Goal: Task Accomplishment & Management: Complete application form

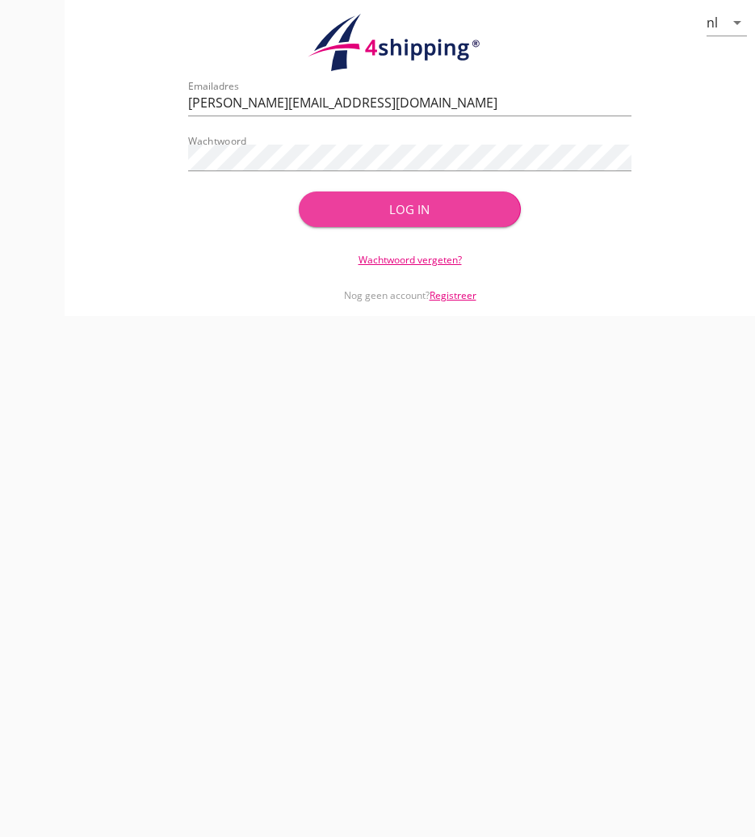
click at [395, 220] on button "Log in" at bounding box center [409, 209] width 221 height 36
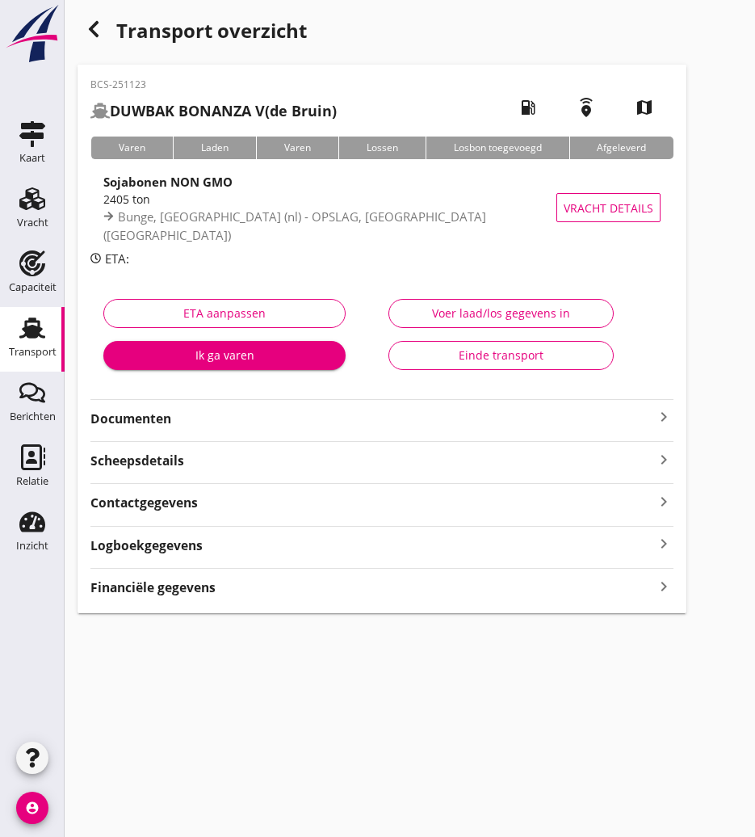
click at [111, 37] on div "Transport overzicht" at bounding box center [382, 32] width 609 height 39
click at [96, 32] on icon "button" at bounding box center [93, 28] width 19 height 19
click at [103, 21] on div "button" at bounding box center [94, 29] width 32 height 32
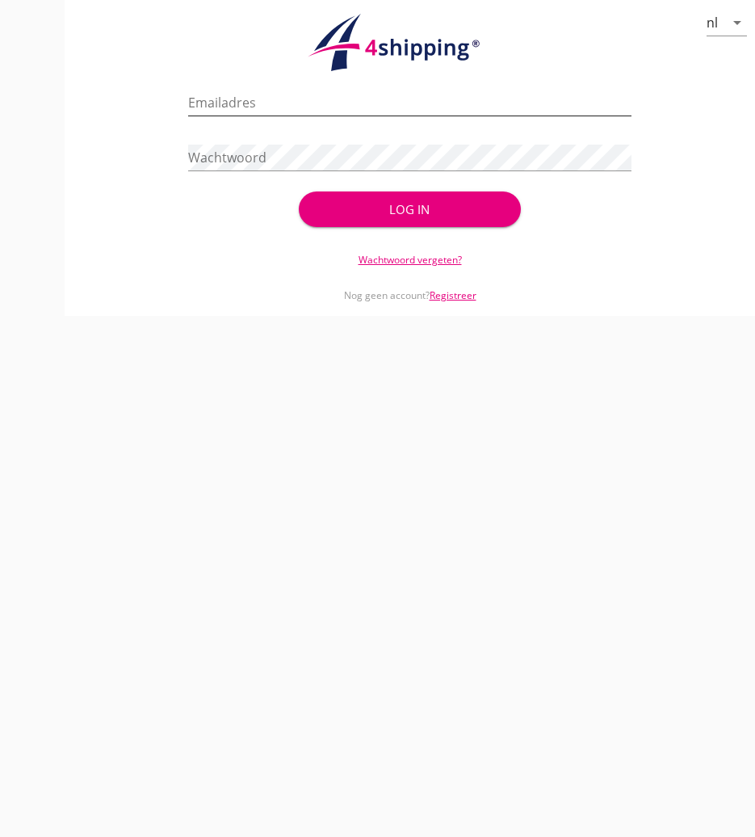
type input "[PERSON_NAME][EMAIL_ADDRESS][DOMAIN_NAME]"
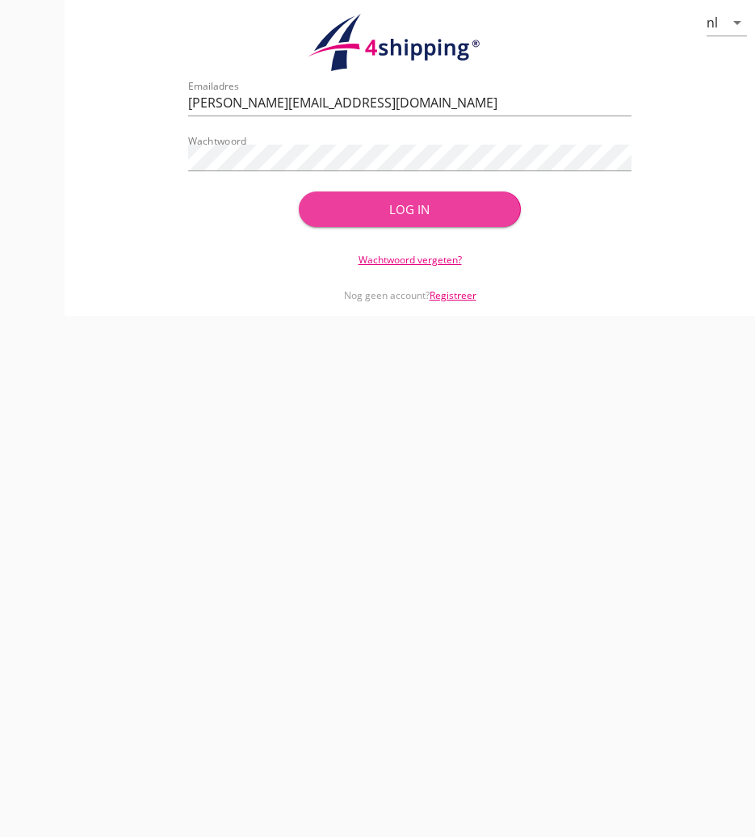
click at [430, 208] on div "Log in" at bounding box center [410, 209] width 170 height 19
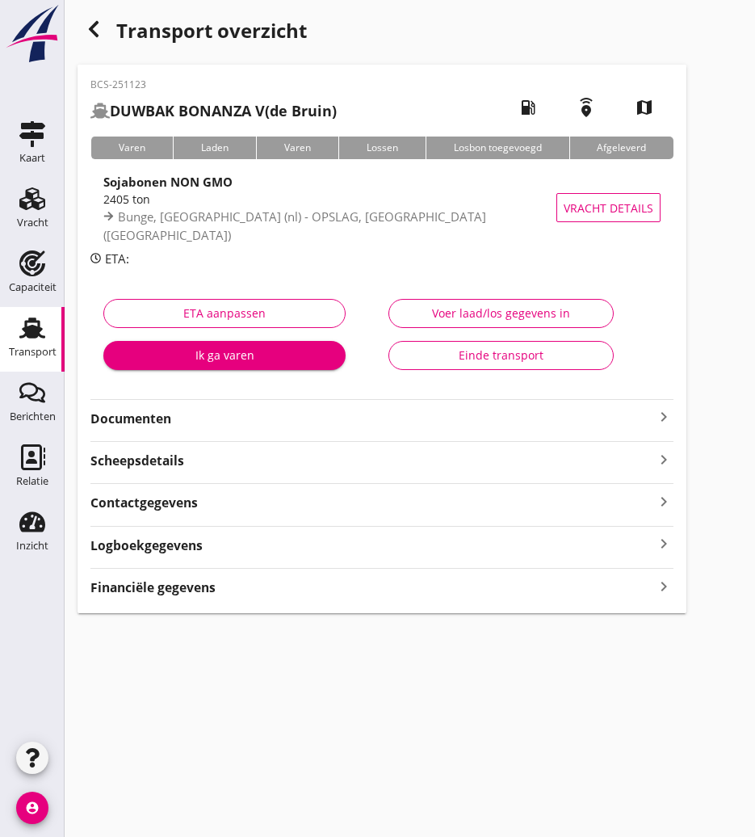
click at [90, 19] on icon "button" at bounding box center [93, 28] width 19 height 19
click at [89, 27] on icon "button" at bounding box center [93, 28] width 19 height 19
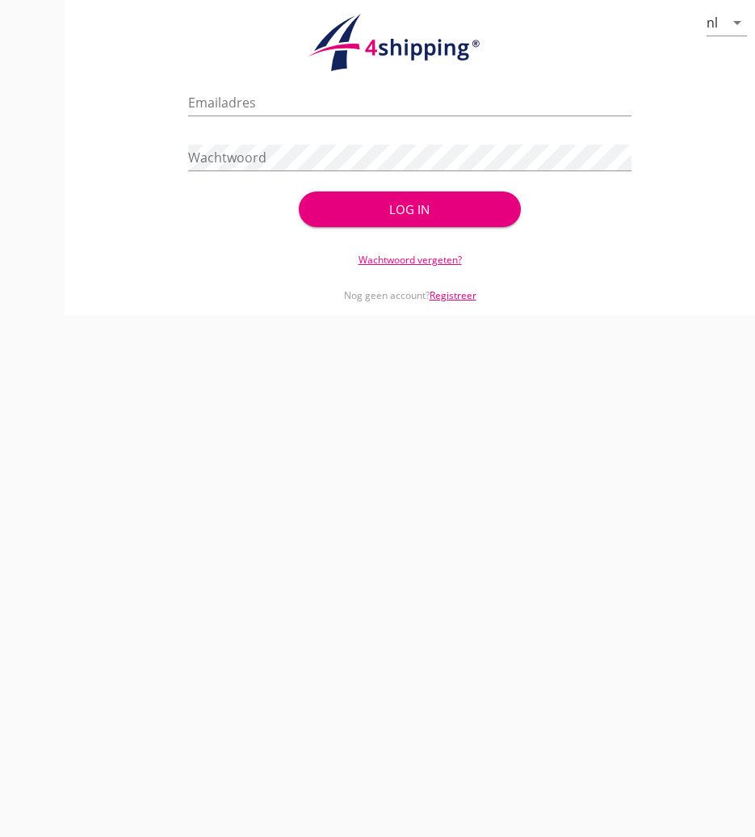
type input "[PERSON_NAME][EMAIL_ADDRESS][DOMAIN_NAME]"
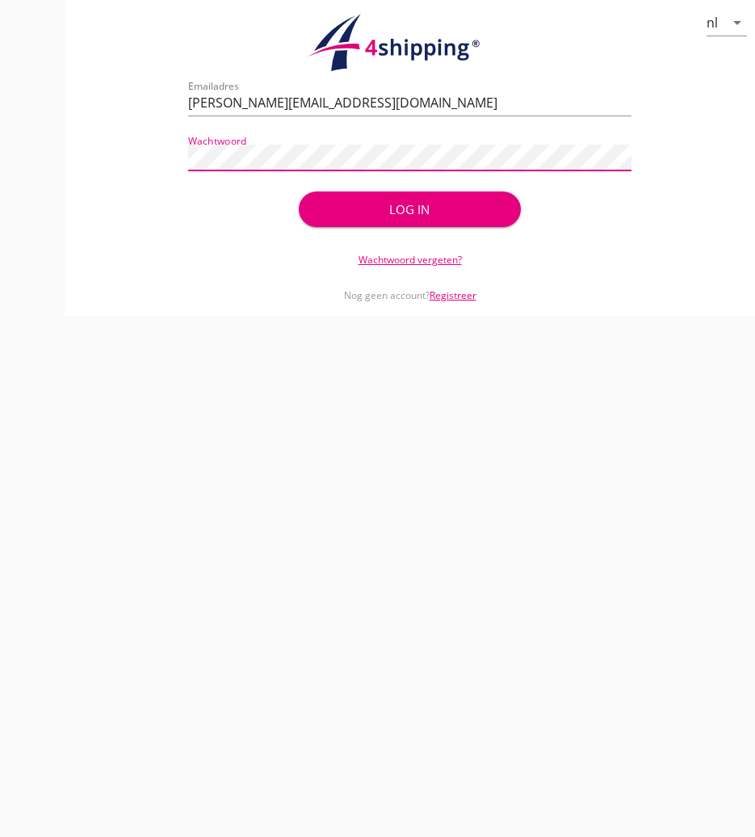
click at [462, 200] on div "Log in" at bounding box center [410, 209] width 170 height 19
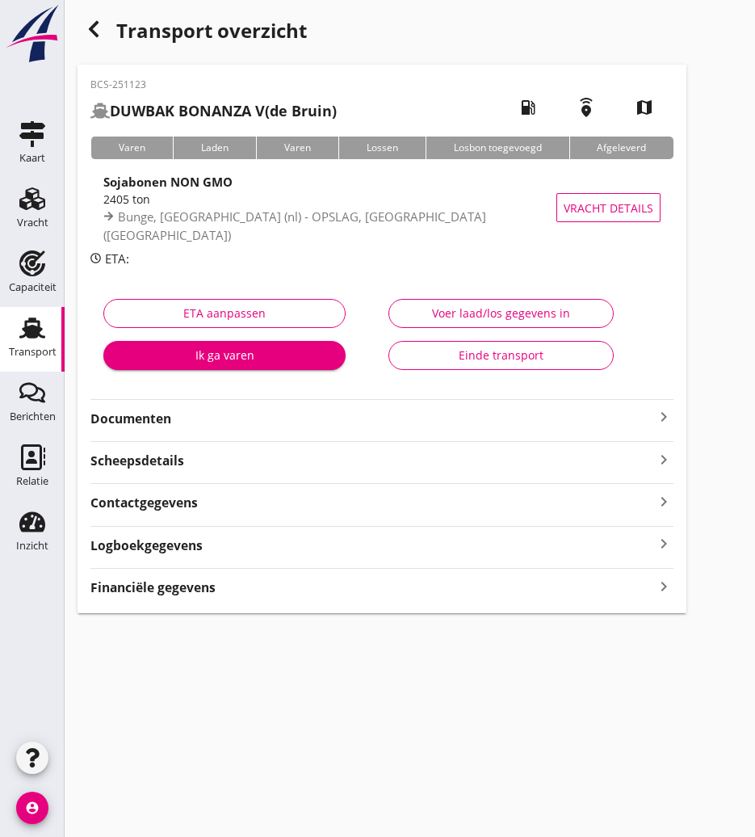
click at [95, 28] on icon "button" at bounding box center [93, 28] width 19 height 19
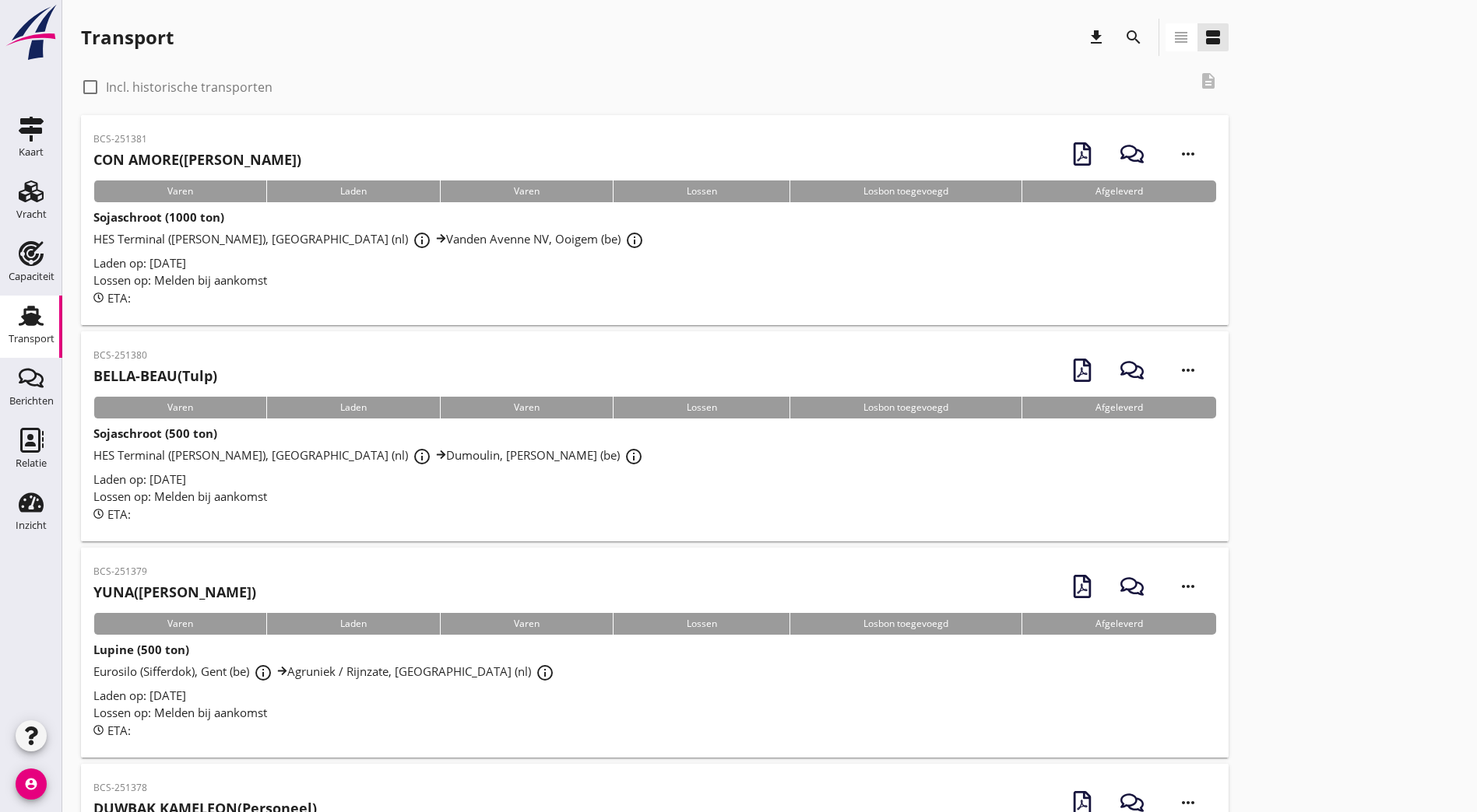
click at [1120, 24] on button "search" at bounding box center [1133, 37] width 28 height 28
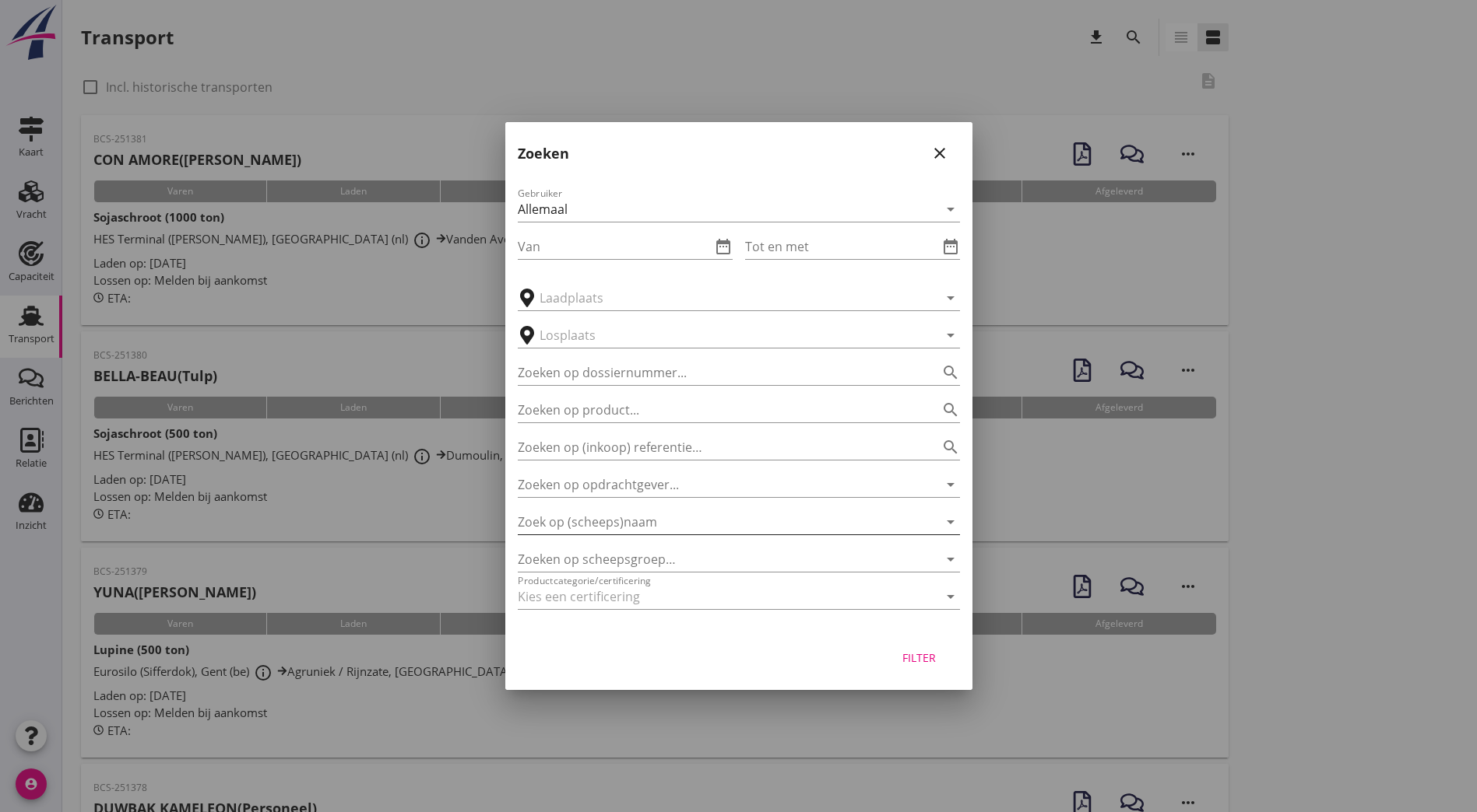
click at [617, 517] on input "Zoek op (scheeps)naam" at bounding box center [717, 522] width 399 height 25
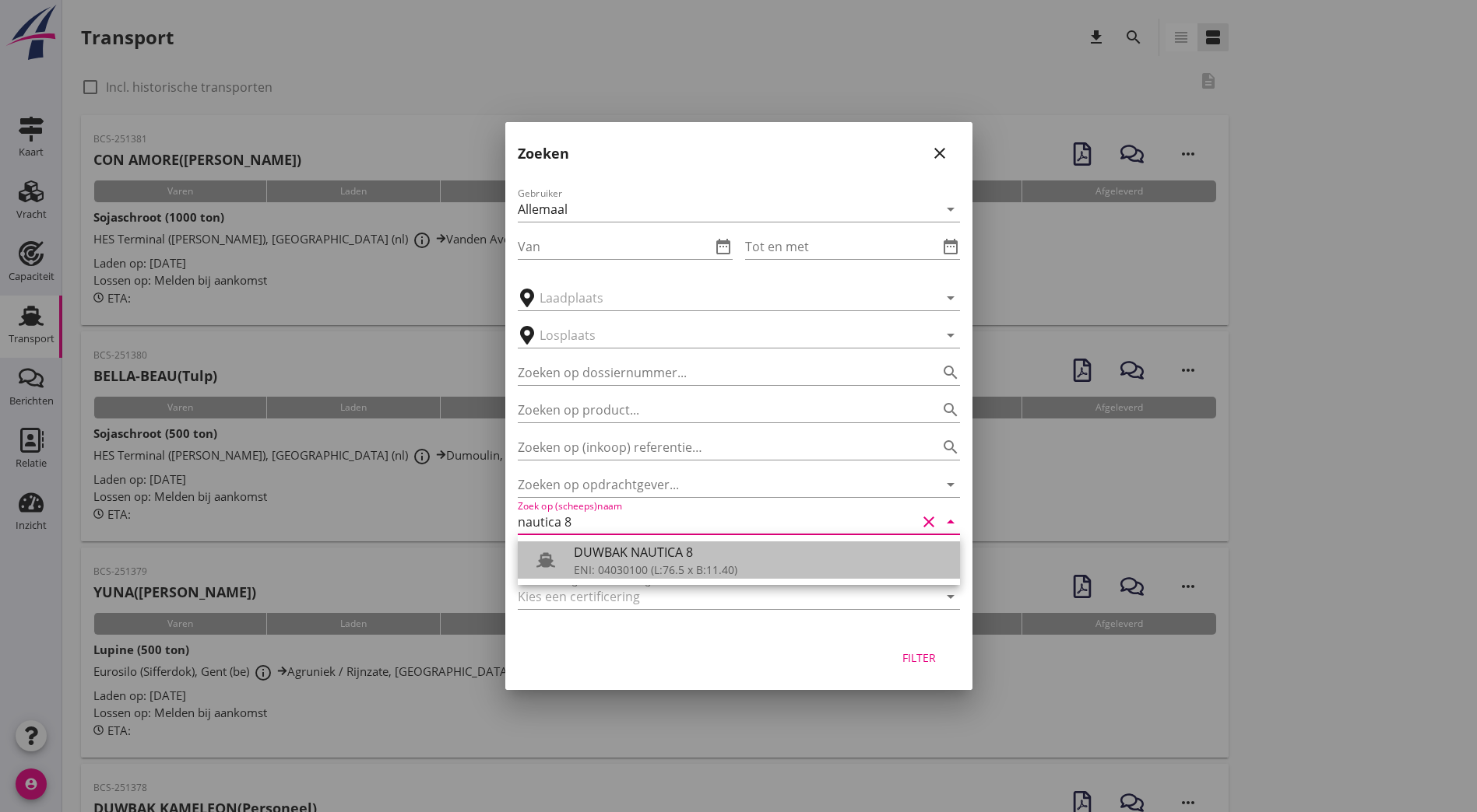
click at [669, 550] on div "DUWBAK NAUTICA 8" at bounding box center [760, 552] width 374 height 18
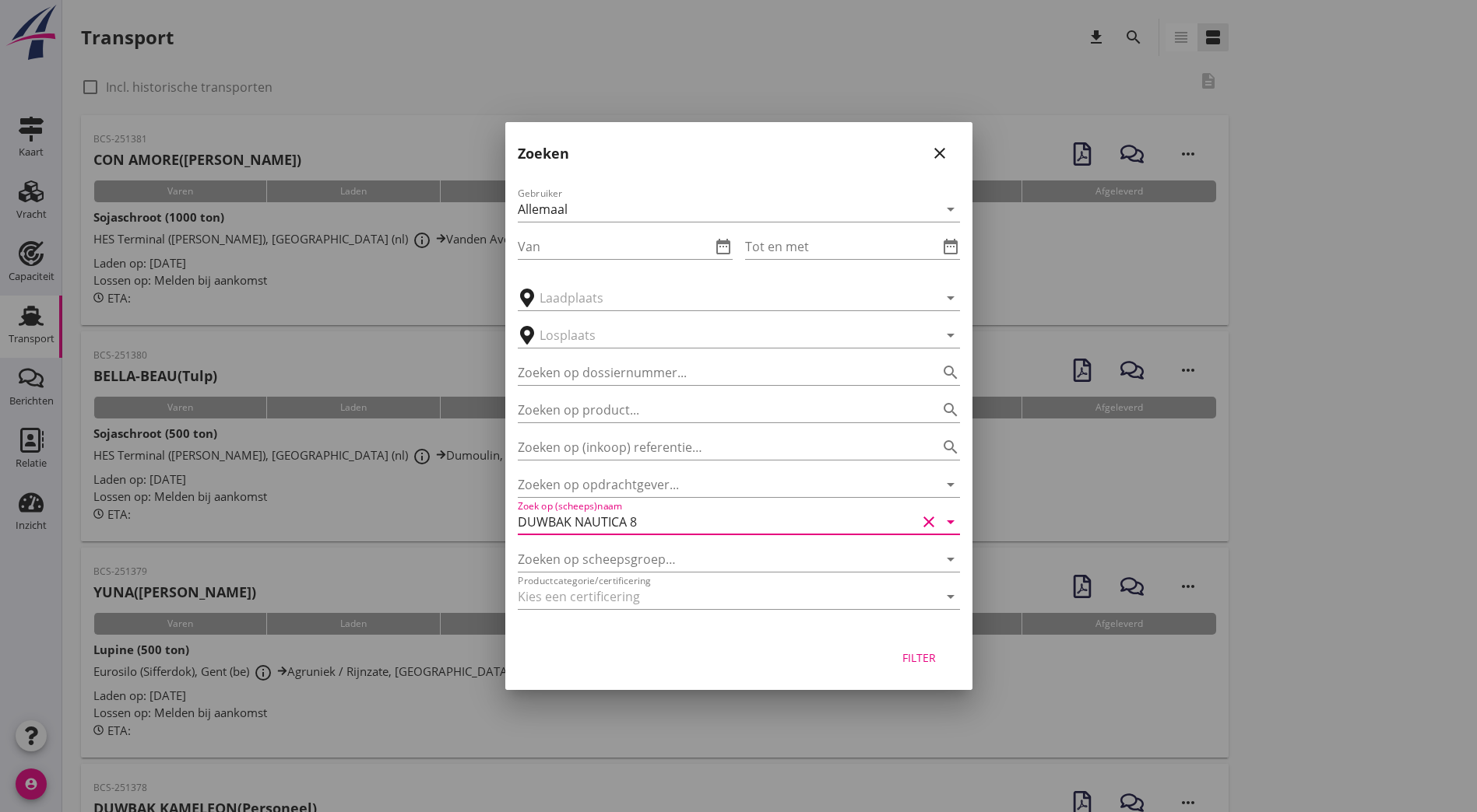
click at [920, 658] on div "Filter" at bounding box center [919, 658] width 43 height 16
type input "DUWBAK NAUTICA 8"
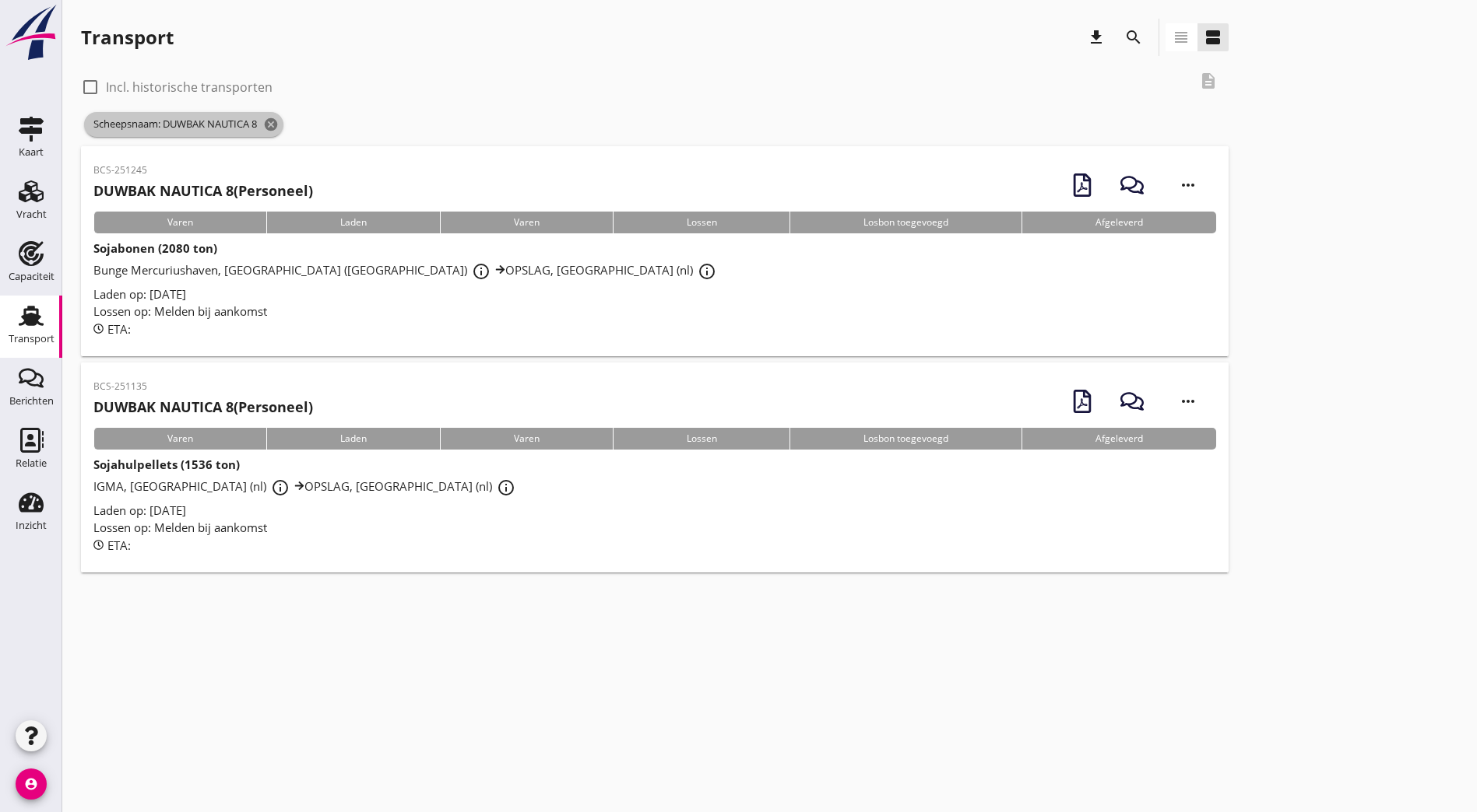
click at [278, 123] on icon "cancel" at bounding box center [271, 124] width 15 height 15
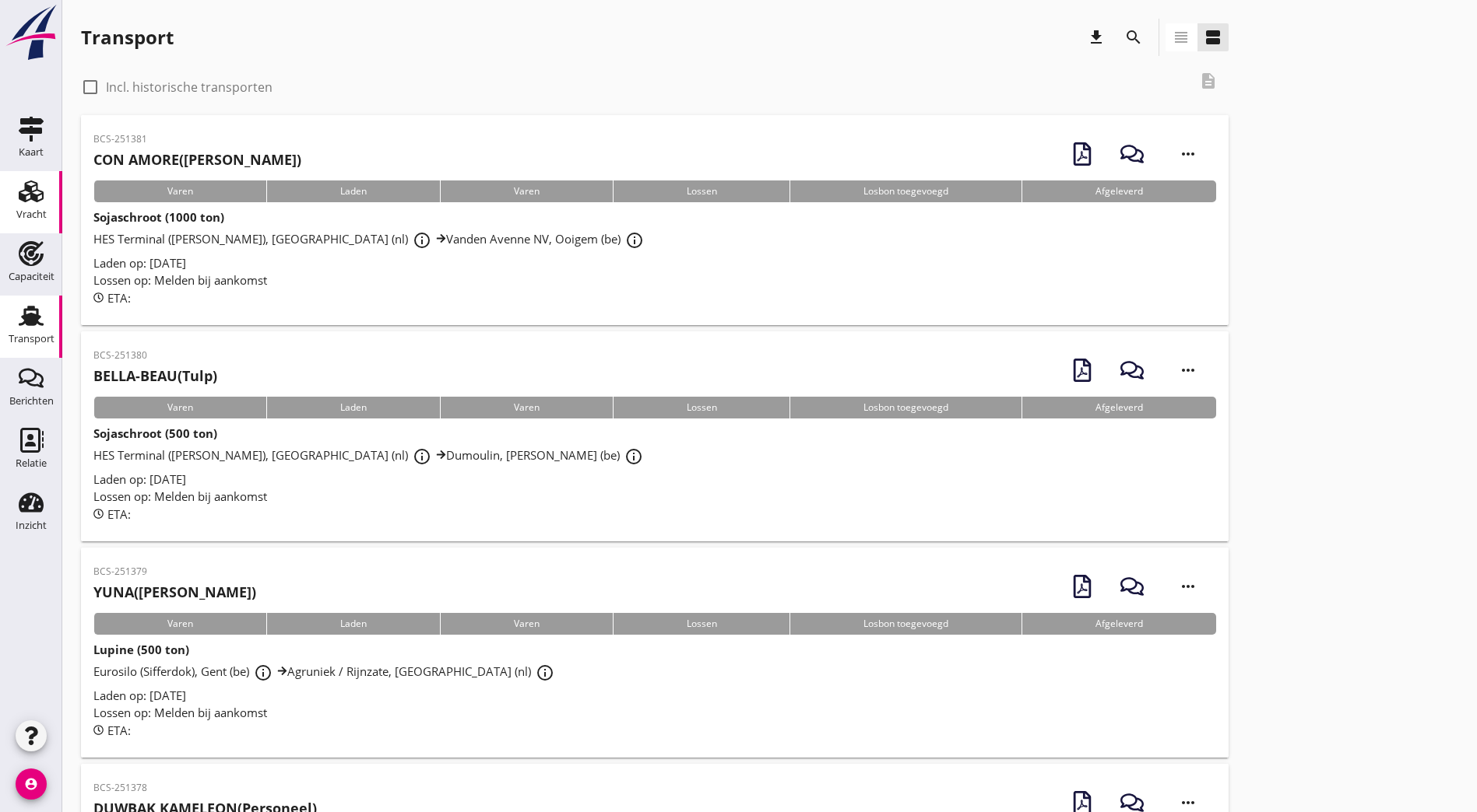
click at [26, 201] on icon "Vracht" at bounding box center [31, 192] width 25 height 25
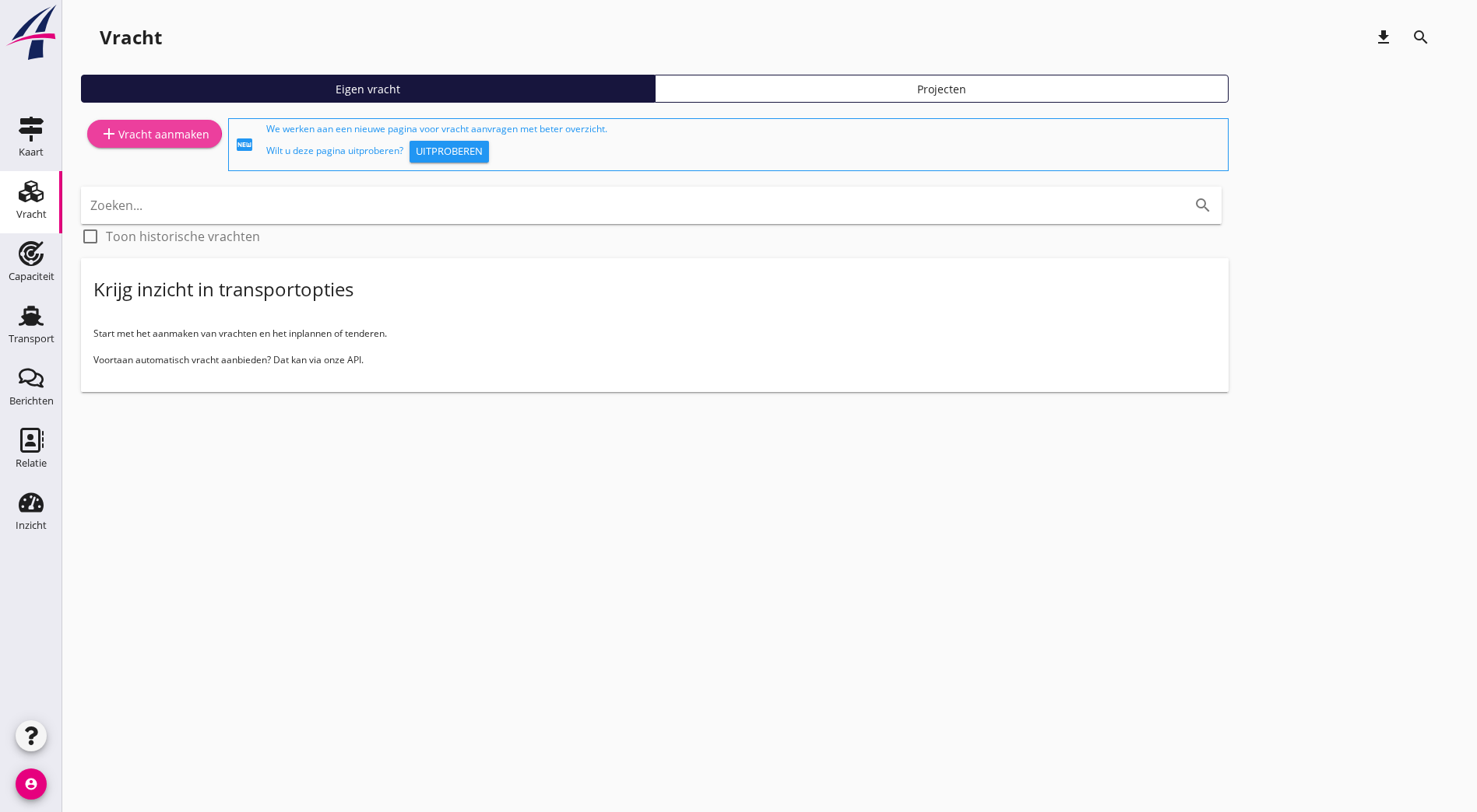
click at [146, 139] on div "add Vracht aanmaken" at bounding box center [154, 133] width 110 height 18
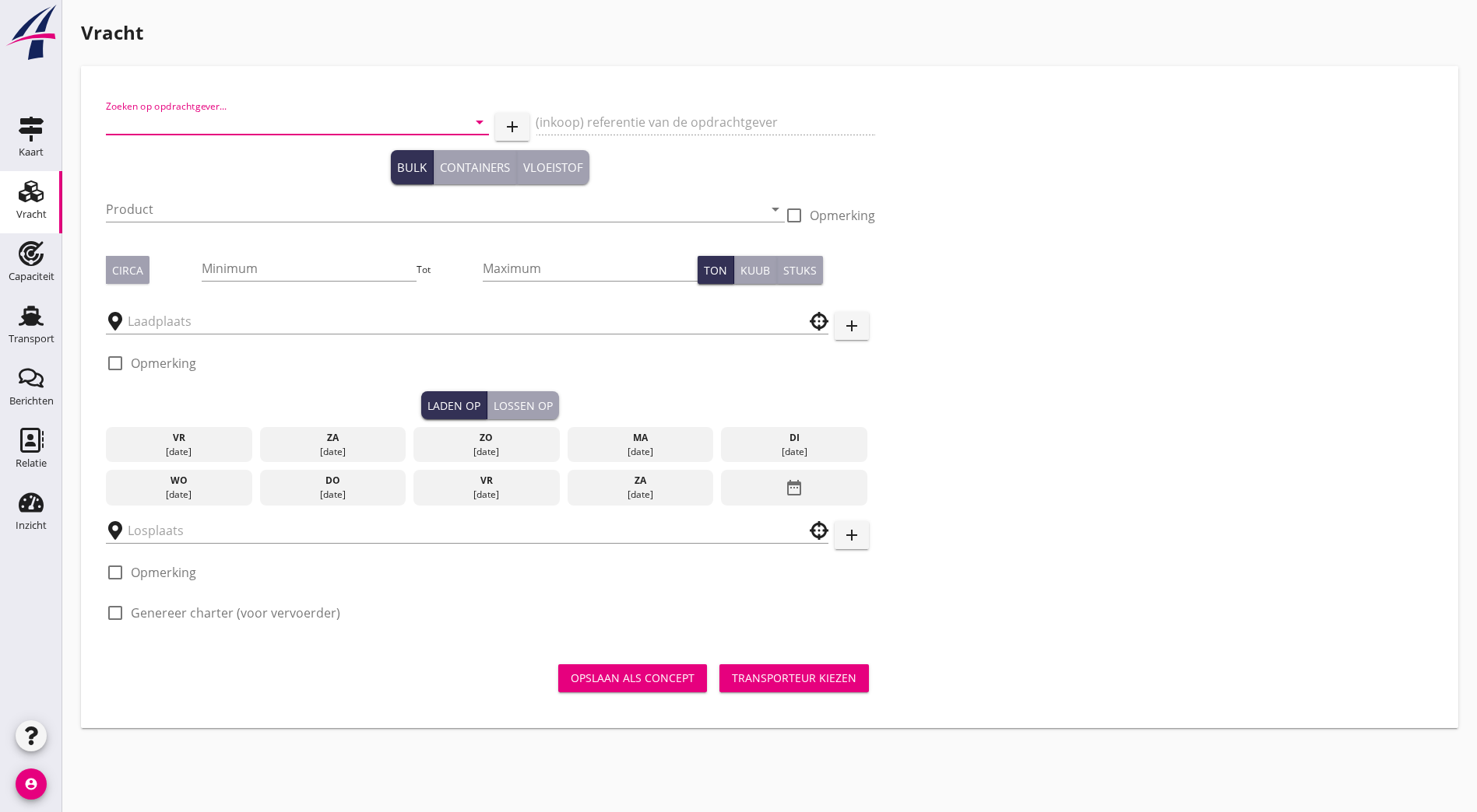
click at [198, 120] on input "Zoeken op opdrachtgever..." at bounding box center [276, 122] width 339 height 25
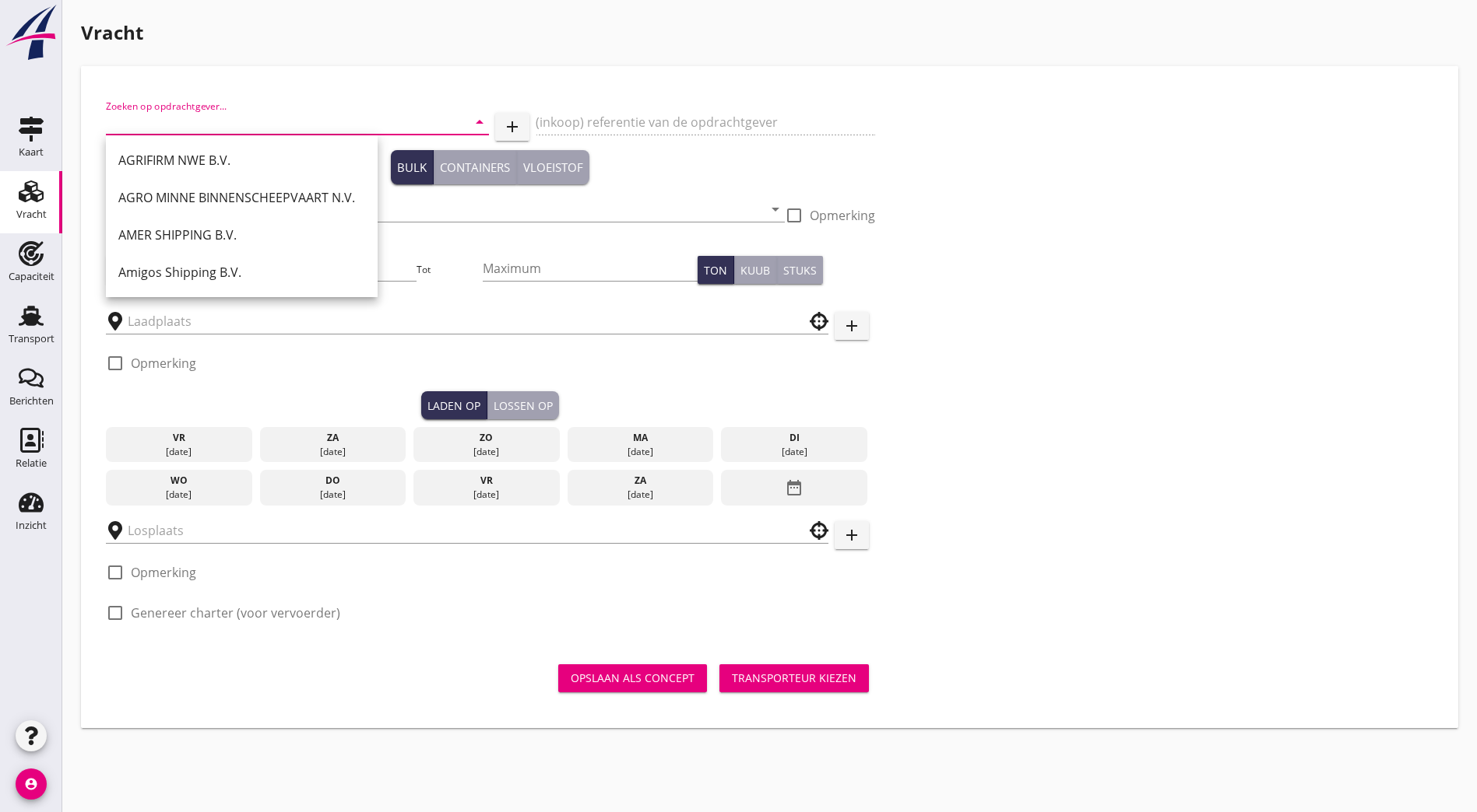
click at [785, 120] on div "Zoeken op opdrachtgever... arrow_drop_down add (inkoop) referentie van de opdra…" at bounding box center [769, 366] width 1339 height 550
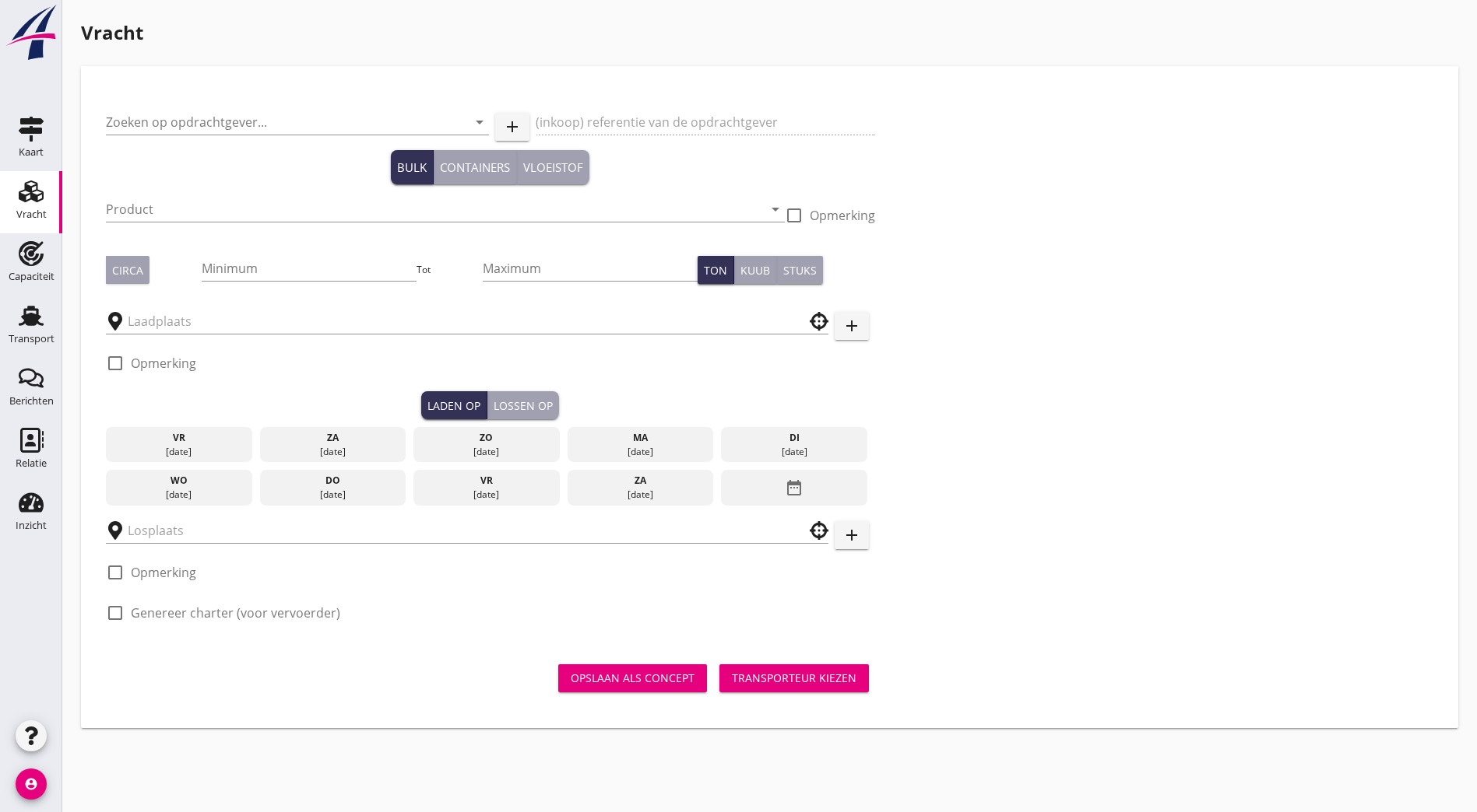
drag, startPoint x: 1121, startPoint y: 301, endPoint x: 1057, endPoint y: 323, distance: 67.7
click at [1114, 305] on div "Zoeken op opdrachtgever... arrow_drop_down add (inkoop) referentie van de opdra…" at bounding box center [769, 366] width 1339 height 550
drag, startPoint x: 804, startPoint y: 91, endPoint x: 334, endPoint y: 131, distance: 471.7
click at [788, 83] on div "Zoeken op opdrachtgever... arrow_drop_down add (inkoop) referentie van de opdra…" at bounding box center [769, 398] width 1352 height 638
click at [229, 106] on div "Zoeken op opdrachtgever... arrow_drop_down" at bounding box center [297, 125] width 382 height 50
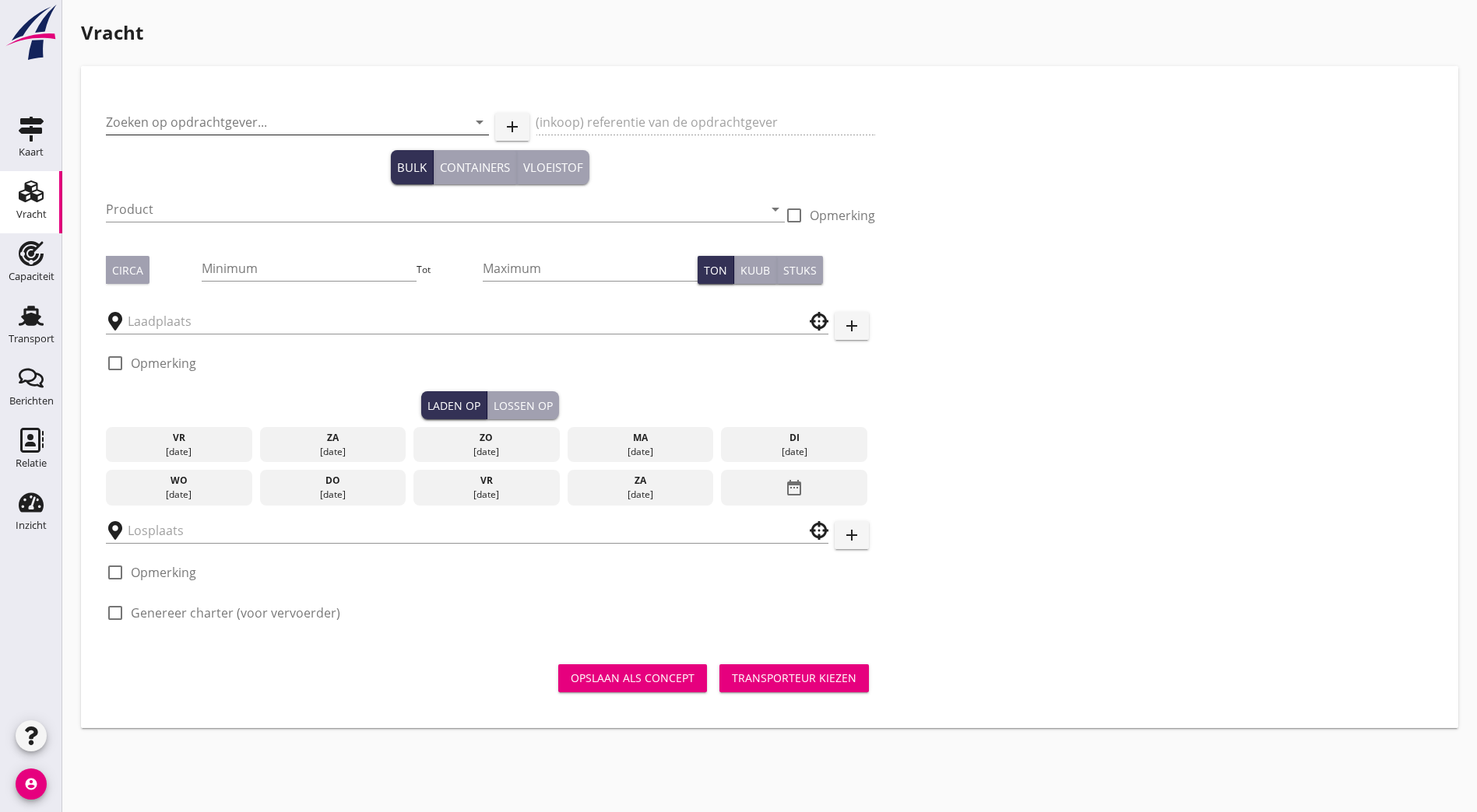
click at [228, 117] on input "Zoeken op opdrachtgever..." at bounding box center [276, 122] width 339 height 25
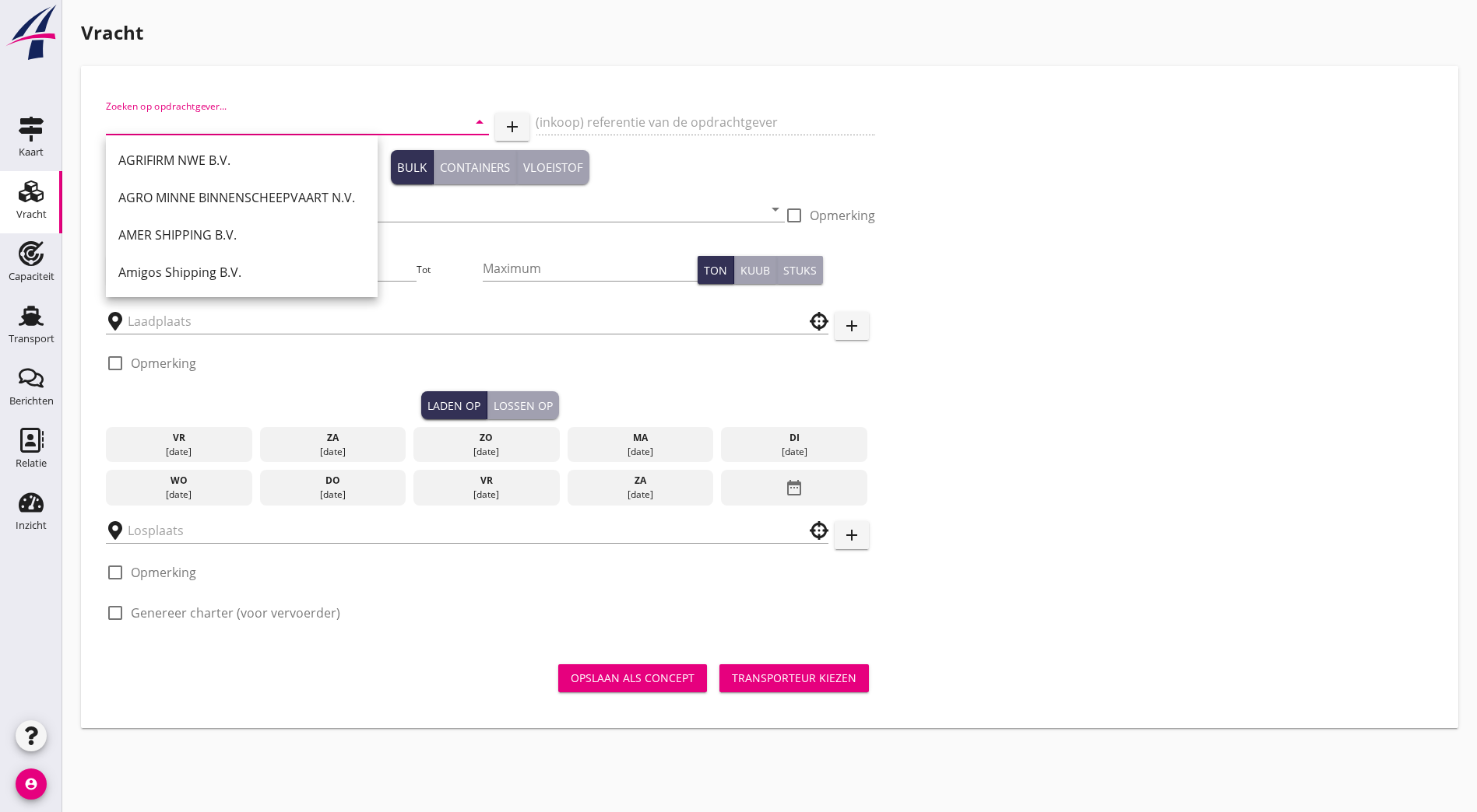
click at [228, 118] on input "Zoeken op opdrachtgever..." at bounding box center [276, 122] width 339 height 25
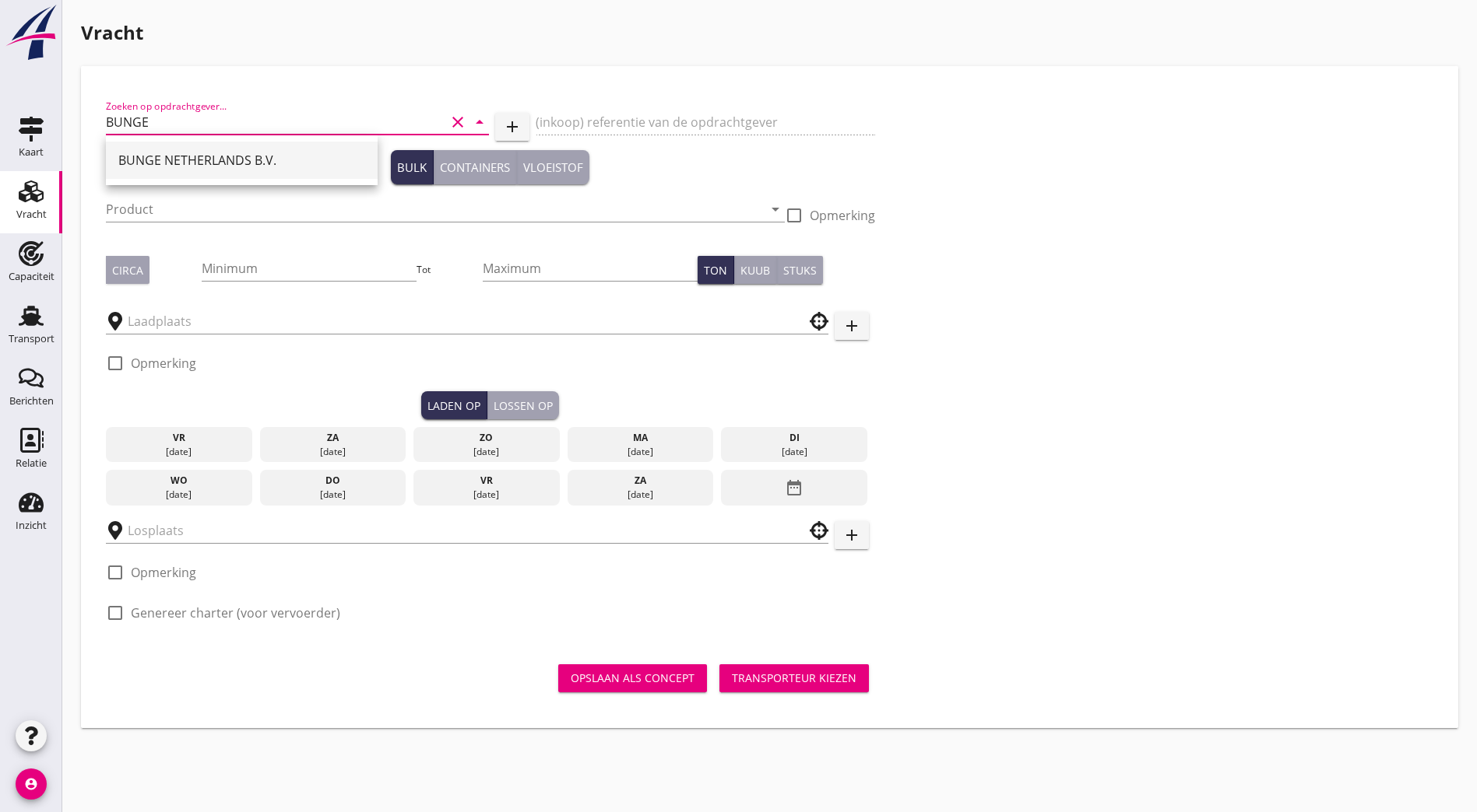
click at [198, 157] on div "BUNGE NETHERLANDS B.V." at bounding box center [242, 160] width 247 height 18
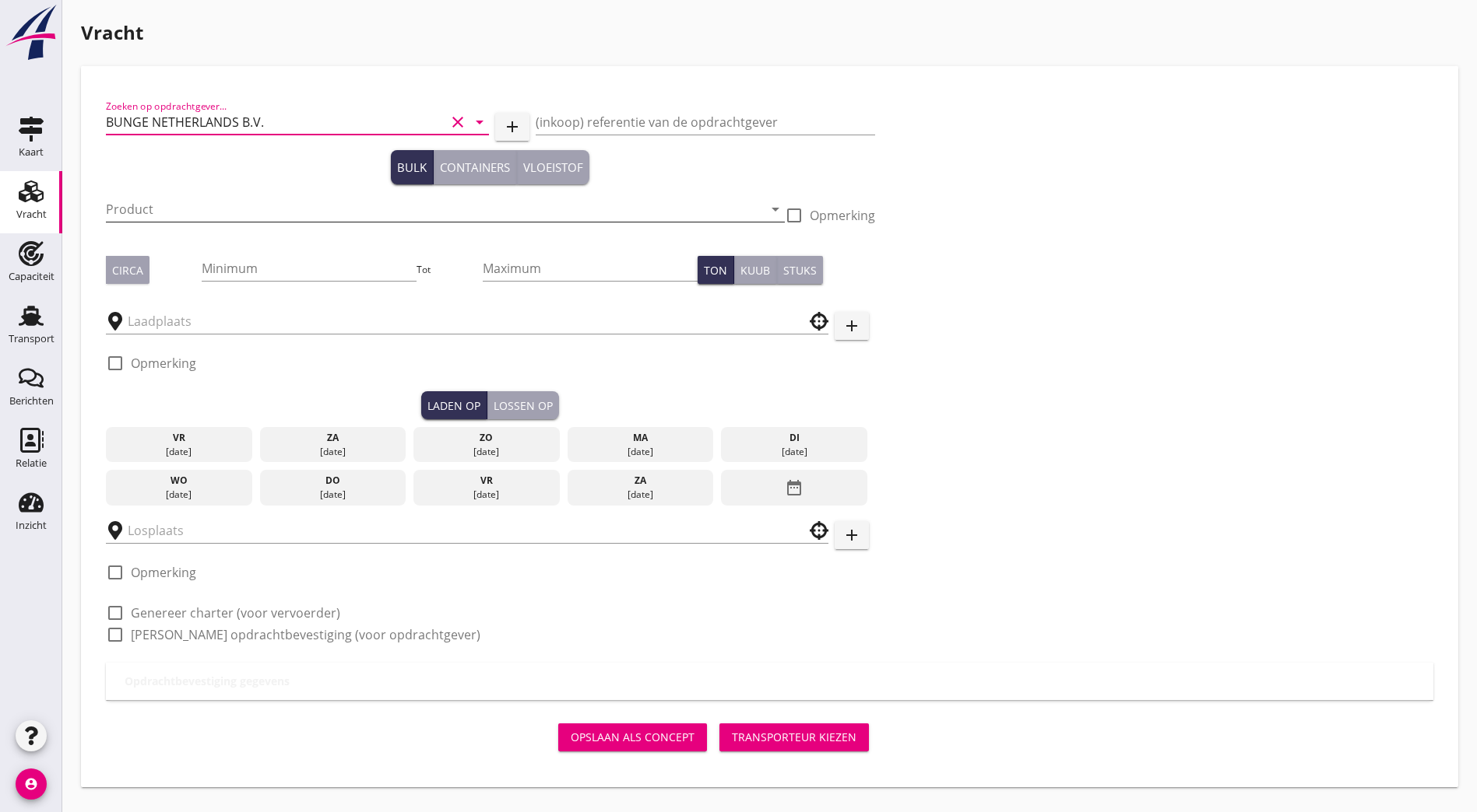
type input "BUNGE NETHERLANDS B.V."
click at [172, 208] on input "Product" at bounding box center [435, 209] width 657 height 25
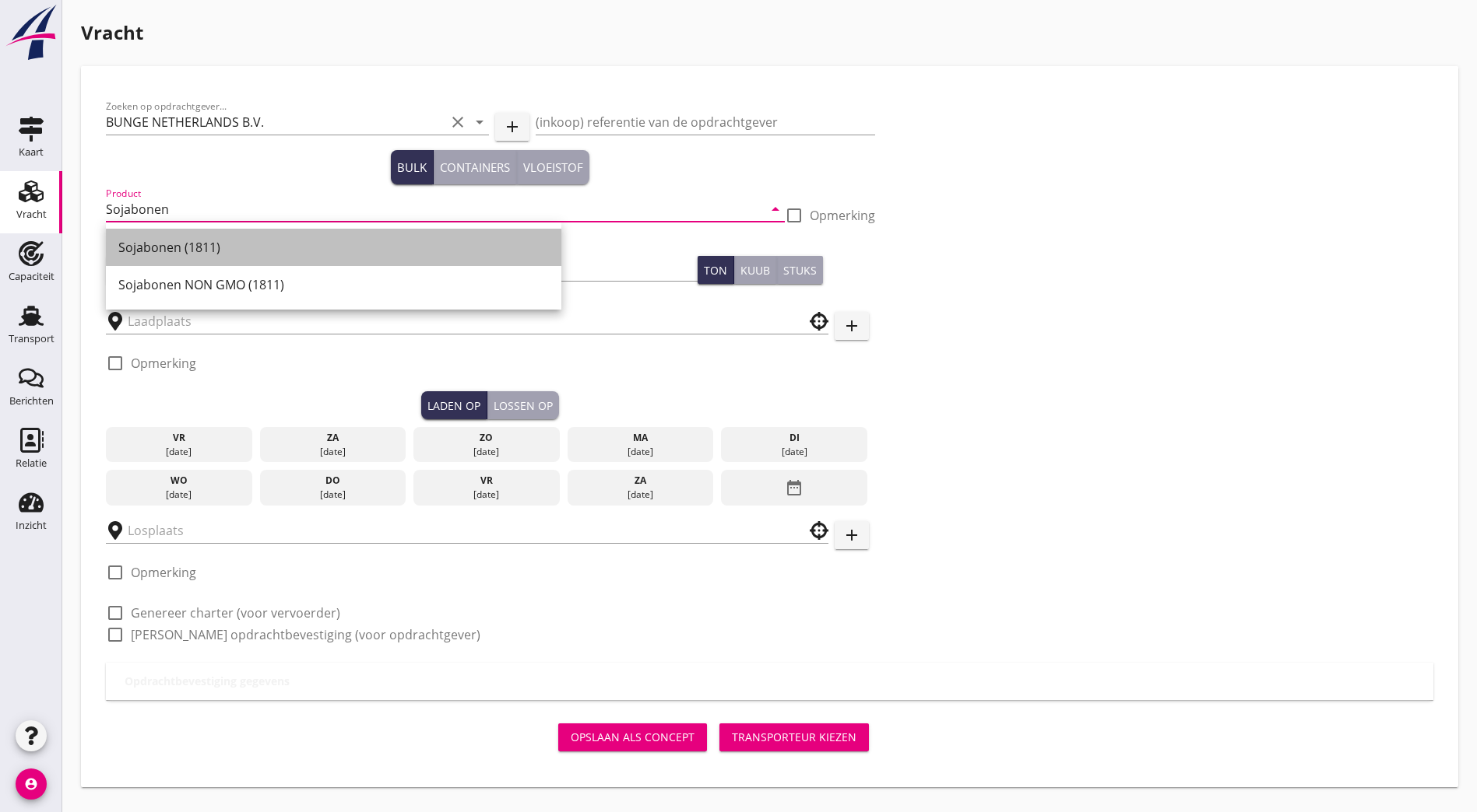
click at [435, 246] on div "Sojabonen (1811)" at bounding box center [333, 247] width 431 height 18
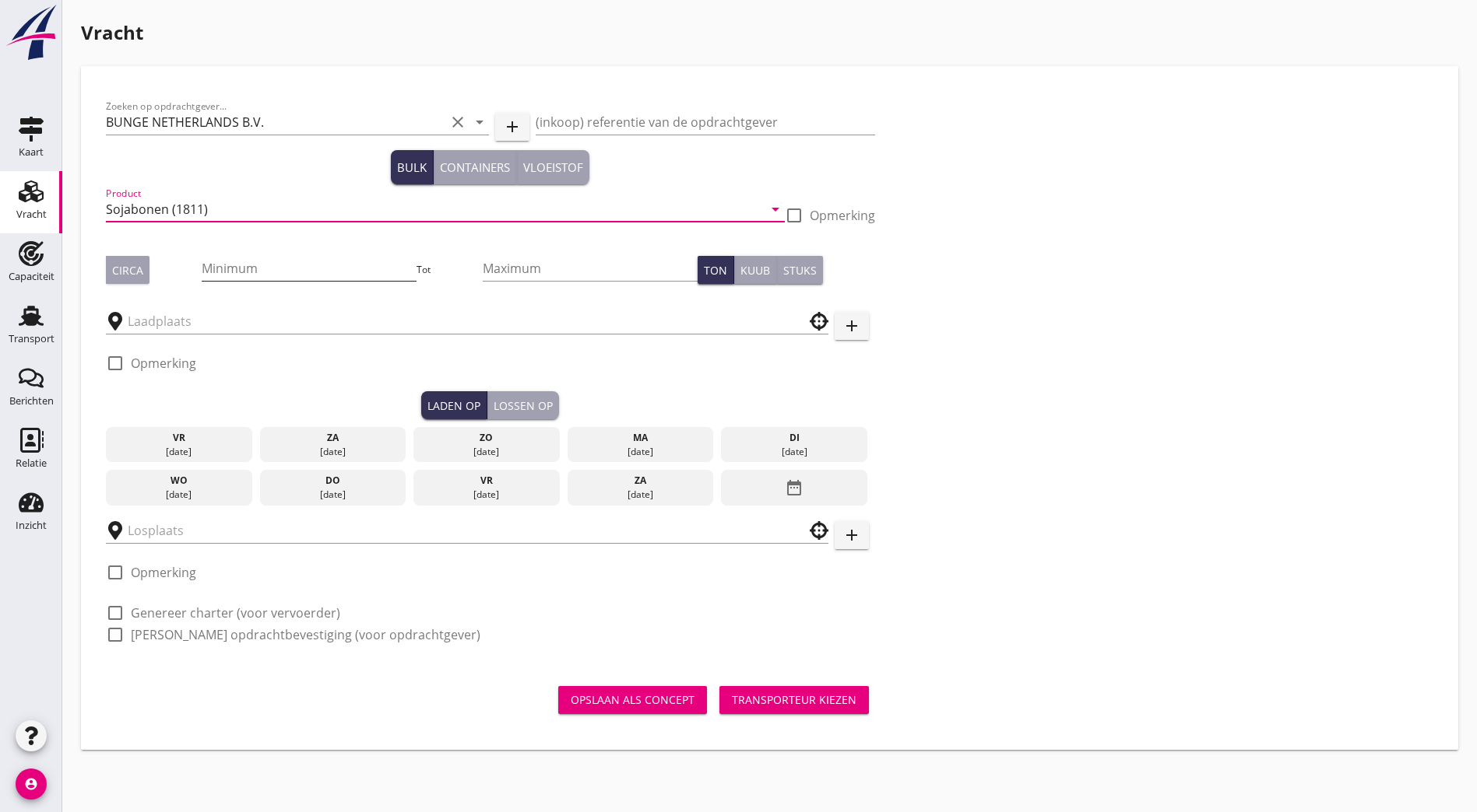
type input "Sojabonen (1811)"
click at [285, 270] on input "Minimum" at bounding box center [308, 269] width 214 height 25
type input "3380"
click at [269, 325] on input "text" at bounding box center [456, 322] width 657 height 25
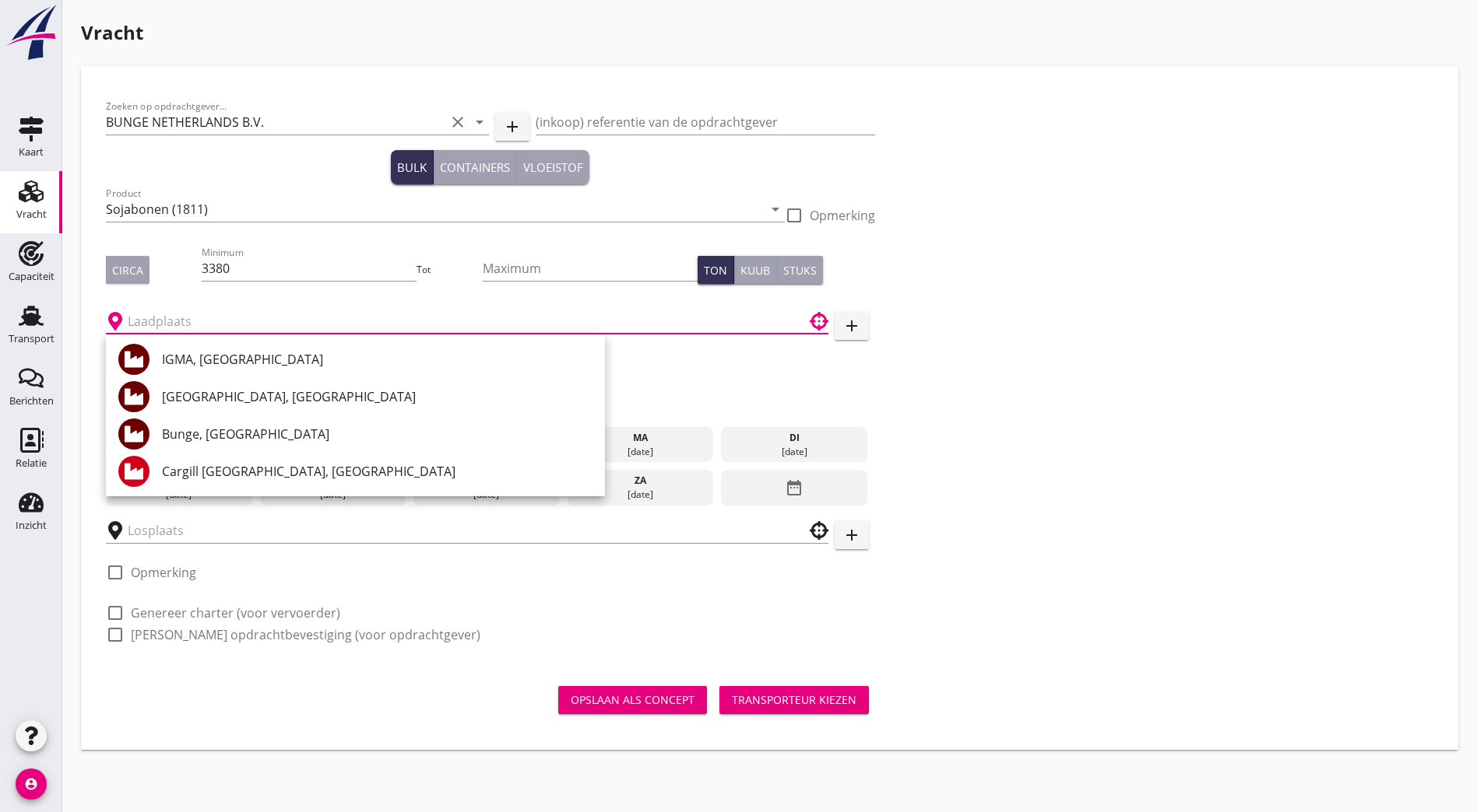
drag, startPoint x: 1438, startPoint y: 395, endPoint x: 793, endPoint y: 368, distance: 645.6
click at [1437, 396] on div "Zoeken op opdrachtgever... BUNGE NETHERLANDS B.V. clear arrow_drop_down add (in…" at bounding box center [769, 378] width 1339 height 572
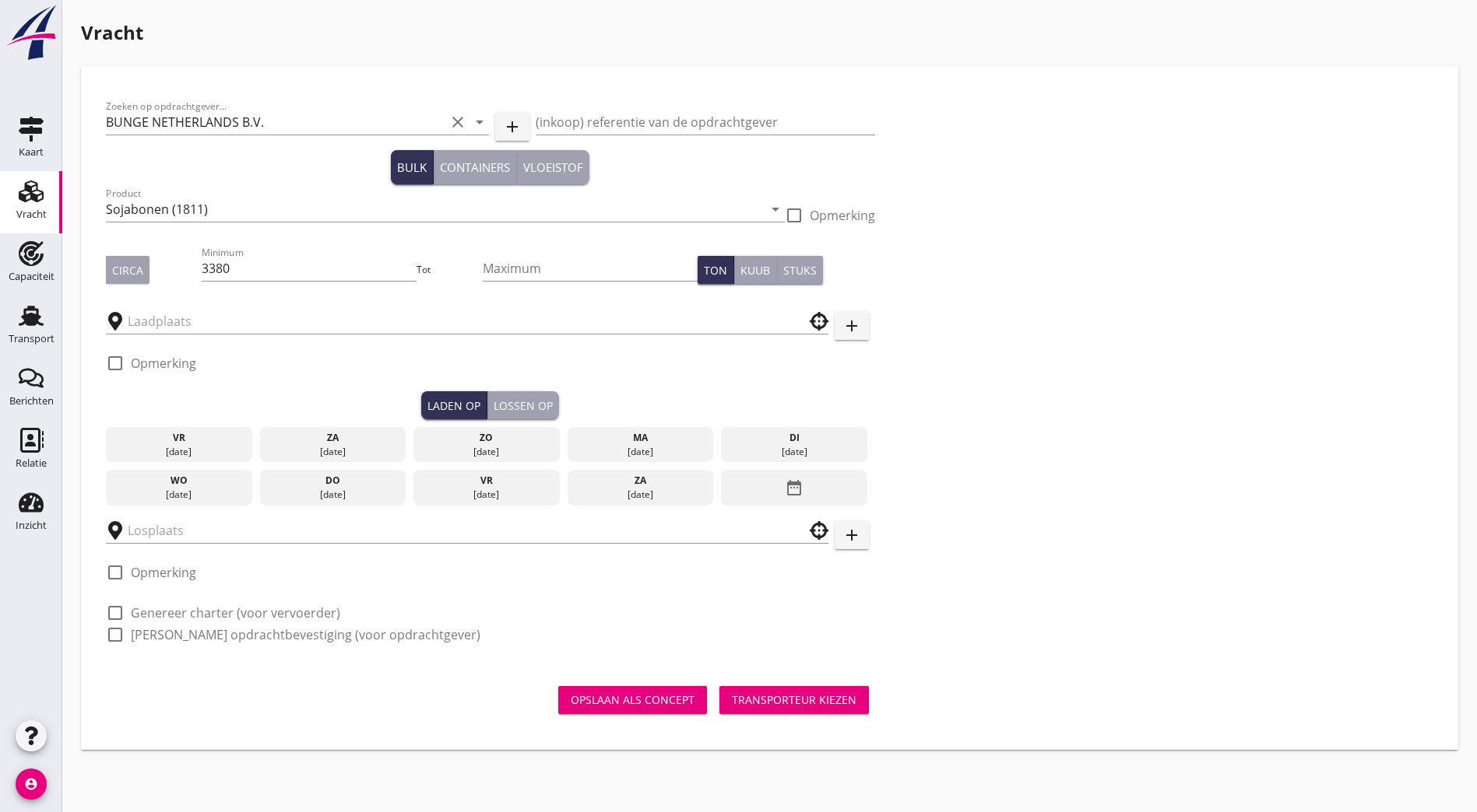
click at [185, 307] on div at bounding box center [467, 317] width 723 height 35
click at [262, 330] on input "text" at bounding box center [456, 322] width 657 height 25
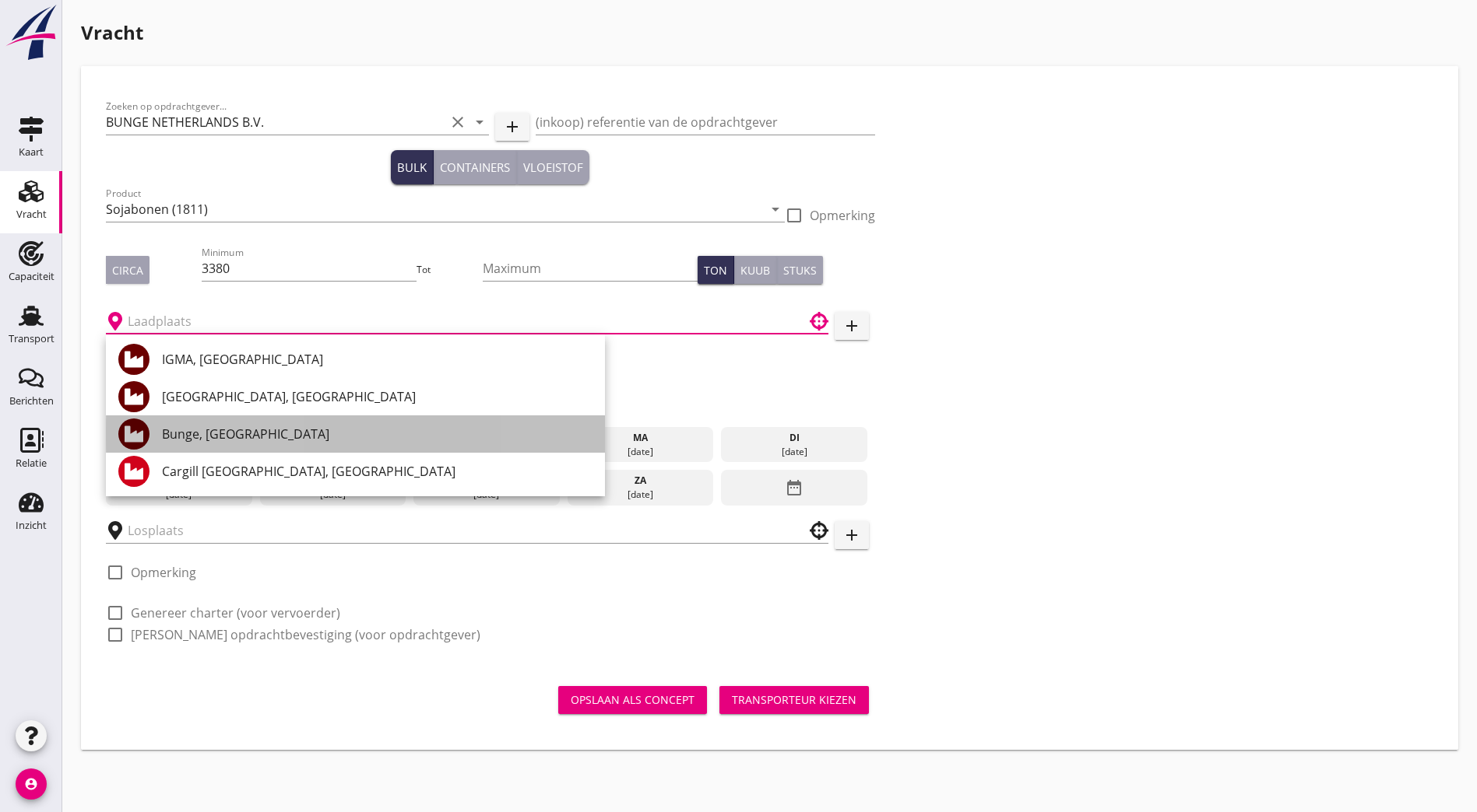
click at [314, 434] on div "Bunge, [GEOGRAPHIC_DATA]" at bounding box center [377, 433] width 431 height 18
type input "Bunge, [GEOGRAPHIC_DATA]"
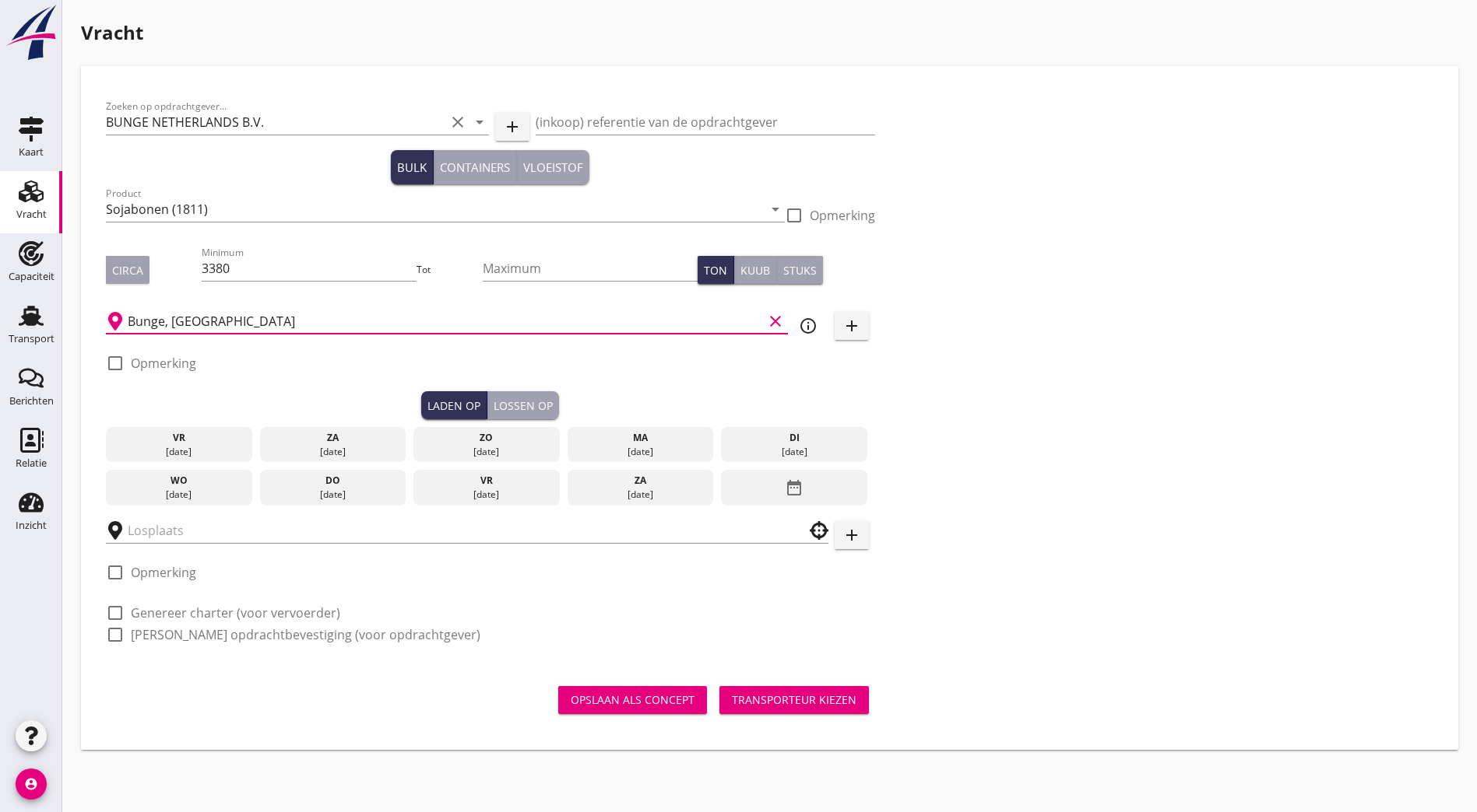
click at [152, 432] on div "vr" at bounding box center [179, 438] width 139 height 14
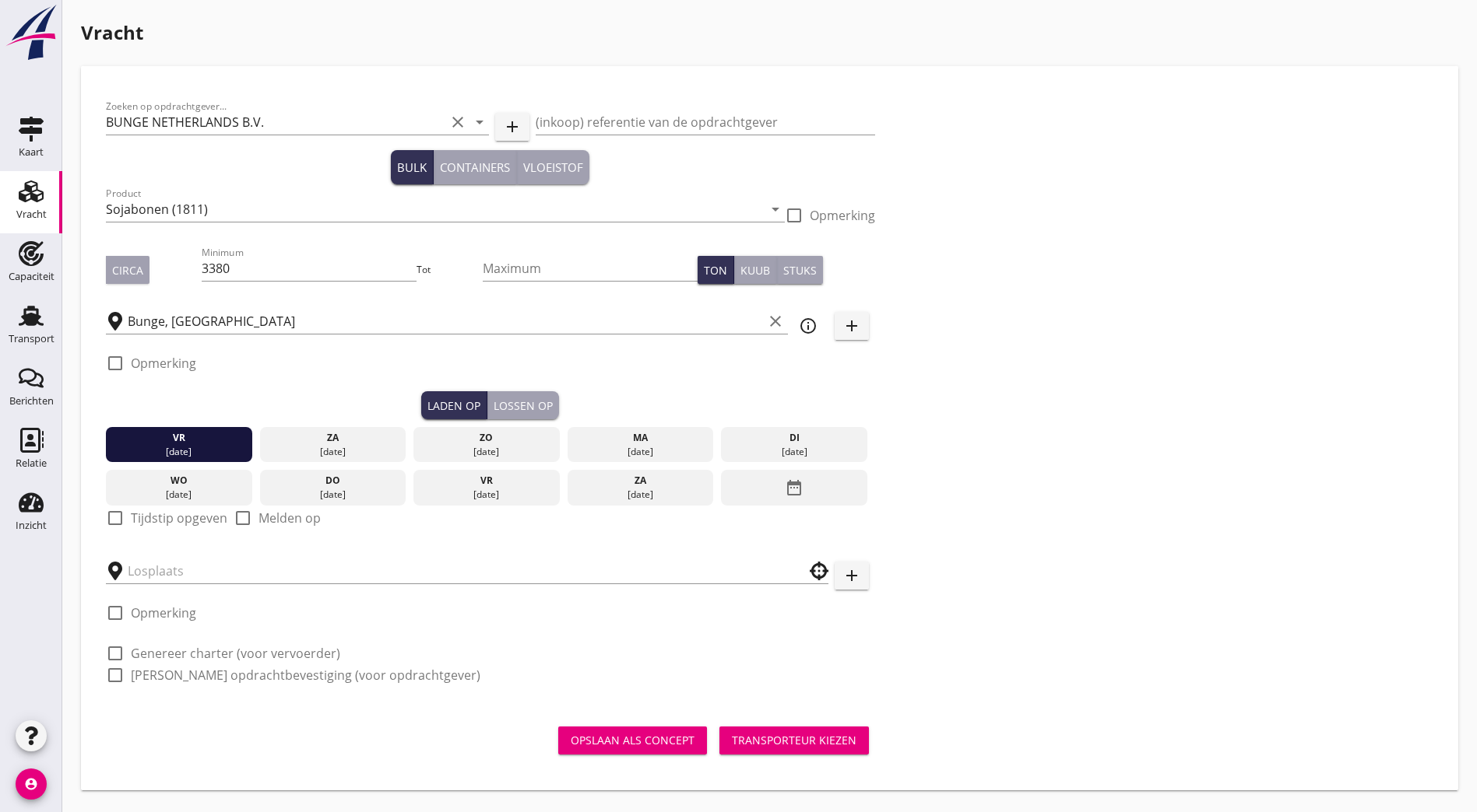
click at [103, 512] on div at bounding box center [115, 517] width 26 height 26
checkbox input "true"
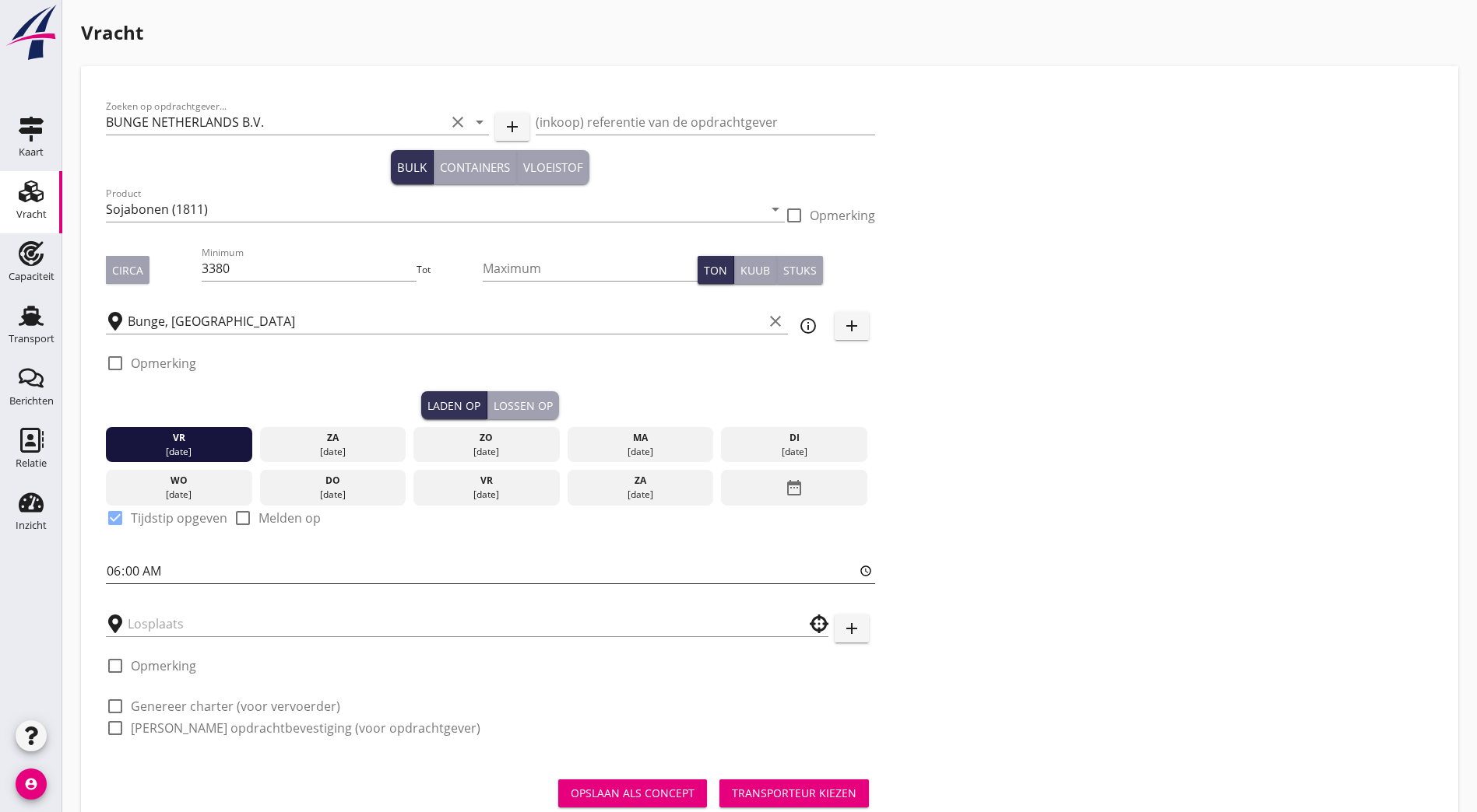
click at [112, 560] on input "06:00" at bounding box center [490, 571] width 769 height 25
type input "15:00"
click at [860, 447] on div "Zoeken op opdrachtgever... BUNGE NETHERLANDS B.V. clear arrow_drop_down add (in…" at bounding box center [769, 424] width 1339 height 666
click at [338, 616] on input "text" at bounding box center [456, 624] width 657 height 25
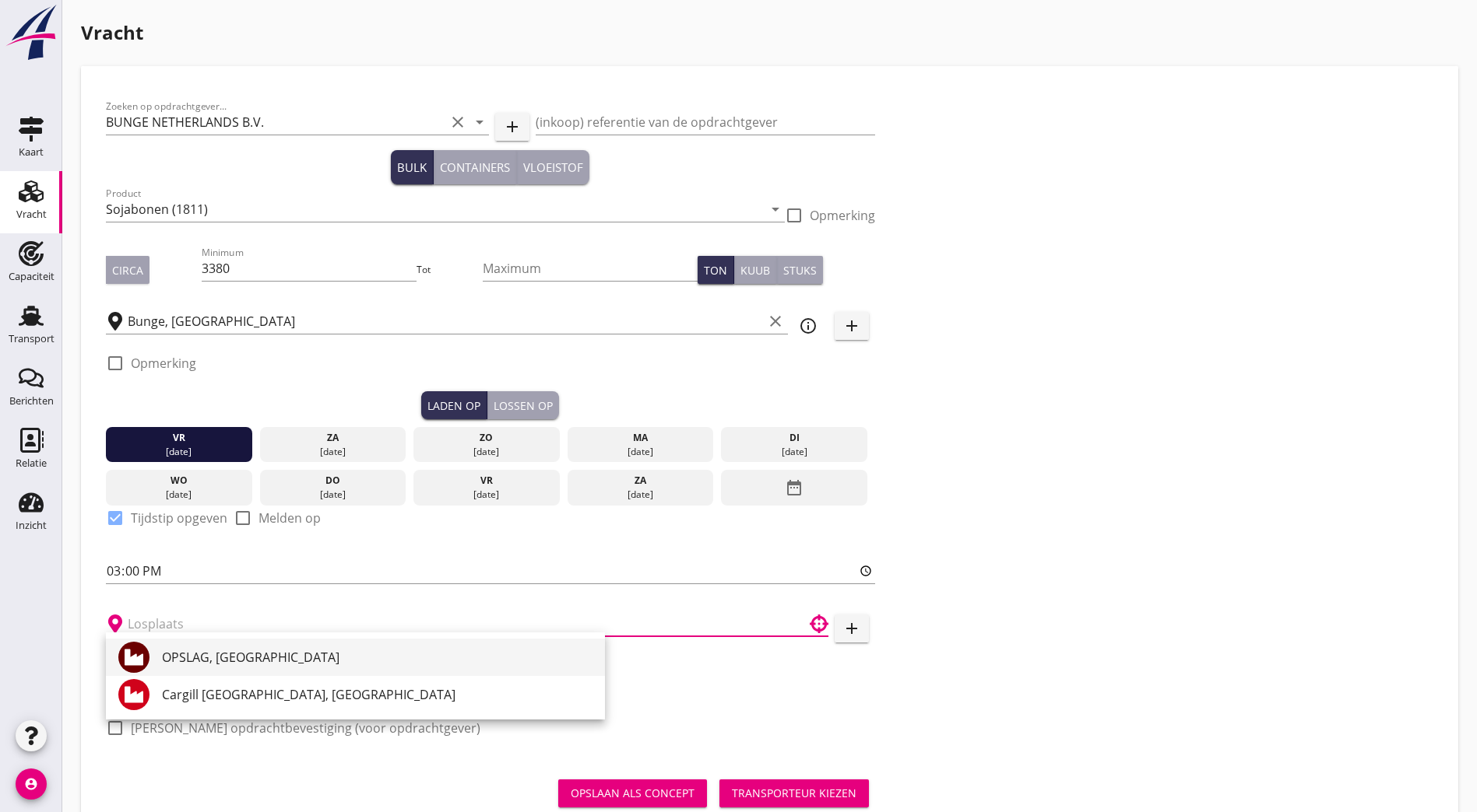
click at [349, 656] on div "OPSLAG, [GEOGRAPHIC_DATA]" at bounding box center [377, 657] width 431 height 18
type input "OPSLAG, [GEOGRAPHIC_DATA]"
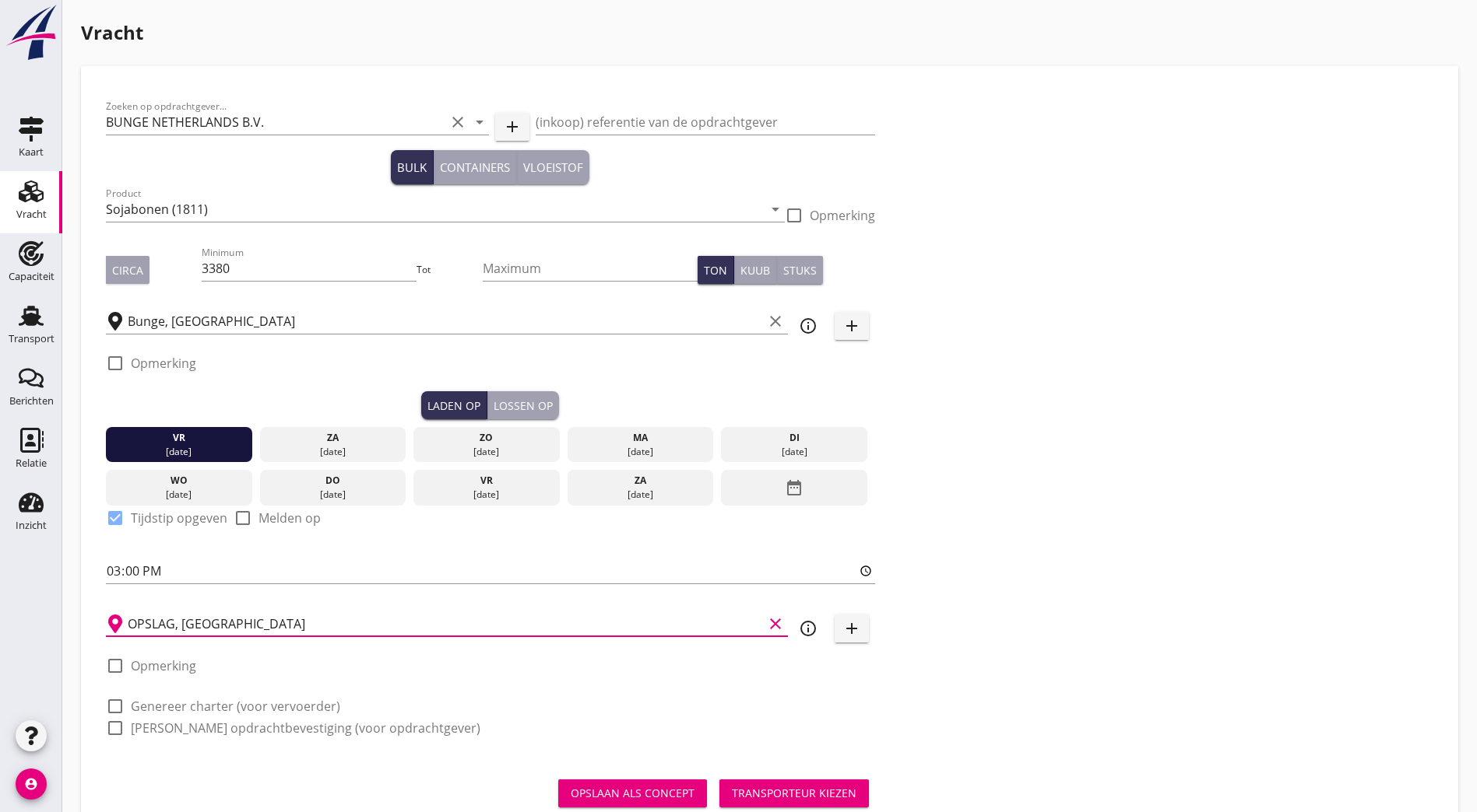
scroll to position [45, 0]
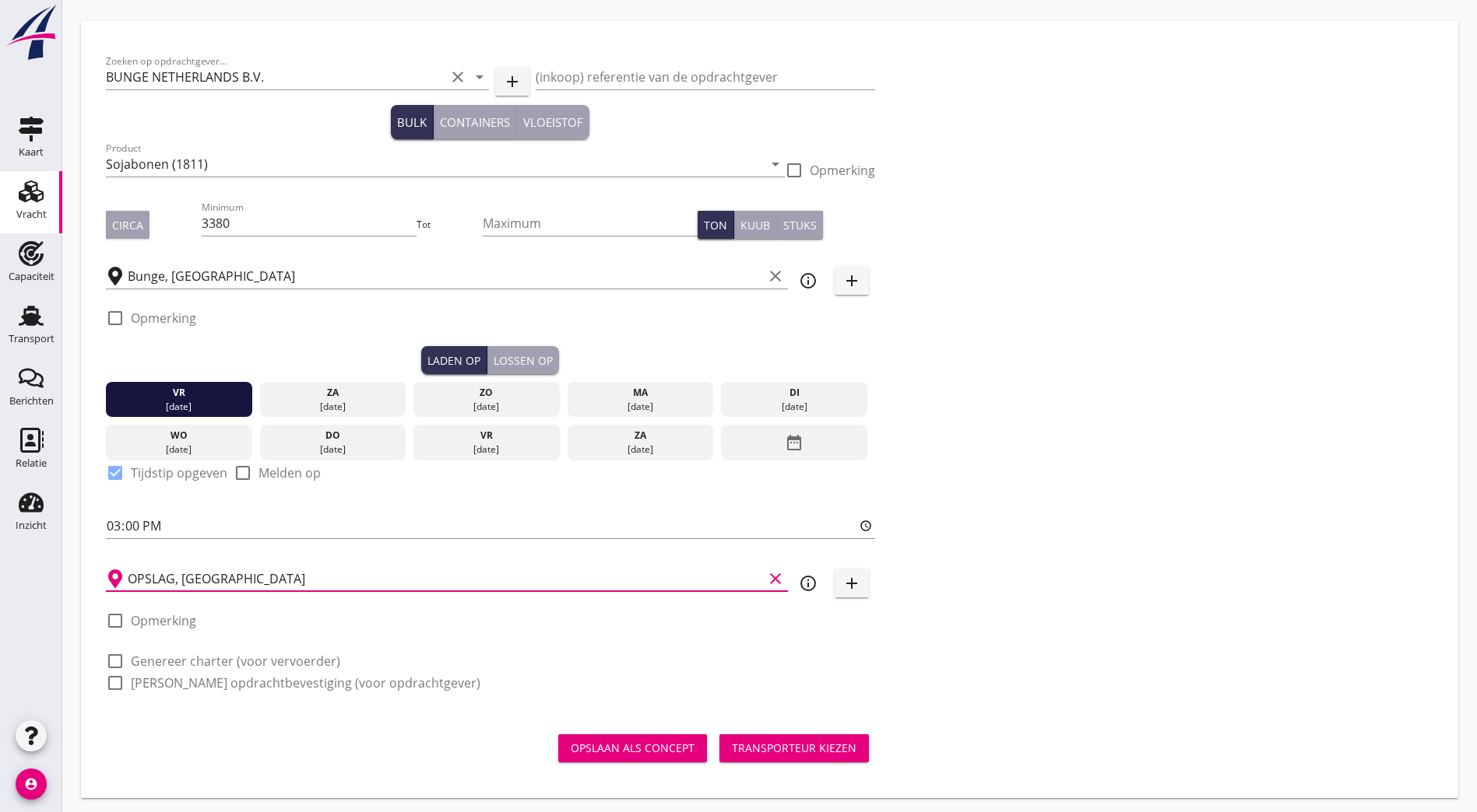
drag, startPoint x: 162, startPoint y: 654, endPoint x: 155, endPoint y: 676, distance: 23.1
click at [163, 654] on label "Genereer charter (voor vervoerder)" at bounding box center [235, 662] width 209 height 15
checkbox input "true"
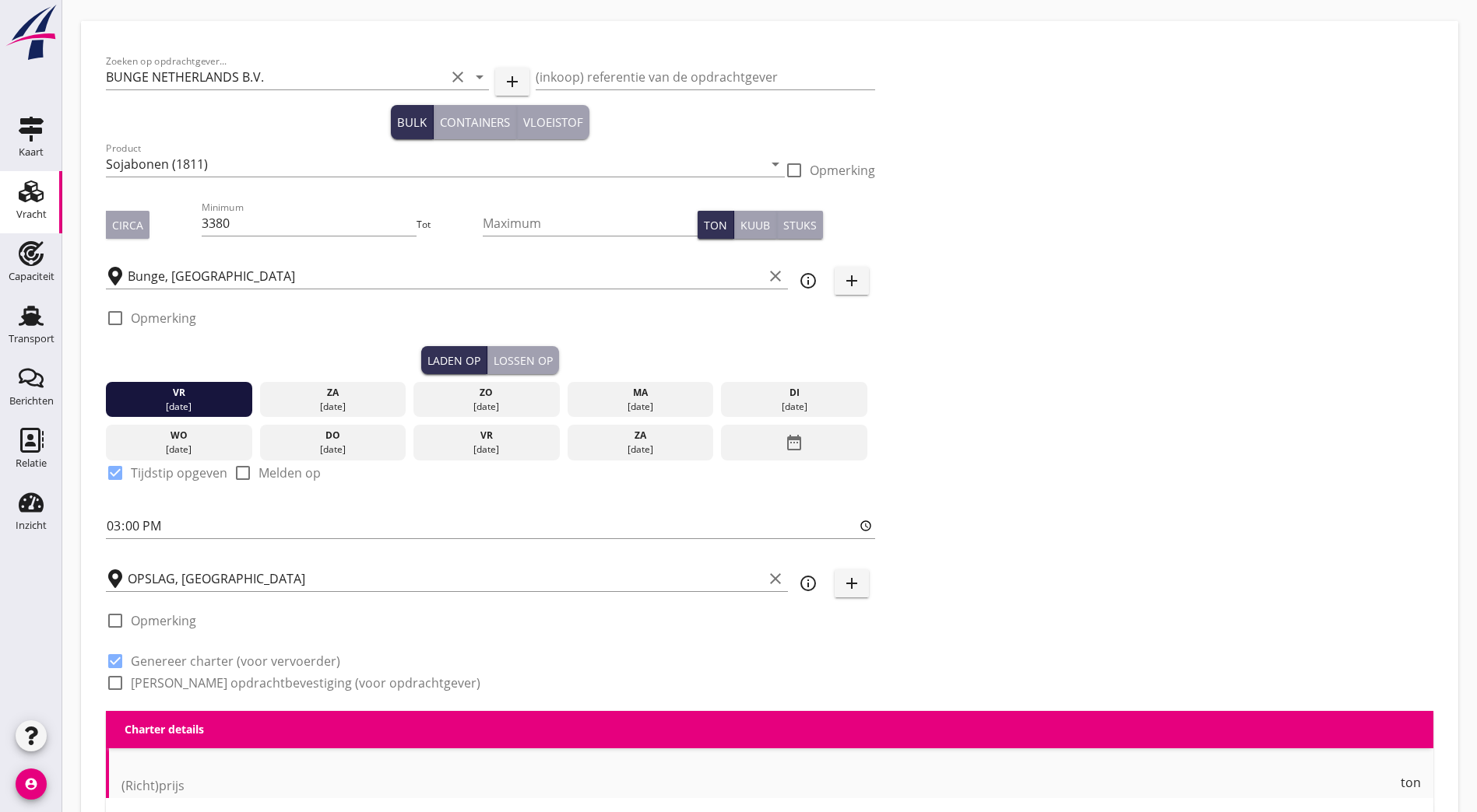
click at [153, 678] on label "[PERSON_NAME] opdrachtbevestiging (voor opdrachtgever)" at bounding box center [305, 683] width 350 height 15
checkbox input "true"
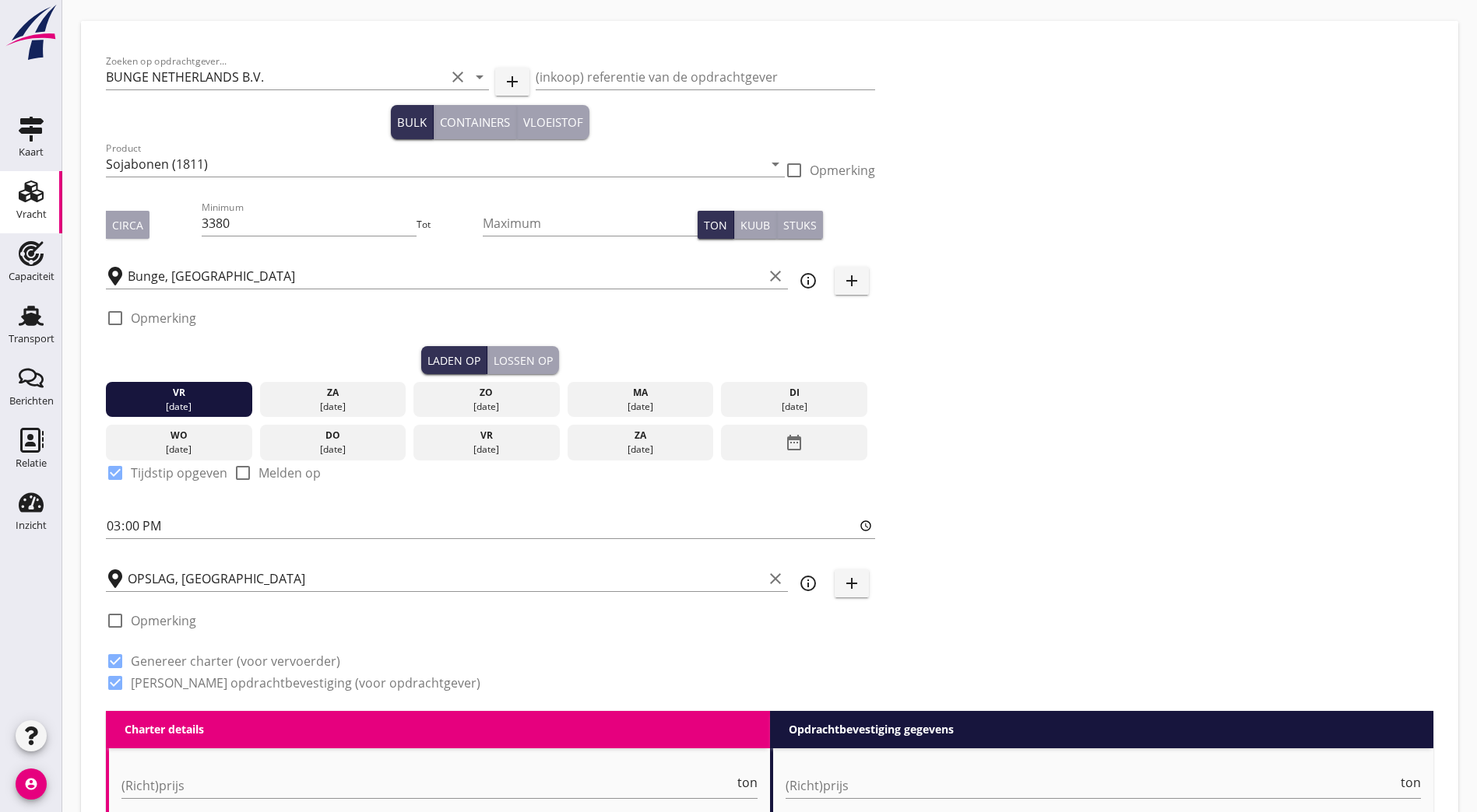
checkbox input "true"
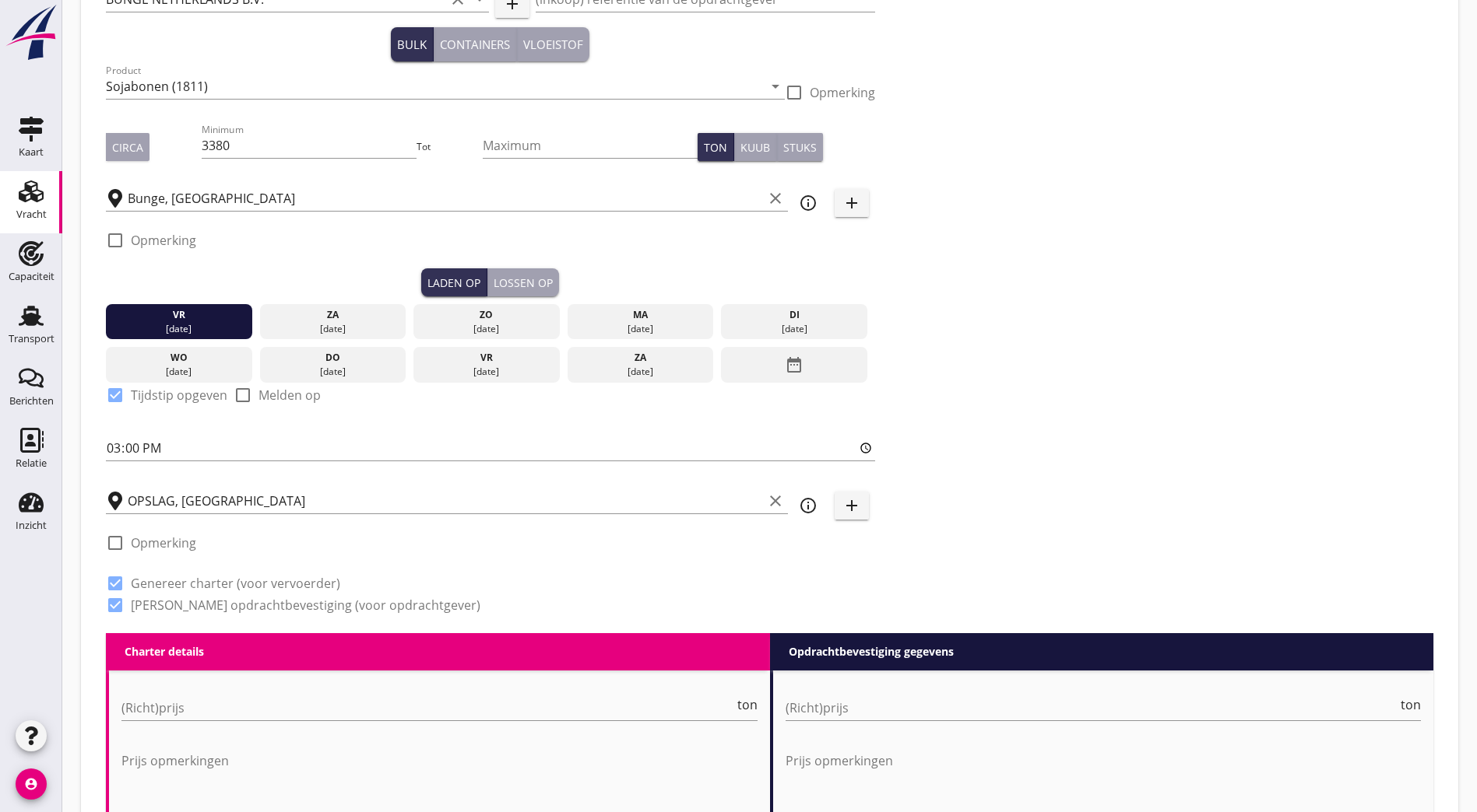
scroll to position [356, 0]
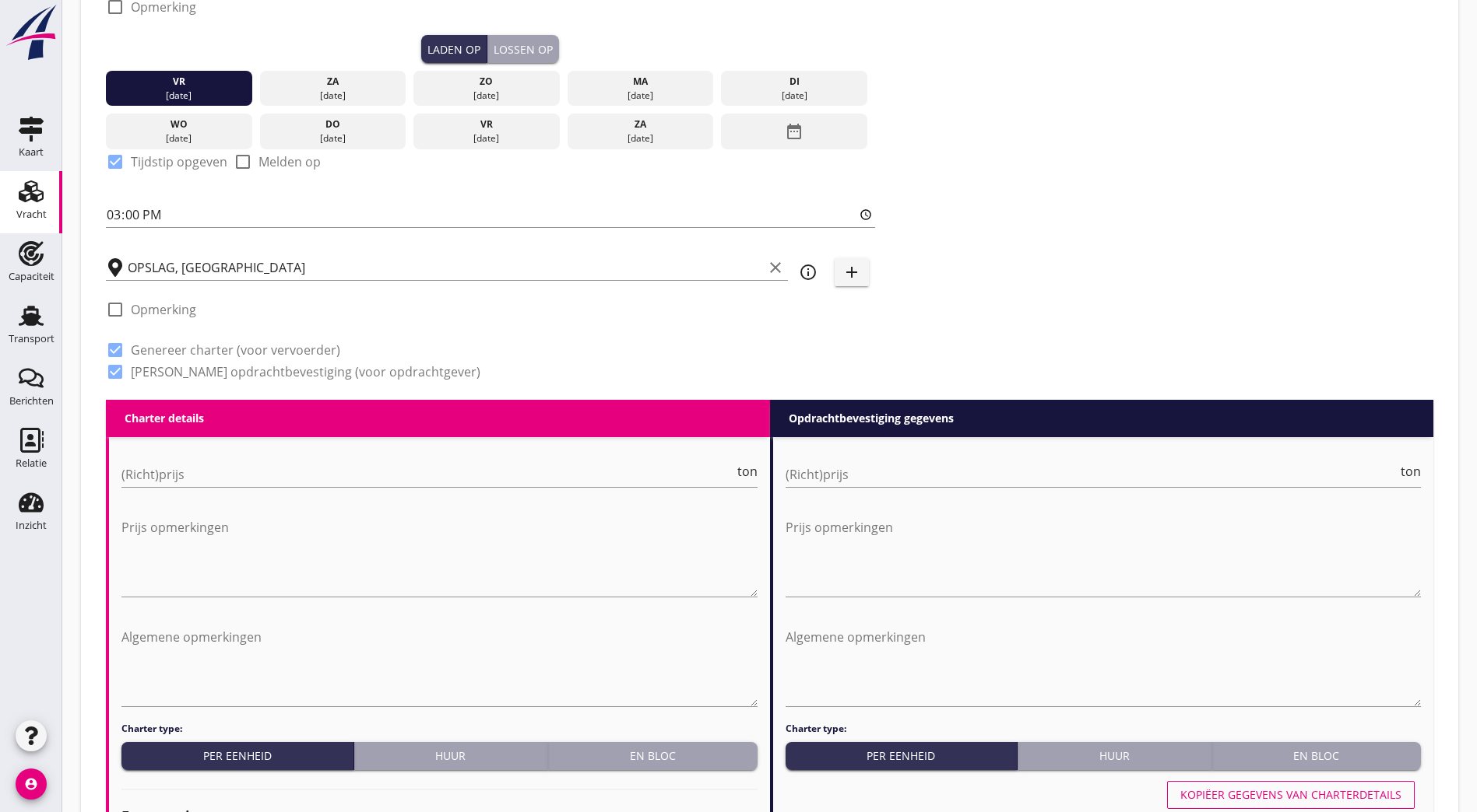
drag, startPoint x: 356, startPoint y: 468, endPoint x: 452, endPoint y: 428, distance: 104.0
click at [356, 468] on input "(Richt)prijs" at bounding box center [428, 475] width 613 height 25
type input "450"
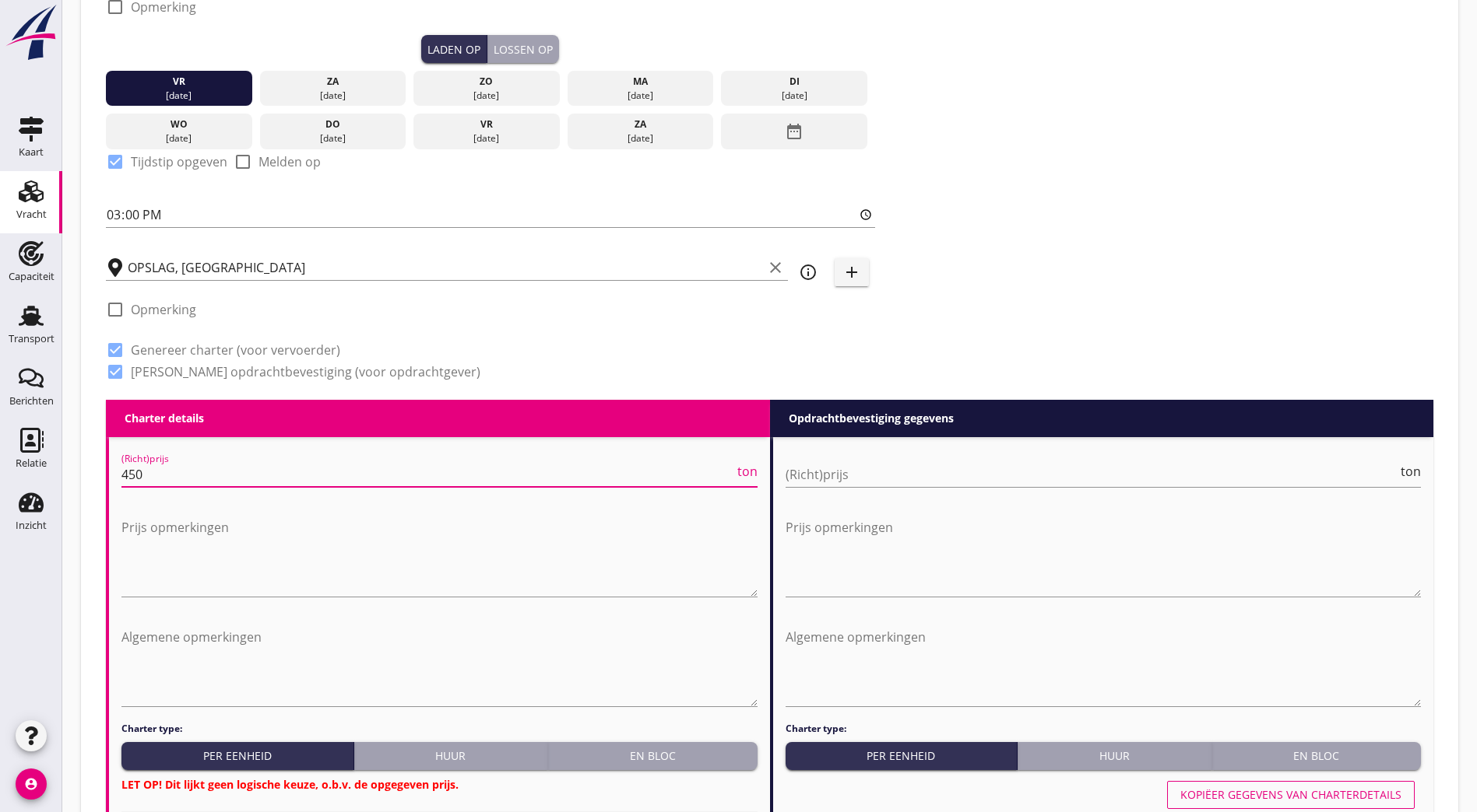
drag, startPoint x: 39, startPoint y: 464, endPoint x: -142, endPoint y: 458, distance: 181.1
type input "0"
click at [257, 500] on div "(Richt)prijs 0.21 ton Prijs opmerkingen" at bounding box center [439, 531] width 636 height 163
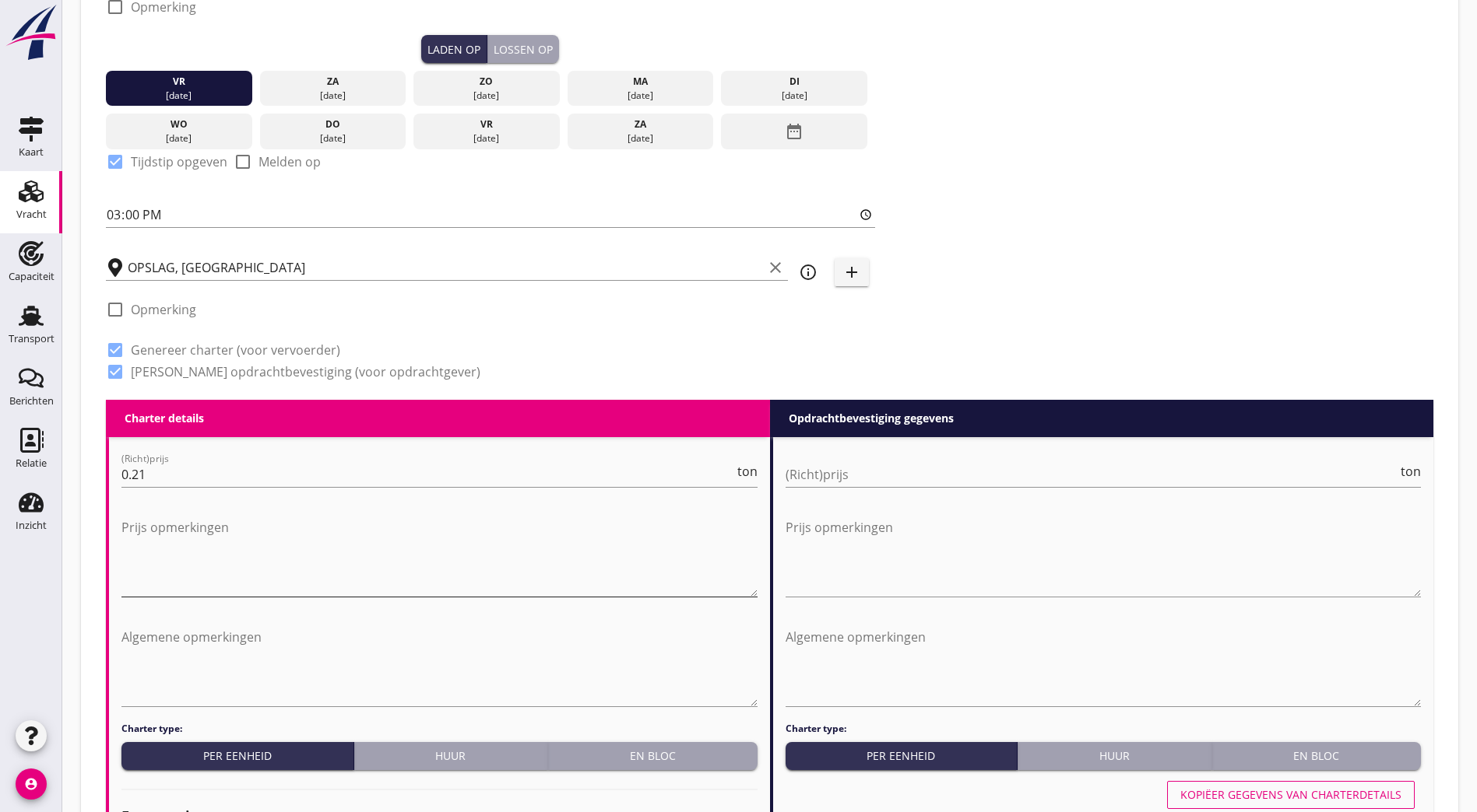
drag, startPoint x: 242, startPoint y: 523, endPoint x: 205, endPoint y: 485, distance: 53.0
click at [242, 522] on textarea "Prijs opmerkingen" at bounding box center [439, 556] width 636 height 82
click at [135, 470] on input "0.21" at bounding box center [428, 475] width 613 height 25
type input "0.21"
click at [203, 515] on textarea "Prijs opmerkingen" at bounding box center [439, 556] width 636 height 82
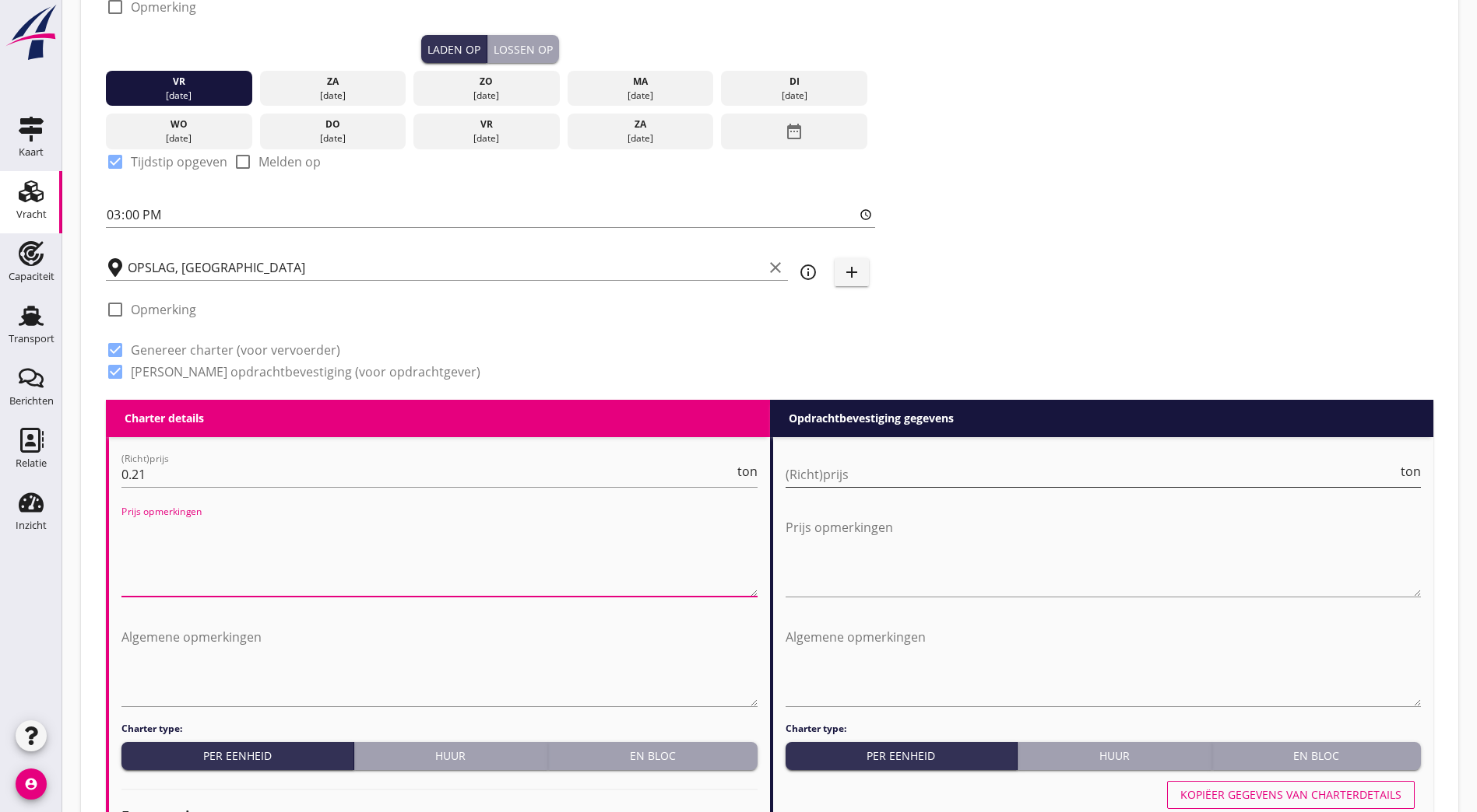
click at [818, 467] on input "(Richt)prijs" at bounding box center [1092, 475] width 613 height 25
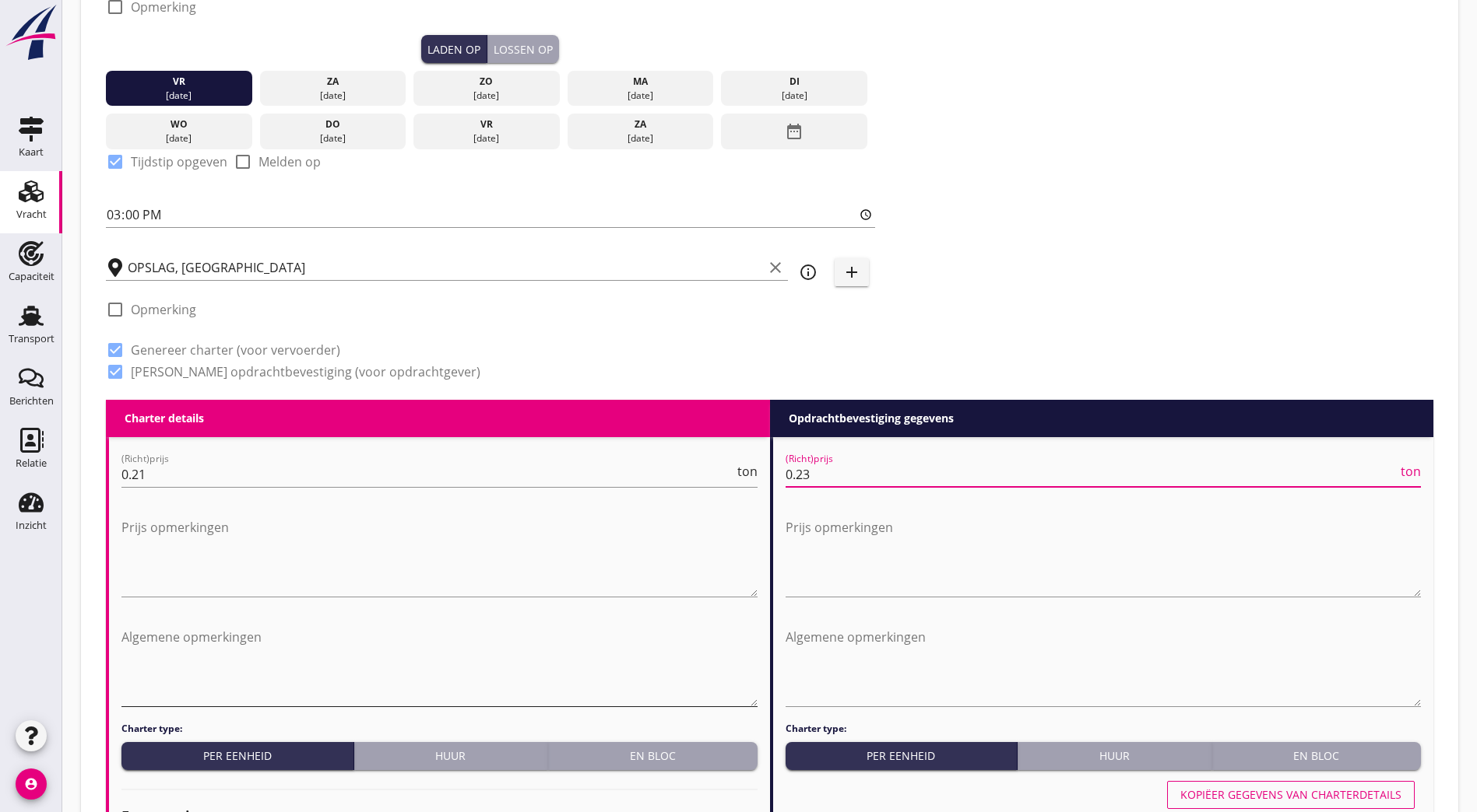
type input "0.23"
drag, startPoint x: 372, startPoint y: 660, endPoint x: 395, endPoint y: 620, distance: 46.1
click at [372, 659] on textarea "Algemene opmerkingen" at bounding box center [439, 666] width 636 height 82
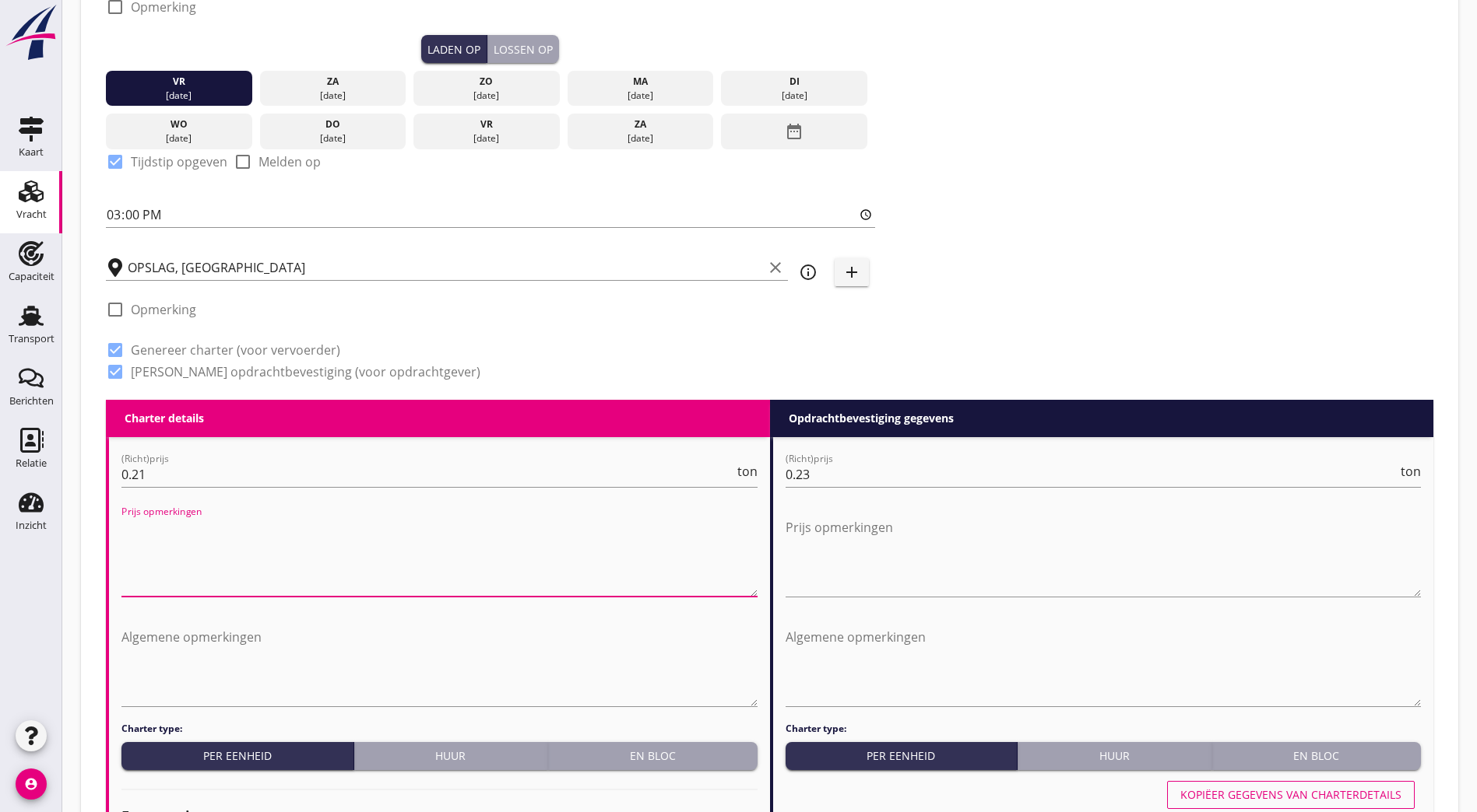
click at [391, 562] on textarea "Prijs opmerkingen" at bounding box center [439, 556] width 636 height 82
drag, startPoint x: 561, startPoint y: 548, endPoint x: -193, endPoint y: 537, distance: 754.1
drag, startPoint x: 706, startPoint y: 545, endPoint x: 662, endPoint y: 542, distance: 44.1
click at [706, 545] on textarea "Prijs per ton per dag // Na 5 dagen €0,14 per ton per dag // 5 dagen garantie /…" at bounding box center [439, 556] width 636 height 82
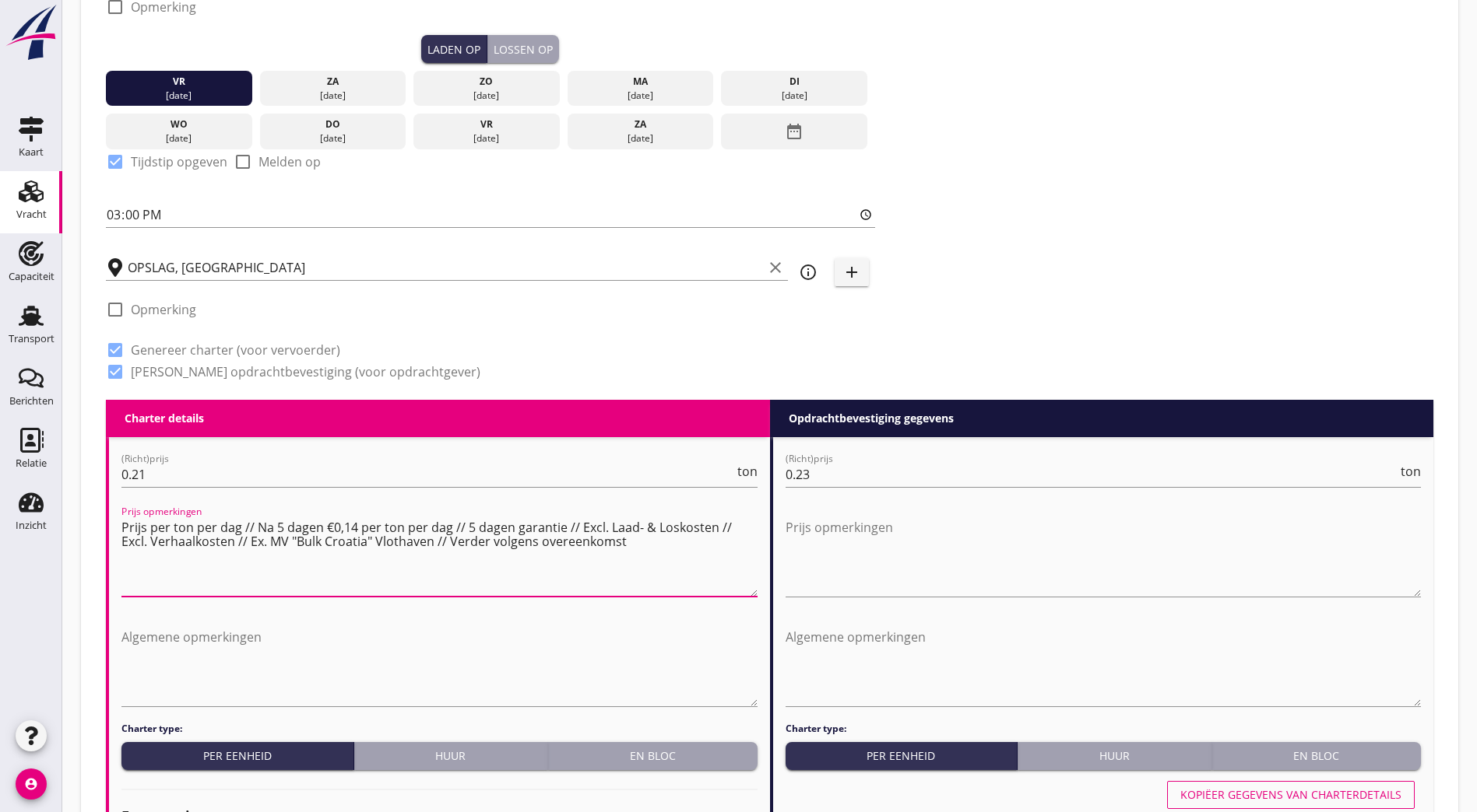
drag, startPoint x: 625, startPoint y: 535, endPoint x: -161, endPoint y: 503, distance: 786.7
type textarea "Prijs per ton per dag // Na 5 dagen €0,14 per ton per dag // 5 dagen garantie /…"
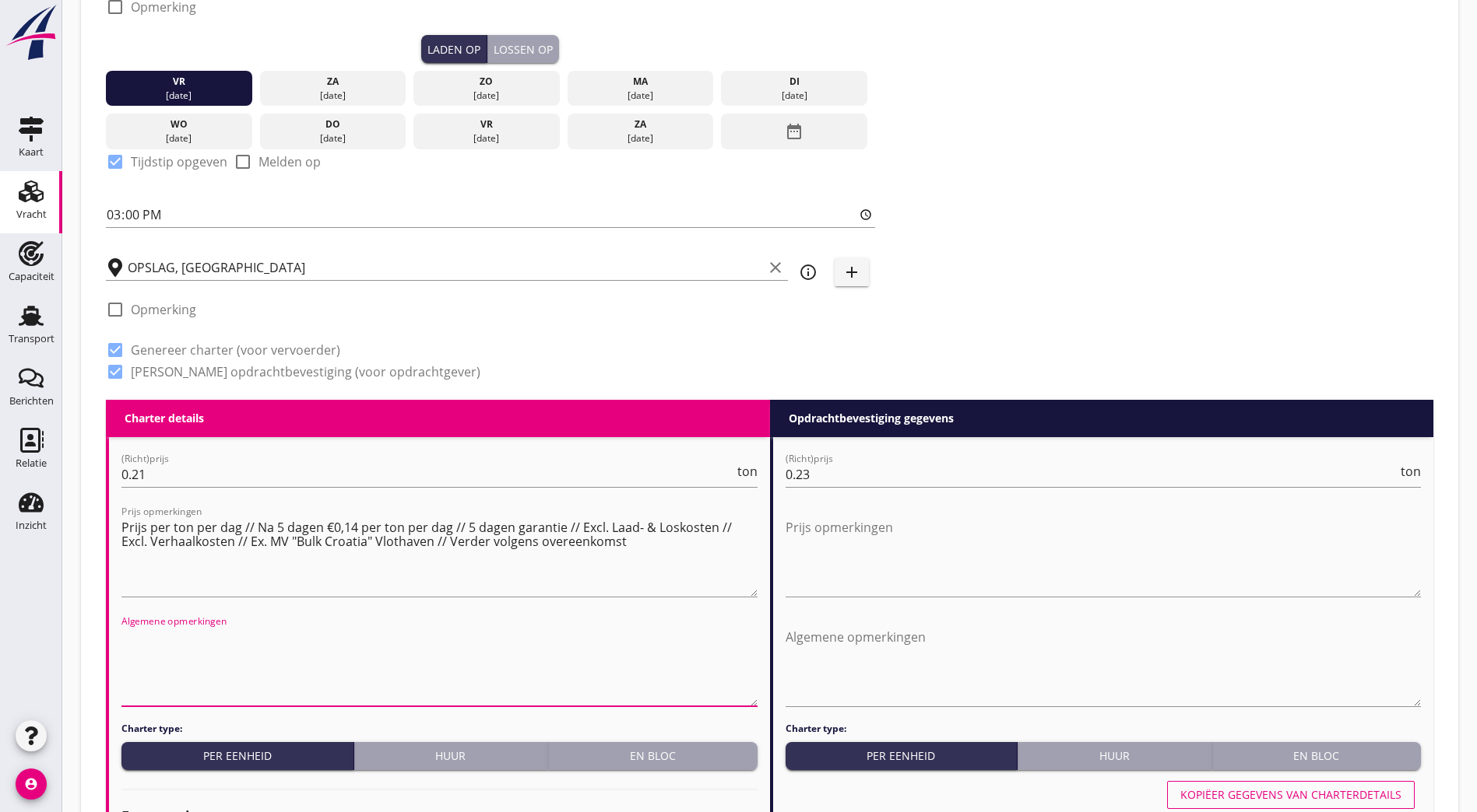
click at [274, 642] on textarea "Algemene opmerkingen" at bounding box center [439, 666] width 636 height 82
paste textarea "Prijs per ton per dag // Na 5 dagen €0,14 per ton per dag // 5 dagen garantie /…"
type textarea "Prijs per ton per dag // Na 5 dagen €0,14 per ton per dag // 5 dagen garantie /…"
click at [1003, 541] on textarea "Prijs opmerkingen" at bounding box center [1103, 556] width 636 height 82
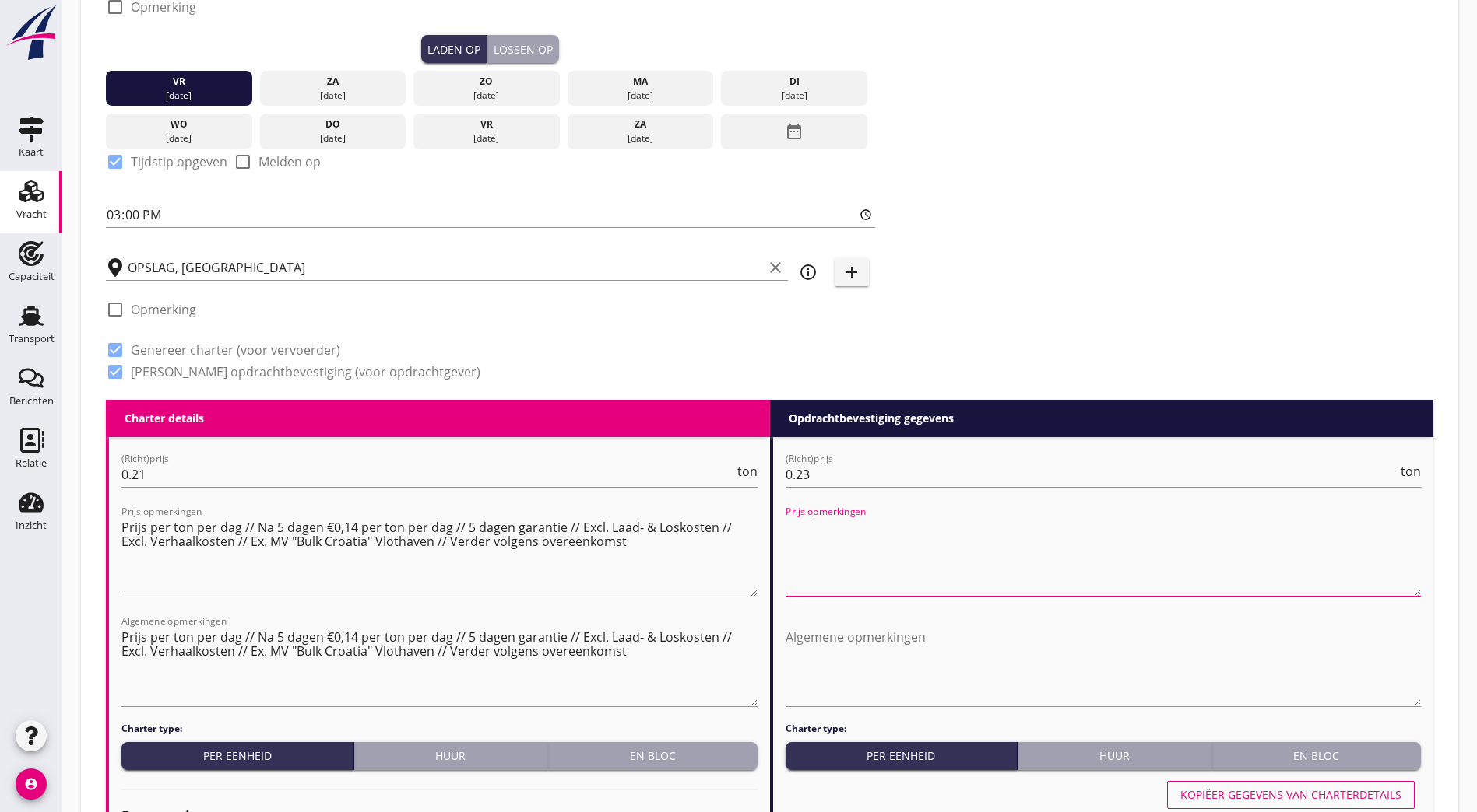
paste textarea "Prijs per ton per dag // Na 5 dagen €0,14 per ton per dag // 5 dagen garantie /…"
type textarea "Prijs per ton per dag // Na 5 dagen €0,14 per ton per dag // 5 dagen garantie /…"
click at [932, 667] on textarea "Algemene opmerkingen" at bounding box center [1103, 666] width 636 height 82
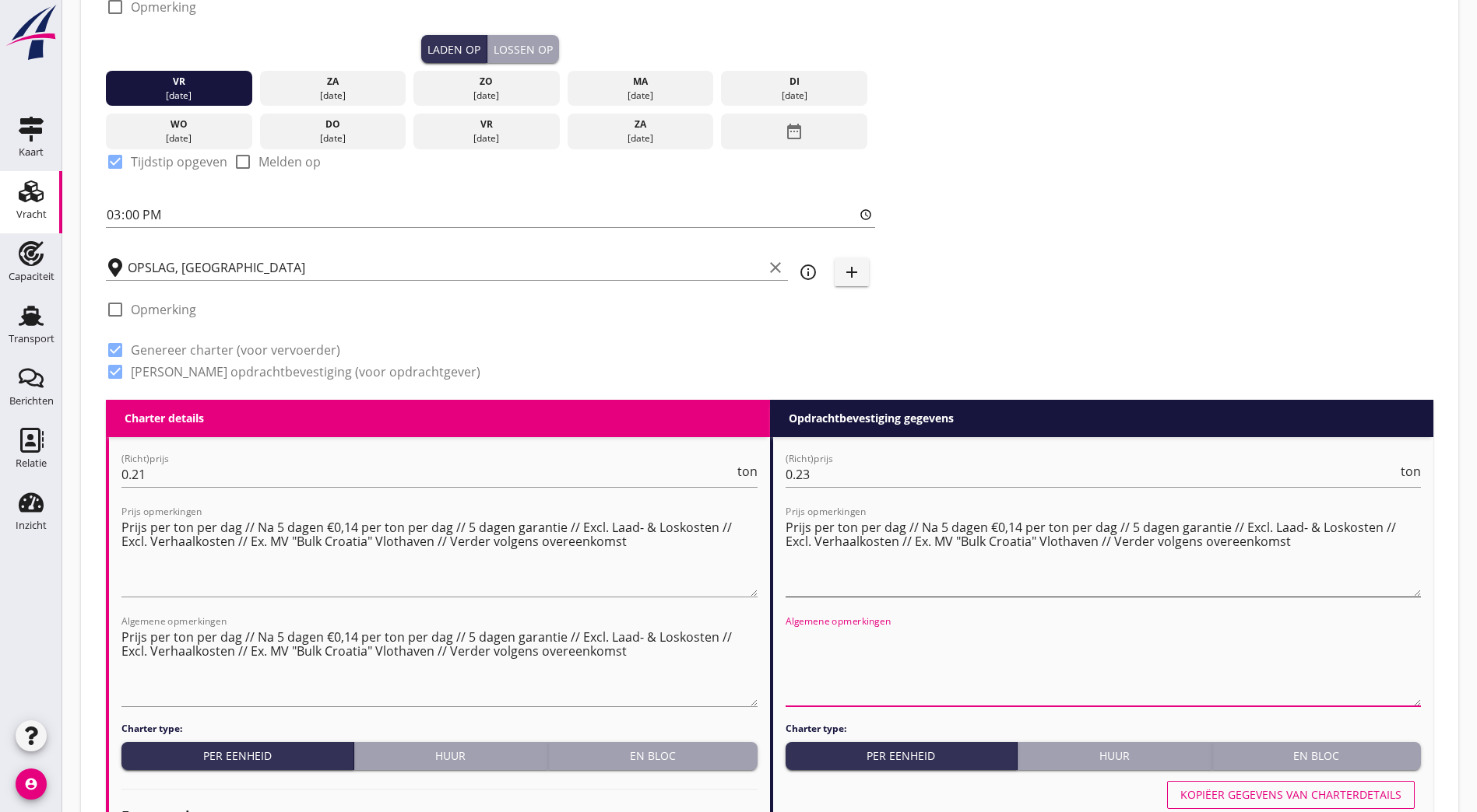
paste textarea "Prijs per ton per dag // Na 5 dagen €0,14 per ton per dag // 5 dagen garantie /…"
type textarea "Prijs per ton per dag // Na 5 dagen €0,14 per ton per dag // 5 dagen garantie /…"
click at [1019, 522] on textarea "Prijs per ton per dag // Na 5 dagen €0,14 per ton per dag // 5 dagen garantie /…" at bounding box center [1103, 556] width 636 height 82
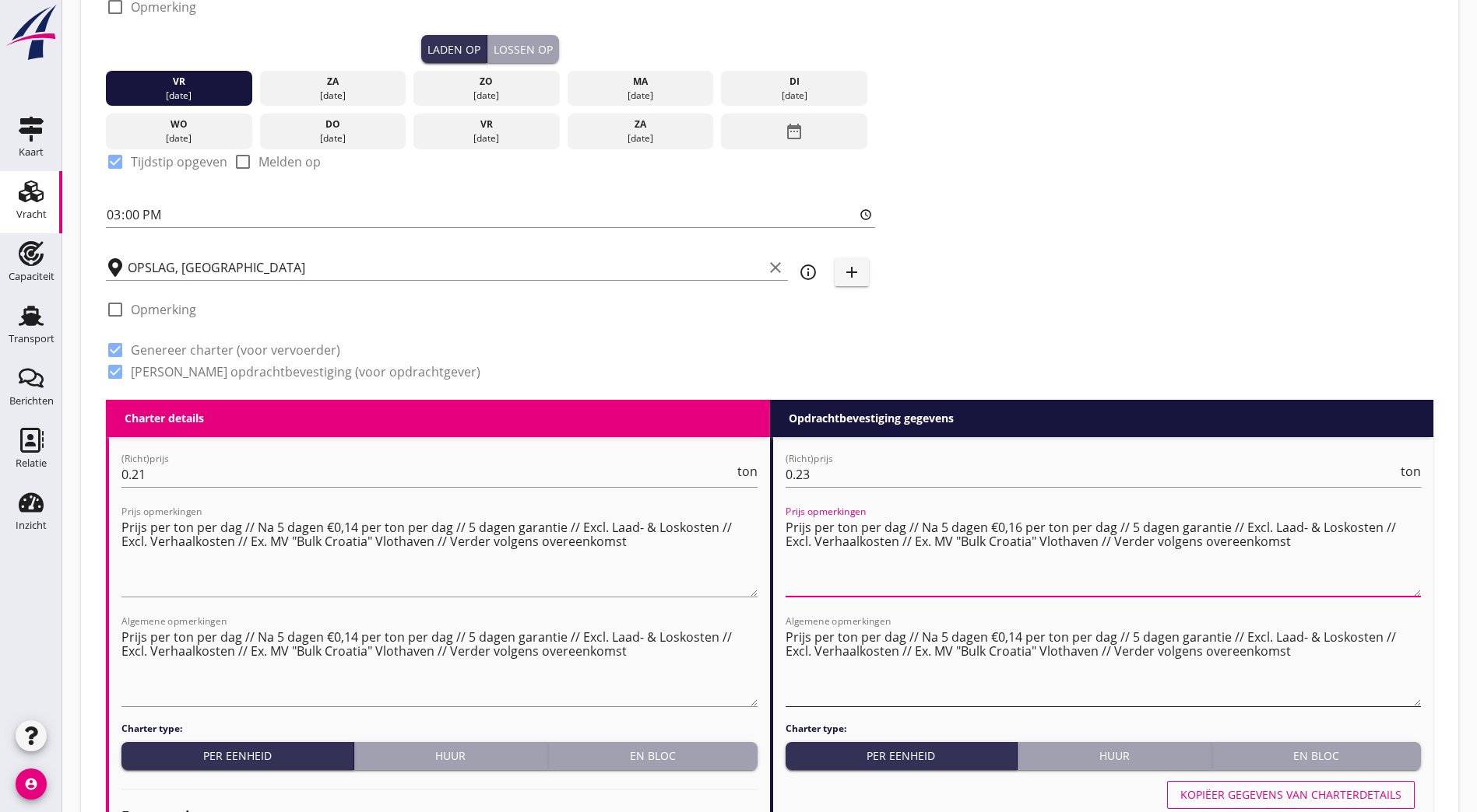
type textarea "Prijs per ton per dag // Na 5 dagen €0,16 per ton per dag // 5 dagen garantie /…"
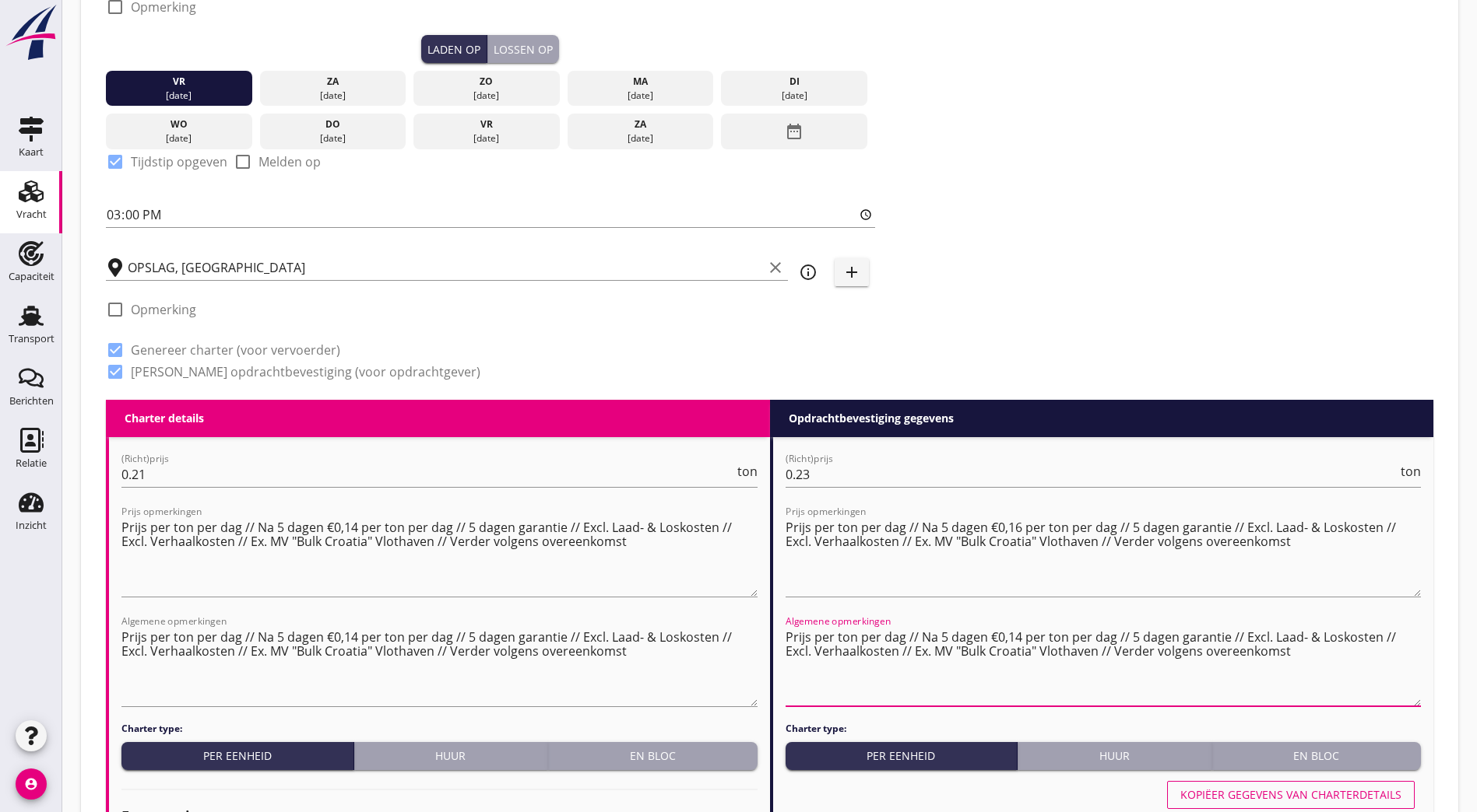
click at [1020, 629] on textarea "Prijs per ton per dag // Na 5 dagen €0,14 per ton per dag // 5 dagen garantie /…" at bounding box center [1103, 666] width 636 height 82
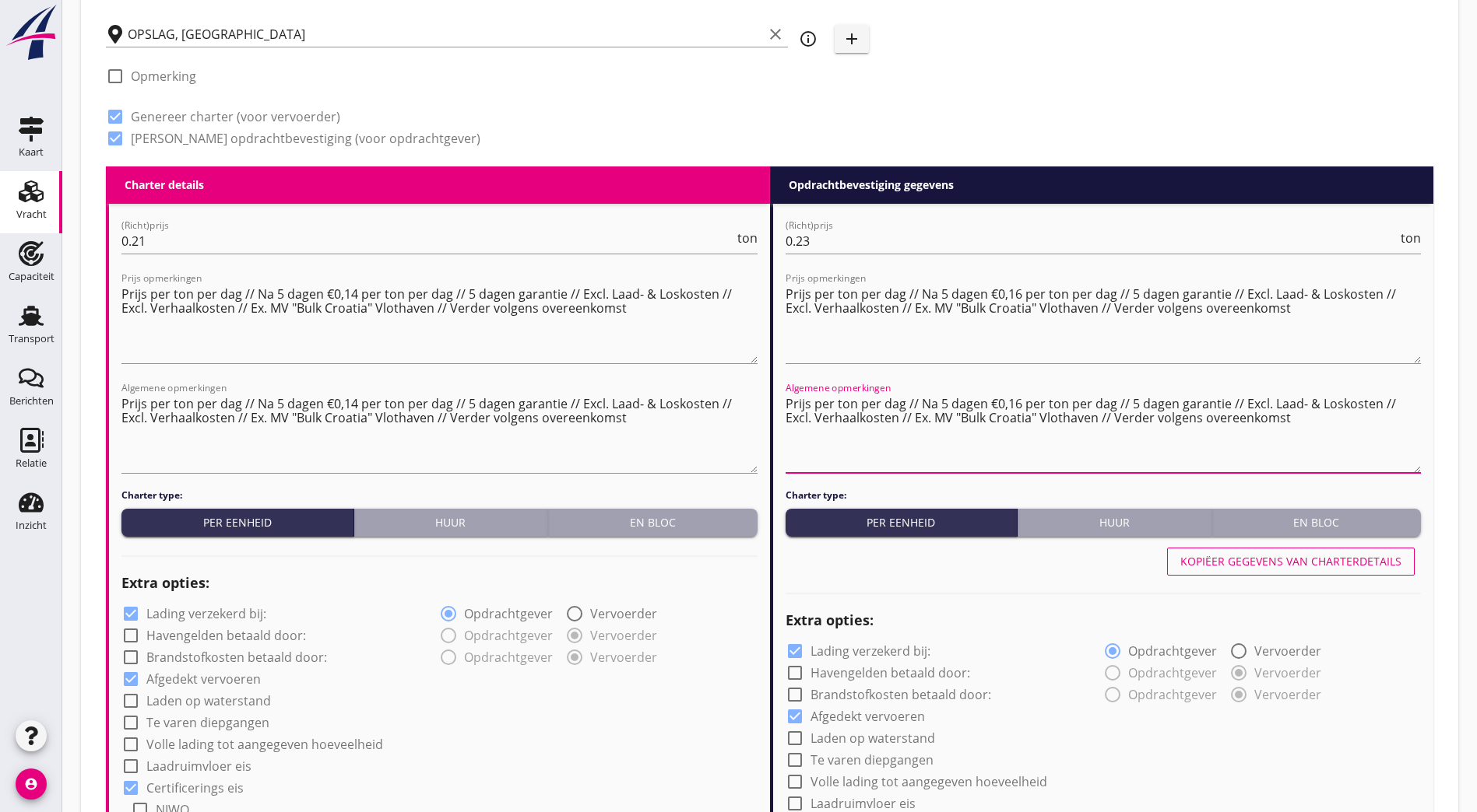
scroll to position [746, 0]
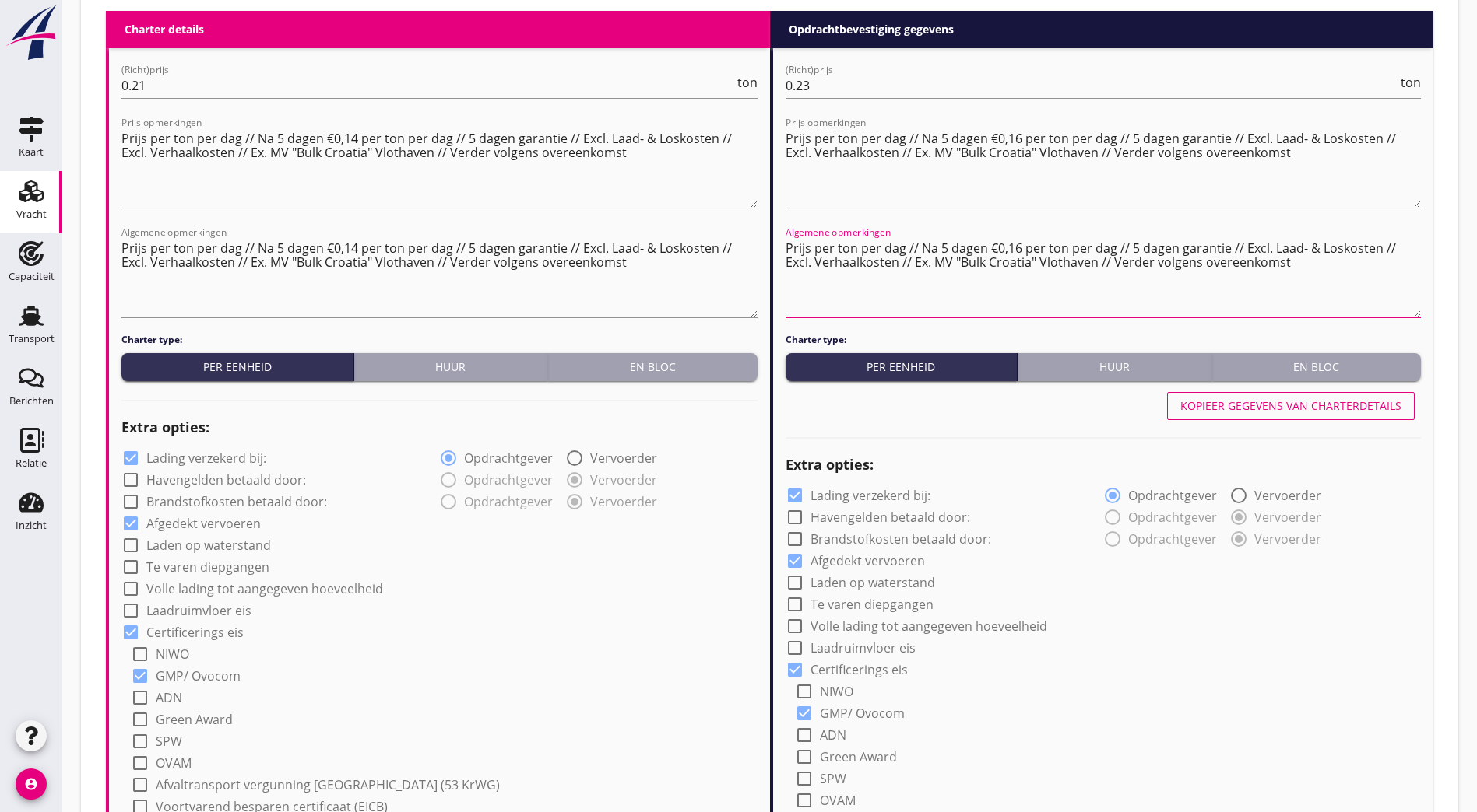
type textarea "Prijs per ton per dag // Na 5 dagen €0,16 per ton per dag // 5 dagen garantie /…"
click at [501, 362] on div "Huur" at bounding box center [451, 366] width 181 height 16
radio input "true"
radio input "false"
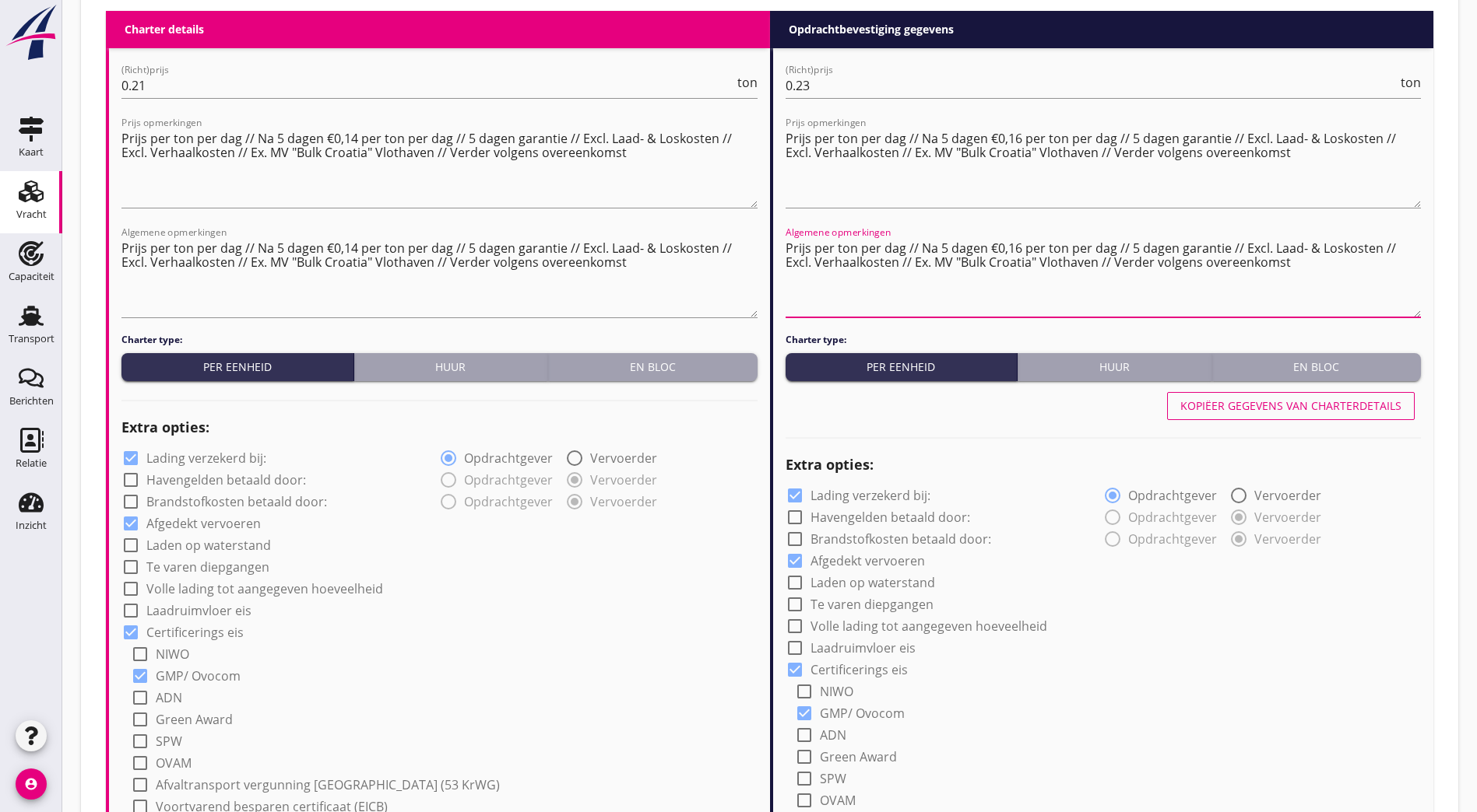
radio input "true"
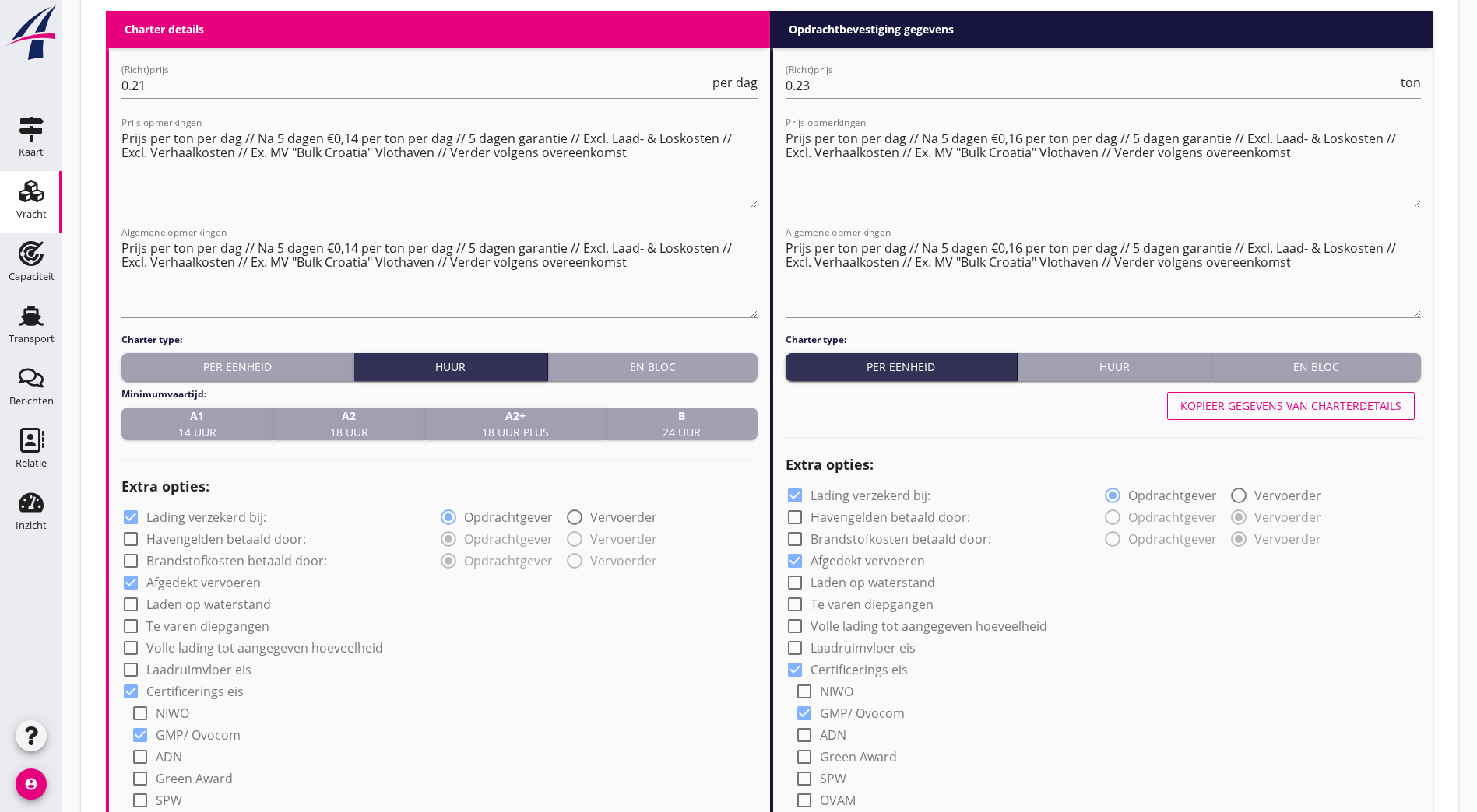
click at [683, 411] on strong "B" at bounding box center [682, 415] width 39 height 16
click at [1124, 367] on div "Huur" at bounding box center [1114, 366] width 181 height 16
radio input "true"
radio input "false"
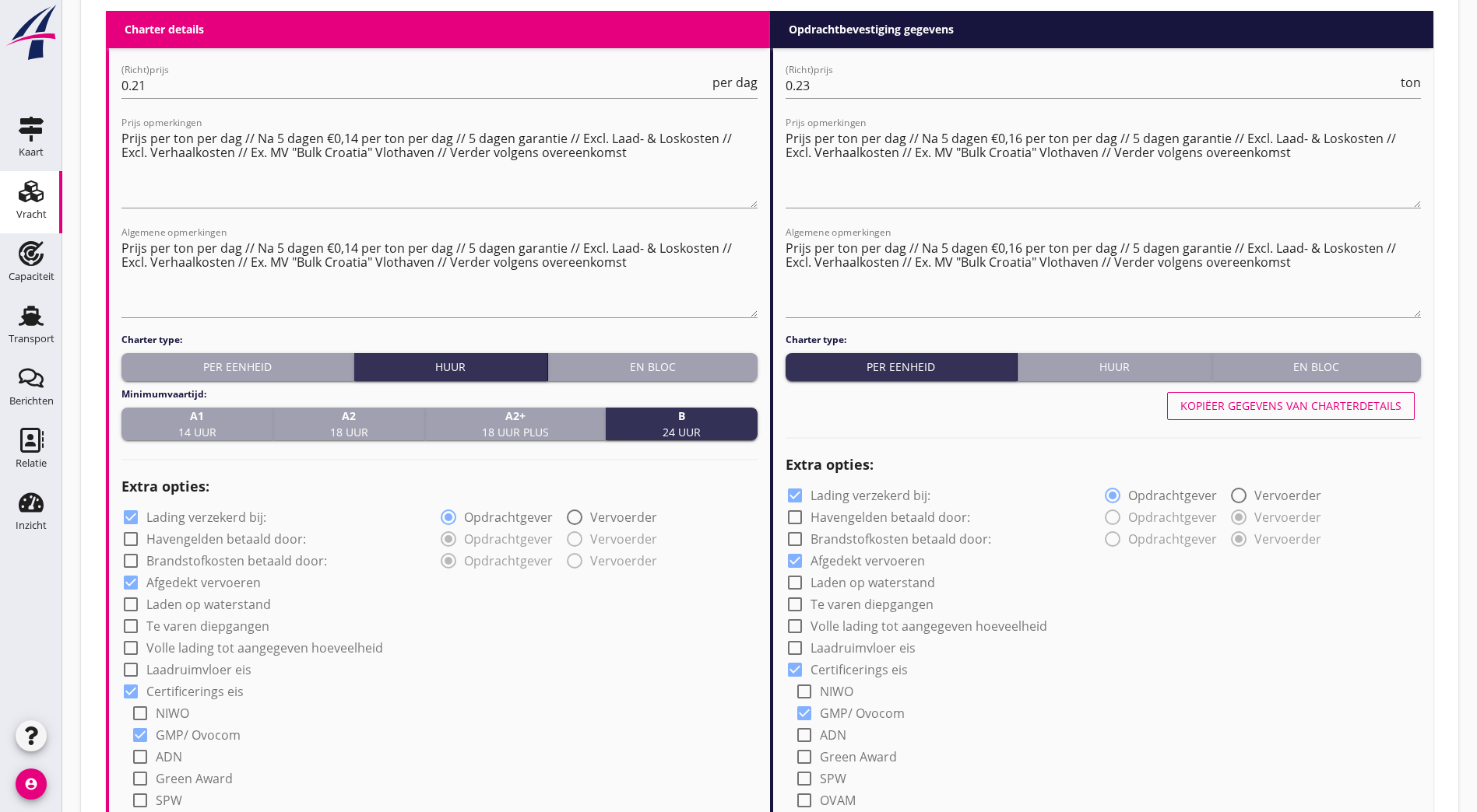
radio input "true"
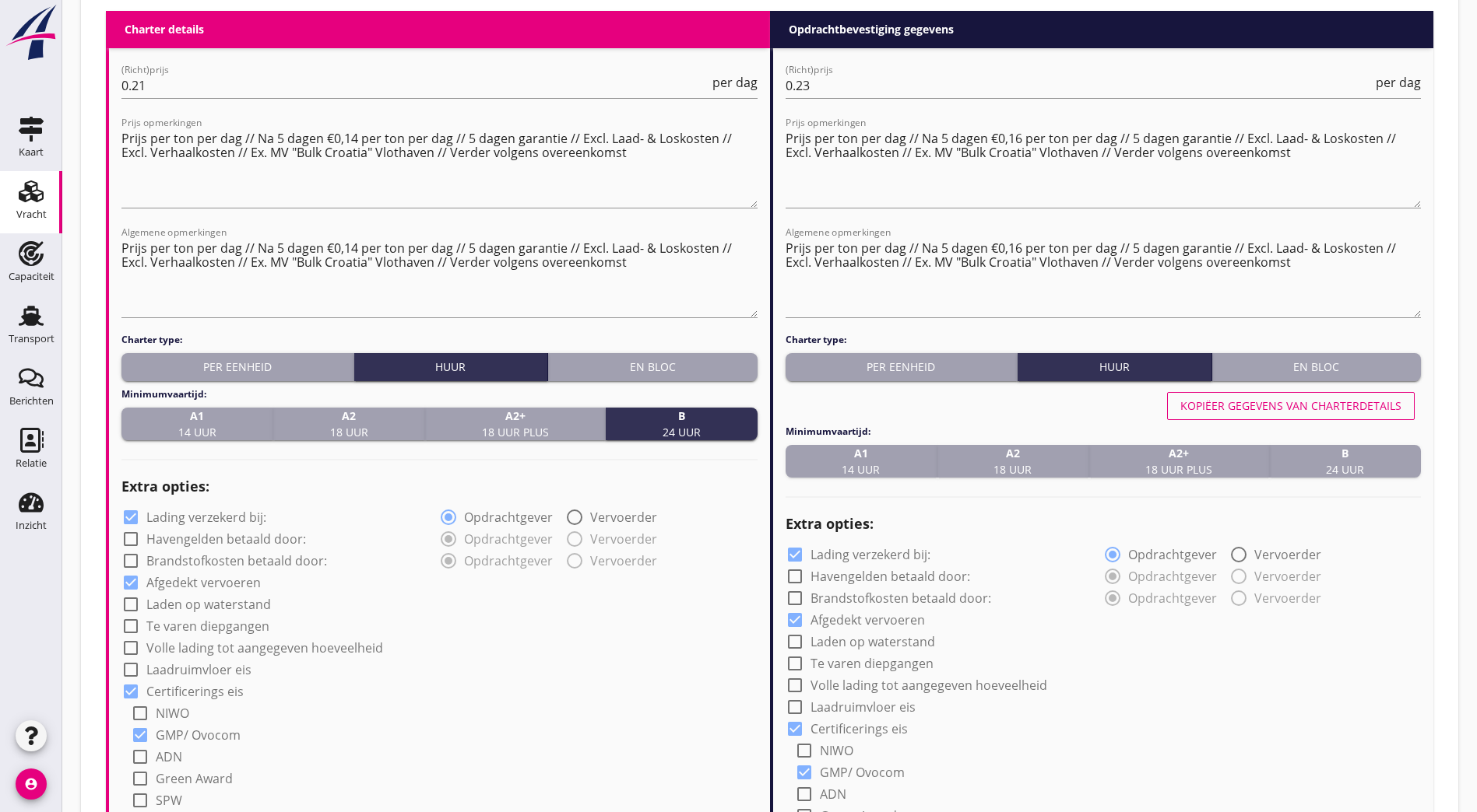
click at [1231, 399] on div "Kopiëer gegevens van charterdetails" at bounding box center [1290, 406] width 221 height 16
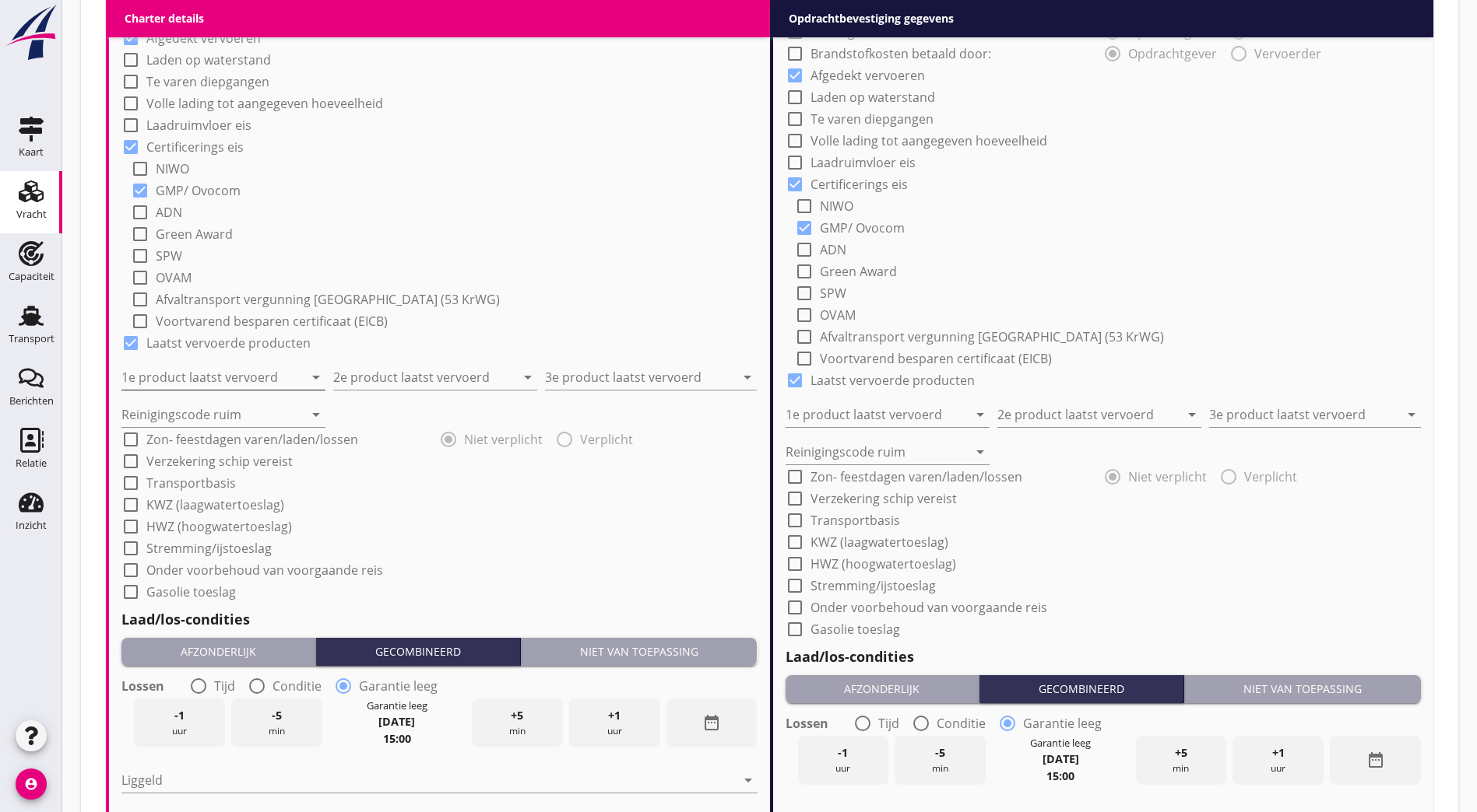
click at [160, 366] on input "1e product laatst vervoerd" at bounding box center [212, 378] width 182 height 25
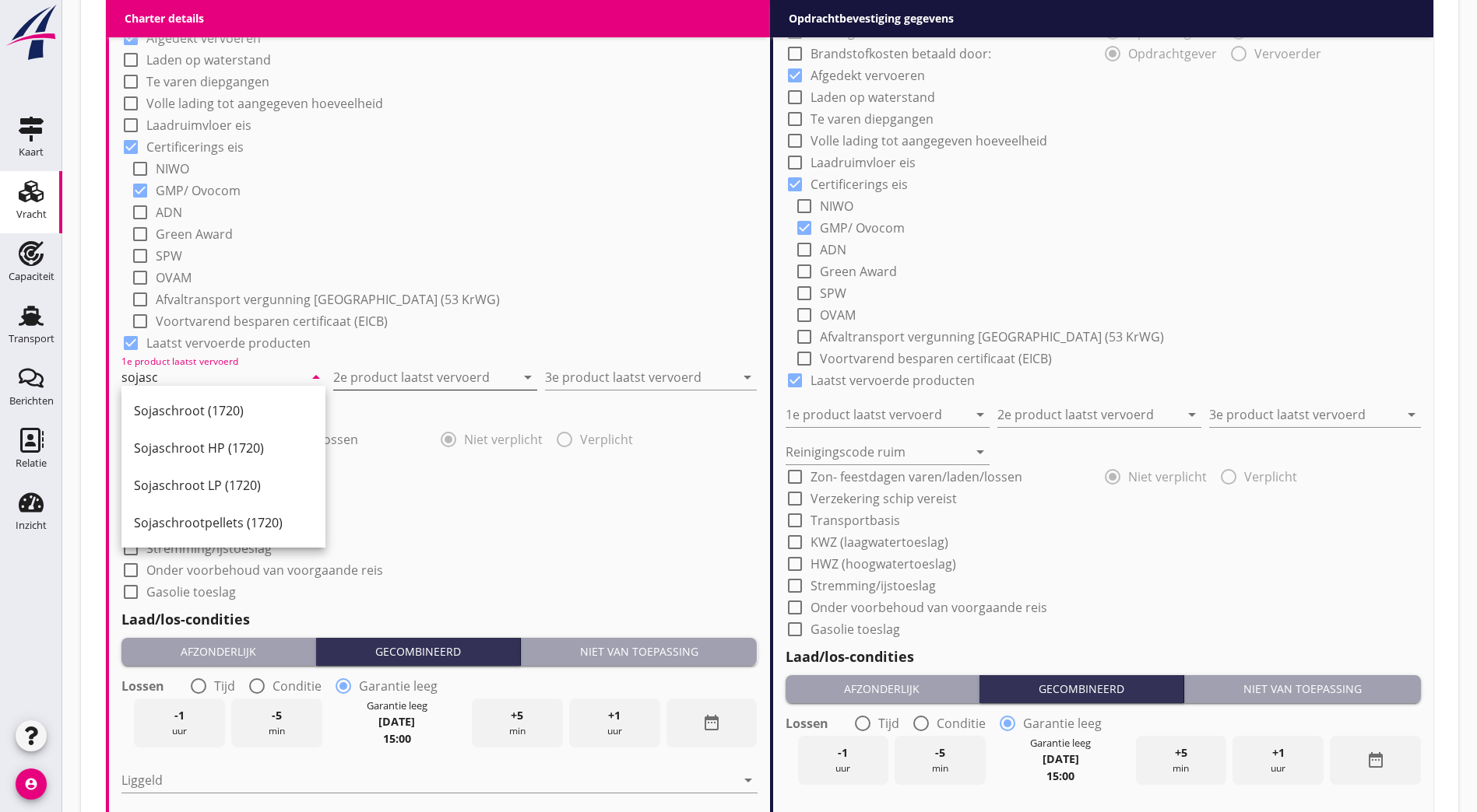
click at [190, 408] on div "Sojaschroot (1720)" at bounding box center [224, 410] width 179 height 18
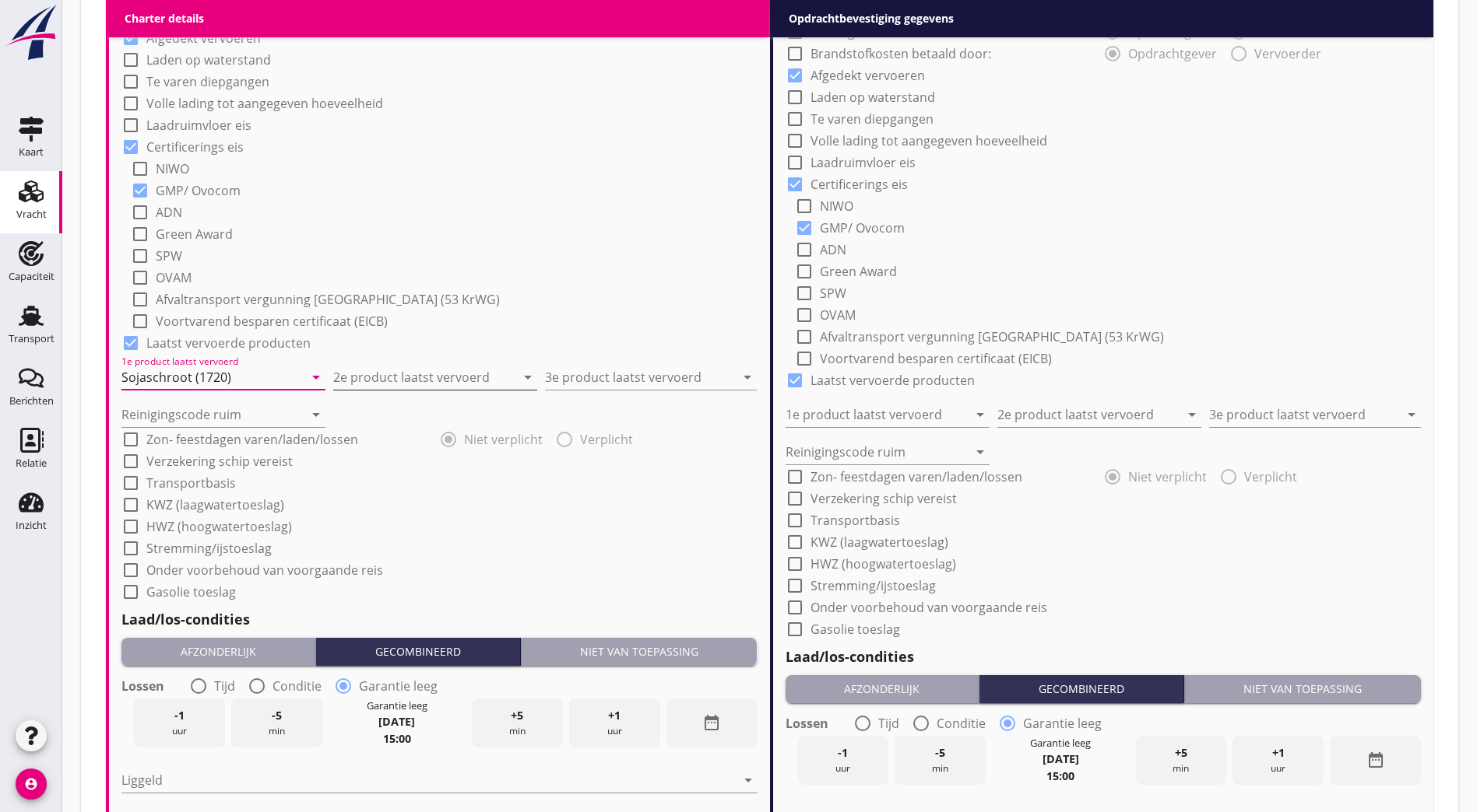
type input "Sojaschroot (1720)"
click at [435, 385] on div "2e product laatst vervoerd arrow_drop_down" at bounding box center [435, 378] width 204 height 25
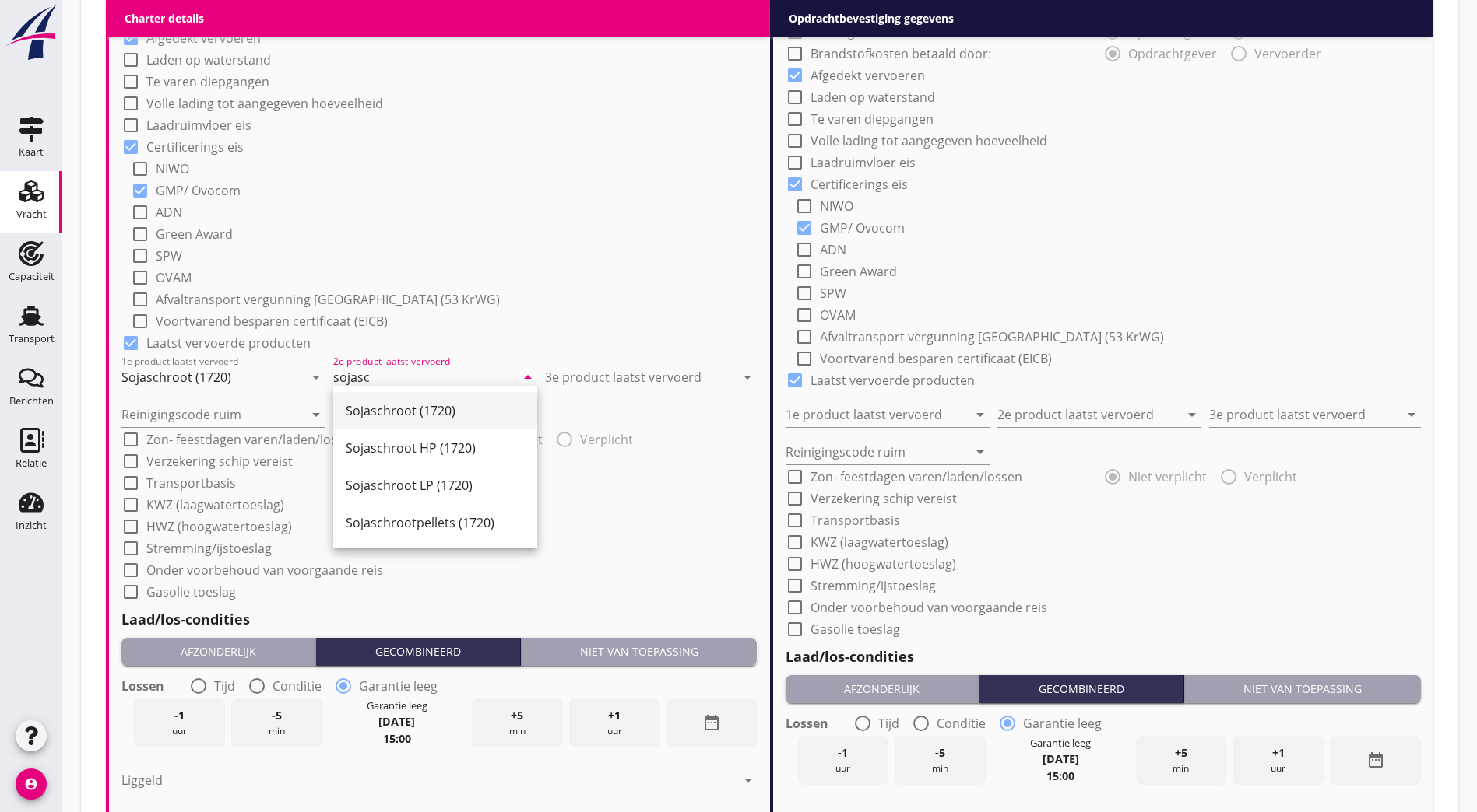
click at [426, 418] on div "Sojaschroot (1720)" at bounding box center [435, 410] width 179 height 18
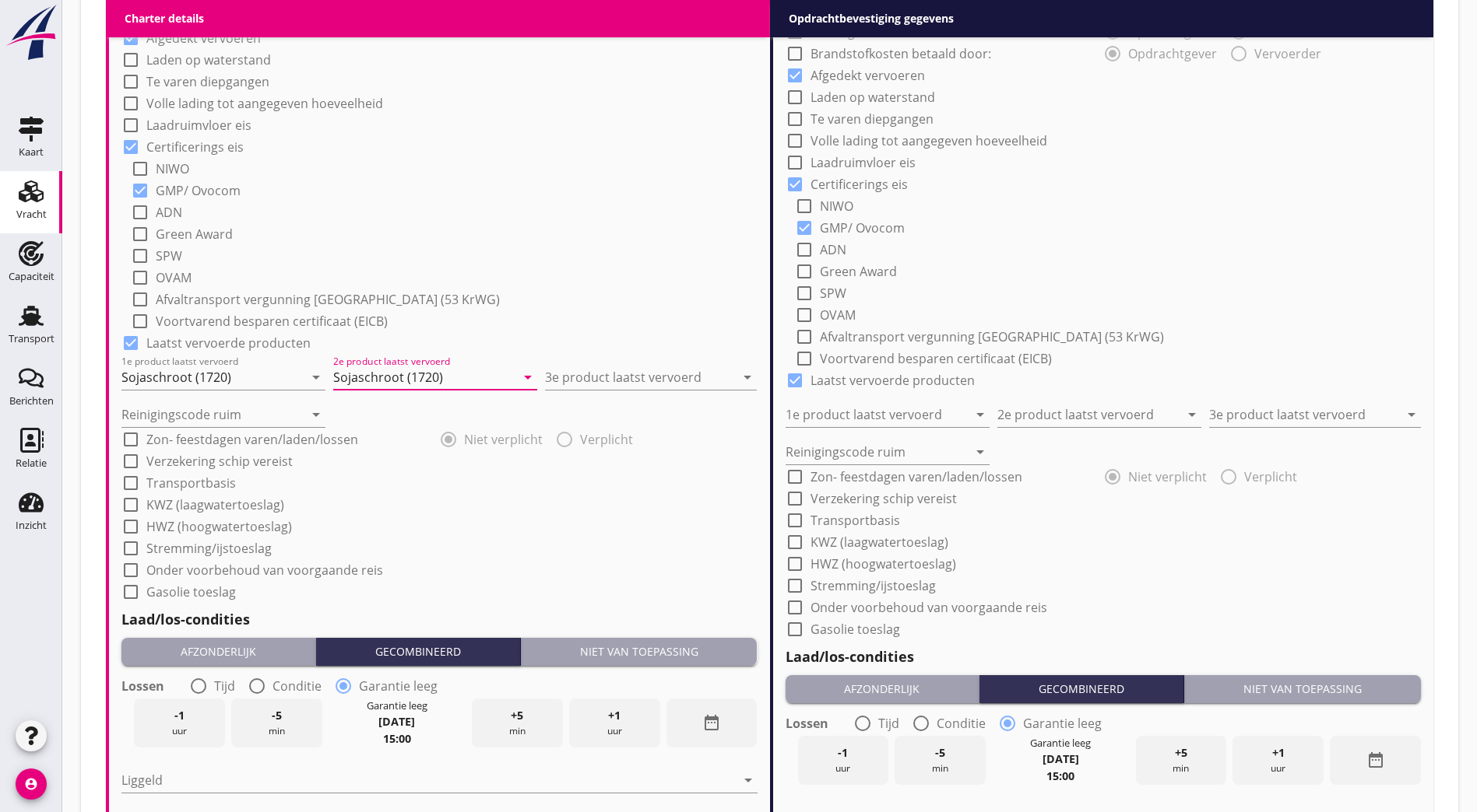
type input "Sojaschroot (1720)"
click at [557, 358] on div "3e product laatst vervoerd arrow_drop_down" at bounding box center [651, 373] width 212 height 35
click at [599, 365] on input "3e product laatst vervoerd" at bounding box center [640, 378] width 190 height 25
click at [643, 423] on div "Raapzaad (1811)" at bounding box center [650, 410] width 187 height 38
type input "Raapzaad (1811)"
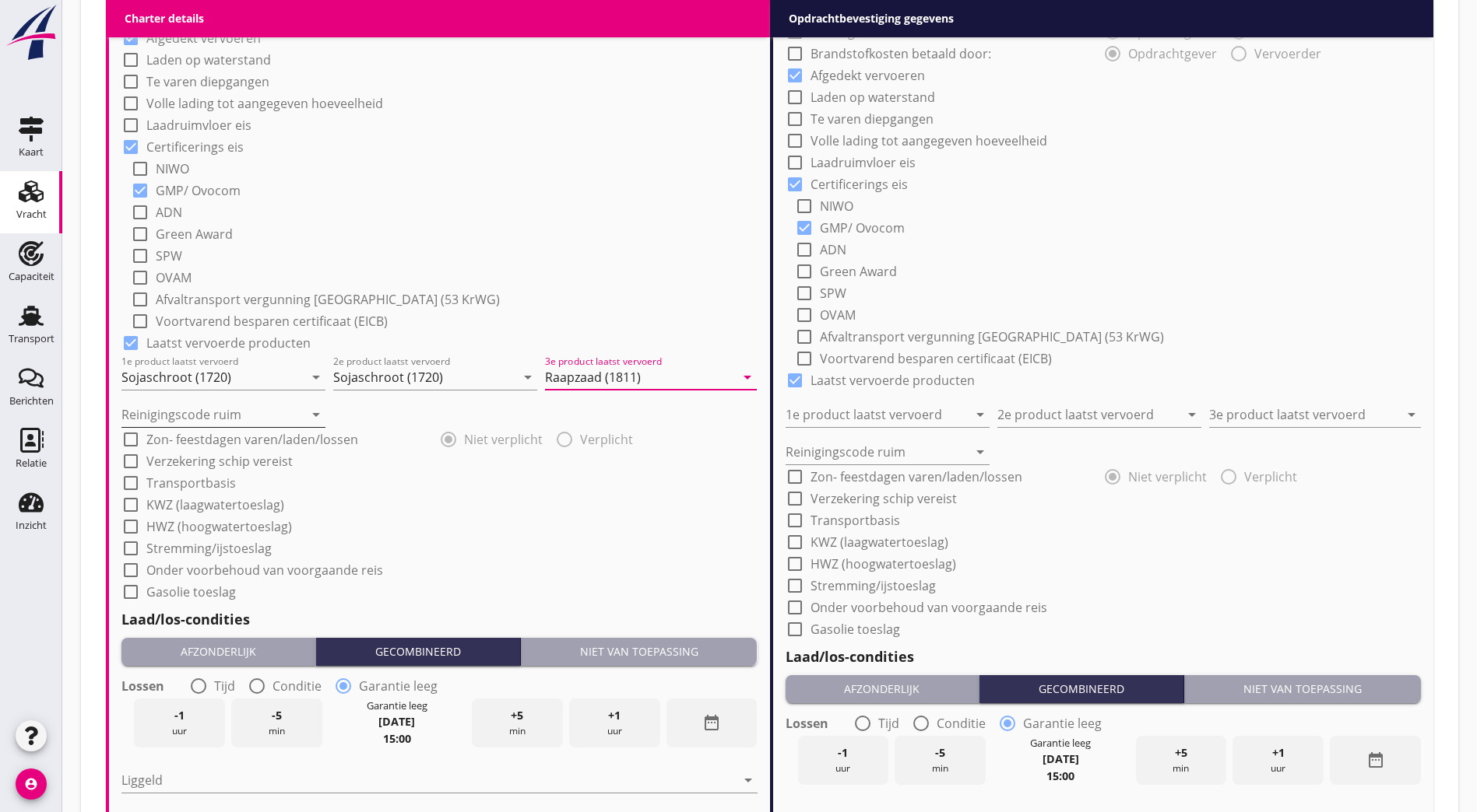
click at [281, 403] on input "Reinigingscode ruim" at bounding box center [212, 415] width 182 height 25
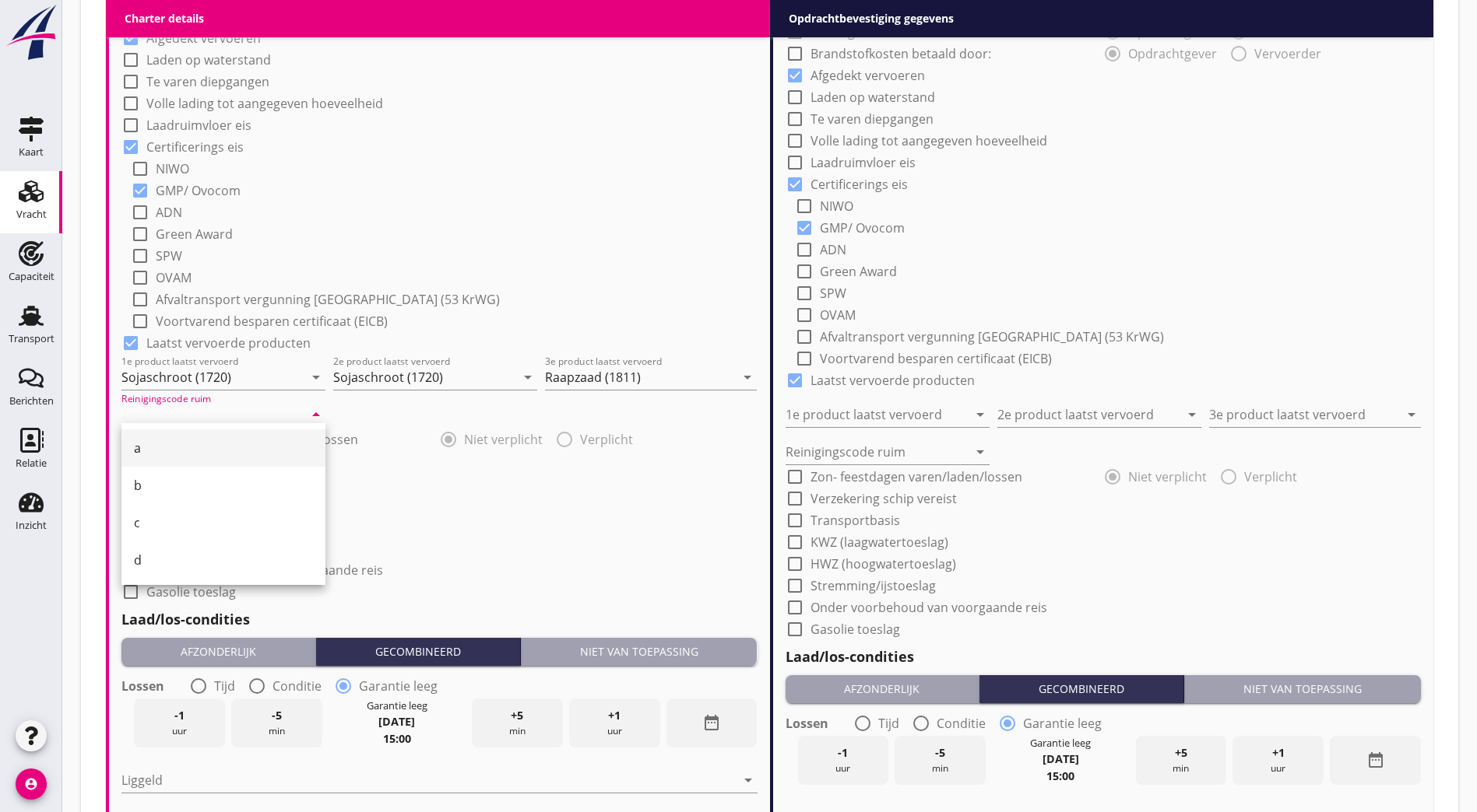
click at [198, 457] on div "a" at bounding box center [224, 448] width 179 height 18
type input "a"
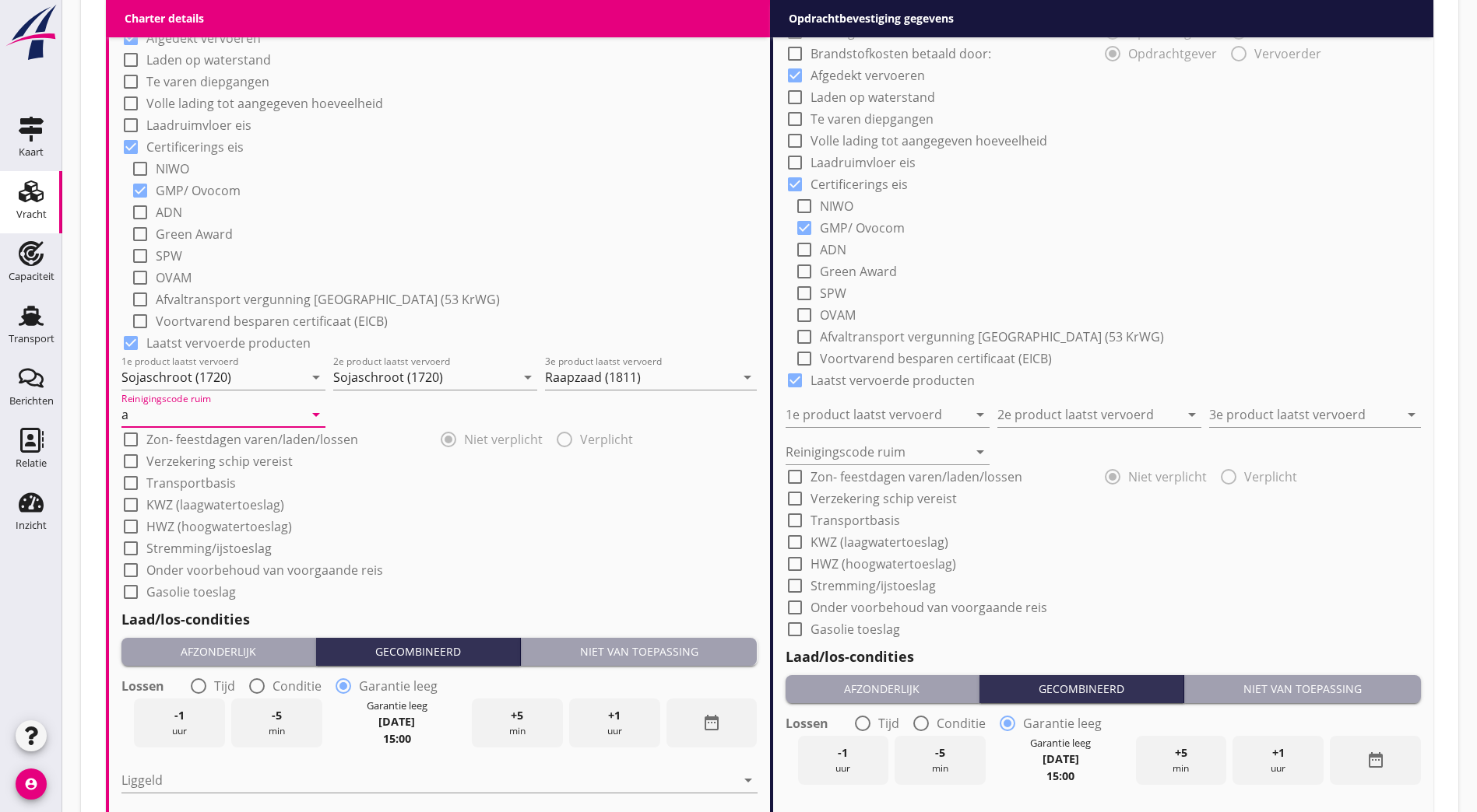
click at [638, 653] on div "Niet van toepassing" at bounding box center [639, 651] width 224 height 16
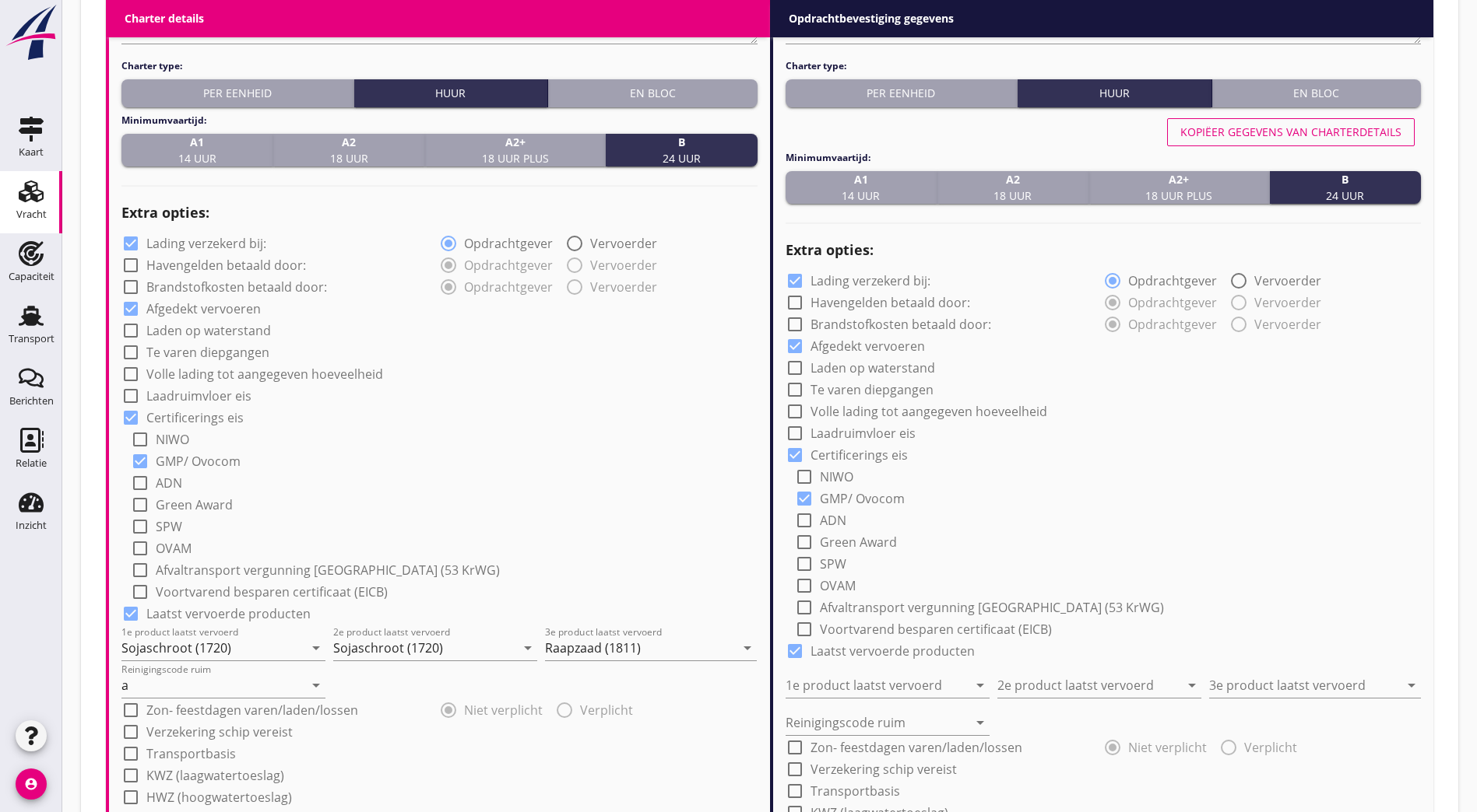
scroll to position [553, 0]
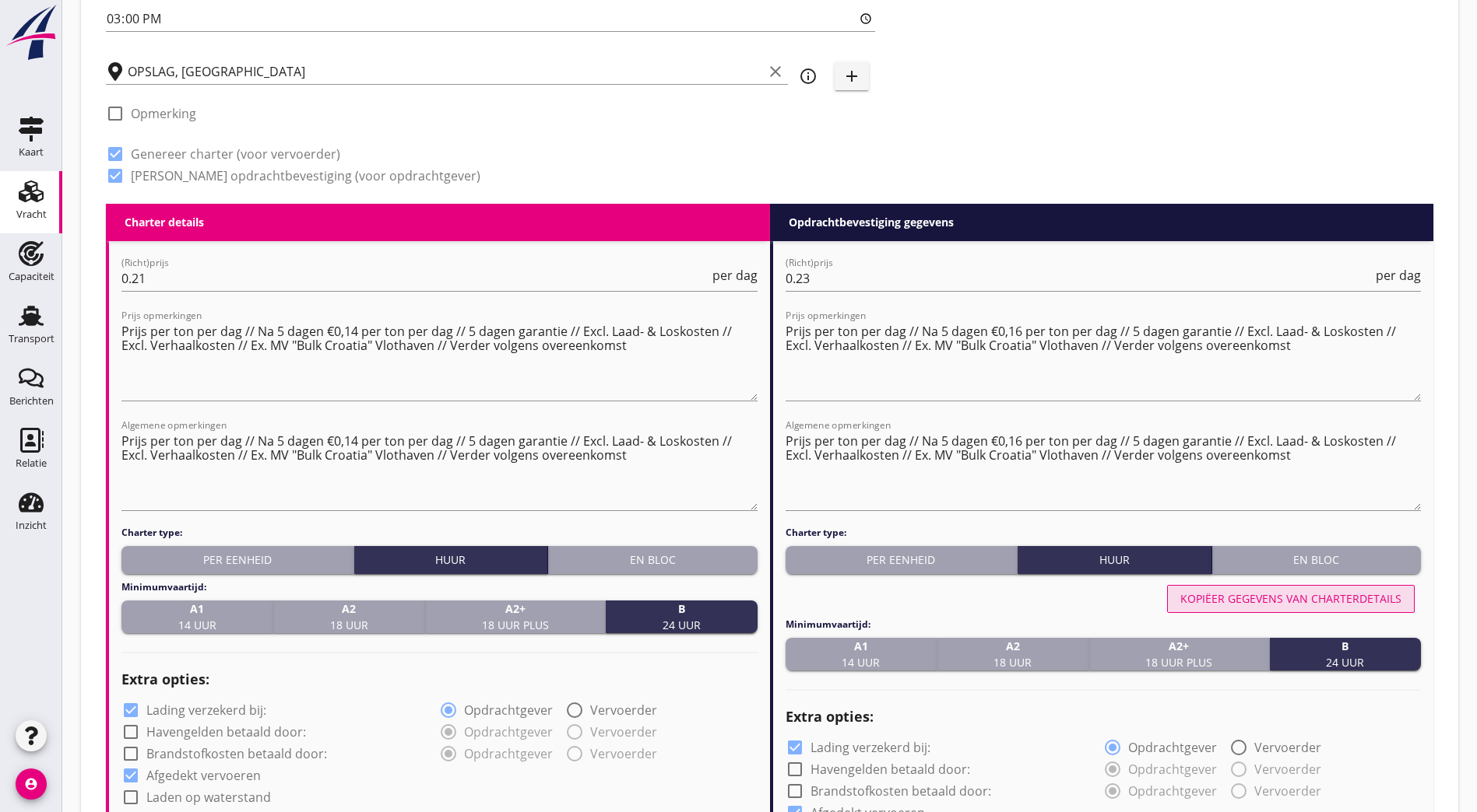
drag, startPoint x: 1286, startPoint y: 601, endPoint x: 1275, endPoint y: 620, distance: 22.0
click at [1286, 599] on div "Kopiëer gegevens van charterdetails" at bounding box center [1290, 598] width 221 height 16
type input "Sojaschroot (1720)"
type input "Raapzaad (1811)"
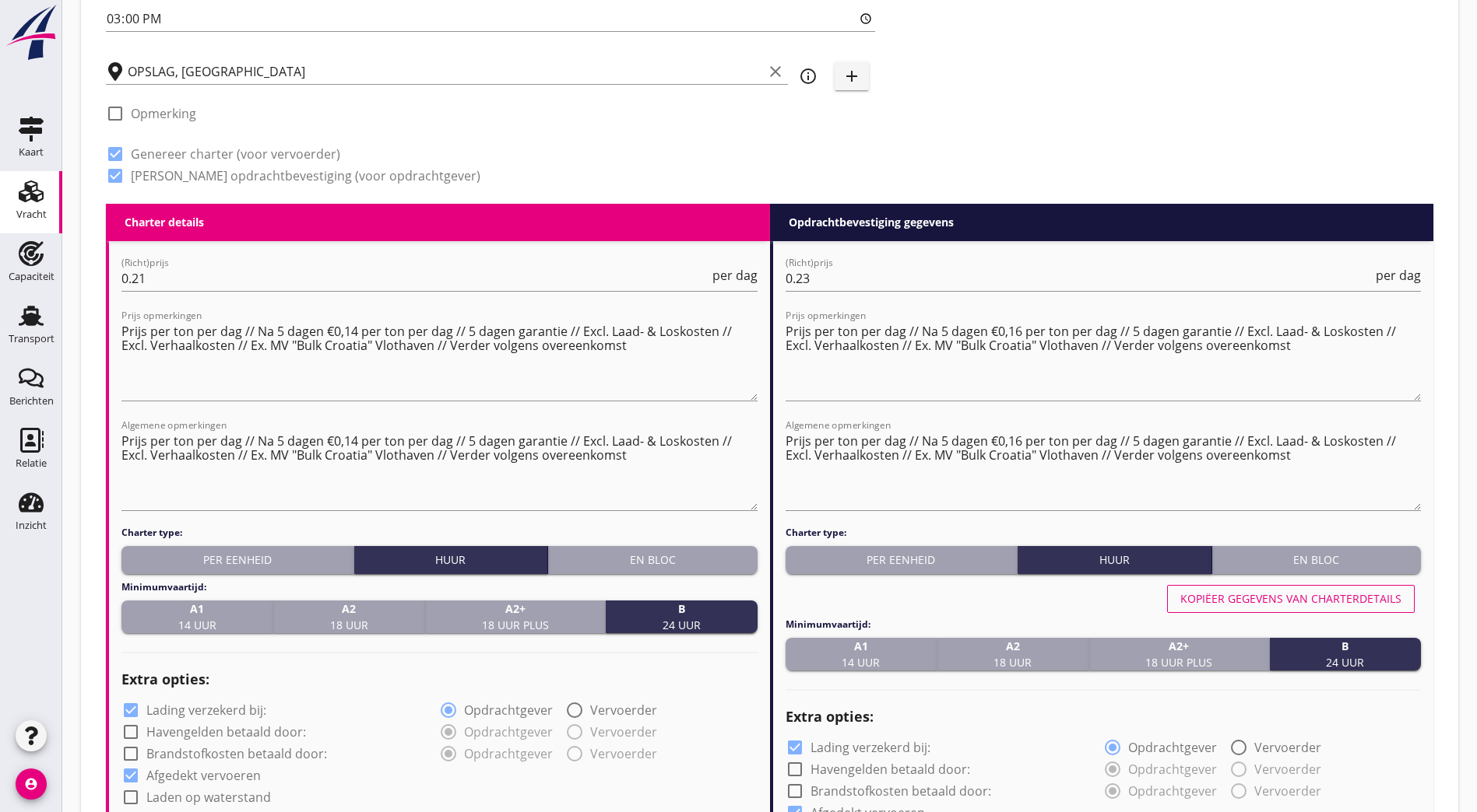
type input "a"
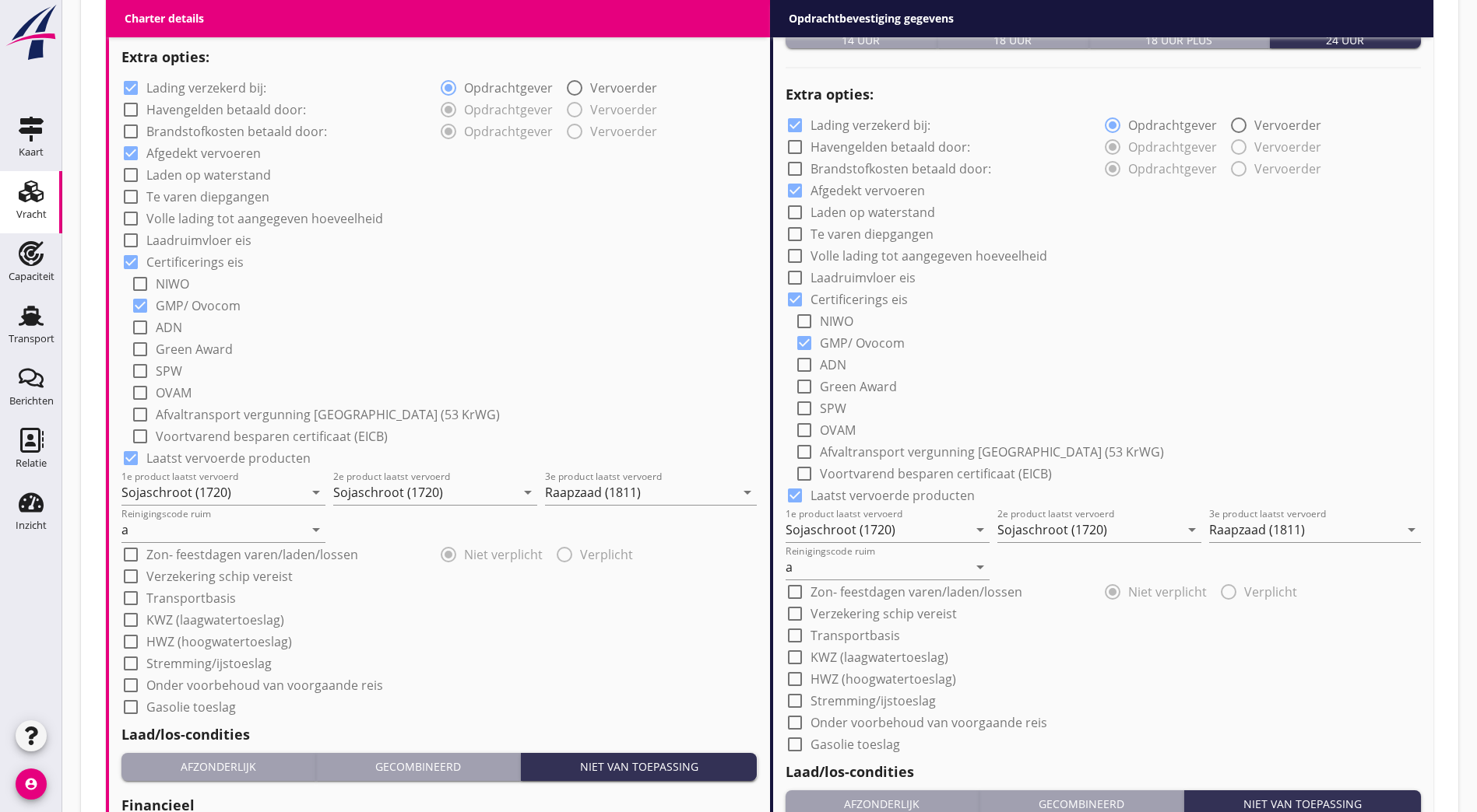
scroll to position [1506, 0]
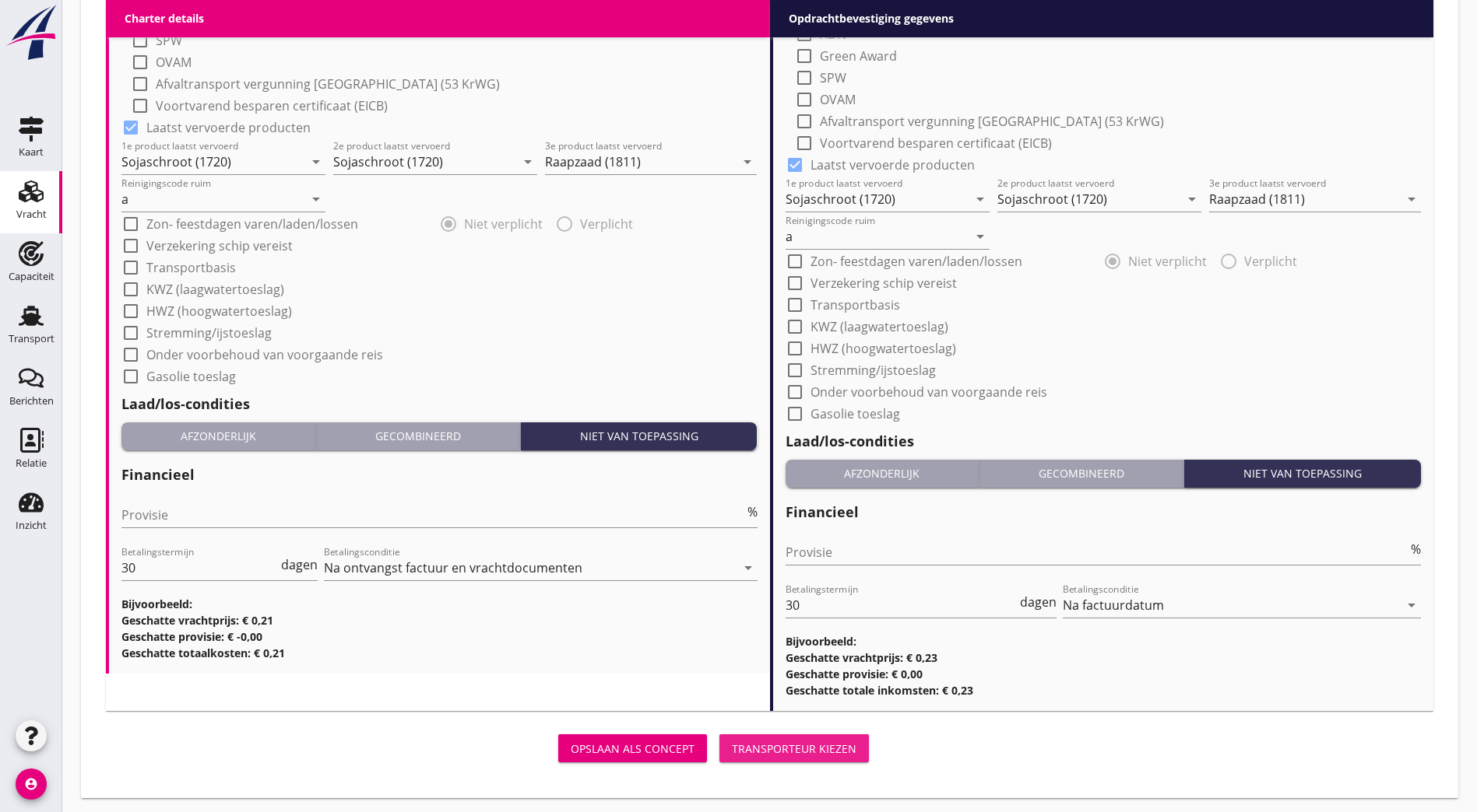
drag, startPoint x: 583, startPoint y: 746, endPoint x: 598, endPoint y: 743, distance: 15.3
click at [731, 746] on div "Transporteur kiezen" at bounding box center [793, 748] width 124 height 16
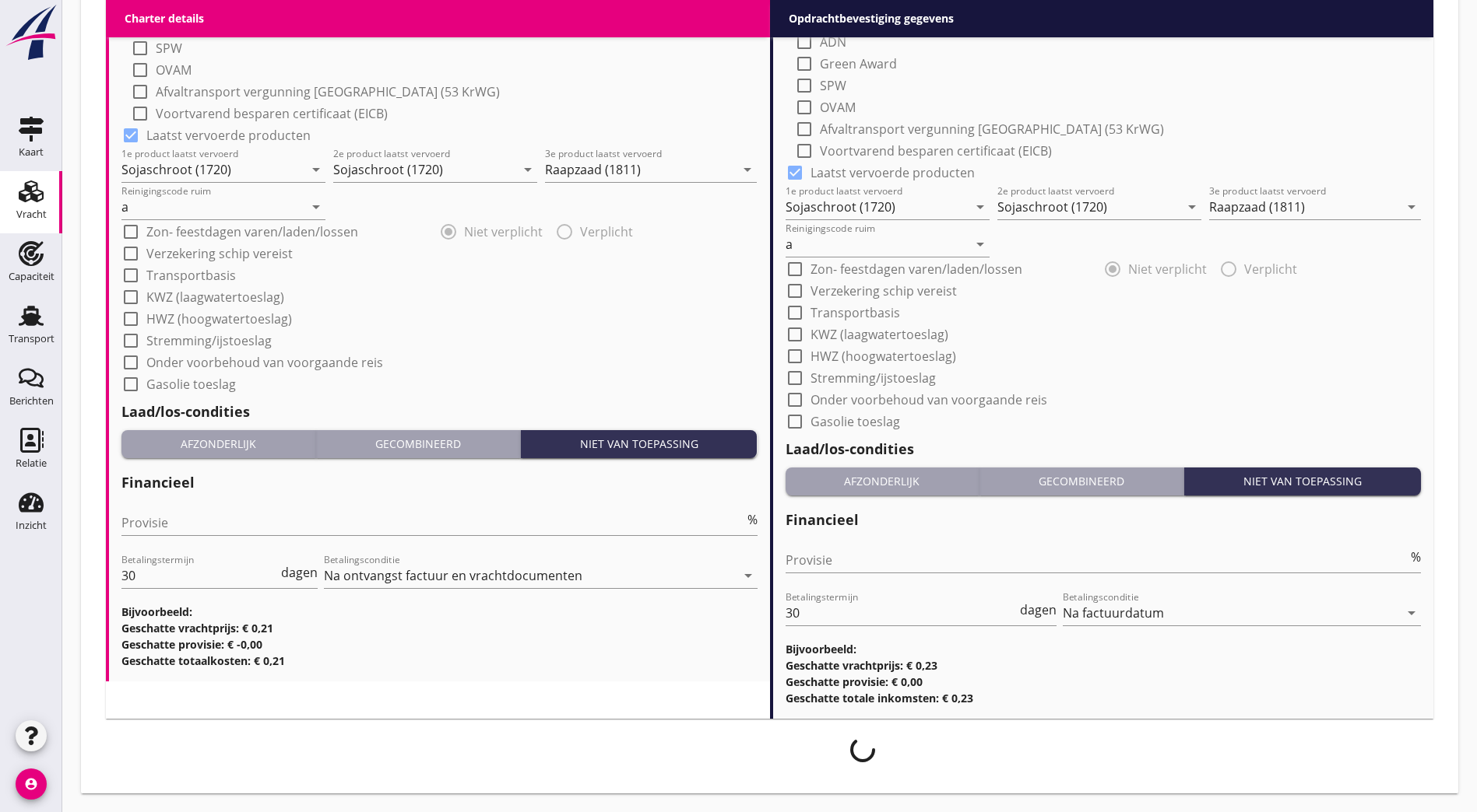
scroll to position [1493, 0]
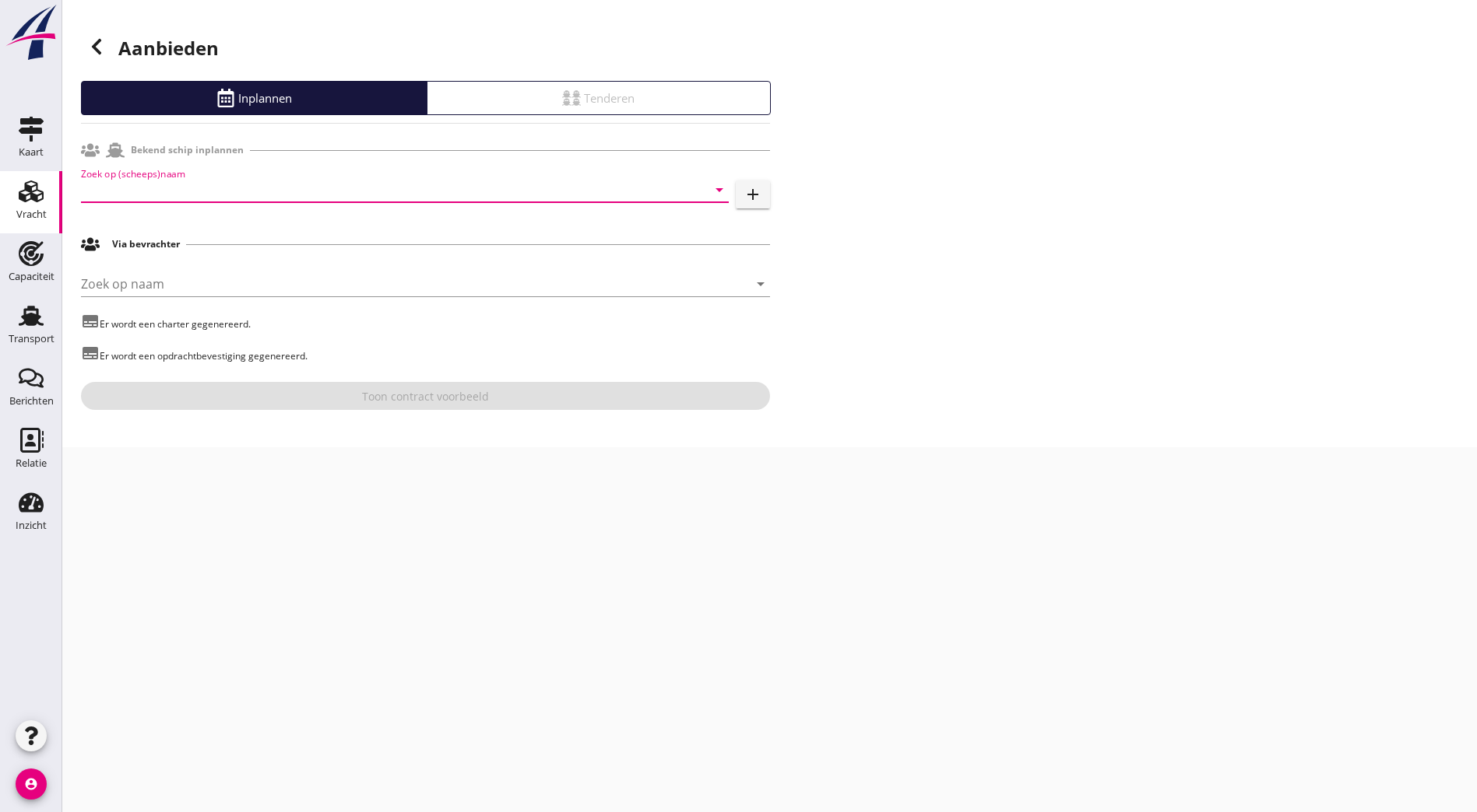
click at [184, 197] on input "Zoek op (scheeps)naam" at bounding box center [382, 190] width 604 height 25
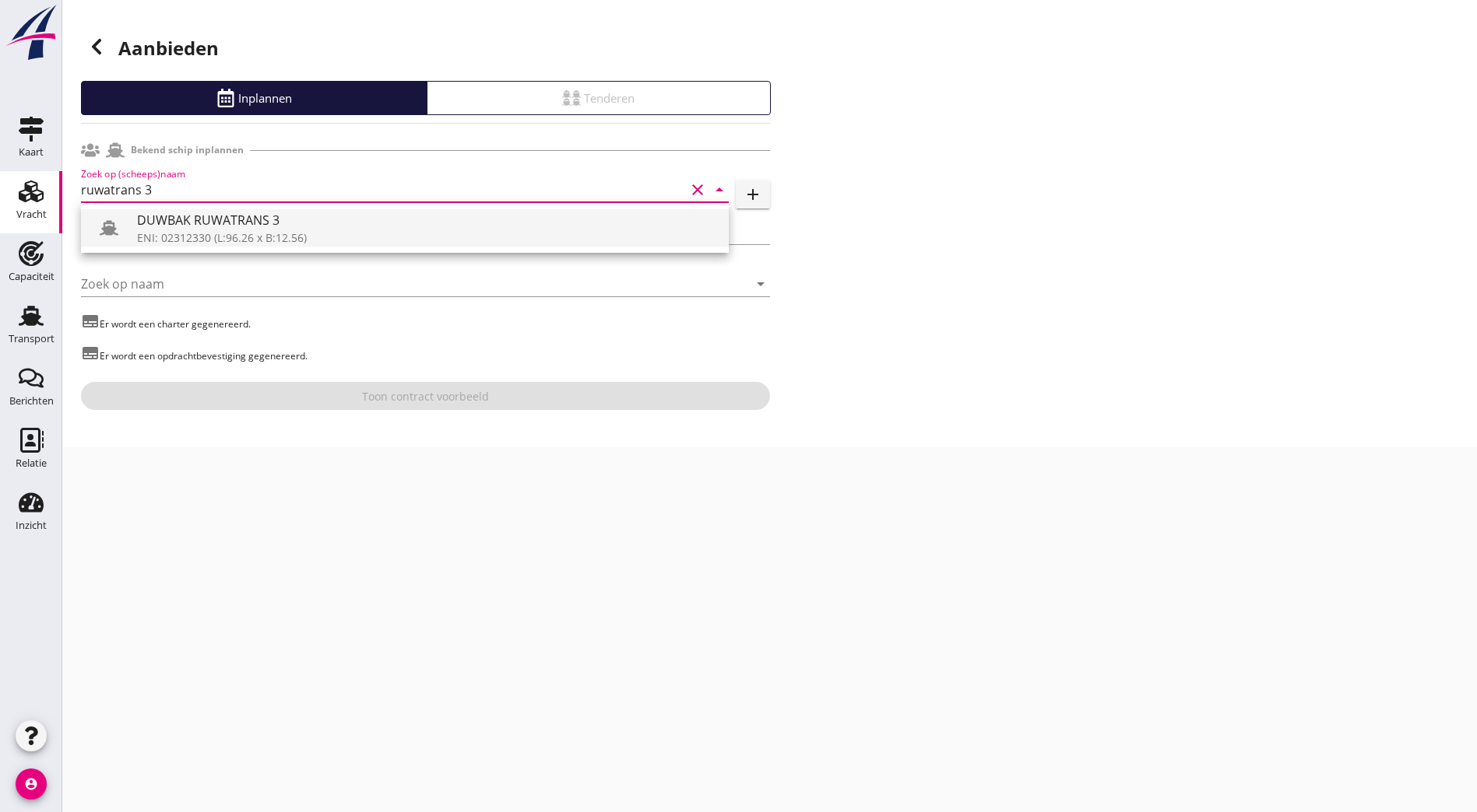
click at [173, 239] on div "ENI: 02312330 (L:96.26 x B:12.56)" at bounding box center [426, 237] width 579 height 16
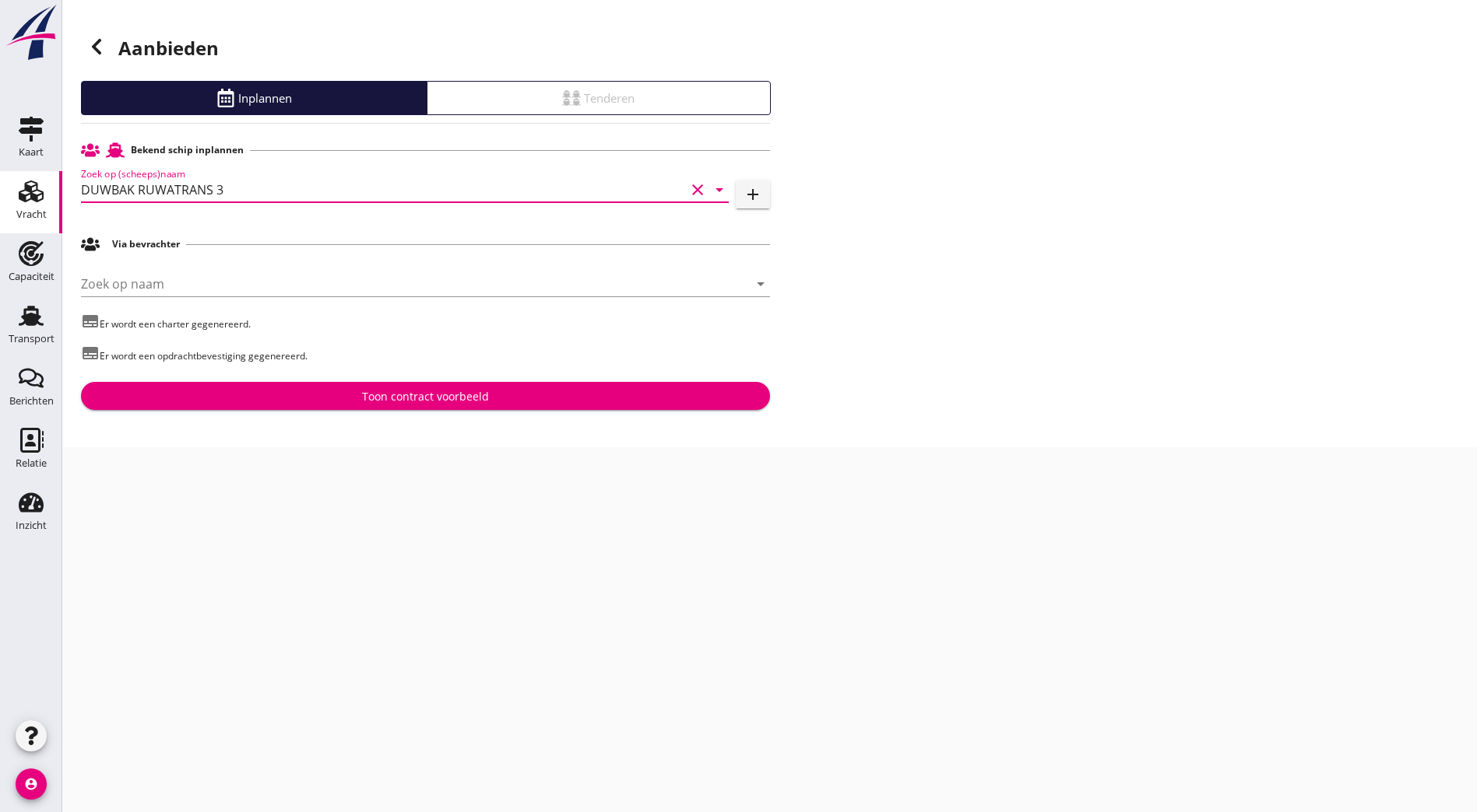
type input "DUWBAK RUWATRANS 3"
click at [562, 391] on div "Toon contract voorbeeld" at bounding box center [425, 396] width 664 height 16
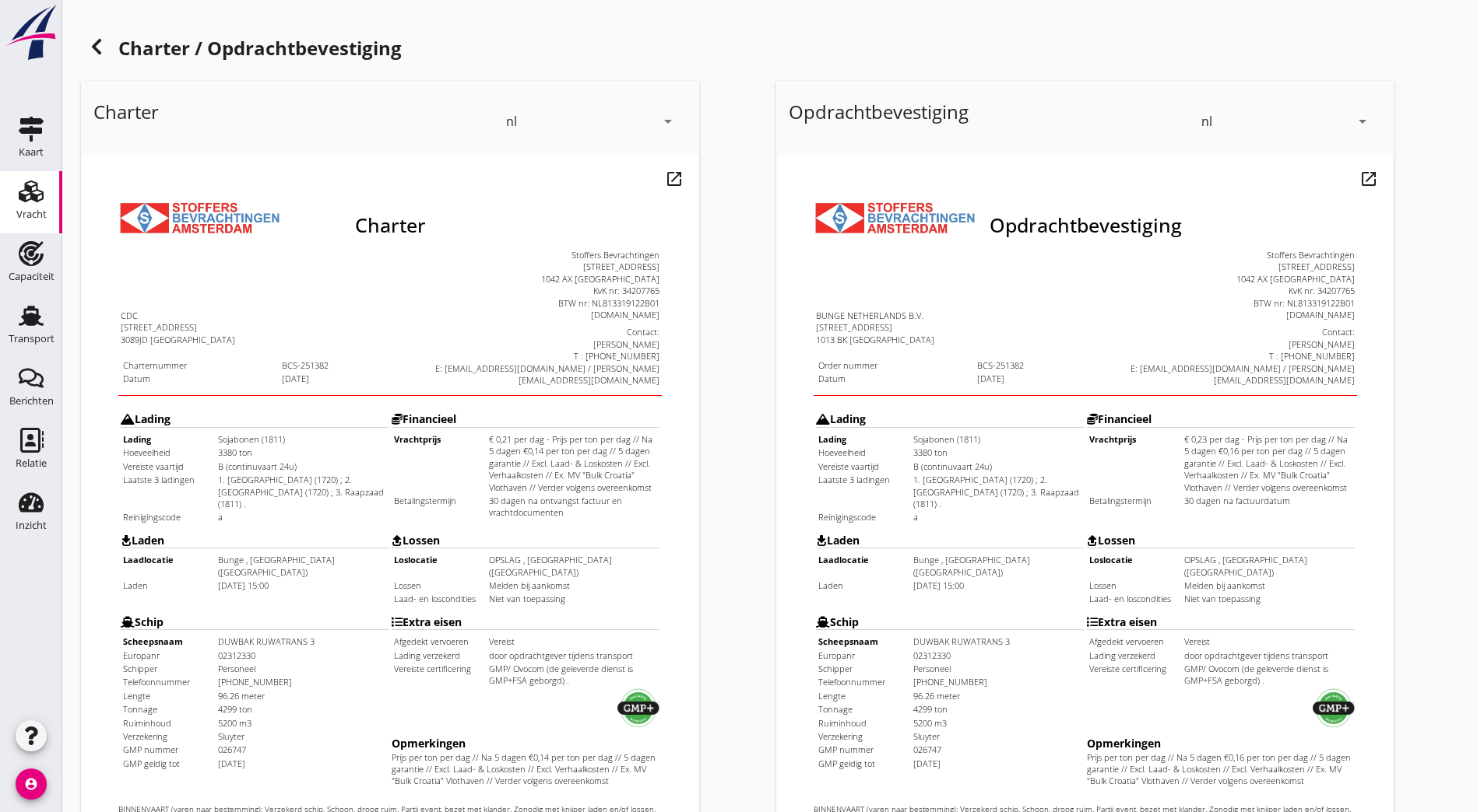
scroll to position [340, 0]
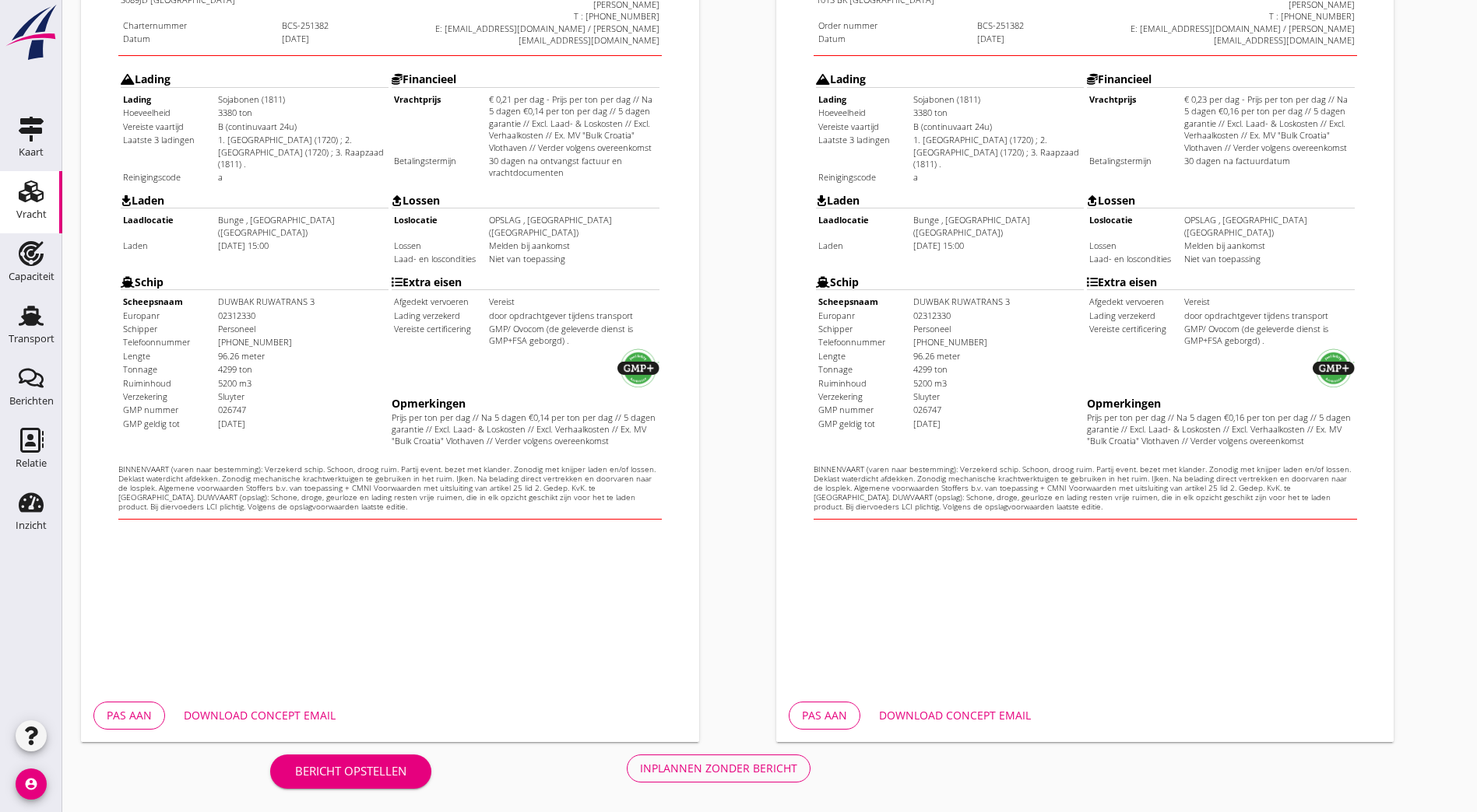
click at [640, 762] on div "Inplannen zonder bericht" at bounding box center [718, 768] width 157 height 16
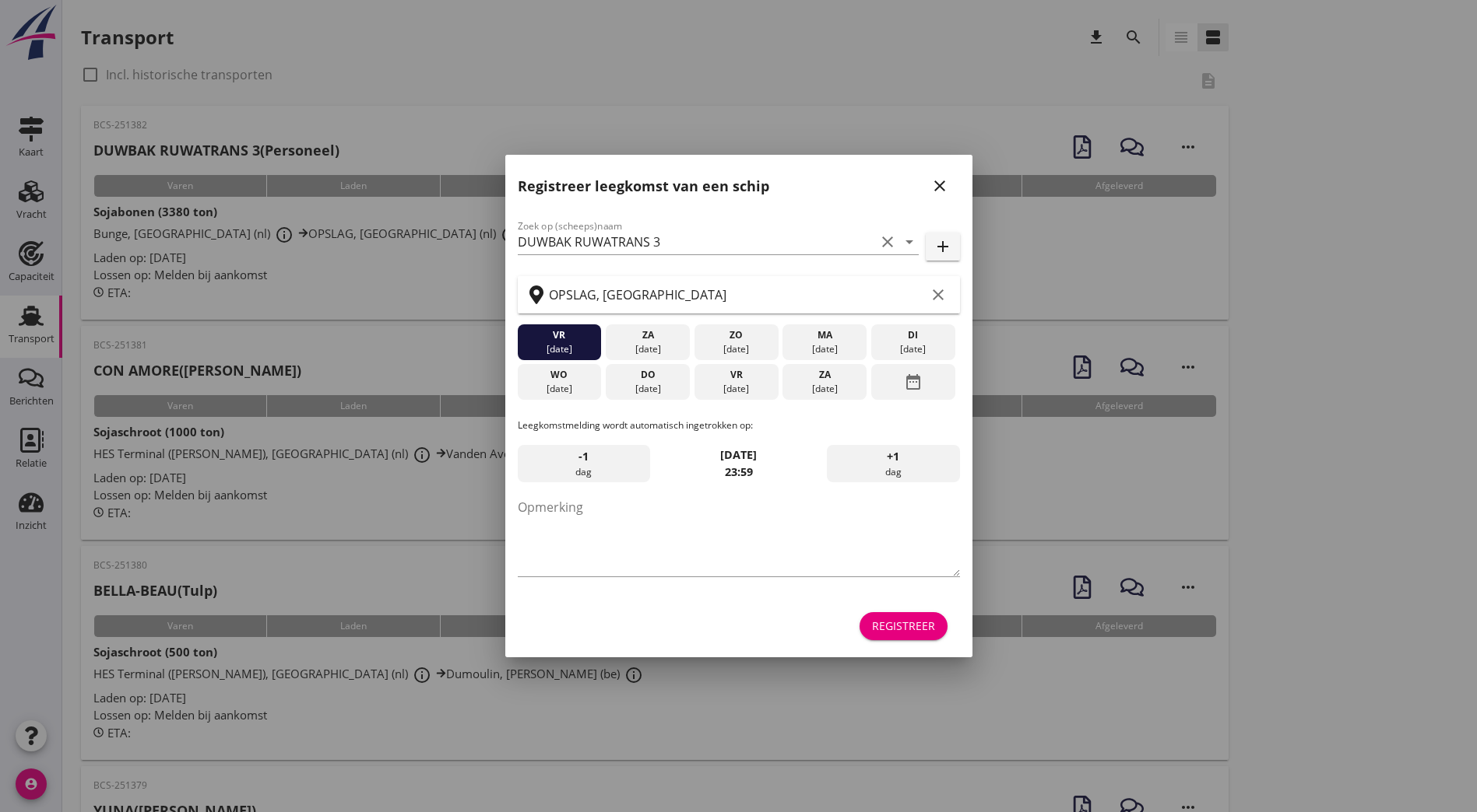
click at [938, 184] on icon "close" at bounding box center [938, 185] width 18 height 18
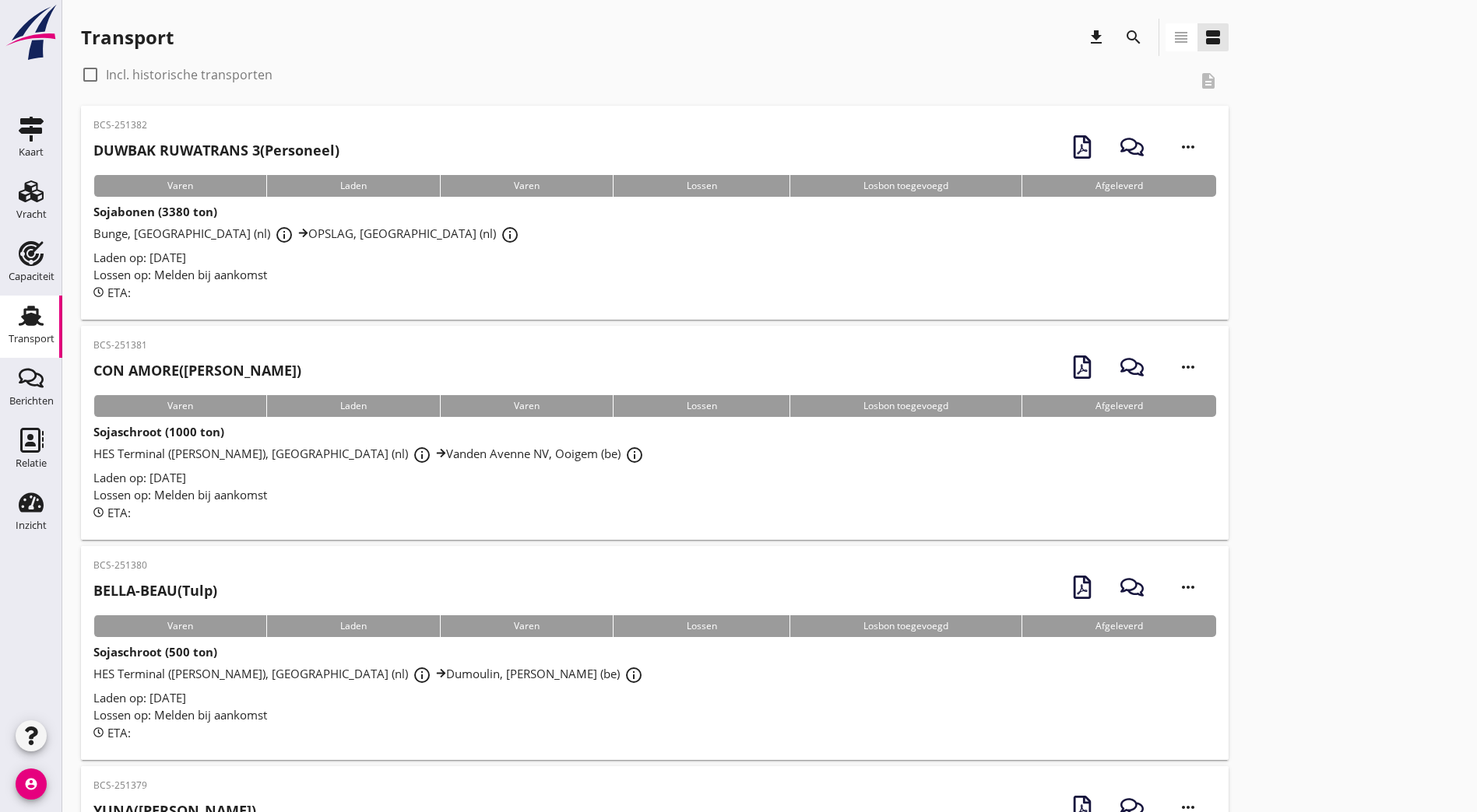
click at [322, 164] on div "BCS-251382 DUWBAK RUWATRANS 3 (Personeel)" at bounding box center [216, 144] width 246 height 51
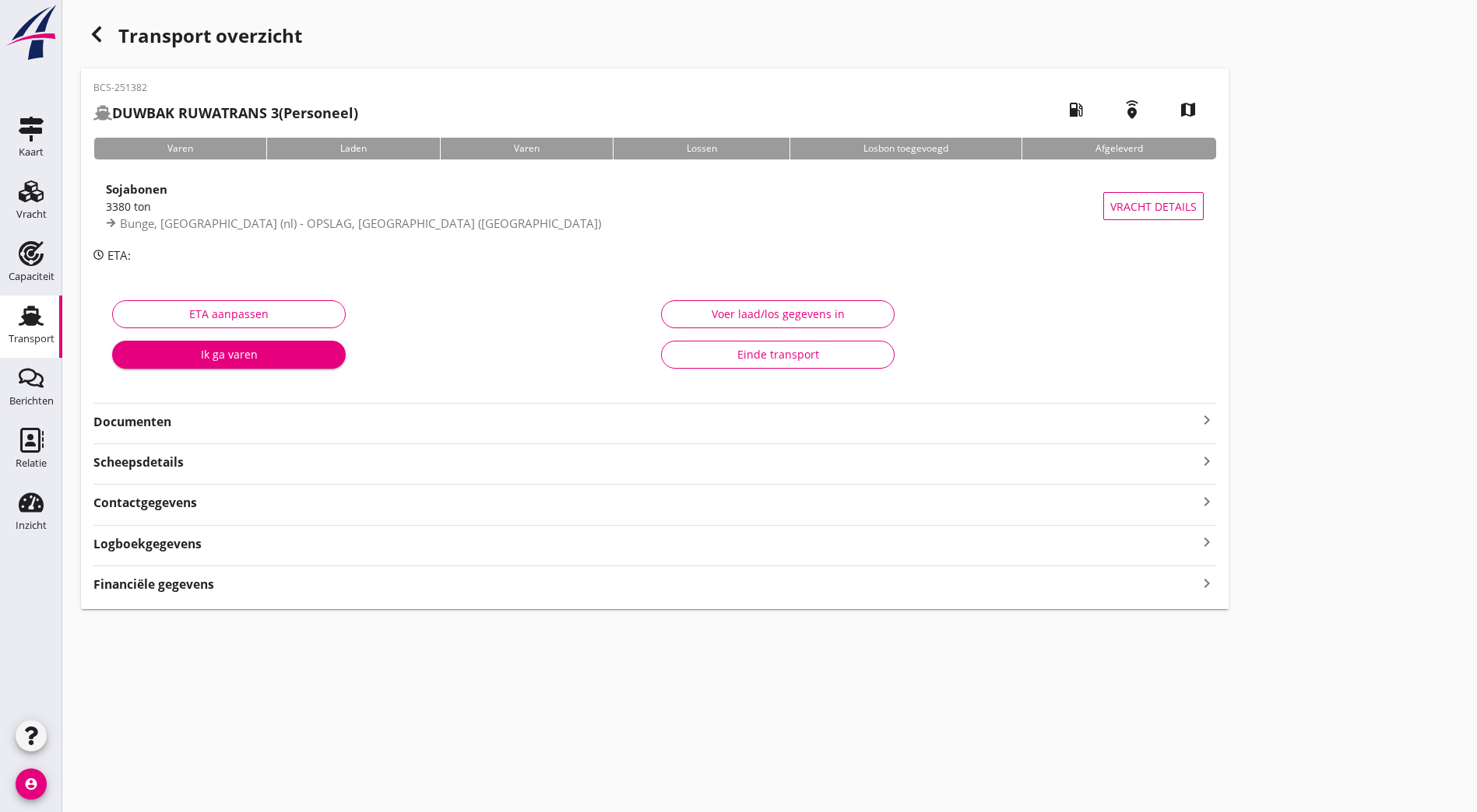
click at [261, 424] on strong "Documenten" at bounding box center [646, 422] width 1104 height 18
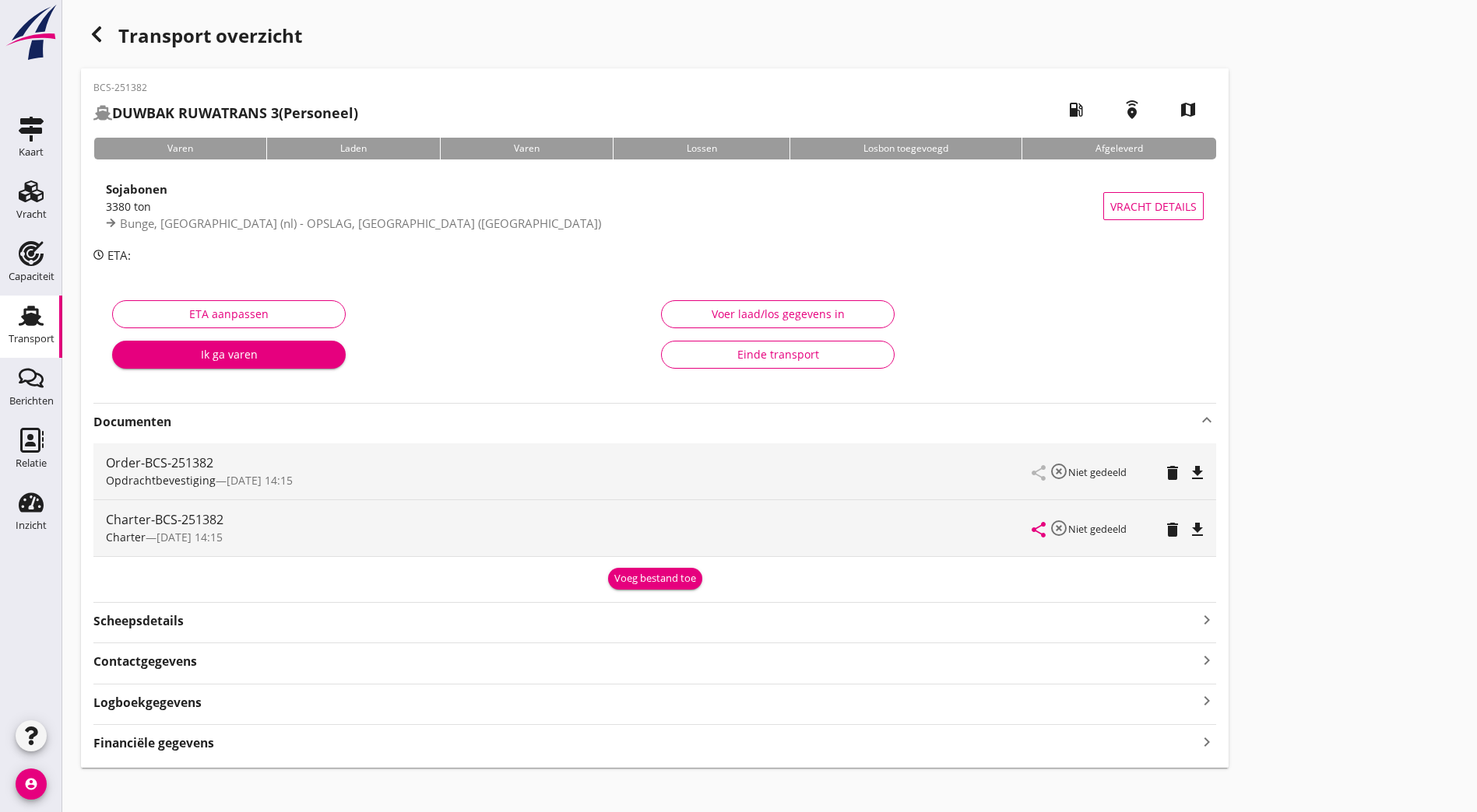
click at [1188, 478] on icon "file_download" at bounding box center [1197, 473] width 18 height 18
click at [1188, 537] on icon "file_download" at bounding box center [1197, 530] width 18 height 18
click at [187, 222] on span "Bunge, [GEOGRAPHIC_DATA] (nl) - OPSLAG, [GEOGRAPHIC_DATA] ([GEOGRAPHIC_DATA])" at bounding box center [359, 223] width 481 height 15
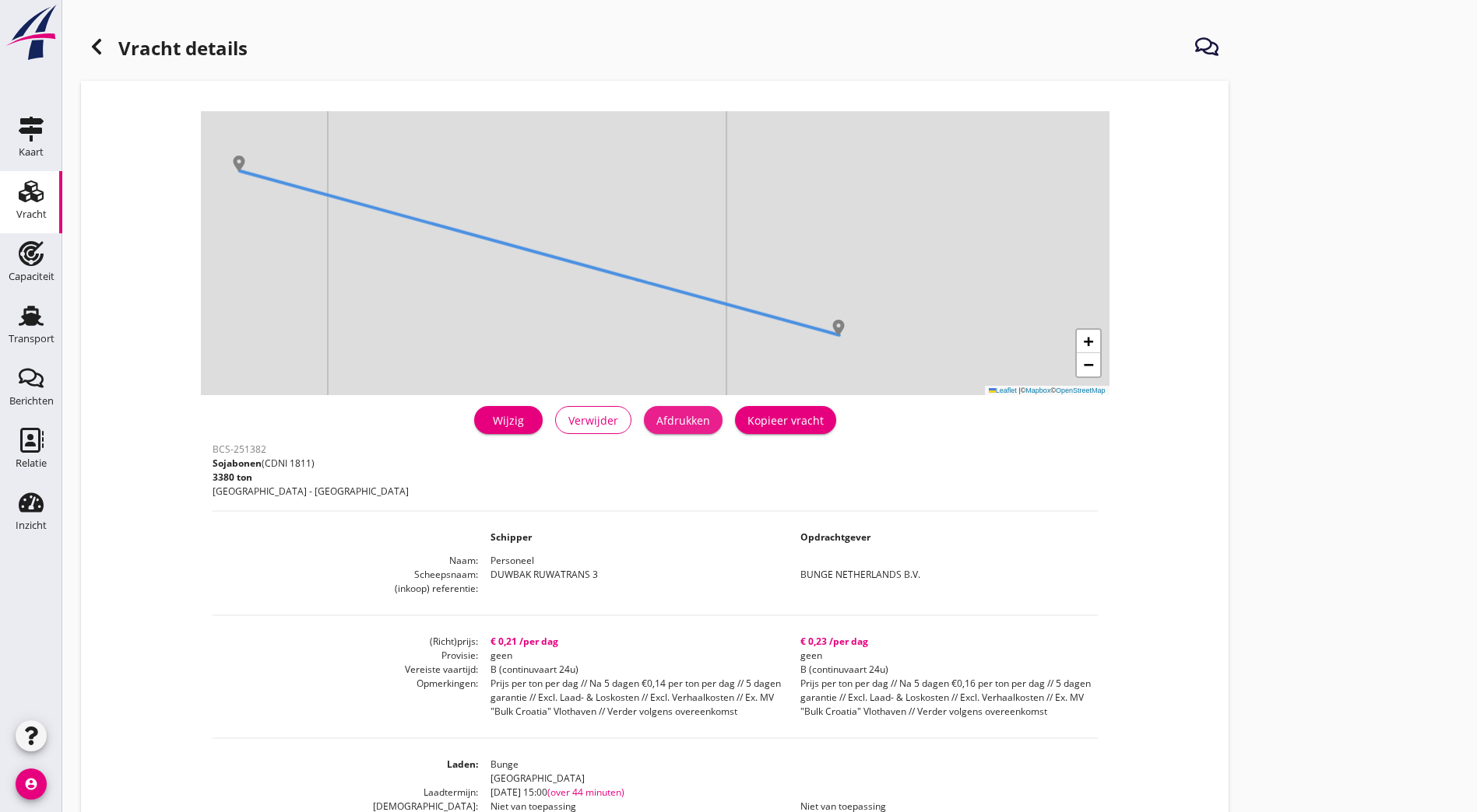
drag, startPoint x: 446, startPoint y: 416, endPoint x: 96, endPoint y: 724, distance: 466.2
click at [656, 415] on div "Afdrukken" at bounding box center [683, 420] width 54 height 16
click at [487, 423] on div "Wijzig" at bounding box center [508, 420] width 43 height 16
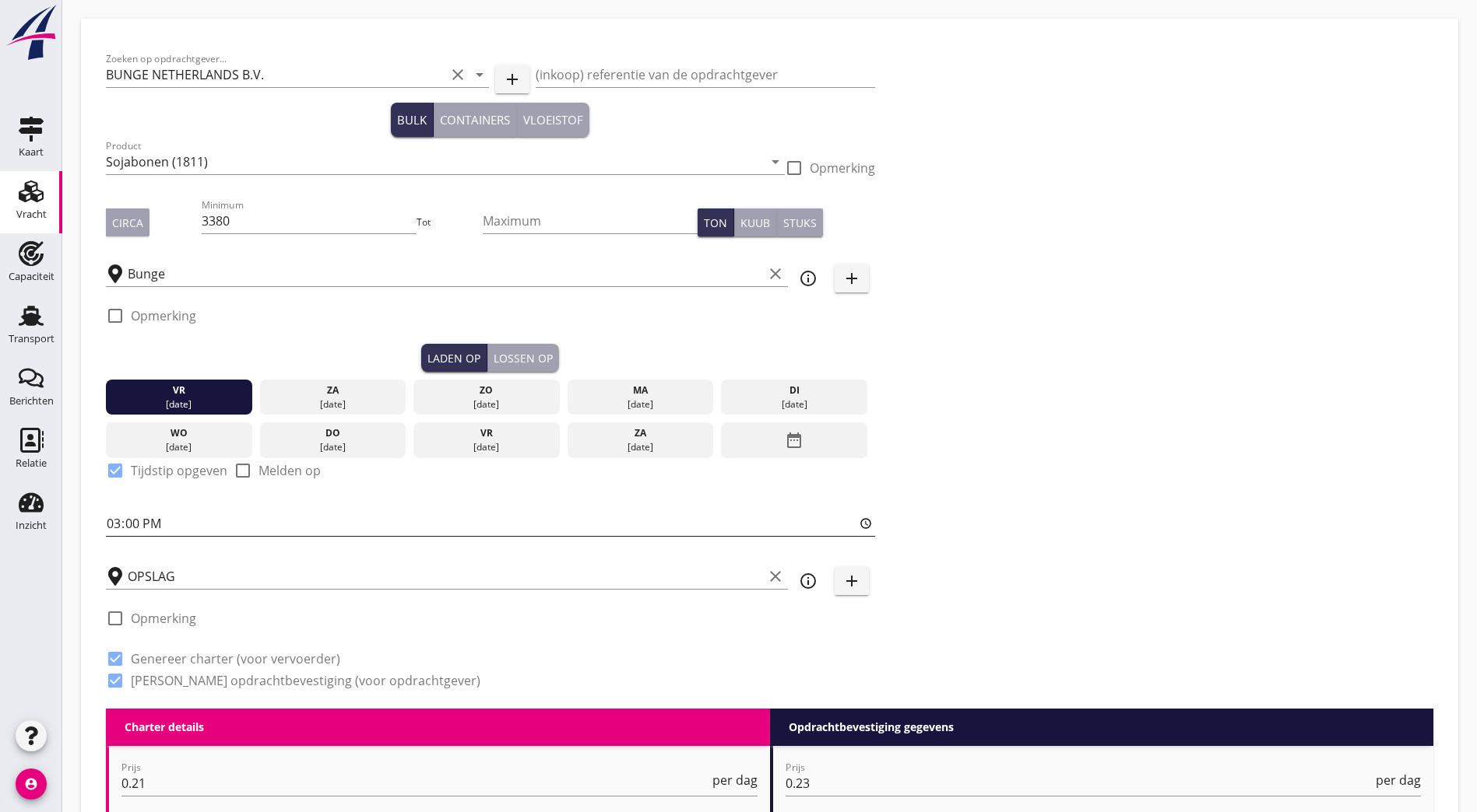
click at [116, 521] on input "15:00" at bounding box center [490, 524] width 769 height 25
click at [272, 392] on div "za" at bounding box center [332, 390] width 139 height 14
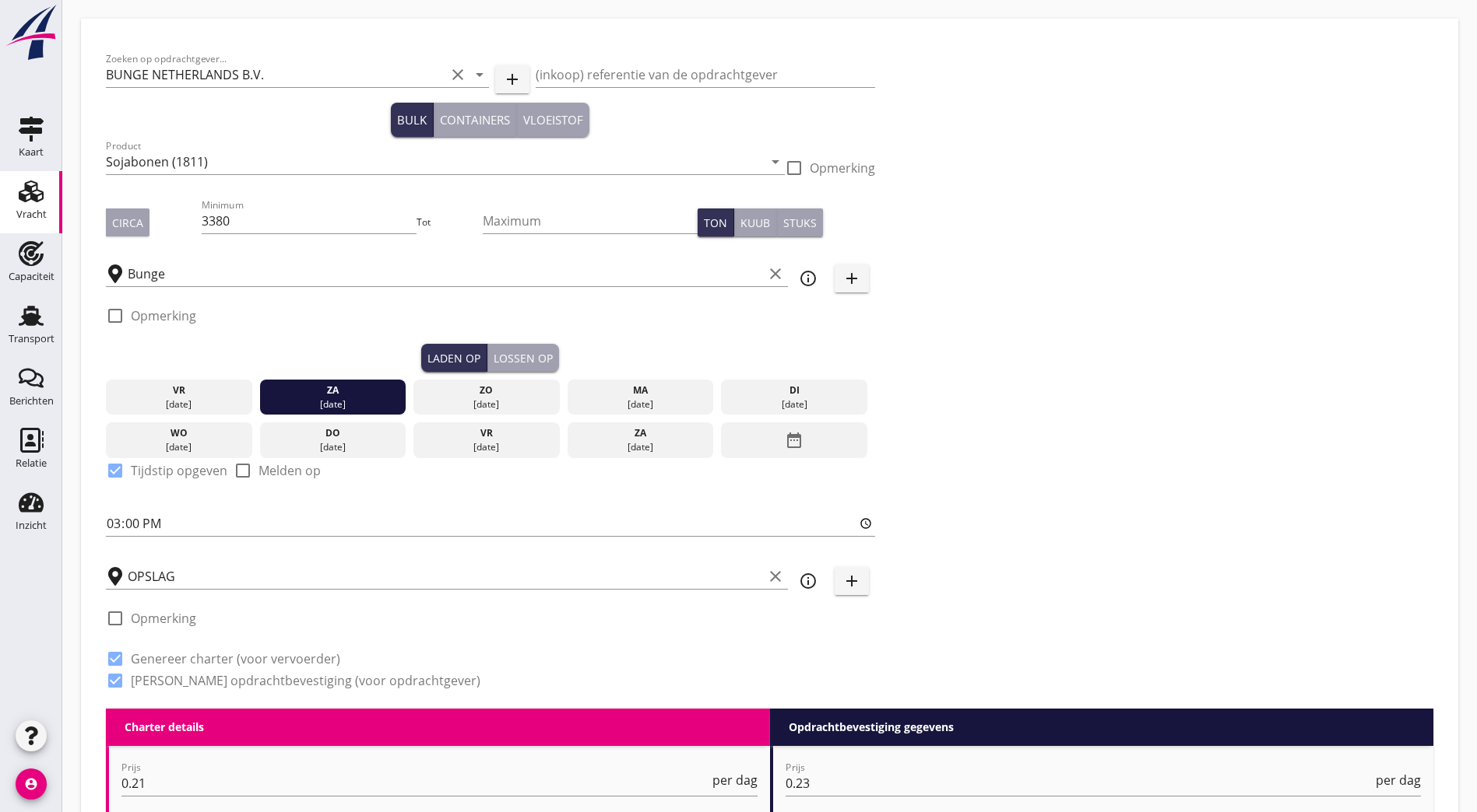
drag, startPoint x: 646, startPoint y: 395, endPoint x: 746, endPoint y: 63, distance: 346.7
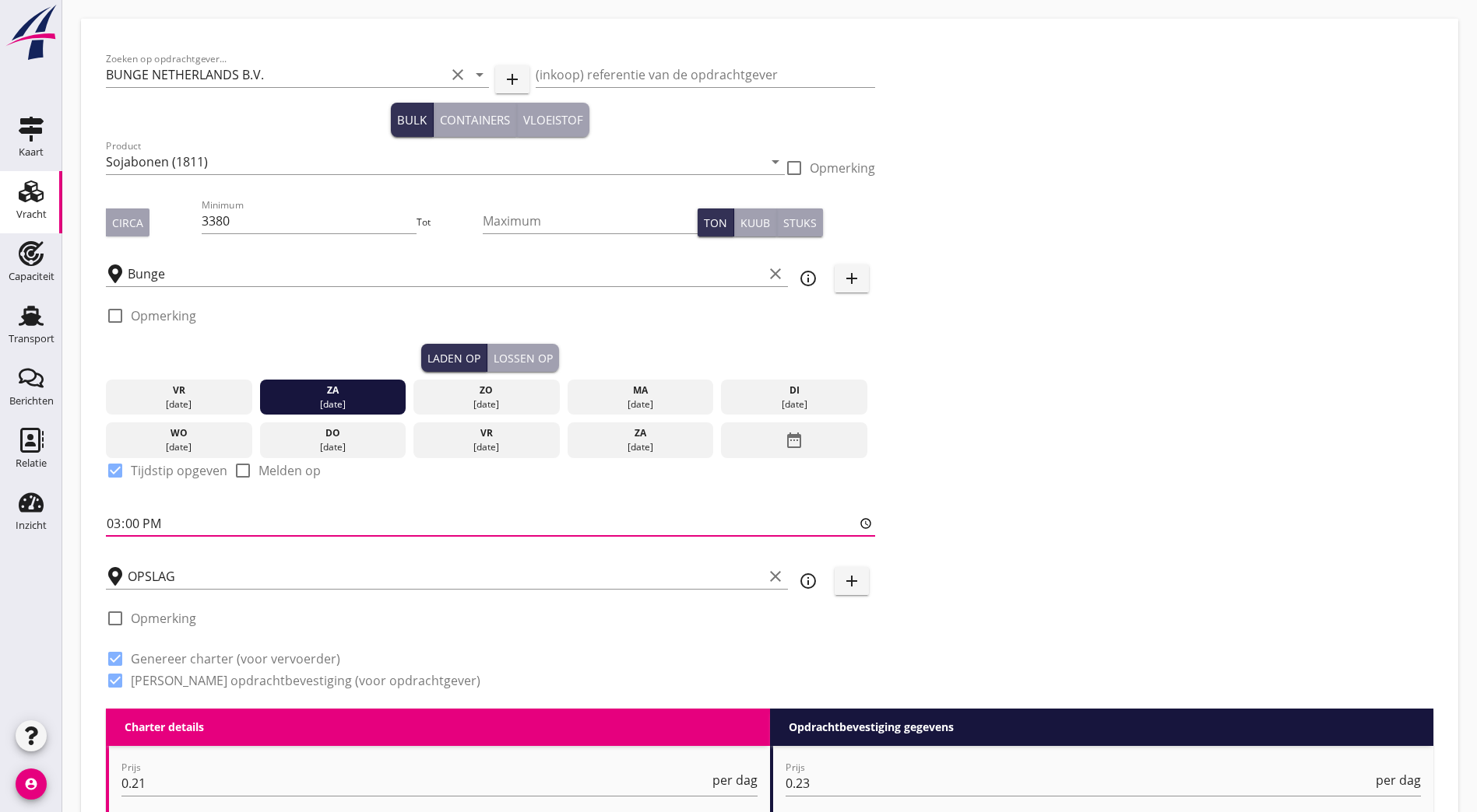
click at [117, 513] on input "15:00" at bounding box center [490, 524] width 769 height 25
type input "06:00"
click at [772, 367] on div "Zoeken op opdrachtgever... BUNGE NETHERLANDS B.V. clear arrow_drop_down add (in…" at bounding box center [769, 376] width 1339 height 666
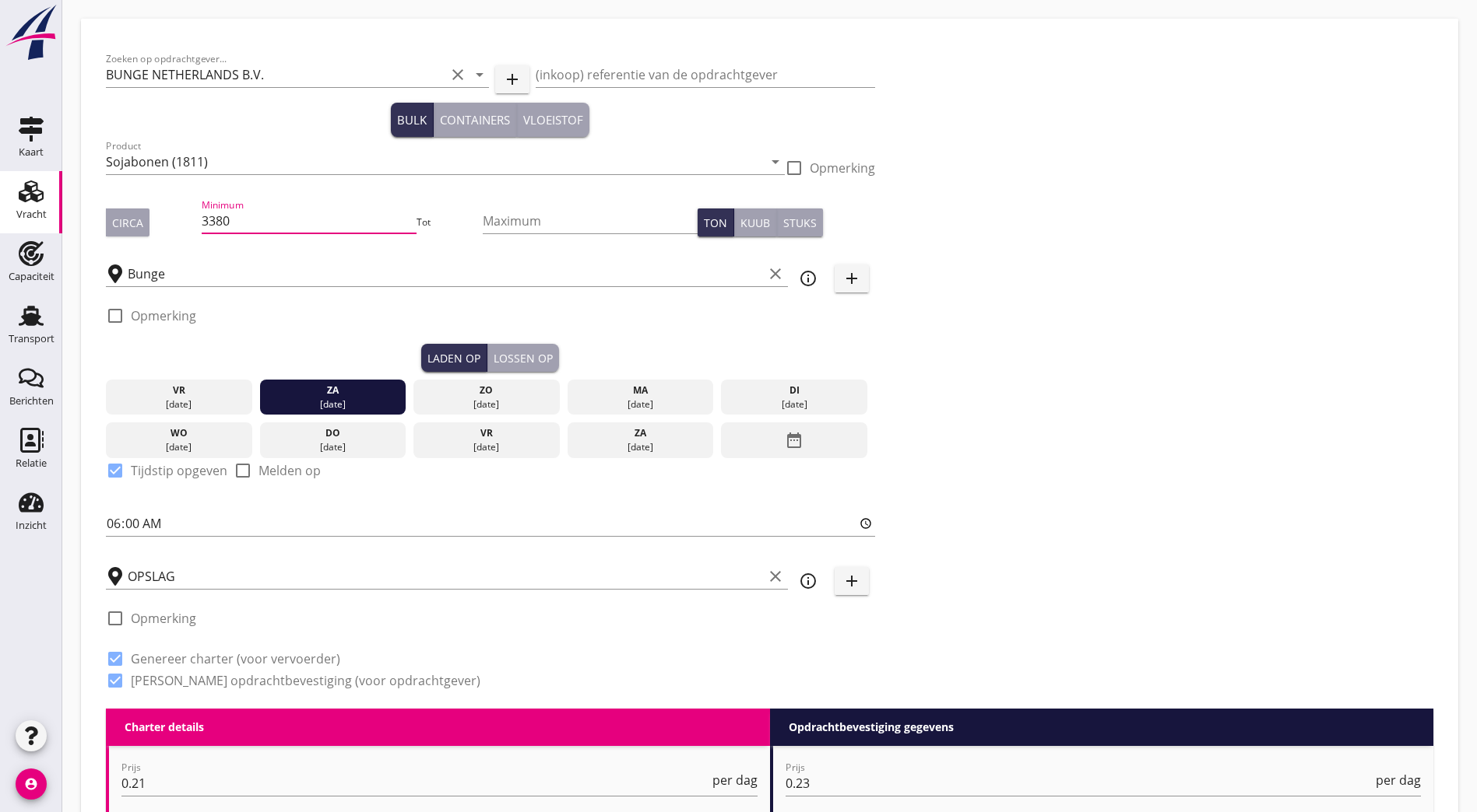
drag, startPoint x: 257, startPoint y: 220, endPoint x: 20, endPoint y: 219, distance: 237.0
type input "2210"
click at [1071, 230] on div "Zoeken op opdrachtgever... BUNGE NETHERLANDS B.V. clear arrow_drop_down add (in…" at bounding box center [769, 376] width 1339 height 666
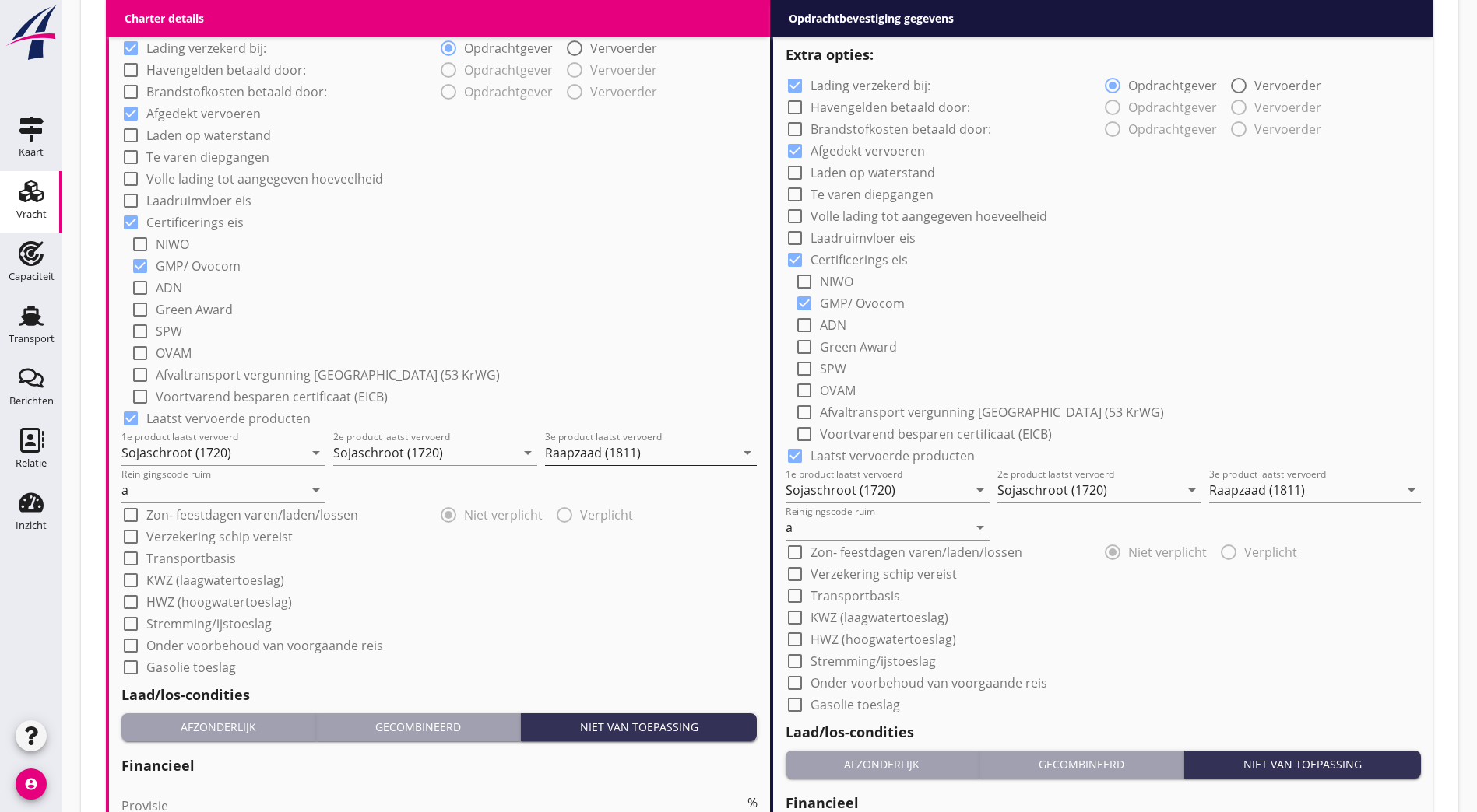
scroll to position [1, 0]
click at [207, 453] on input "Sojaschroot (1720)" at bounding box center [212, 453] width 182 height 25
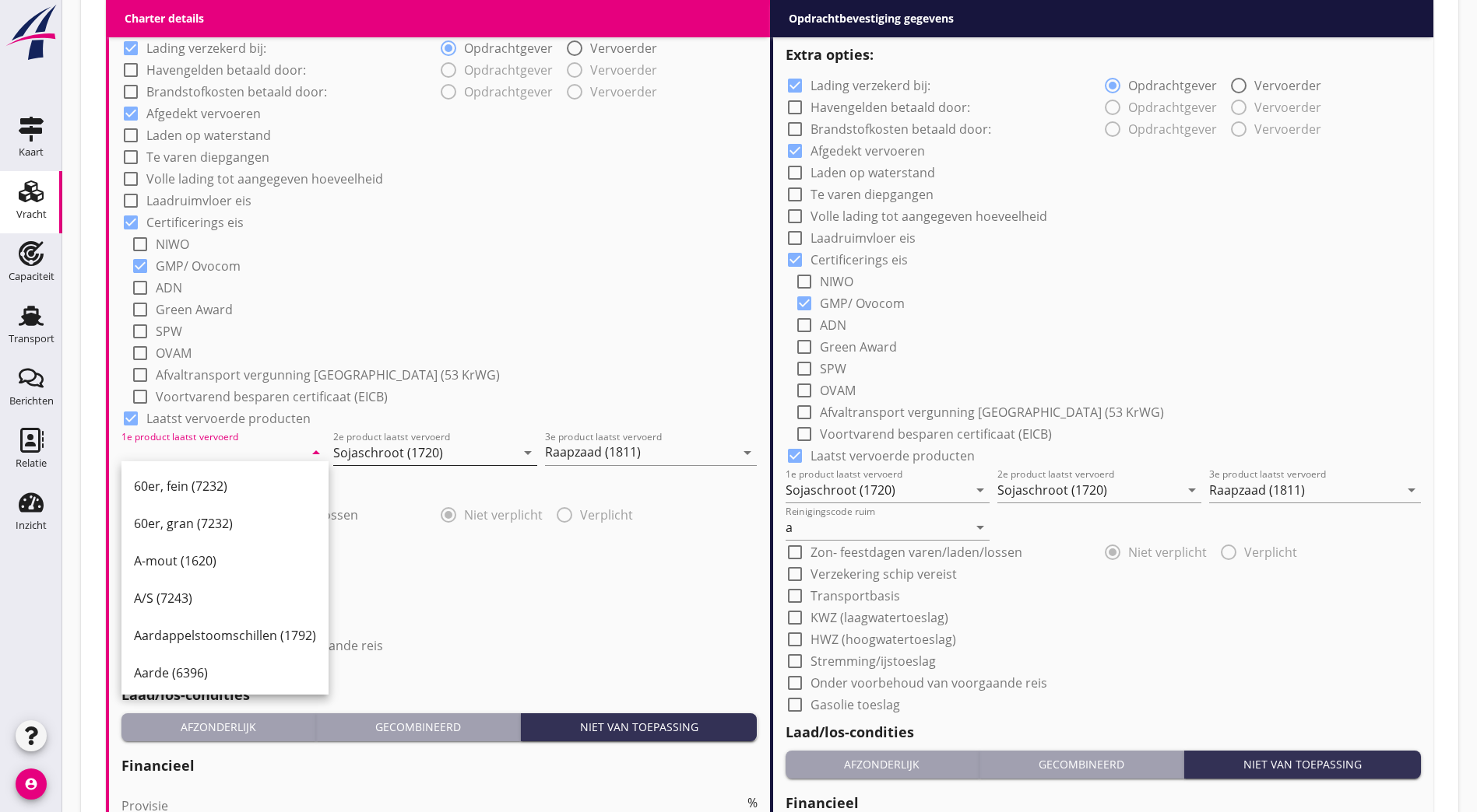
click at [404, 440] on input "Sojaschroot (1720)" at bounding box center [424, 453] width 182 height 25
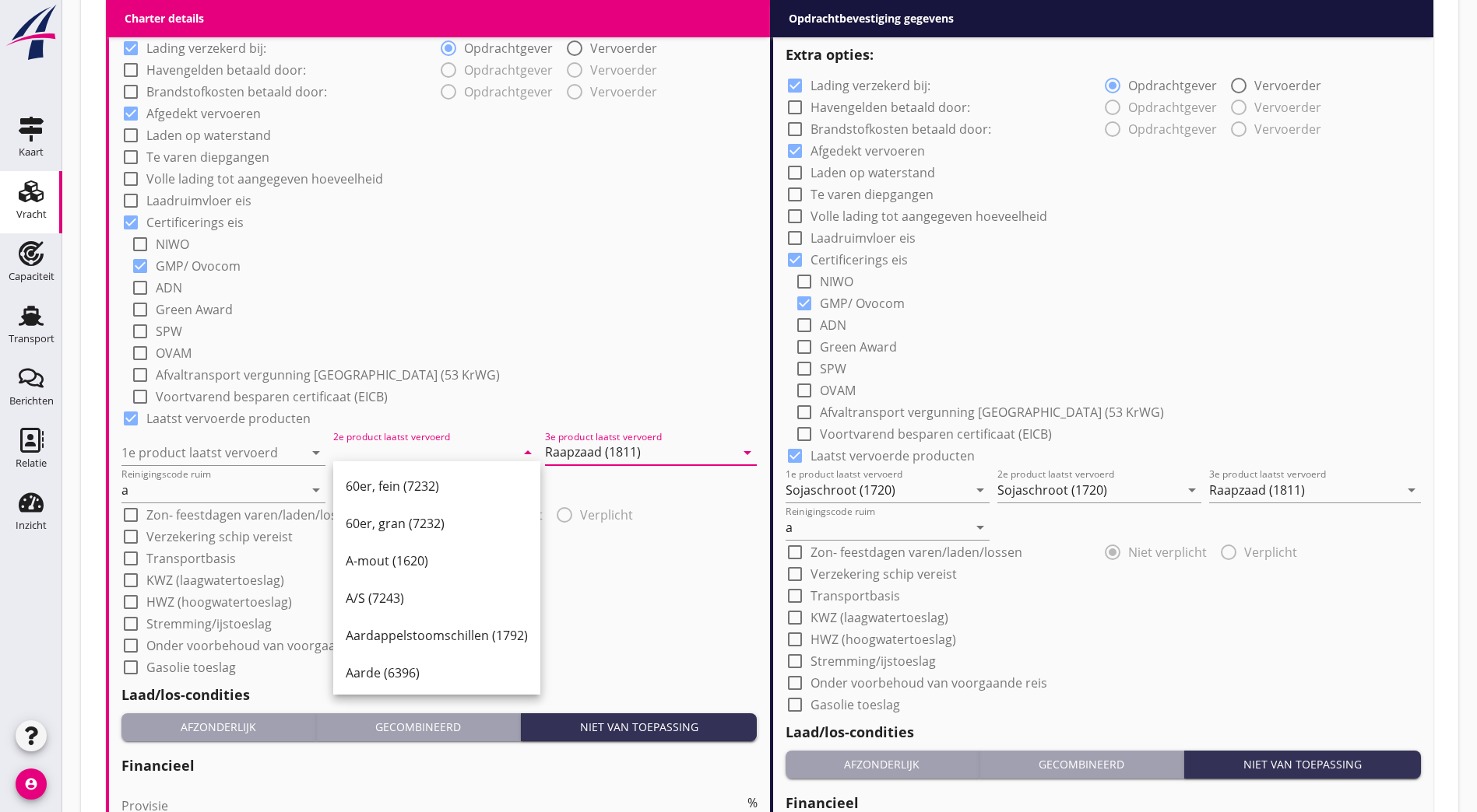
click at [582, 450] on input "Raapzaad (1811)" at bounding box center [640, 453] width 190 height 25
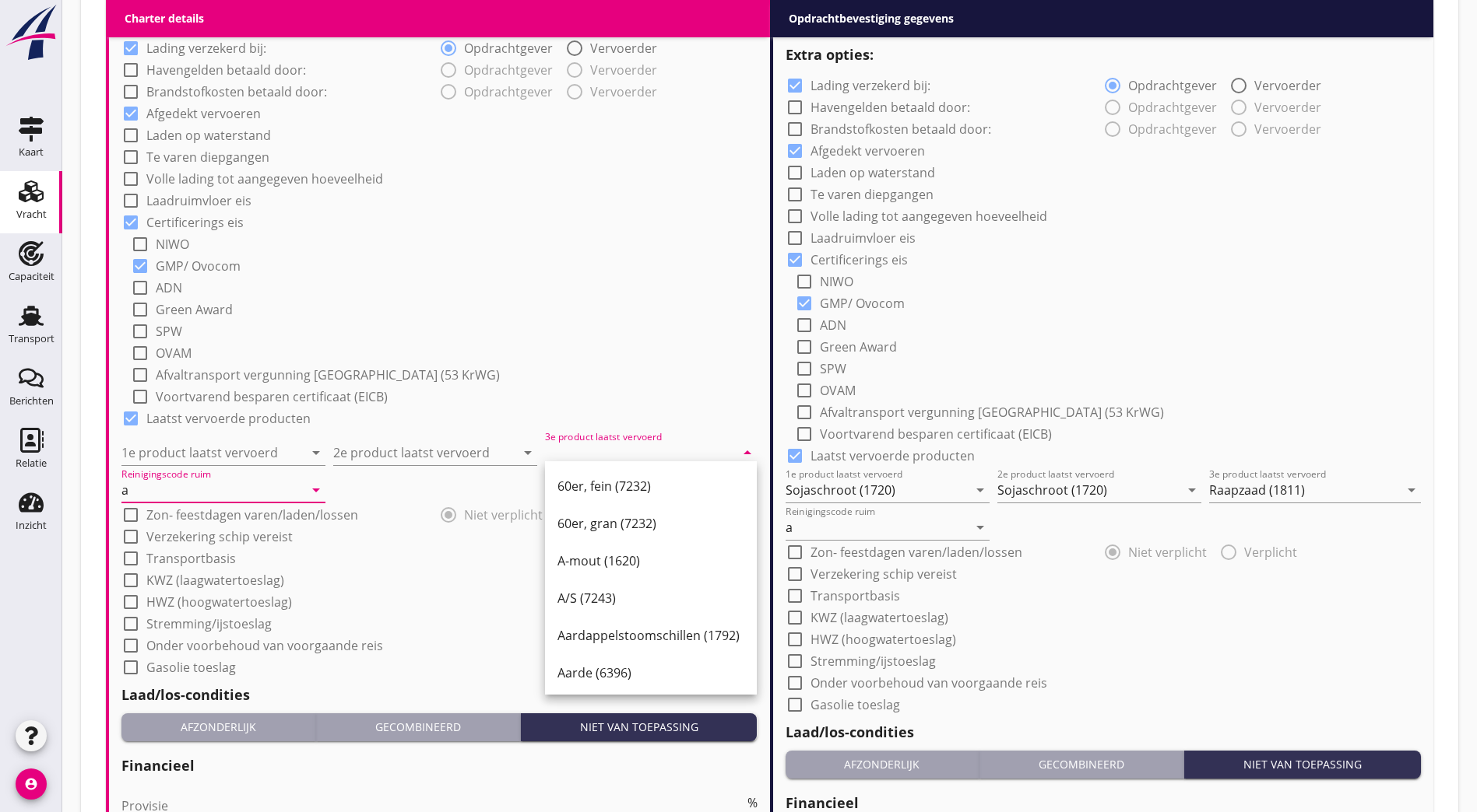
click at [136, 478] on input "a" at bounding box center [212, 490] width 182 height 25
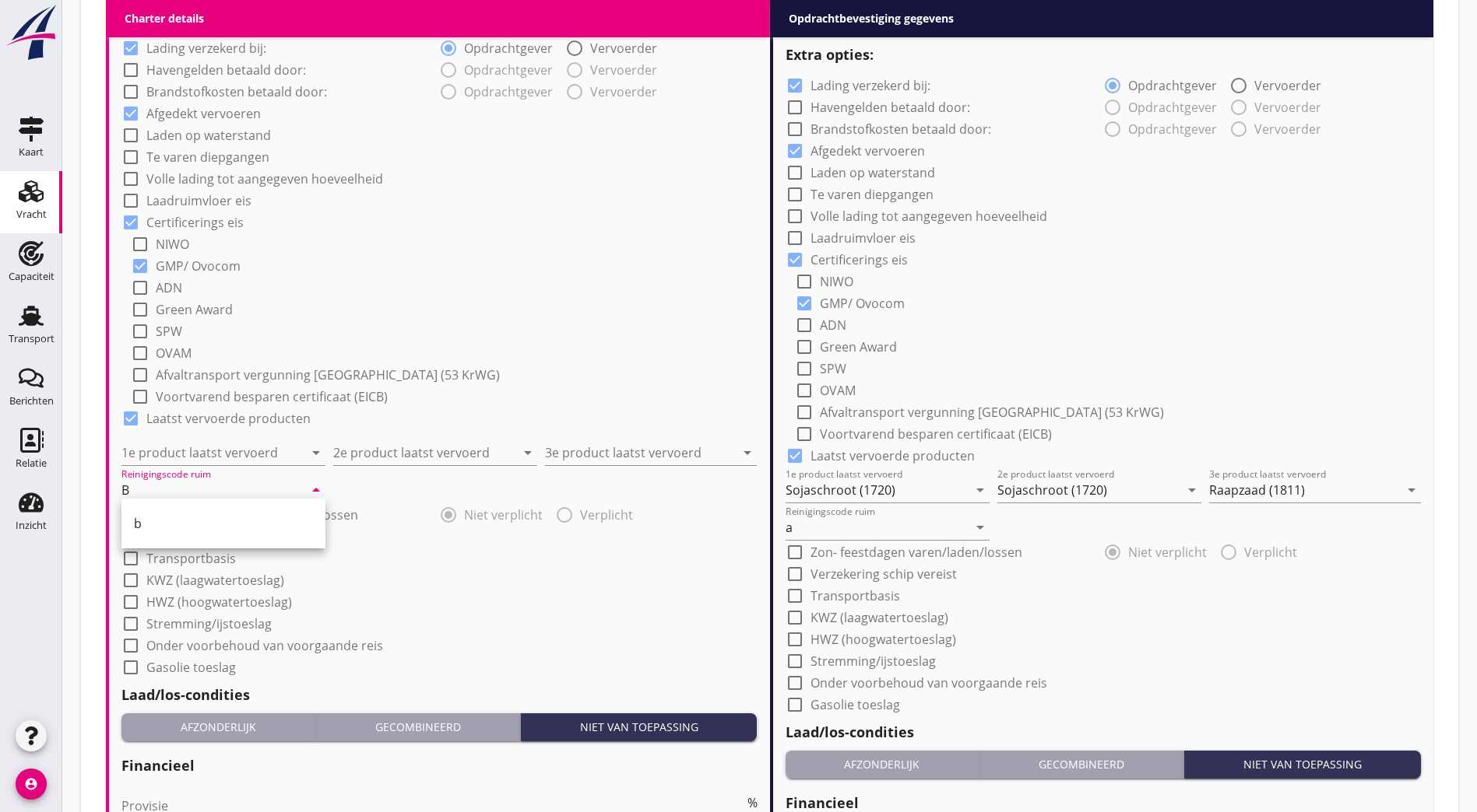
type input "B"
click at [628, 327] on div "check_box_outline_blank SPW" at bounding box center [444, 329] width 626 height 22
click at [219, 443] on input "1e product laatst vervoerd" at bounding box center [212, 453] width 182 height 25
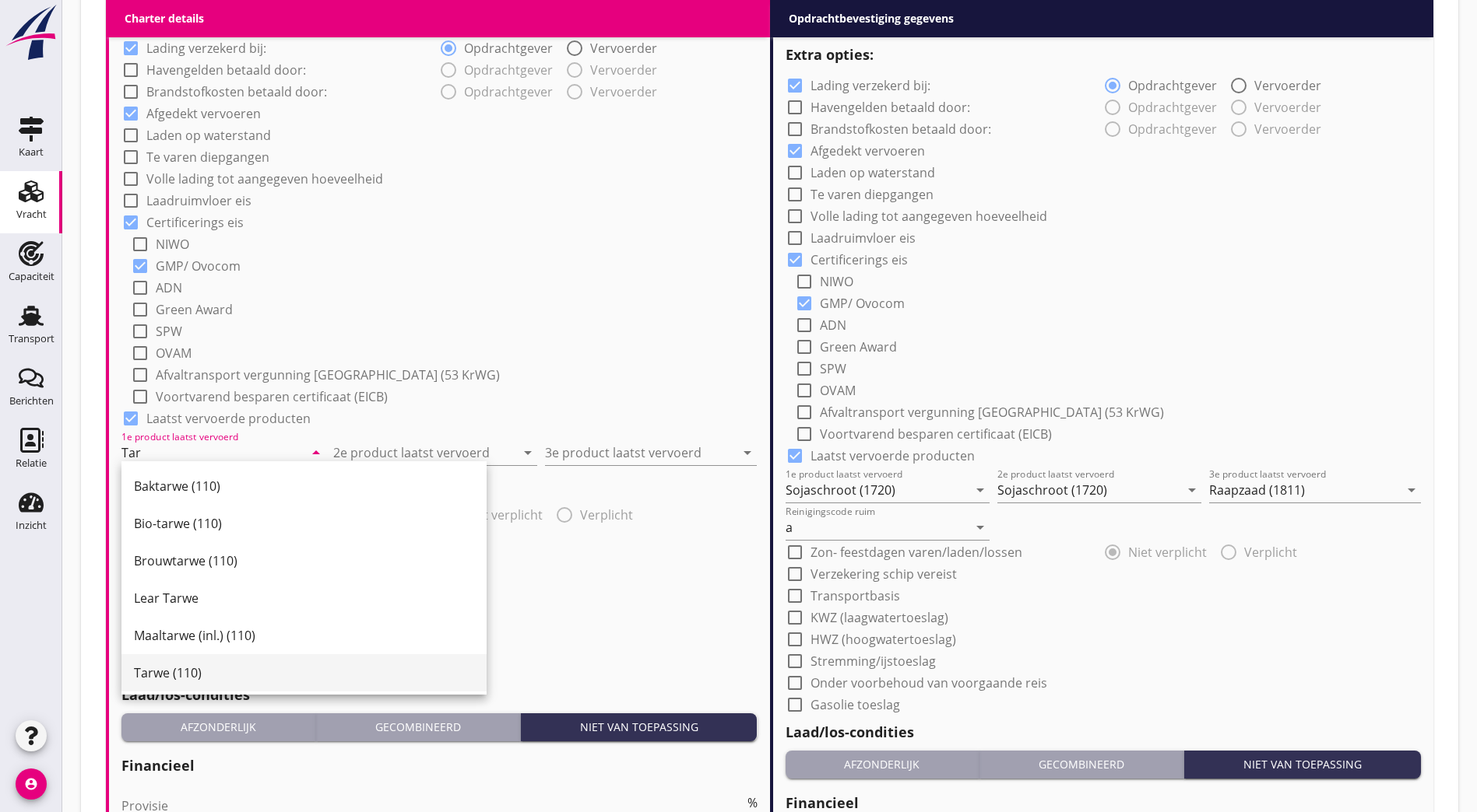
click at [229, 686] on div "Tarwe (110)" at bounding box center [303, 672] width 340 height 38
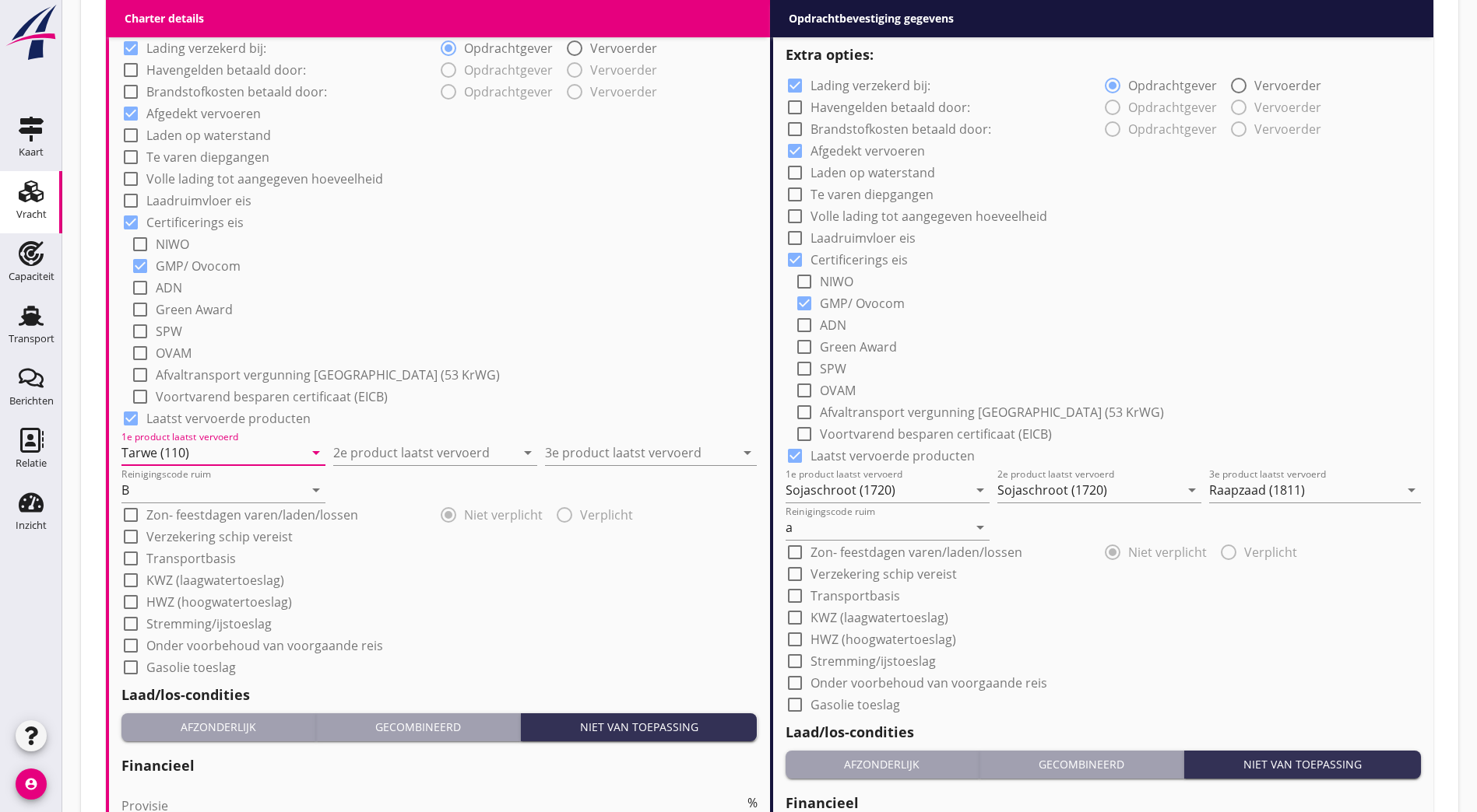
scroll to position [1, 0]
drag, startPoint x: 209, startPoint y: 456, endPoint x: 115, endPoint y: 460, distance: 94.1
click at [112, 459] on div "Prijs 0.21 per dag Prijs opmerkingen Prijs per ton per dag // Na 5 dagen €0,14 …" at bounding box center [439, 272] width 661 height 1386
type input "Tarwe (110)"
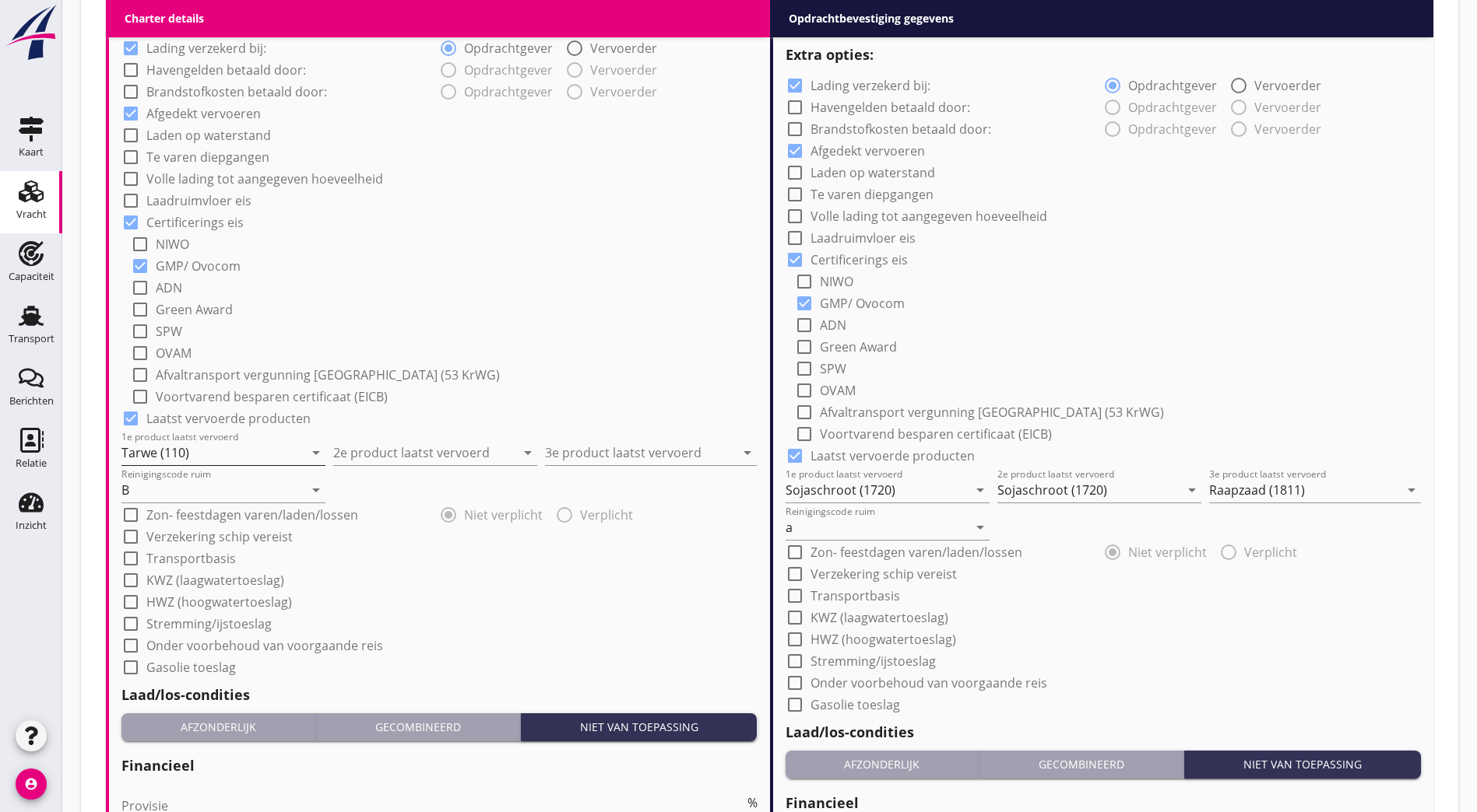
click at [161, 444] on input "Tarwe (110)" at bounding box center [212, 453] width 182 height 25
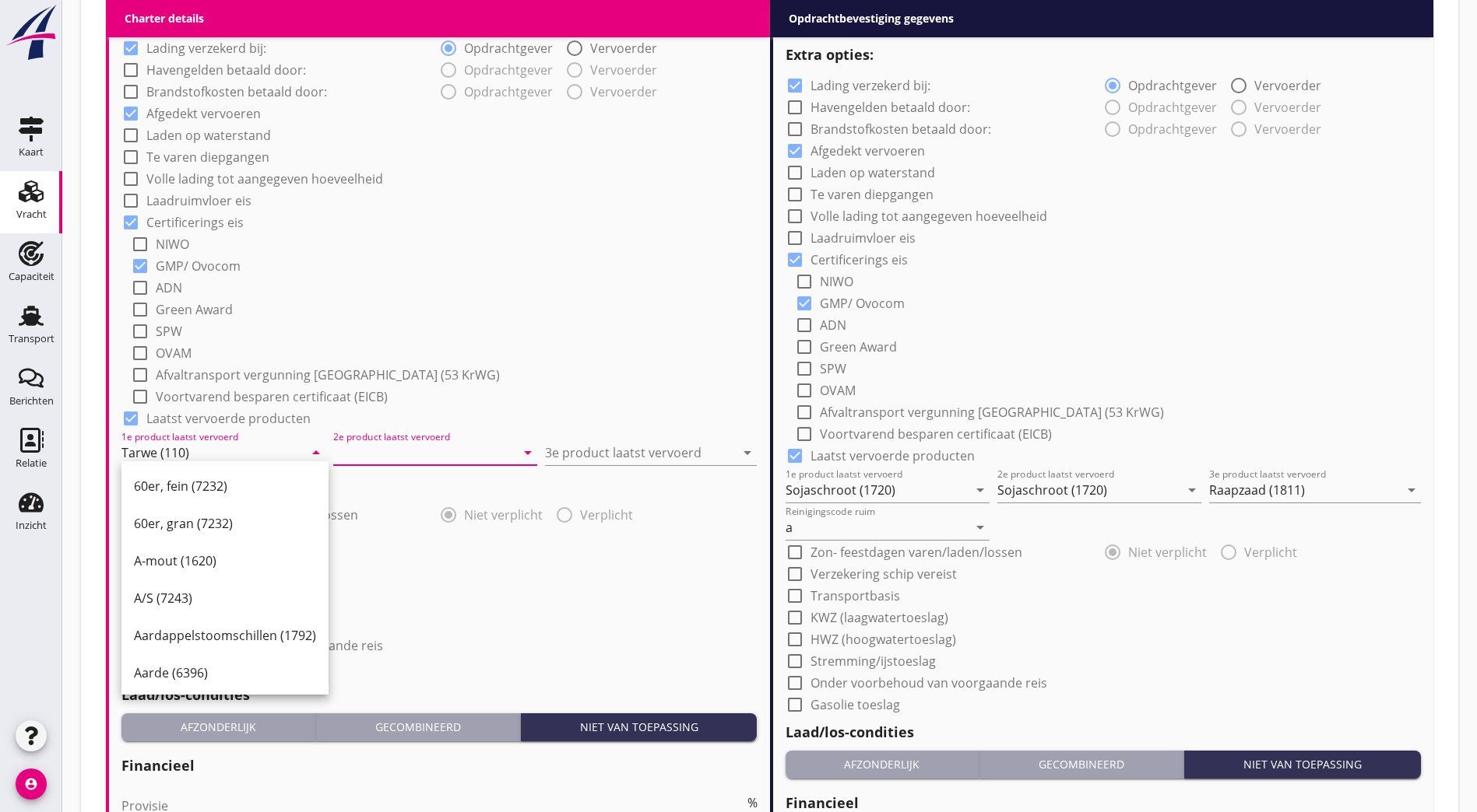
click at [375, 443] on input "2e product laatst vervoerd" at bounding box center [424, 453] width 182 height 25
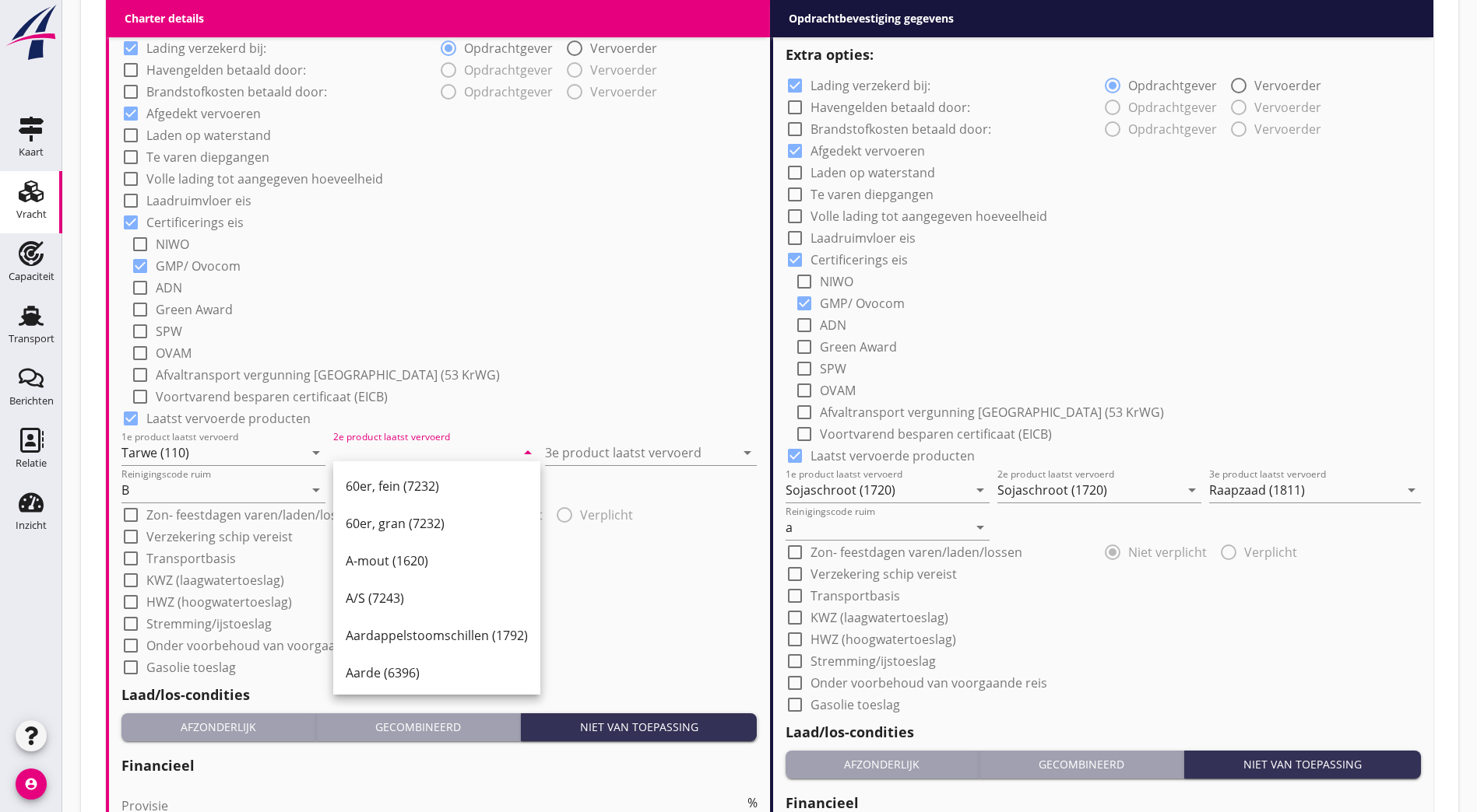
paste input "Tarwe (110)"
type input "Tarwe (110)"
click at [633, 456] on input "3e product laatst vervoerd" at bounding box center [640, 453] width 190 height 25
paste input "Tarwe (110)"
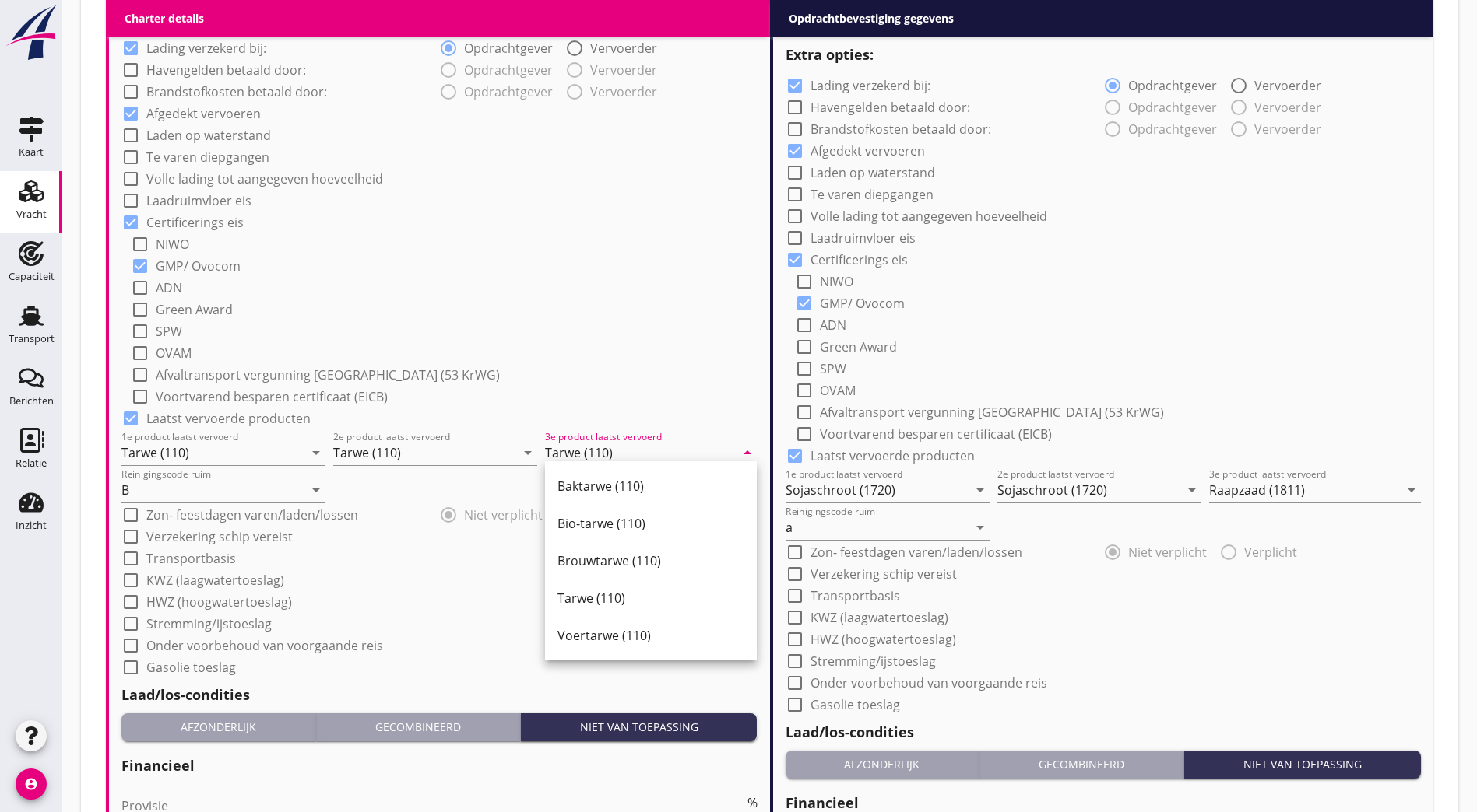
type input "Tarwe (110)"
click at [429, 590] on div "check_box_outline_blank HWZ (hoogwatertoeslag)" at bounding box center [439, 600] width 636 height 22
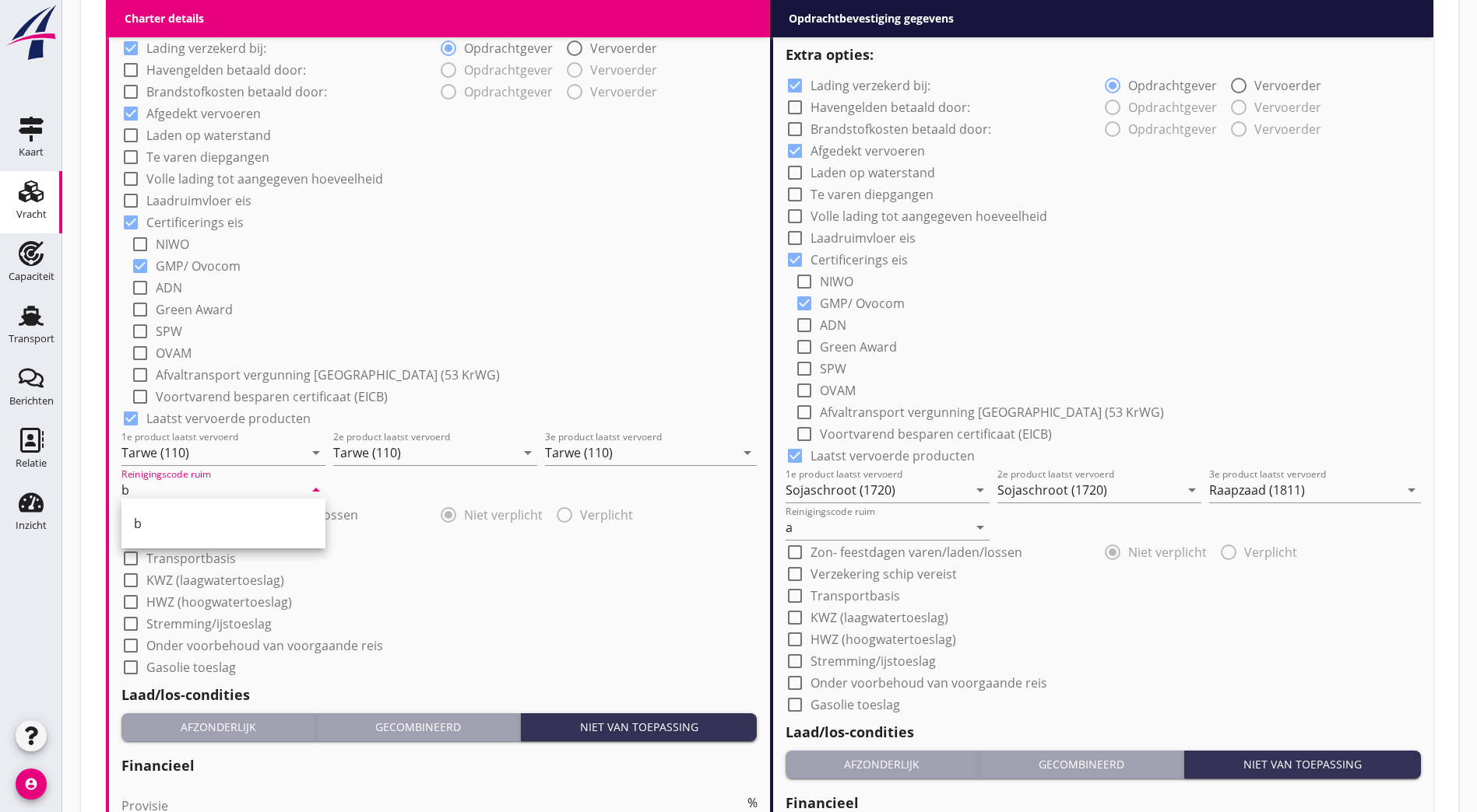
type input "b"
click at [521, 578] on div "check_box_outline_blank KWZ (laagwatertoeslag)" at bounding box center [439, 579] width 636 height 22
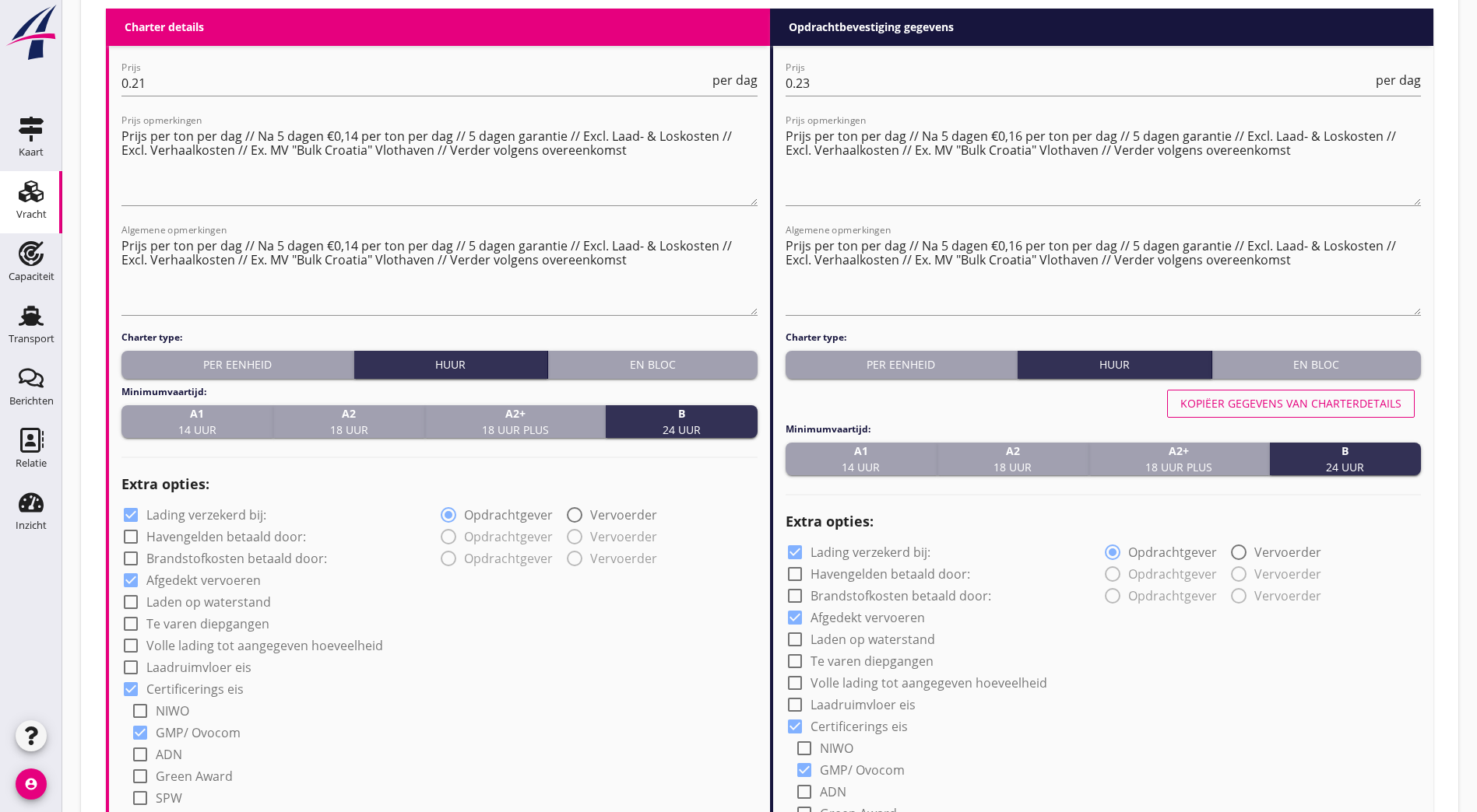
click at [1233, 395] on div "Kopiëer gegevens van charterdetails" at bounding box center [1290, 403] width 221 height 16
type input "Tarwe (110)"
type input "b"
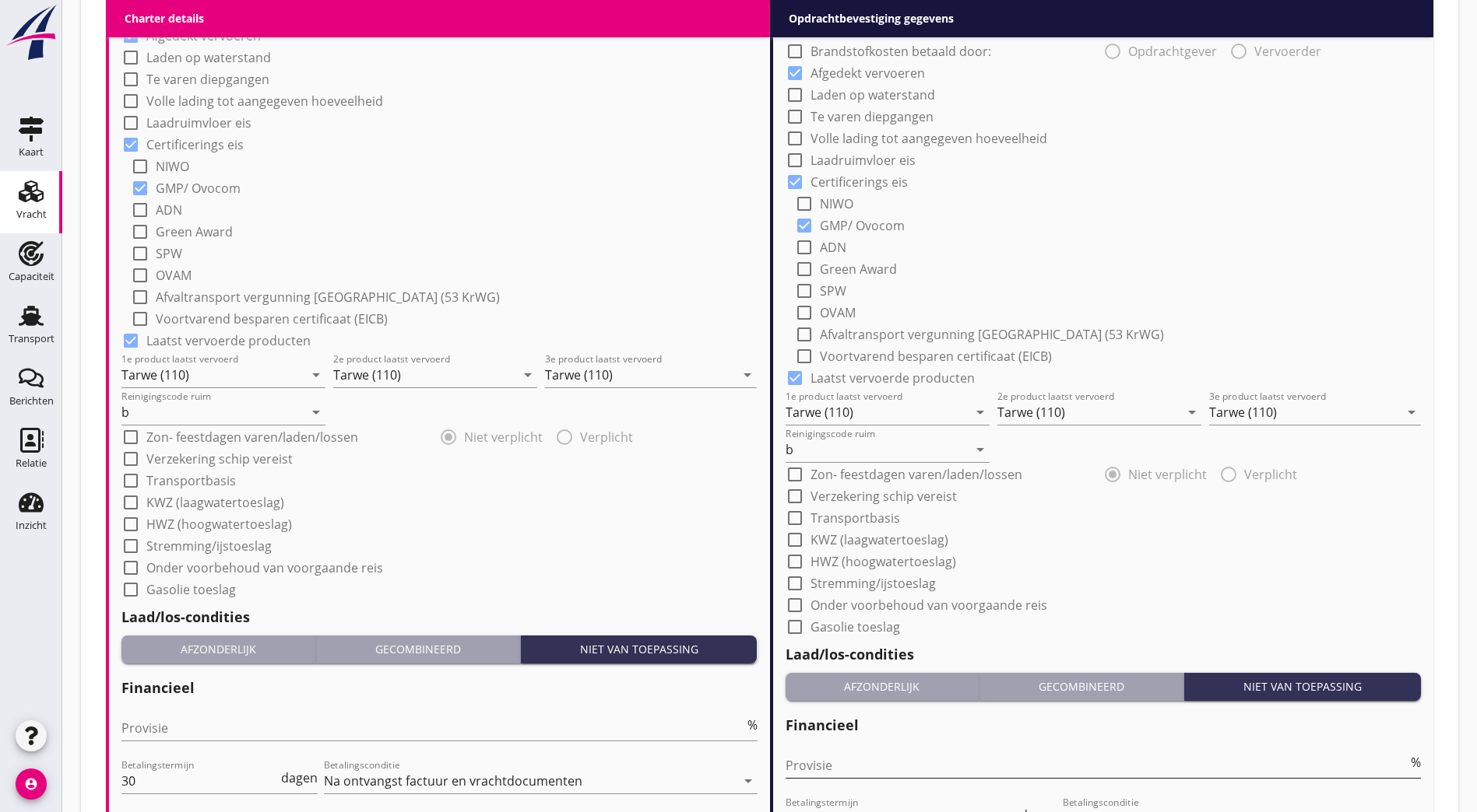
scroll to position [1458, 0]
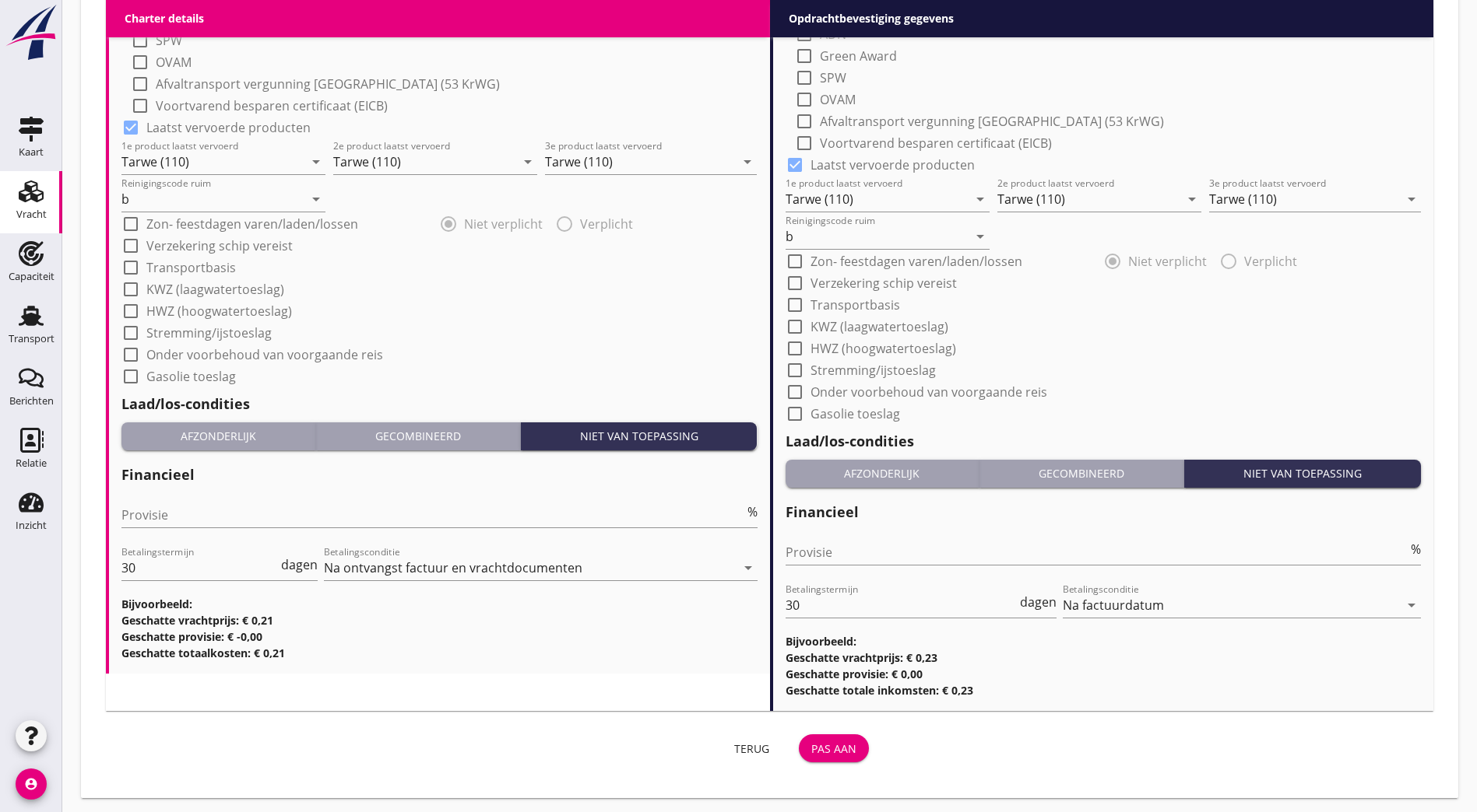
click at [811, 742] on div "Pas aan" at bounding box center [833, 748] width 45 height 16
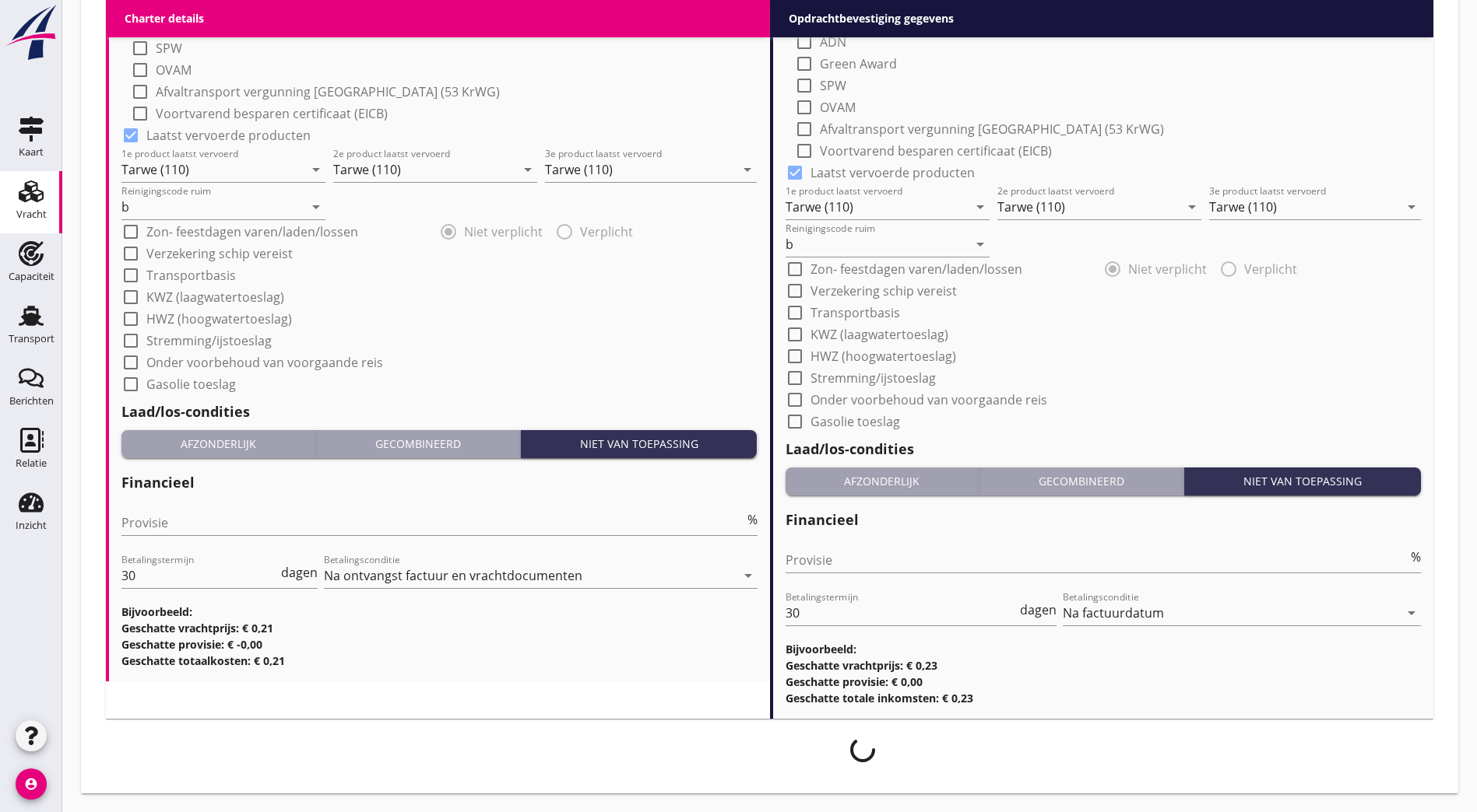
scroll to position [1446, 0]
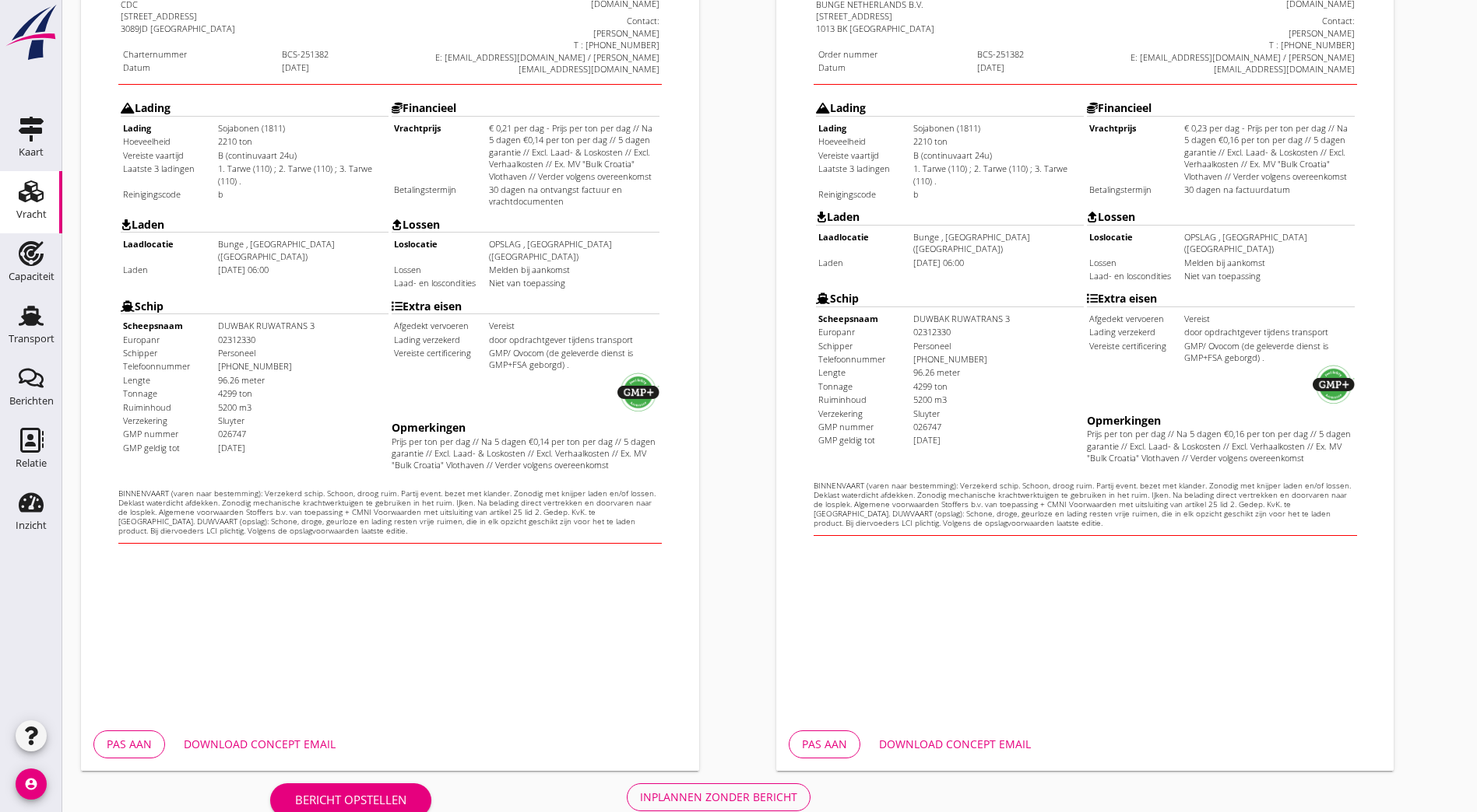
scroll to position [340, 0]
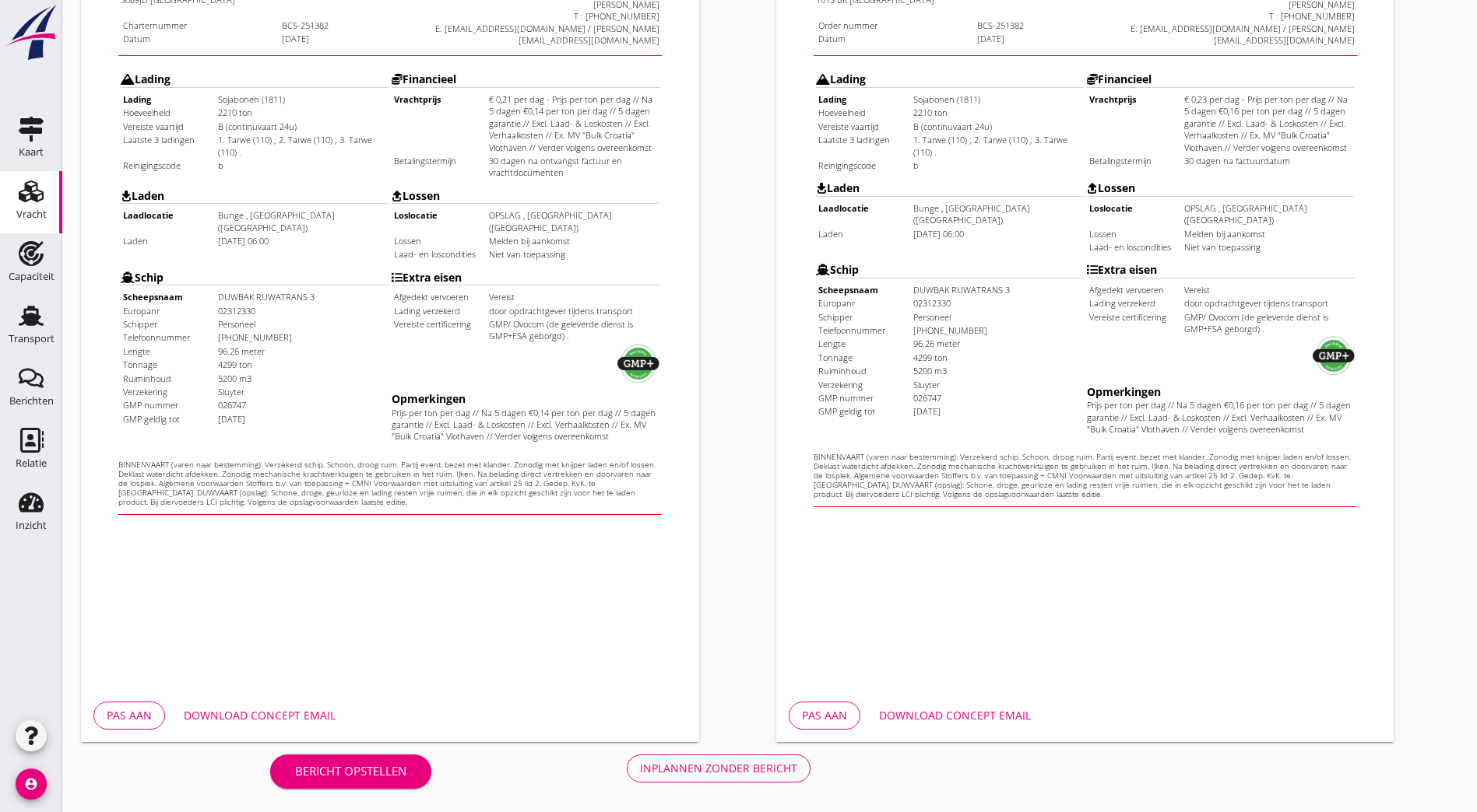
click at [640, 767] on div "Inplannen zonder bericht" at bounding box center [718, 768] width 157 height 16
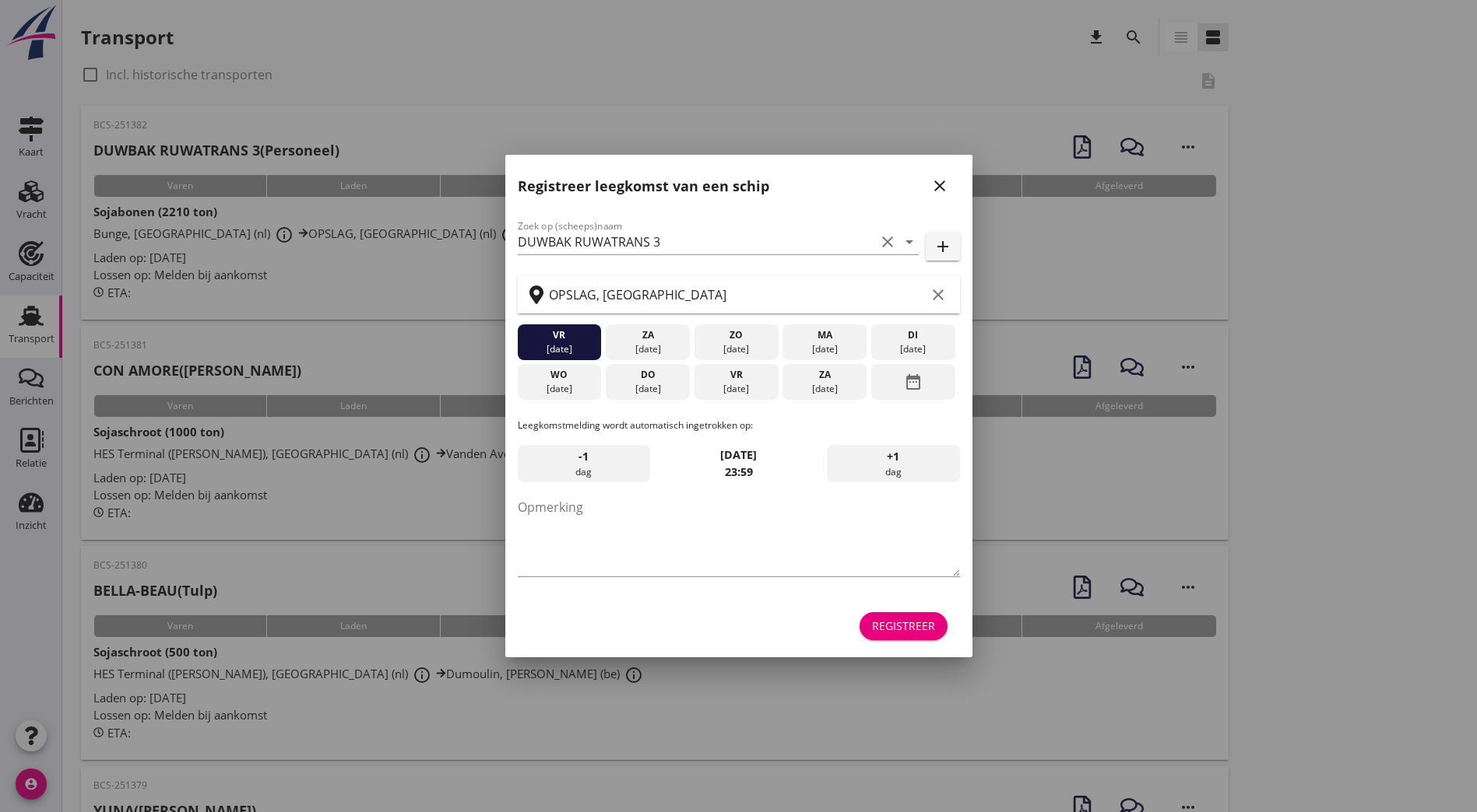
click at [938, 184] on icon "close" at bounding box center [938, 185] width 18 height 18
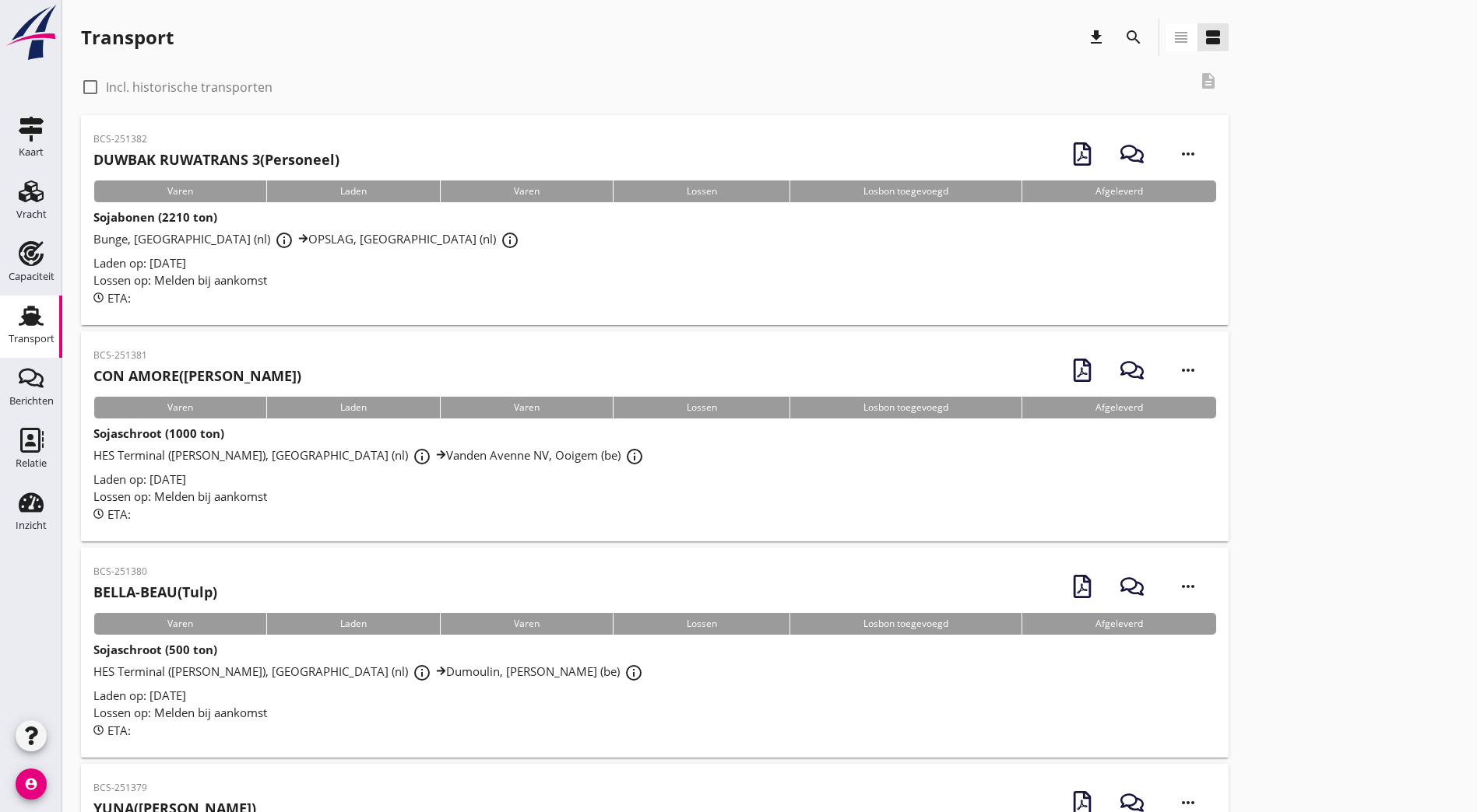
click at [276, 139] on p "BCS-251382" at bounding box center [216, 139] width 246 height 14
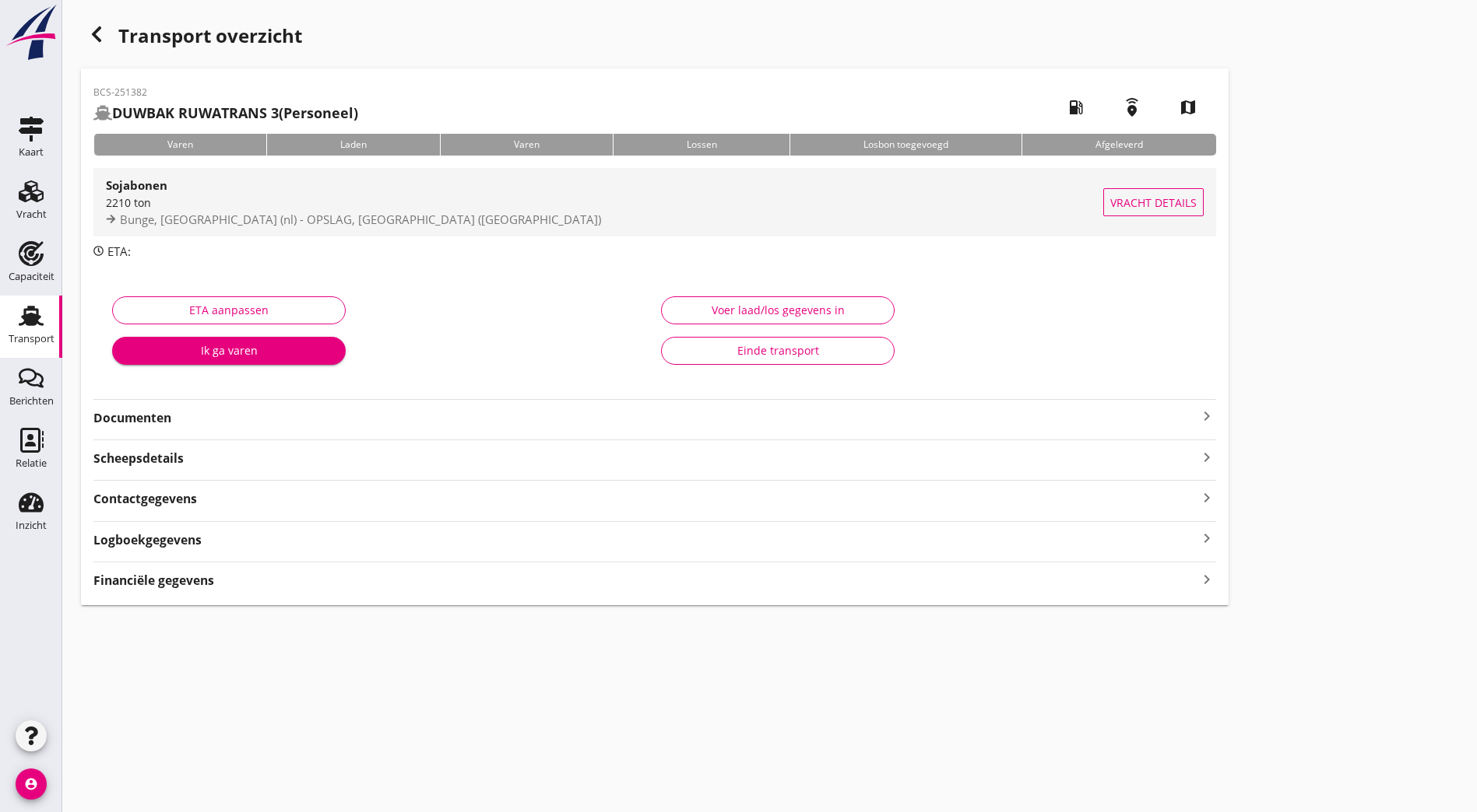
click at [209, 205] on div "2210 ton" at bounding box center [604, 202] width 997 height 16
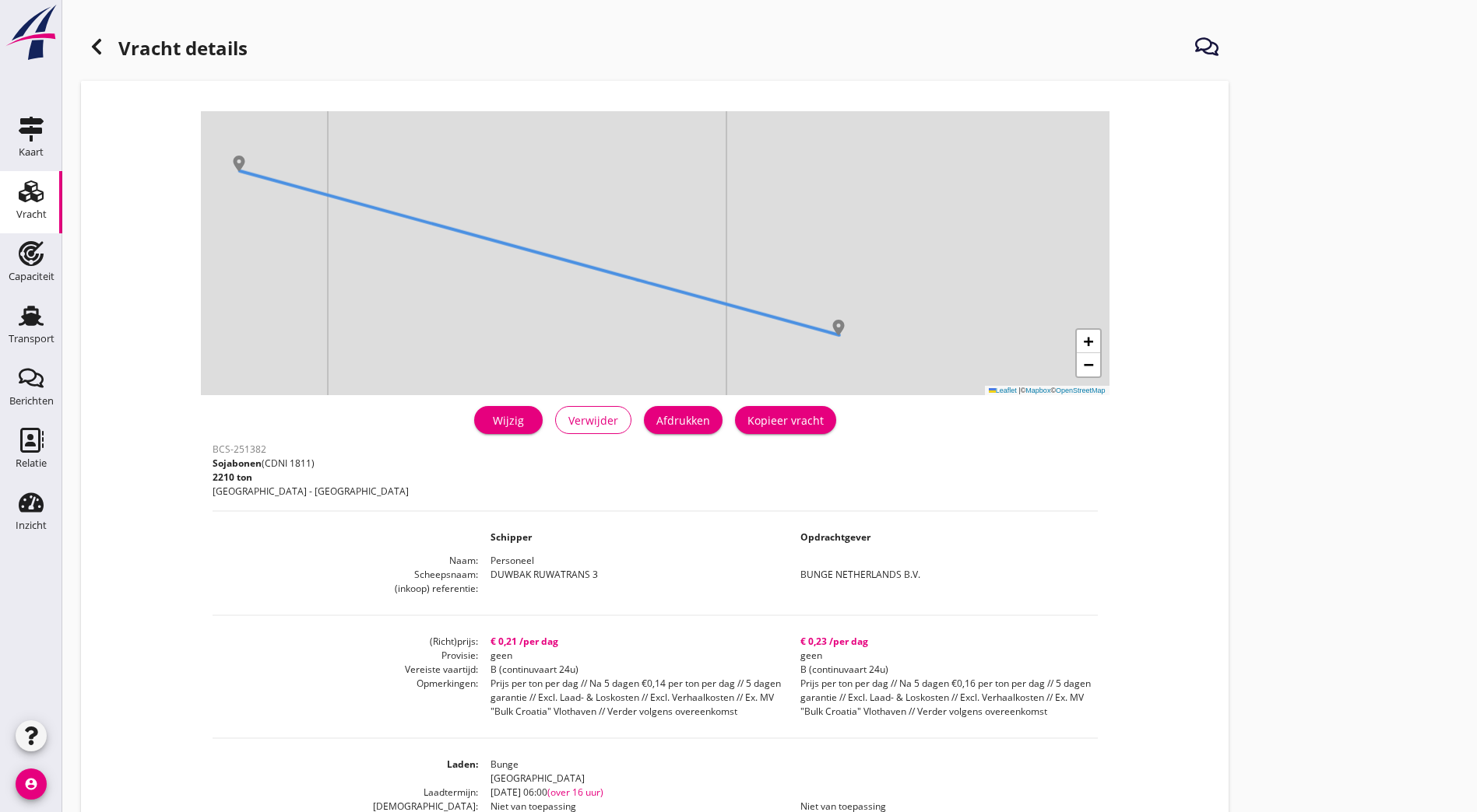
click at [487, 416] on div "Wijzig" at bounding box center [508, 420] width 43 height 16
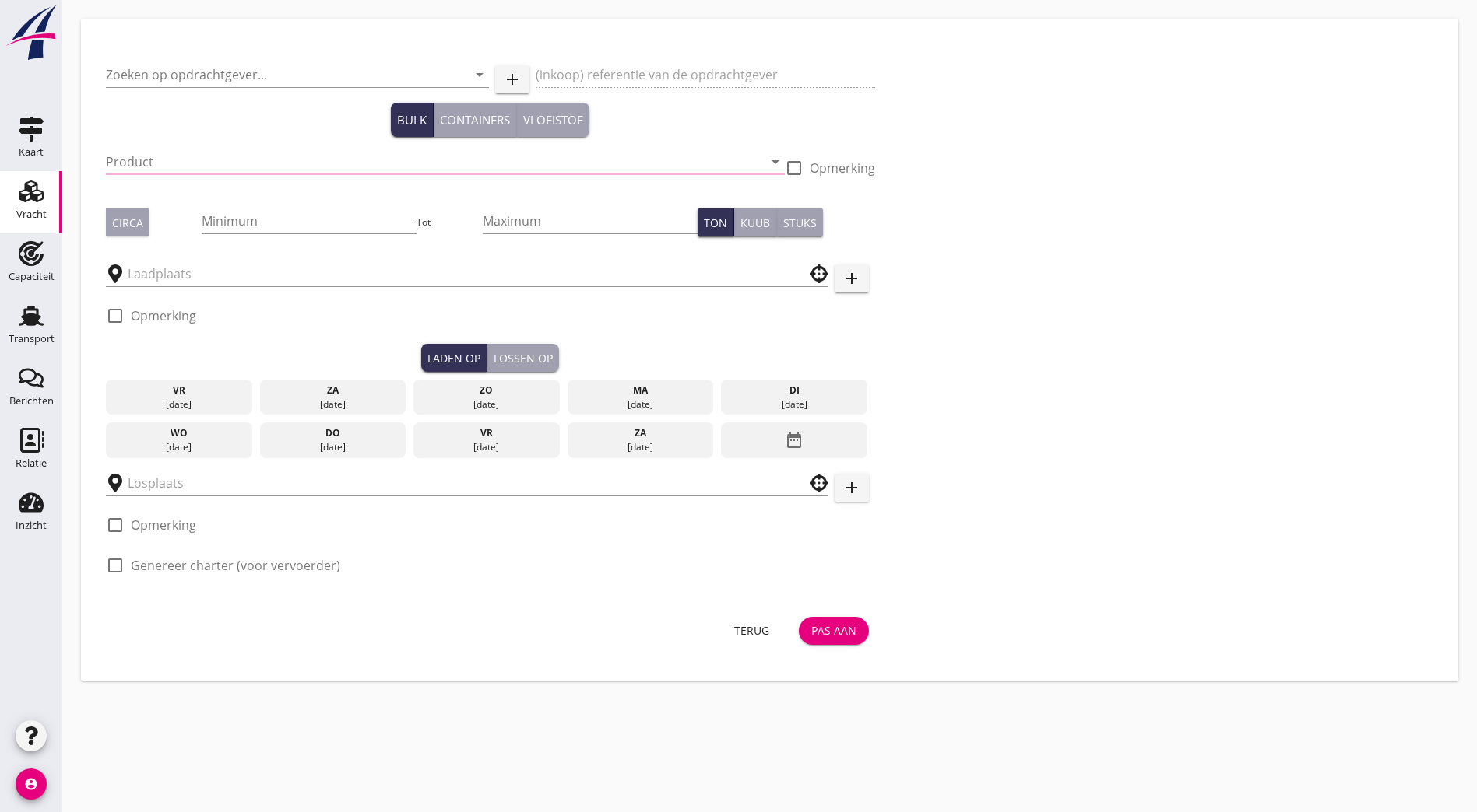
type input "BUNGE NETHERLANDS B.V."
type input "Sojabonen (1811)"
type input "2210"
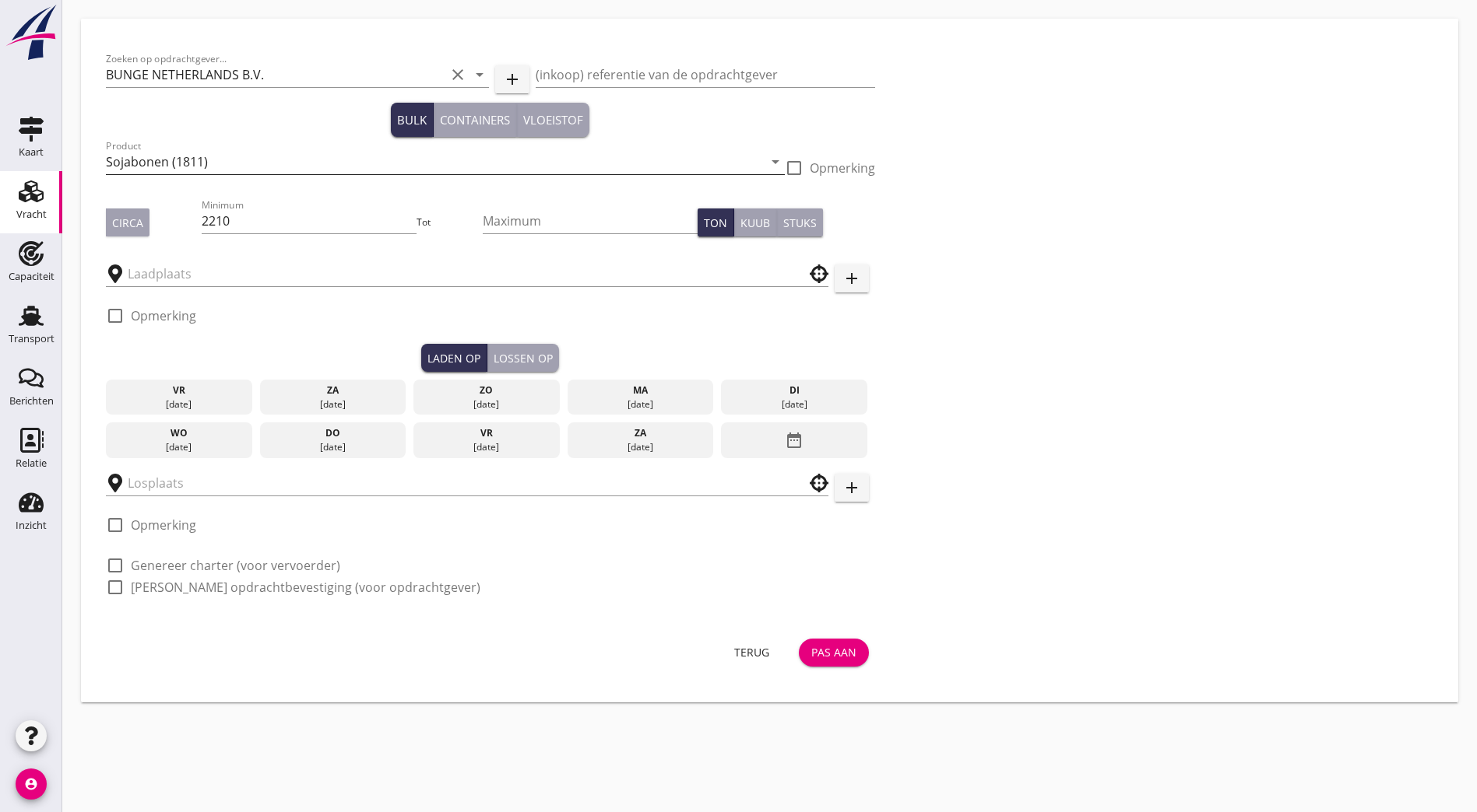
type input "Bunge"
type input "OPSLAG"
checkbox input "true"
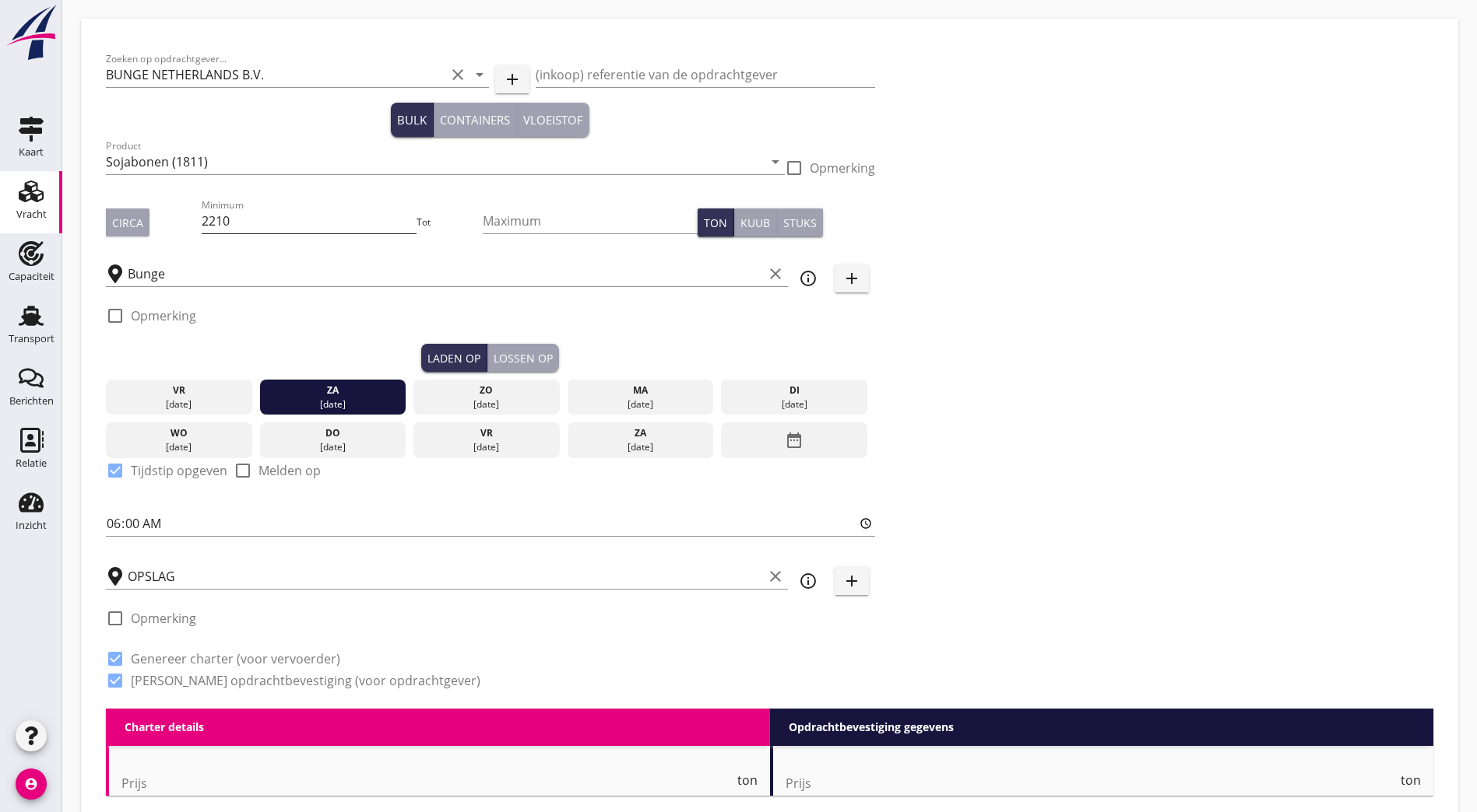
type input "0.21"
type textarea "Prijs per ton per dag // Na 5 dagen €0,14 per ton per dag // 5 dagen garantie /…"
radio input "false"
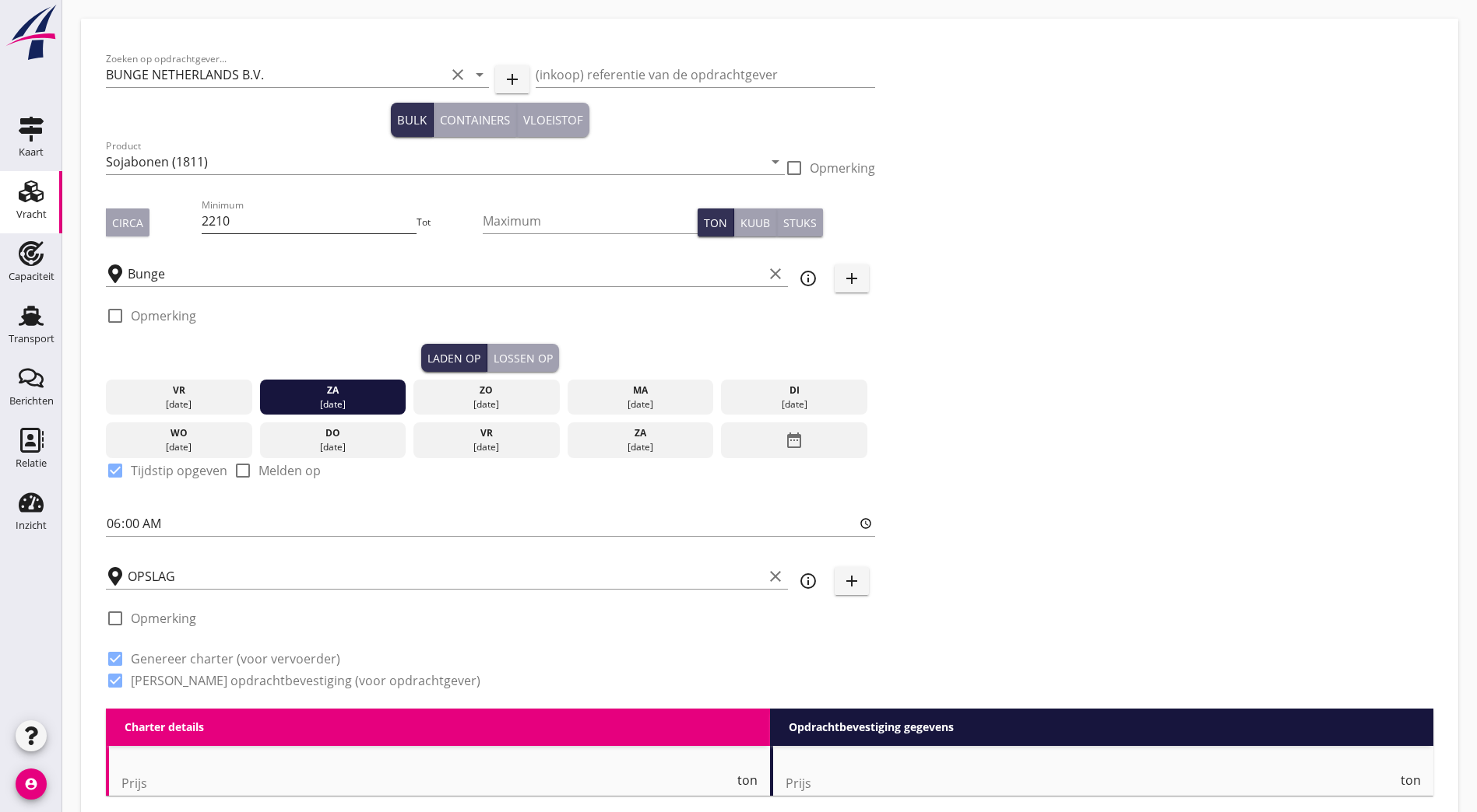
checkbox input "true"
type input "0.23"
type textarea "Prijs per ton per dag // Na 5 dagen €0,16 per ton per dag // 5 dagen garantie /…"
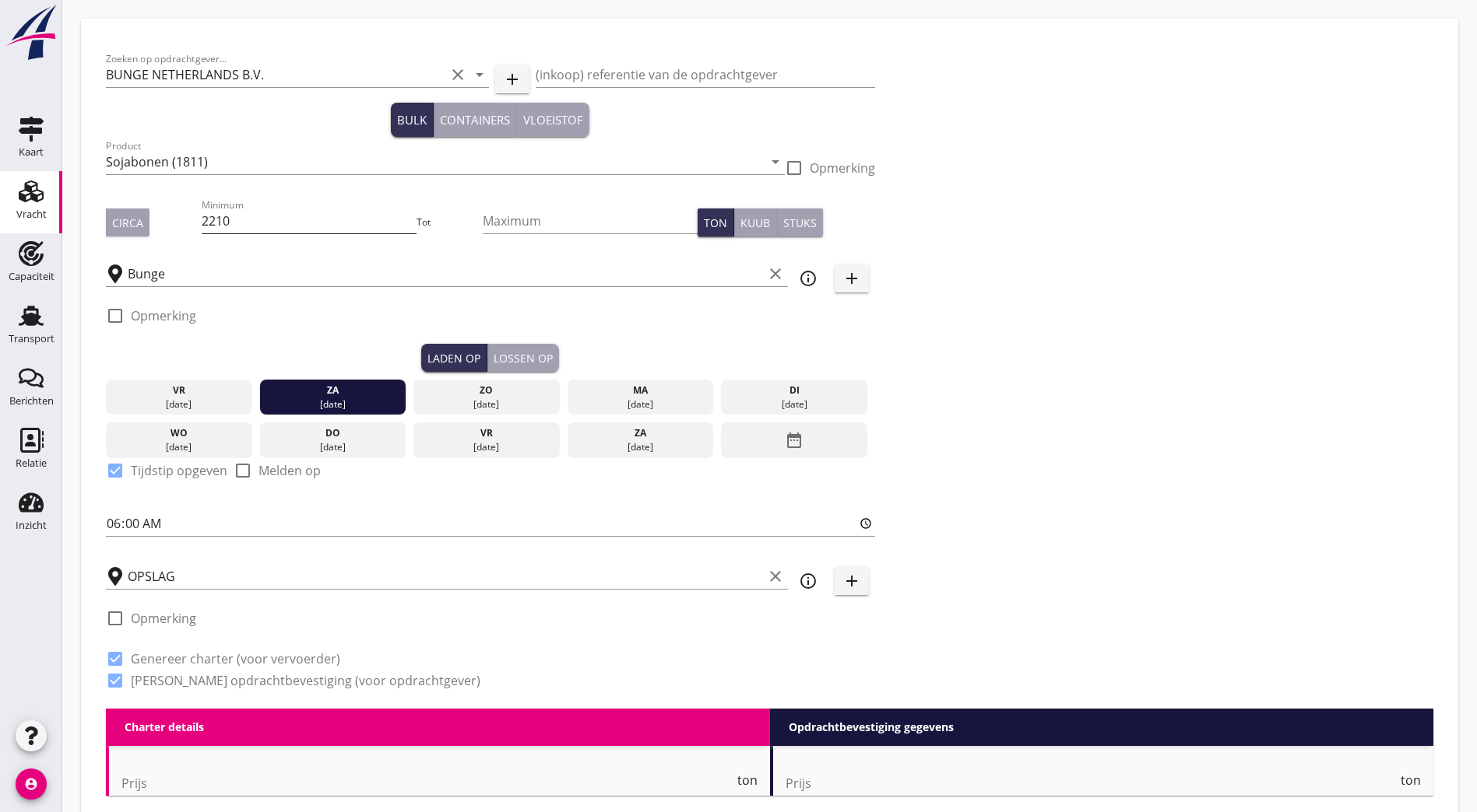
type textarea "Prijs per ton per dag // Na 5 dagen €0,16 per ton per dag // 5 dagen garantie /…"
radio input "false"
checkbox input "true"
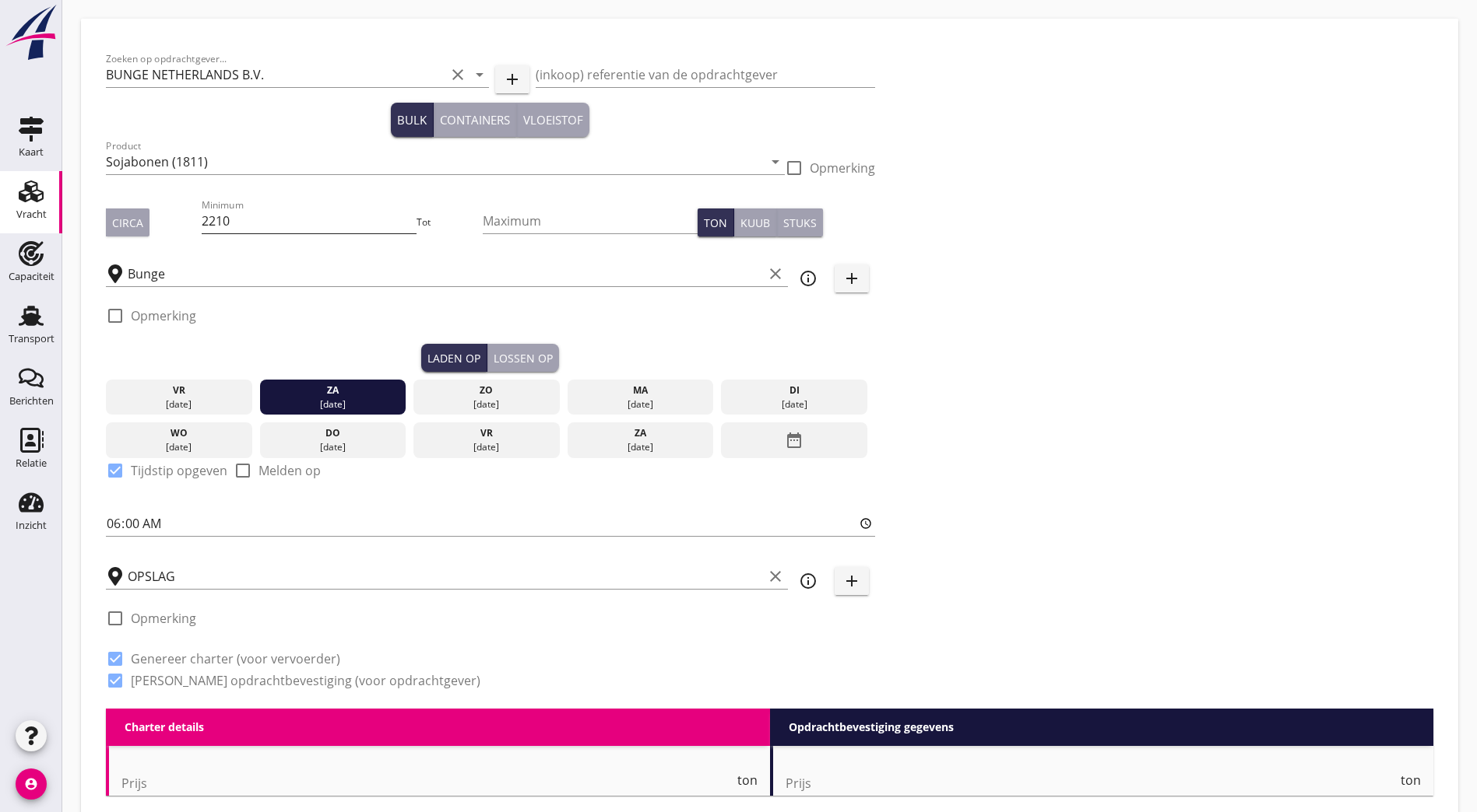
checkbox input "true"
type input "3380"
click at [917, 328] on div "Zoeken op opdrachtgever... BUNGE NETHERLANDS B.V. clear arrow_drop_down add (in…" at bounding box center [769, 376] width 1339 height 666
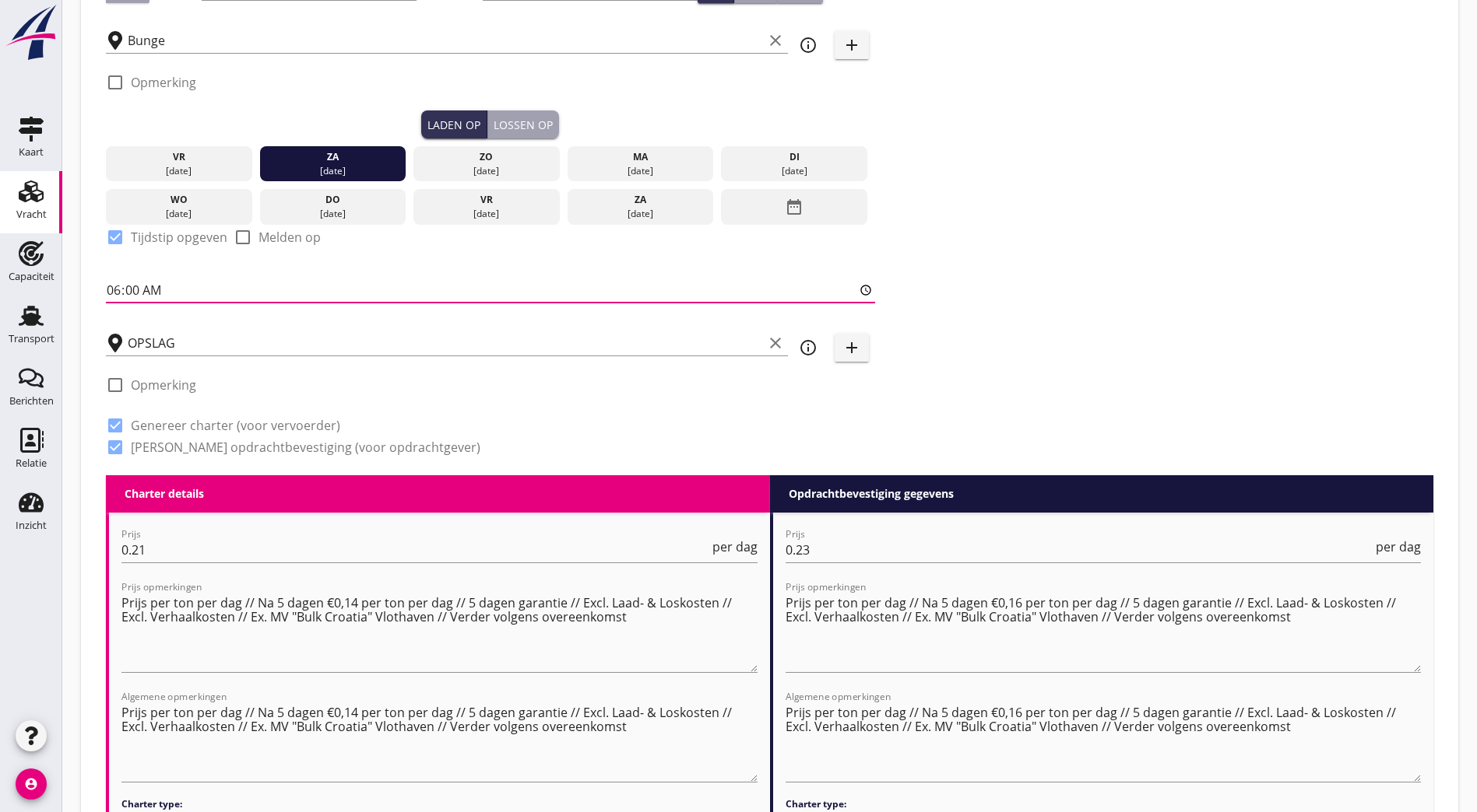
click at [113, 294] on input "06:00" at bounding box center [490, 290] width 769 height 25
type input "15:00"
click at [1037, 221] on div "Zoeken op opdrachtgever... BUNGE NETHERLANDS B.V. clear arrow_drop_down add (in…" at bounding box center [769, 143] width 1339 height 666
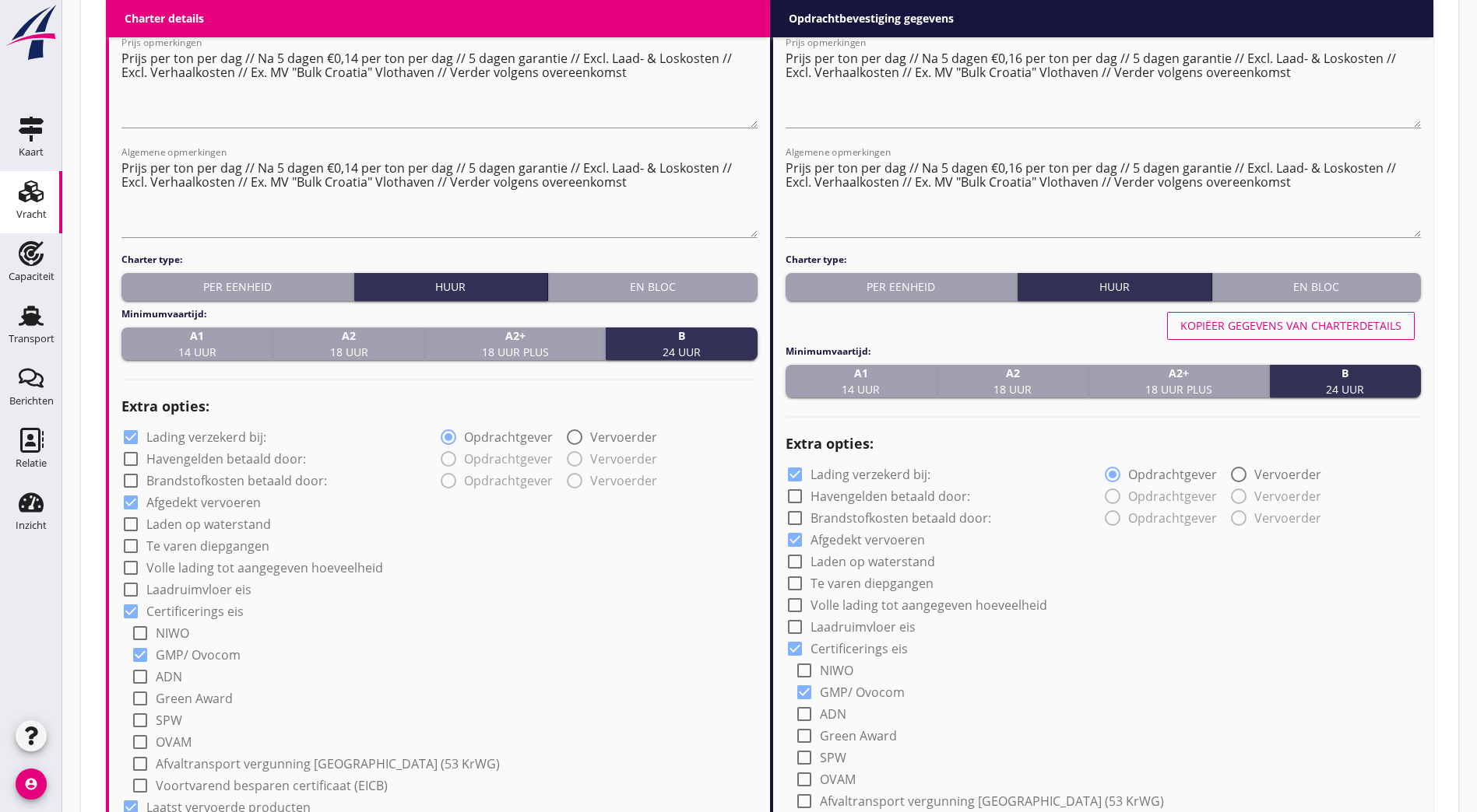
scroll to position [1245, 0]
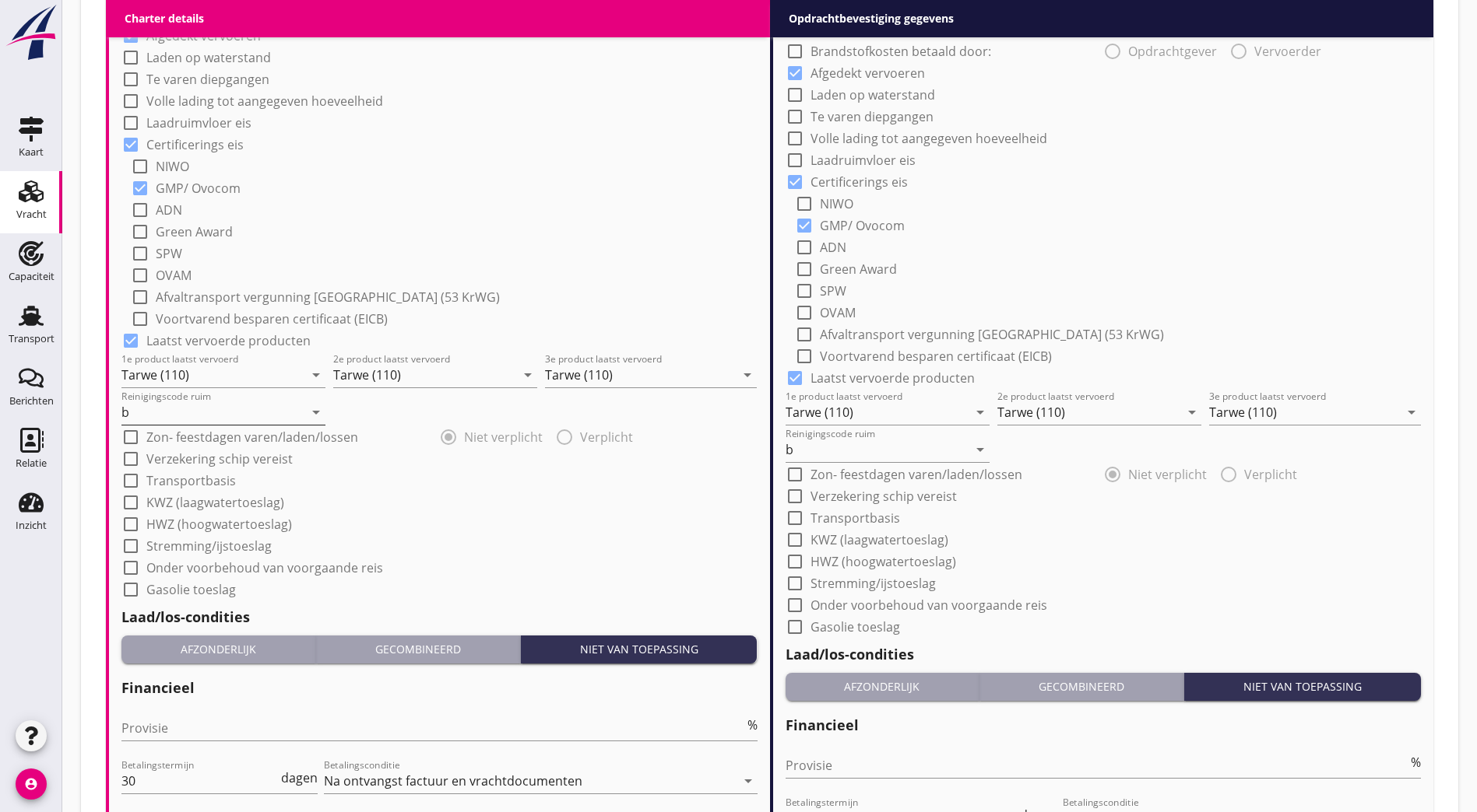
click at [126, 410] on input "b" at bounding box center [212, 412] width 182 height 25
type input "a"
click at [795, 444] on input "b" at bounding box center [876, 450] width 182 height 25
type input "a"
click at [133, 376] on input "Tarwe (110)" at bounding box center [212, 375] width 182 height 25
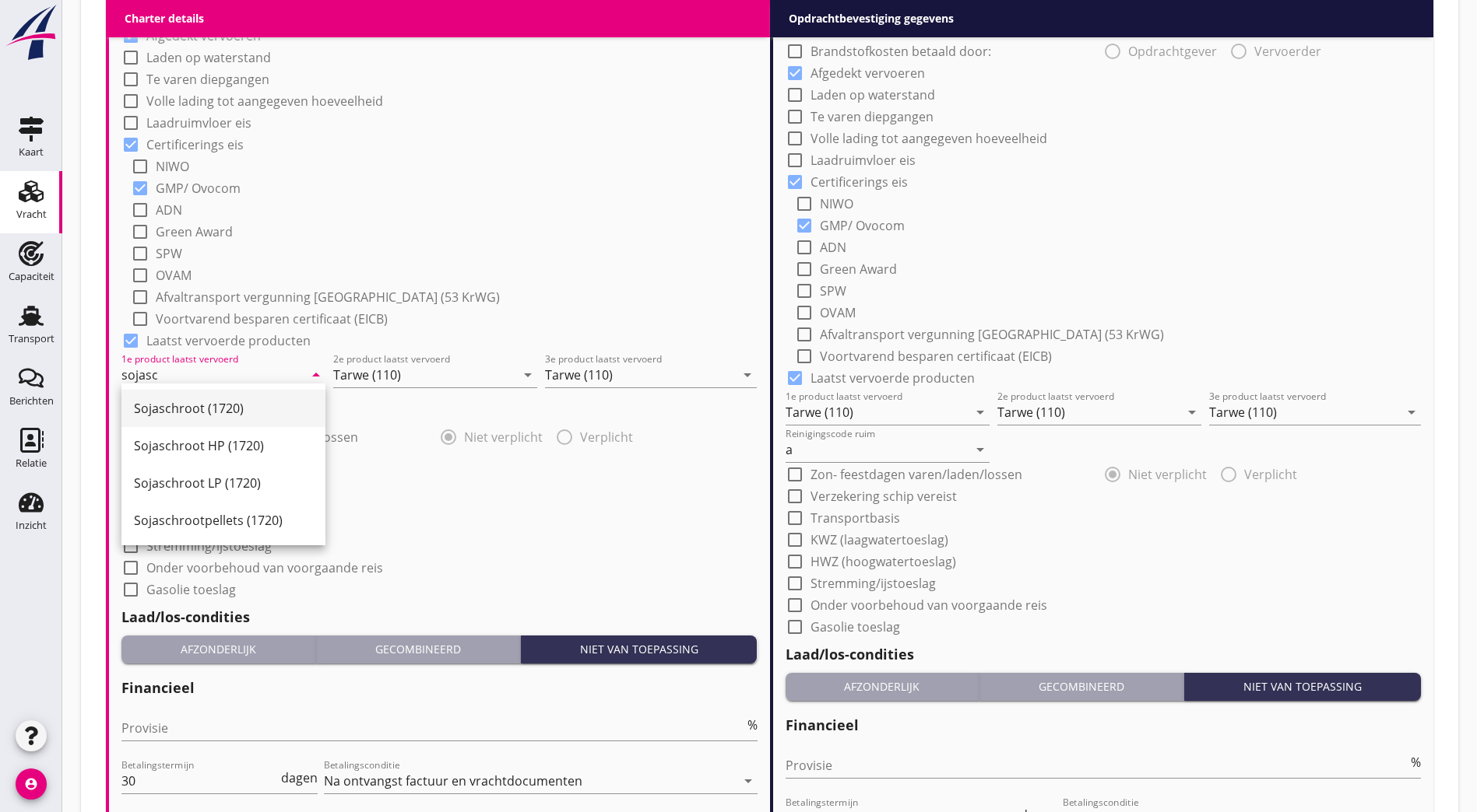
click at [196, 398] on div "Sojaschroot (1720)" at bounding box center [224, 408] width 179 height 38
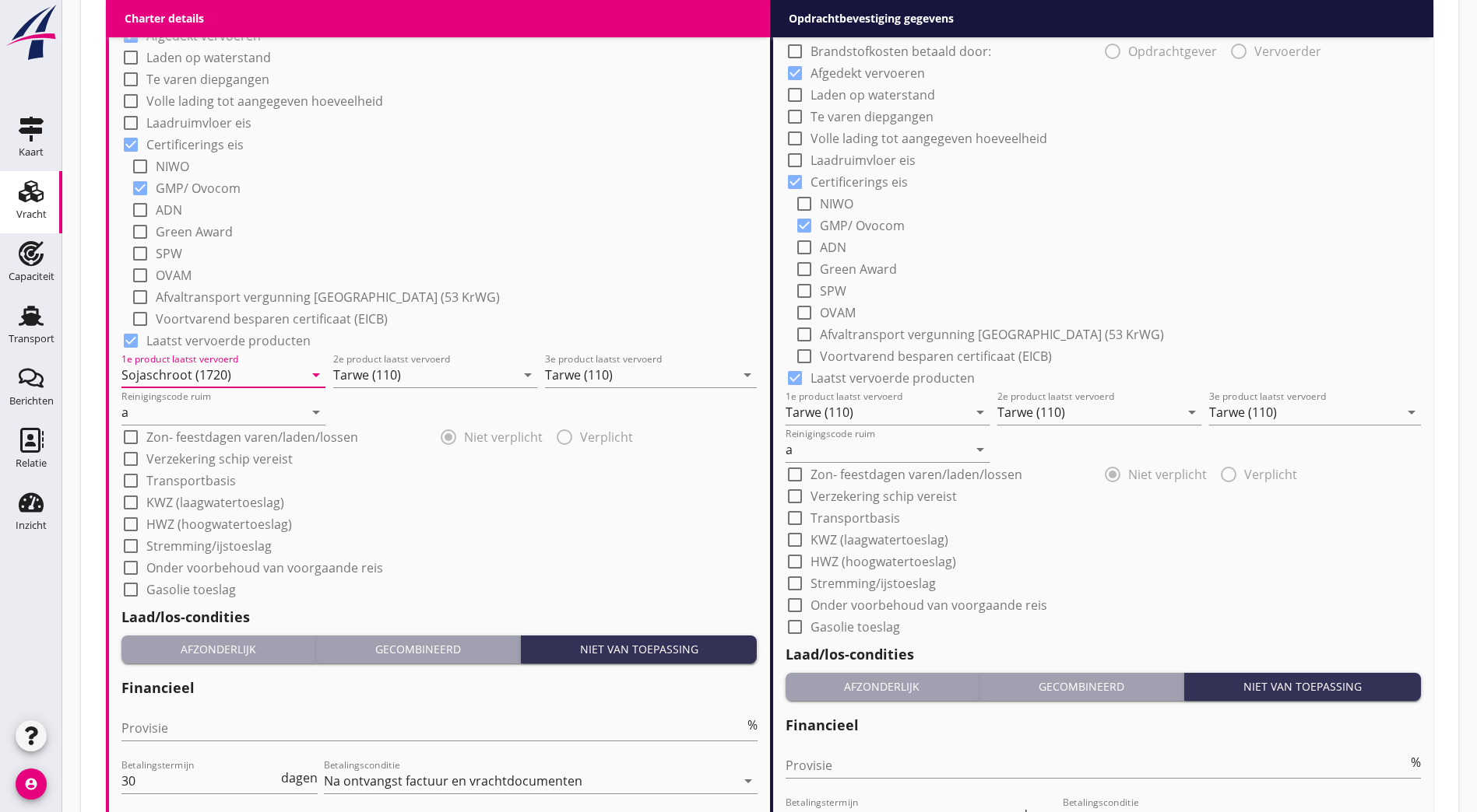
type input "Sojaschroot (1720)"
click at [393, 367] on input "Tarwe (110)" at bounding box center [424, 375] width 182 height 25
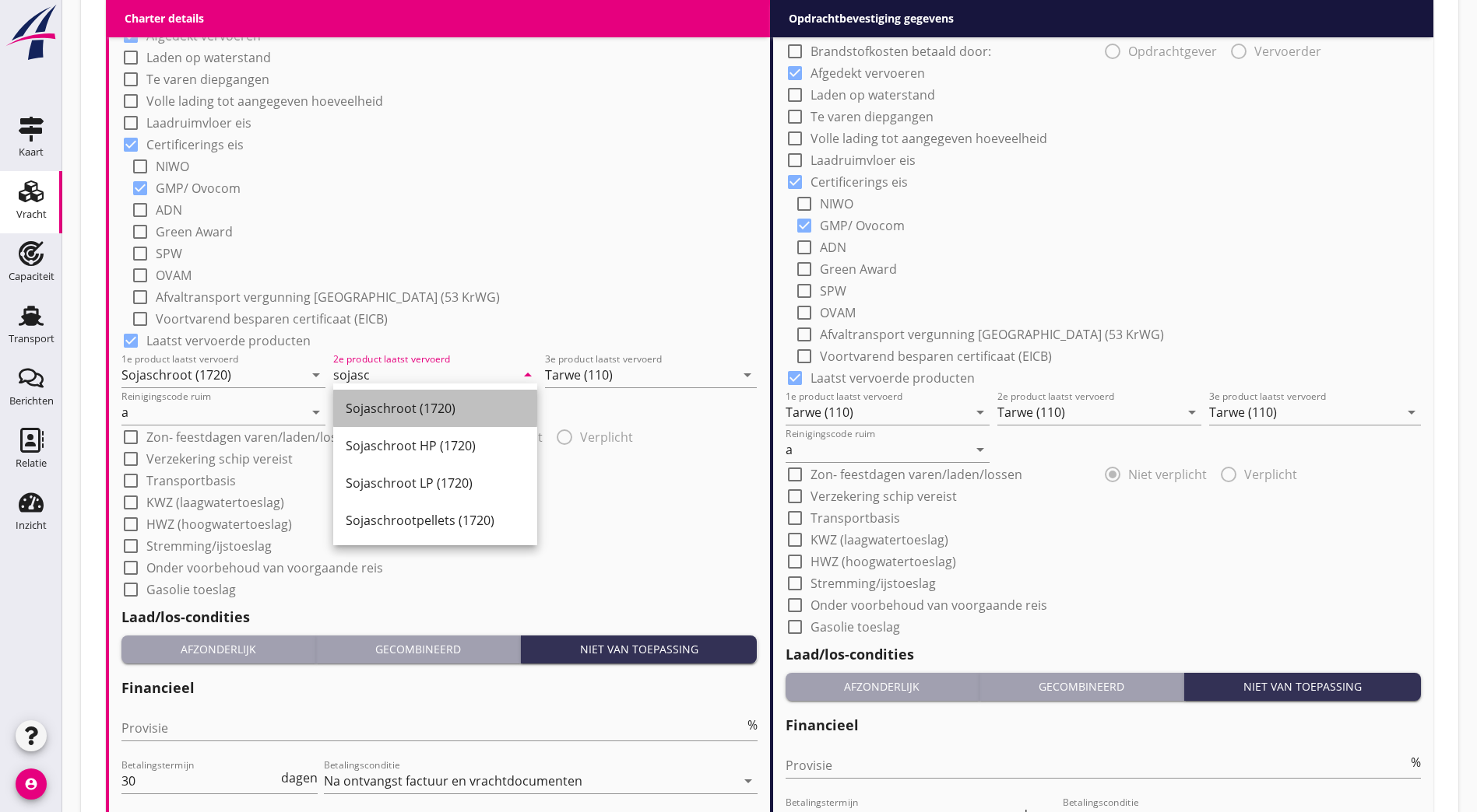
drag, startPoint x: 411, startPoint y: 407, endPoint x: 493, endPoint y: 375, distance: 88.0
click at [411, 407] on div "Sojaschroot (1720)" at bounding box center [435, 407] width 179 height 18
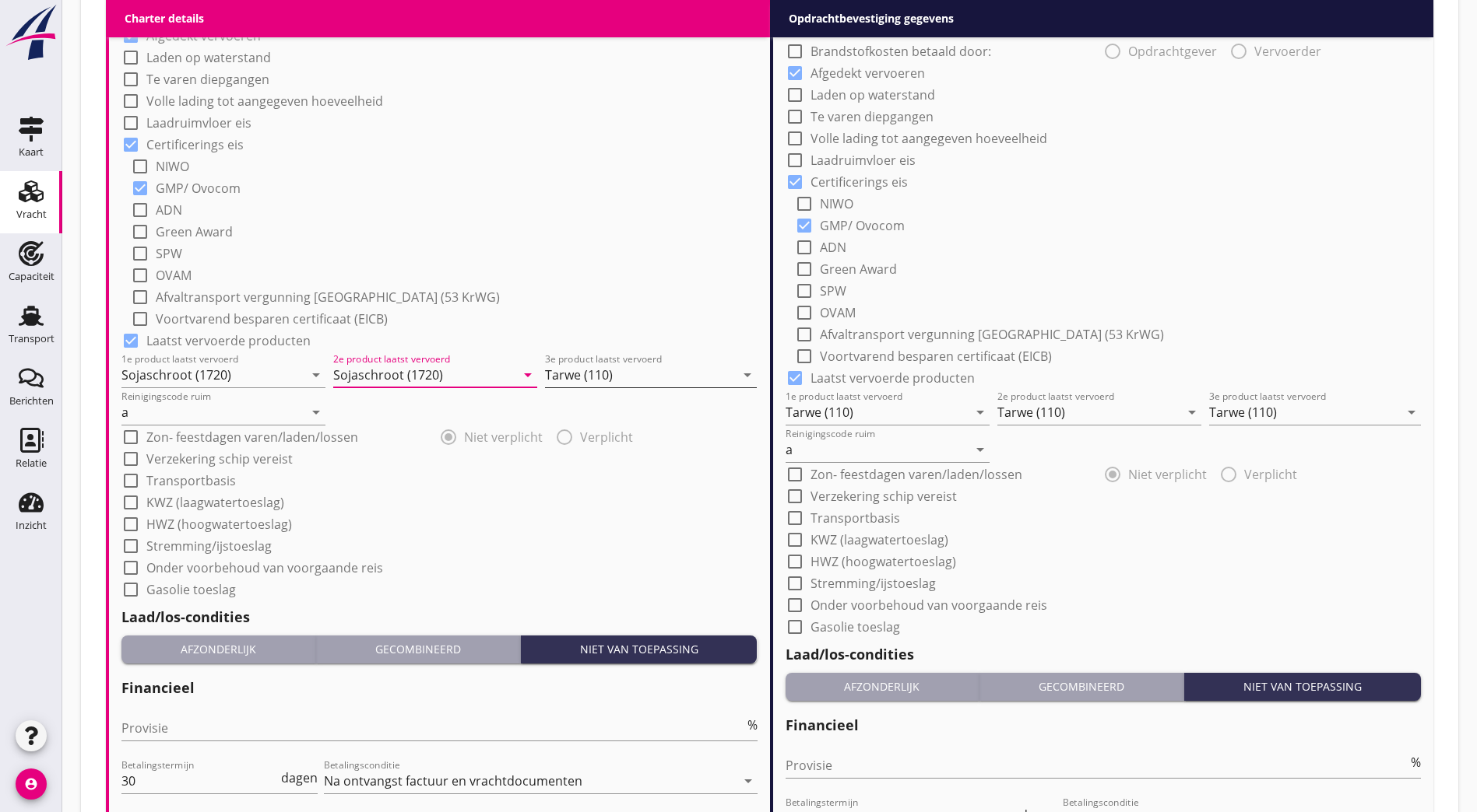
type input "Sojaschroot (1720)"
click at [585, 369] on input "Tarwe (110)" at bounding box center [640, 375] width 190 height 25
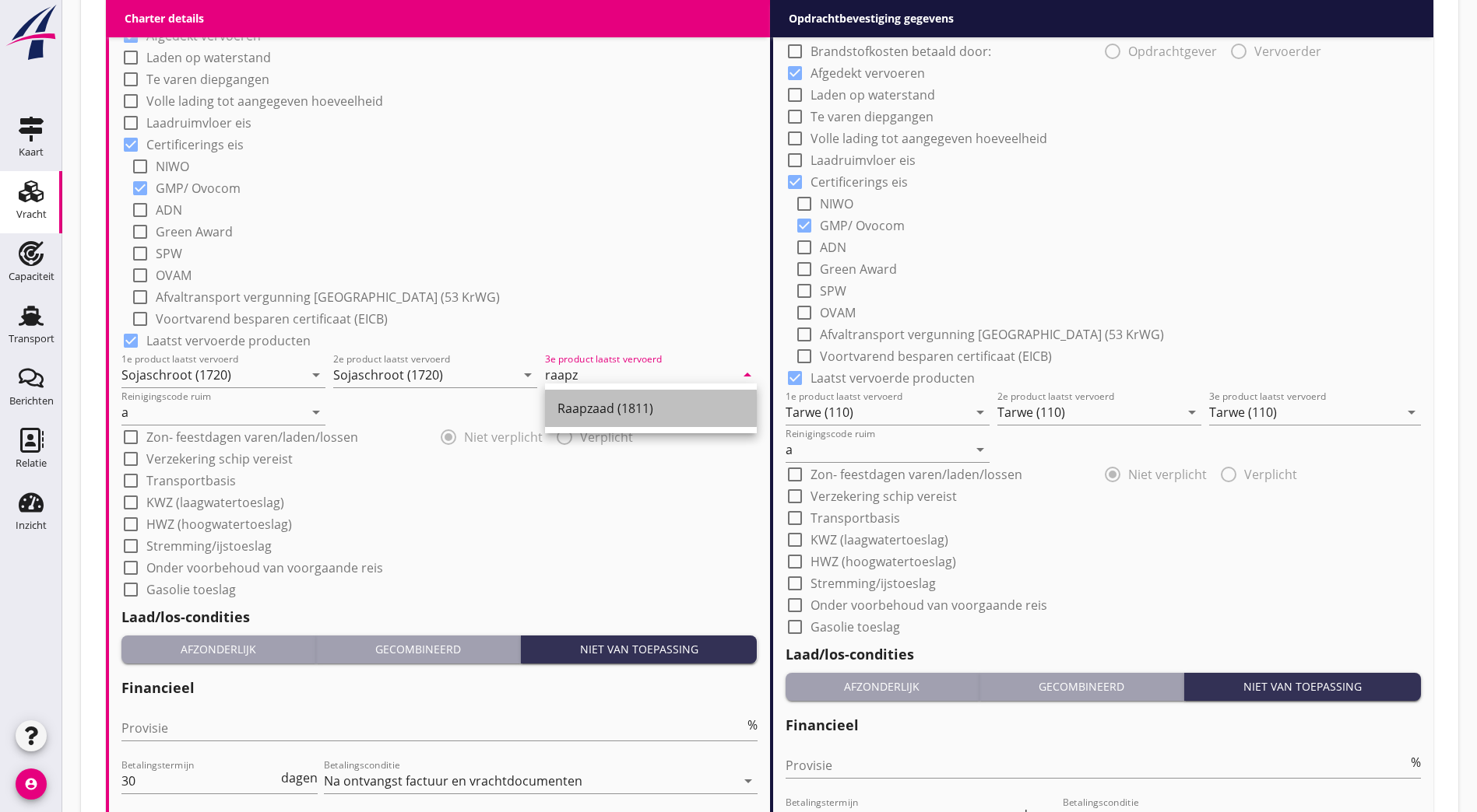
click at [586, 406] on div "Raapzaad (1811)" at bounding box center [650, 407] width 187 height 18
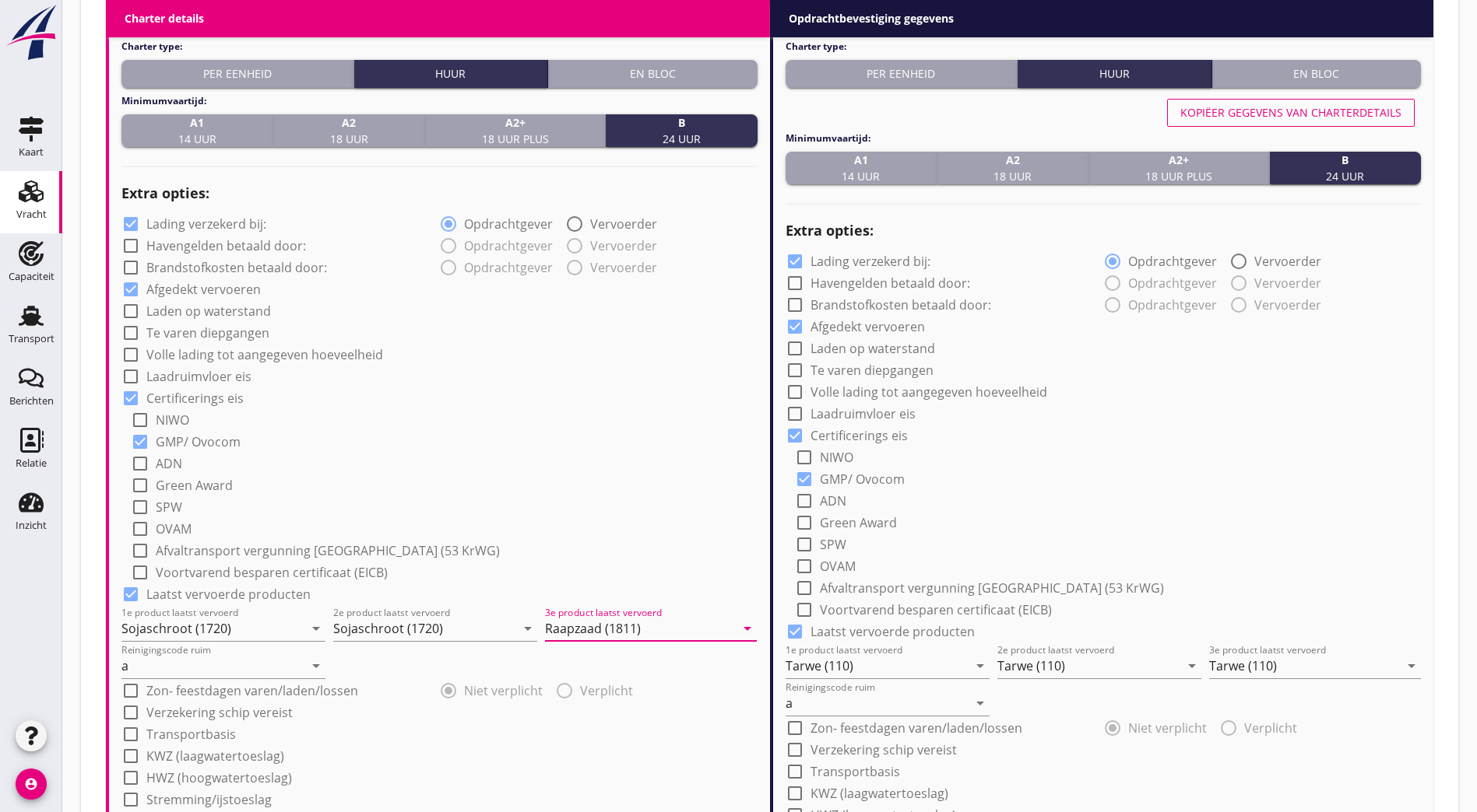
scroll to position [602, 0]
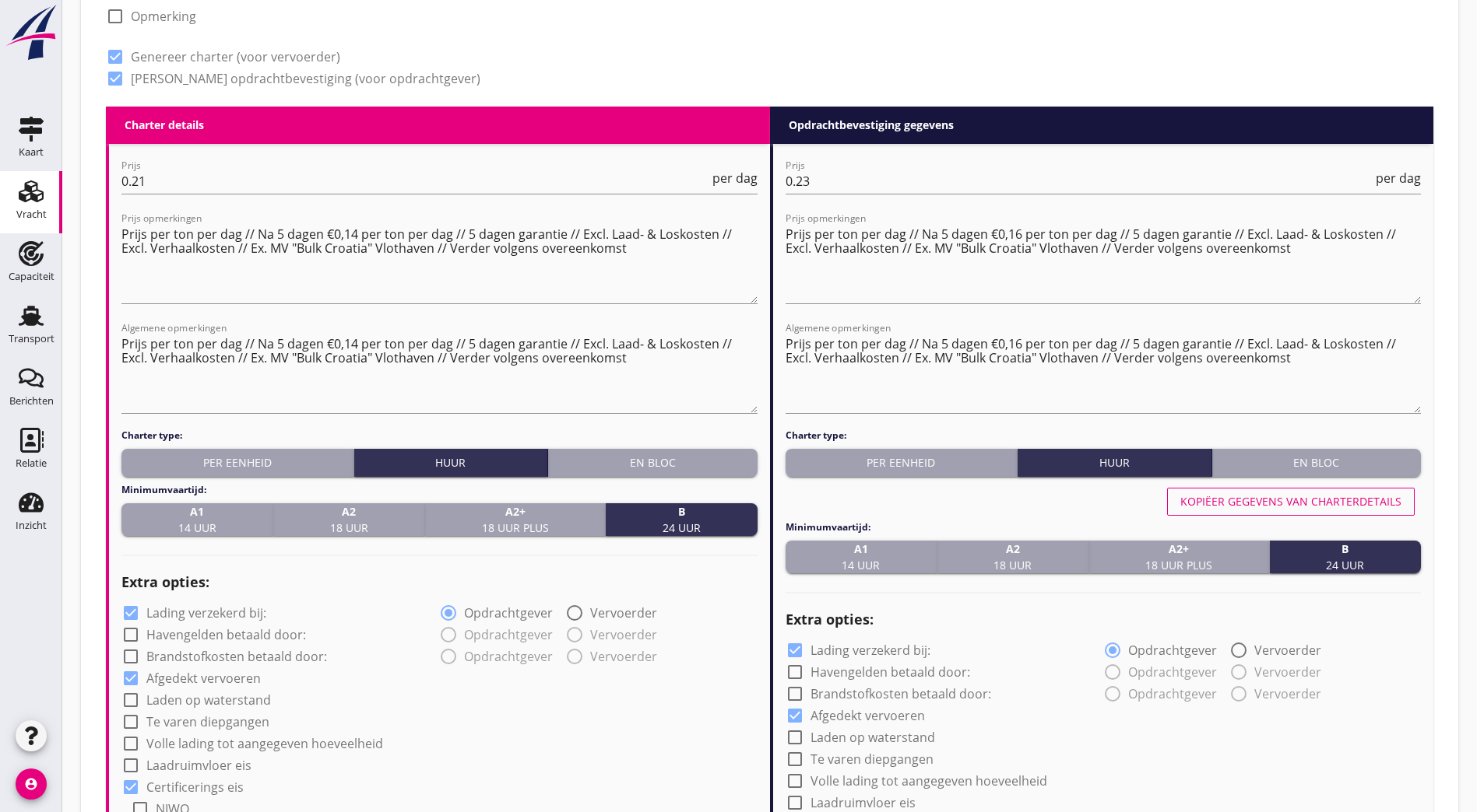
type input "Raapzaad (1811)"
click at [1238, 500] on div "Kopiëer gegevens van charterdetails" at bounding box center [1290, 501] width 221 height 16
type input "Sojaschroot (1720)"
type input "Raapzaad (1811)"
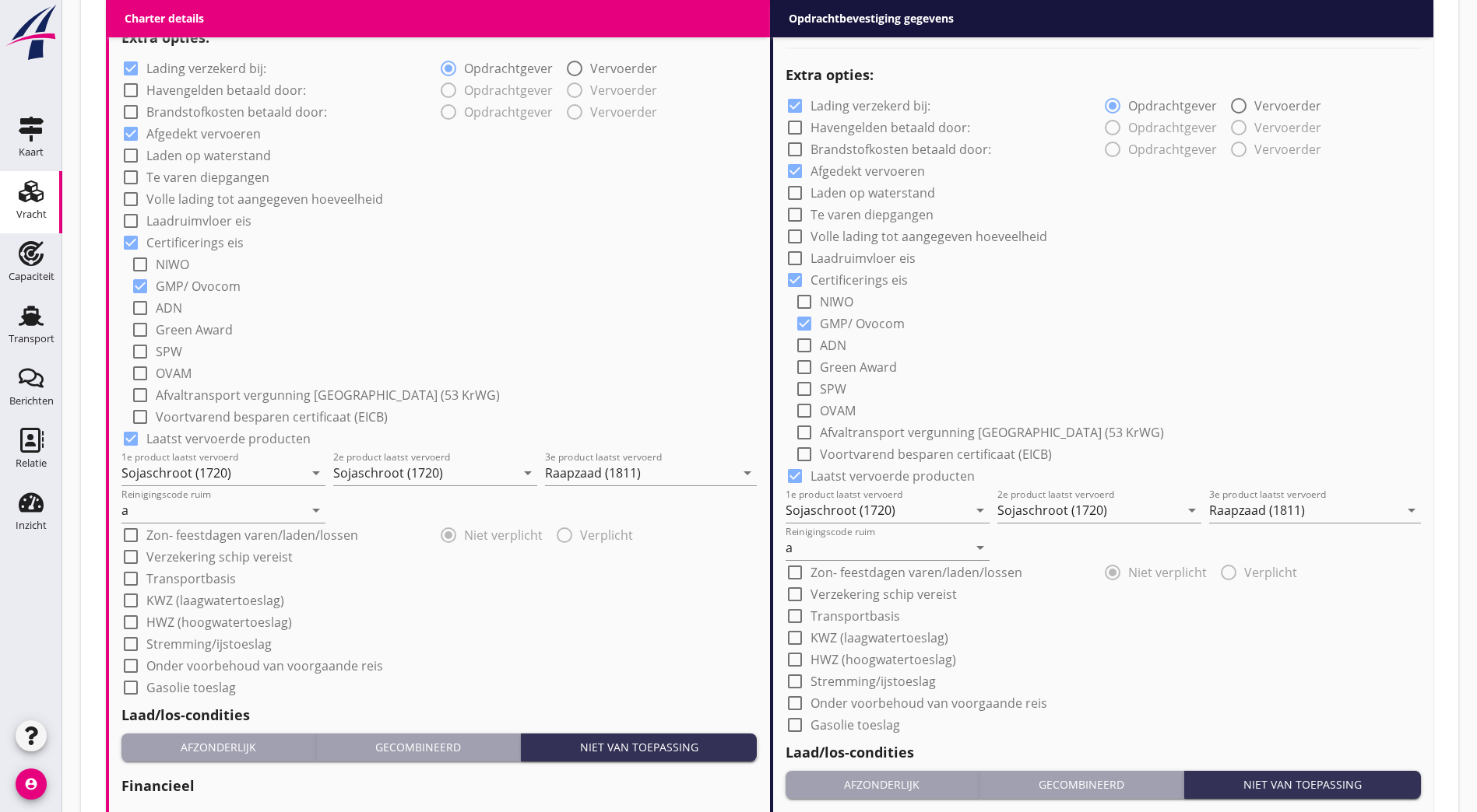
scroll to position [1458, 0]
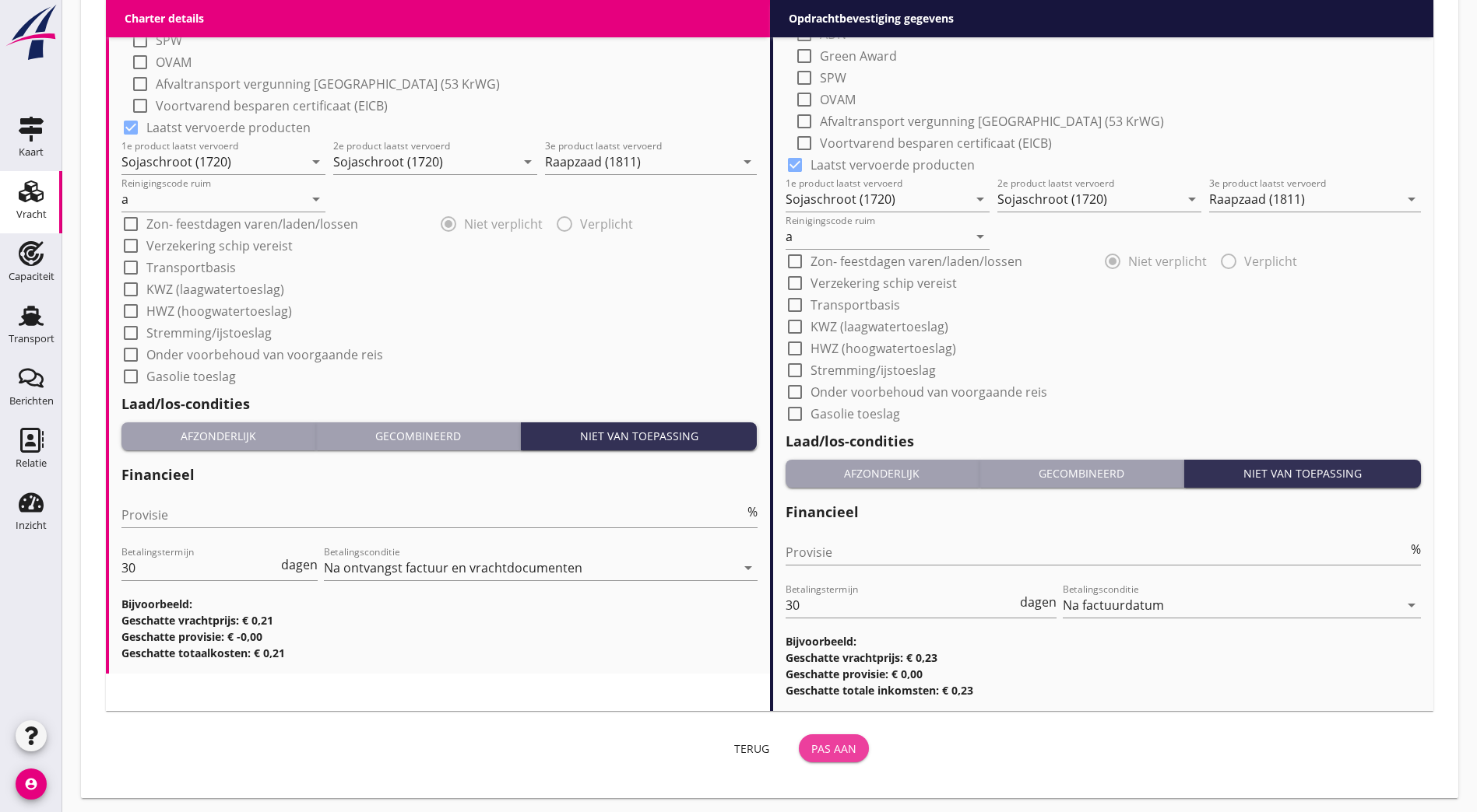
click at [811, 744] on div "Pas aan" at bounding box center [833, 748] width 45 height 16
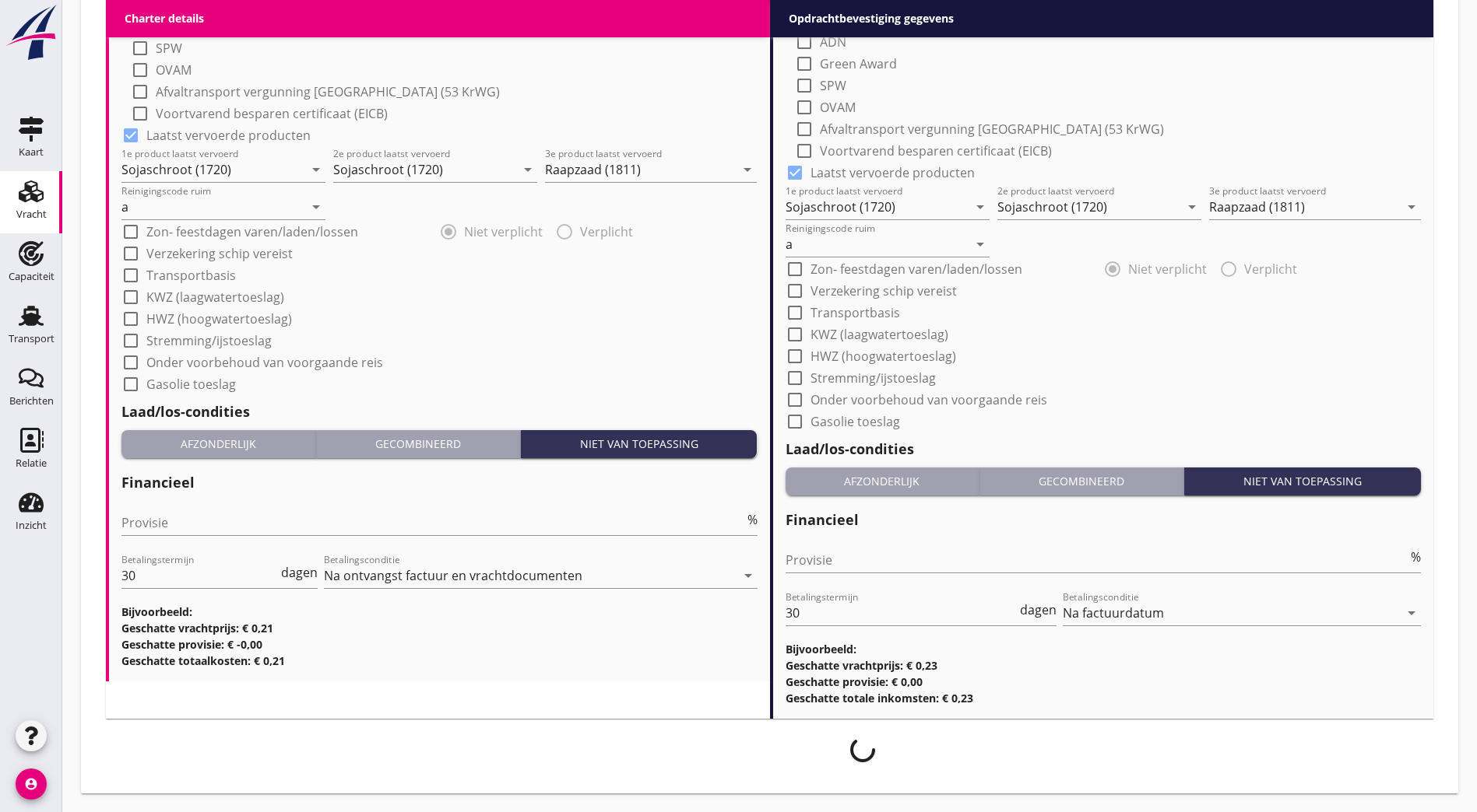
scroll to position [1446, 0]
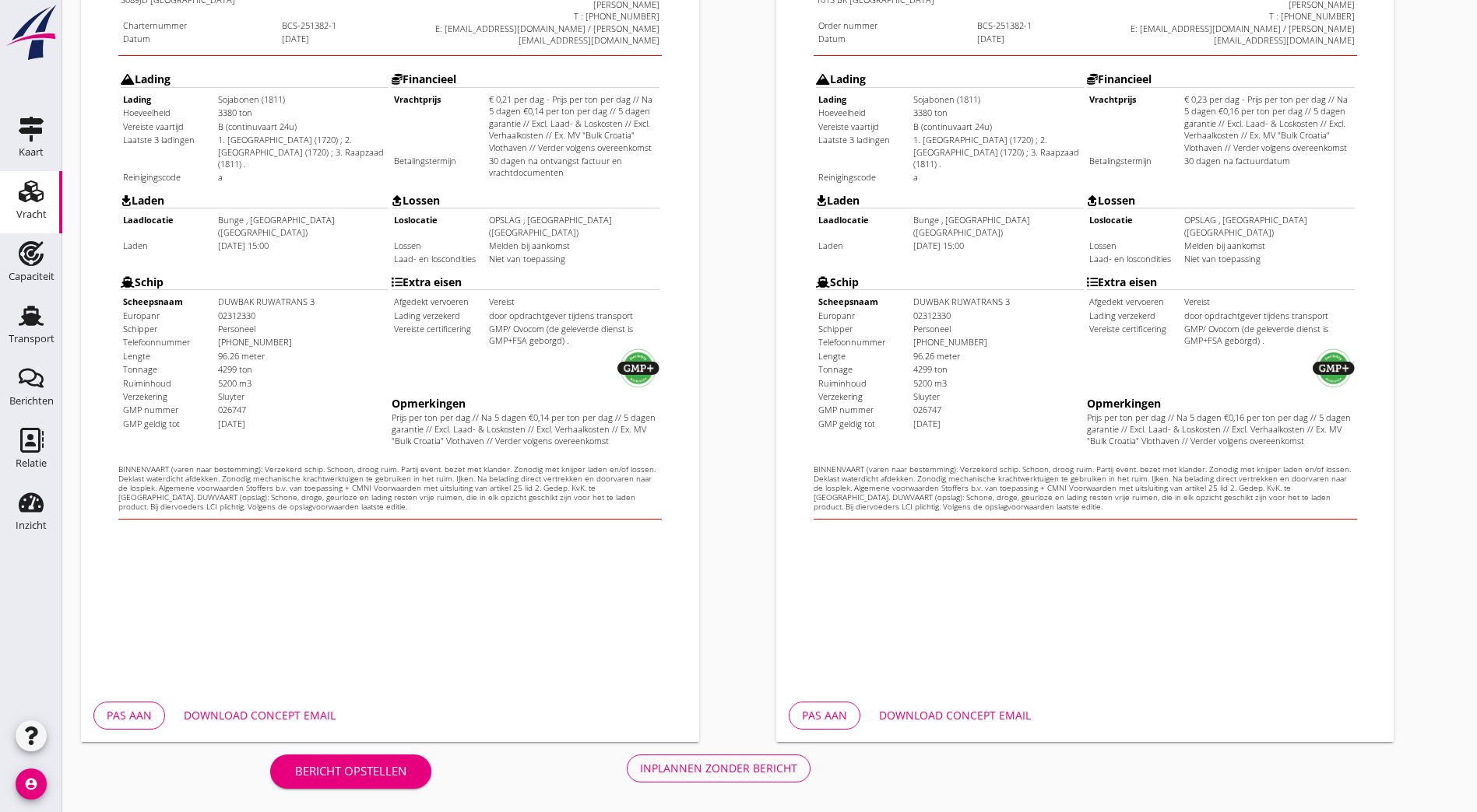
click at [640, 766] on div "Inplannen zonder bericht" at bounding box center [718, 768] width 157 height 16
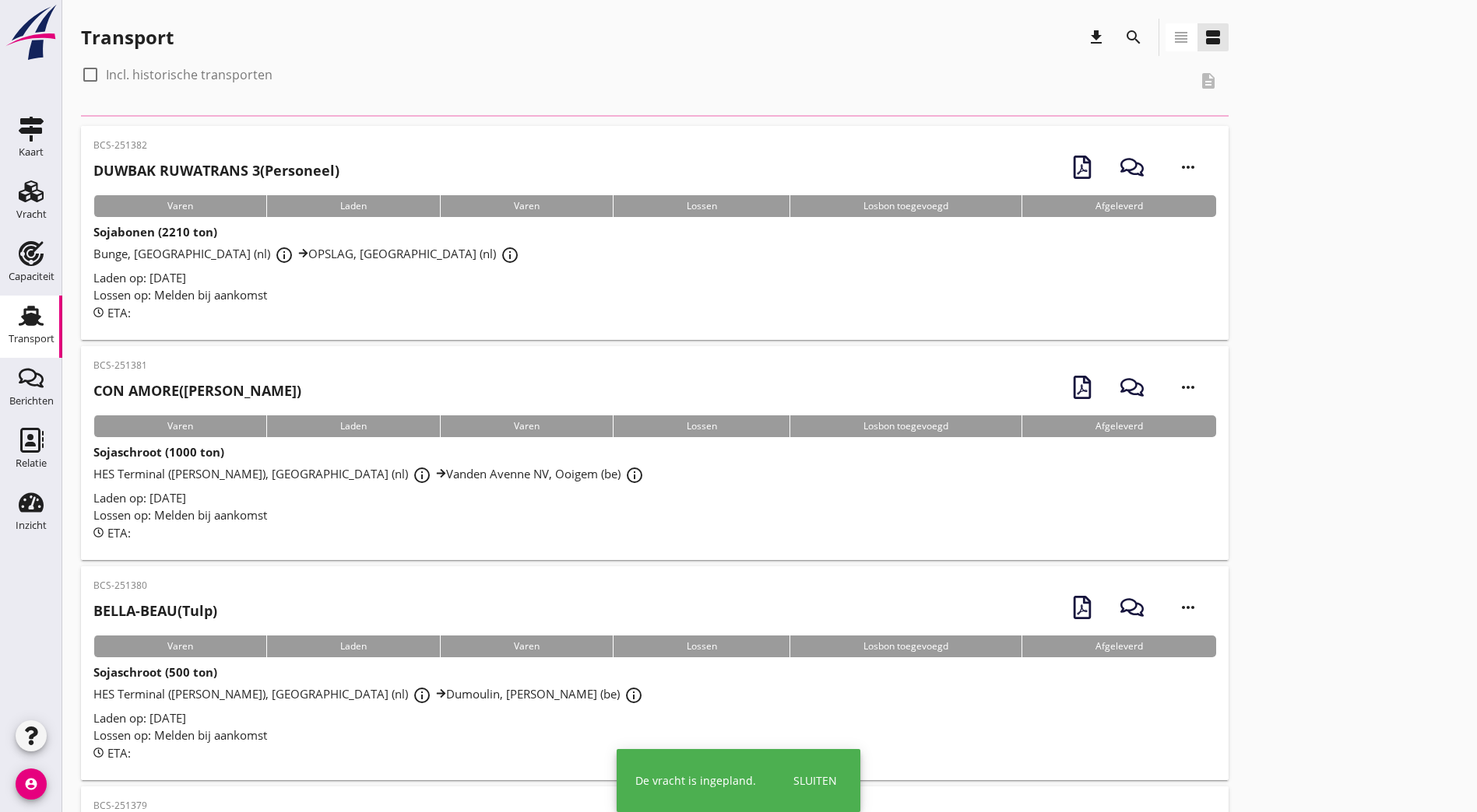
click at [326, 151] on p "BCS-251382" at bounding box center [216, 145] width 246 height 14
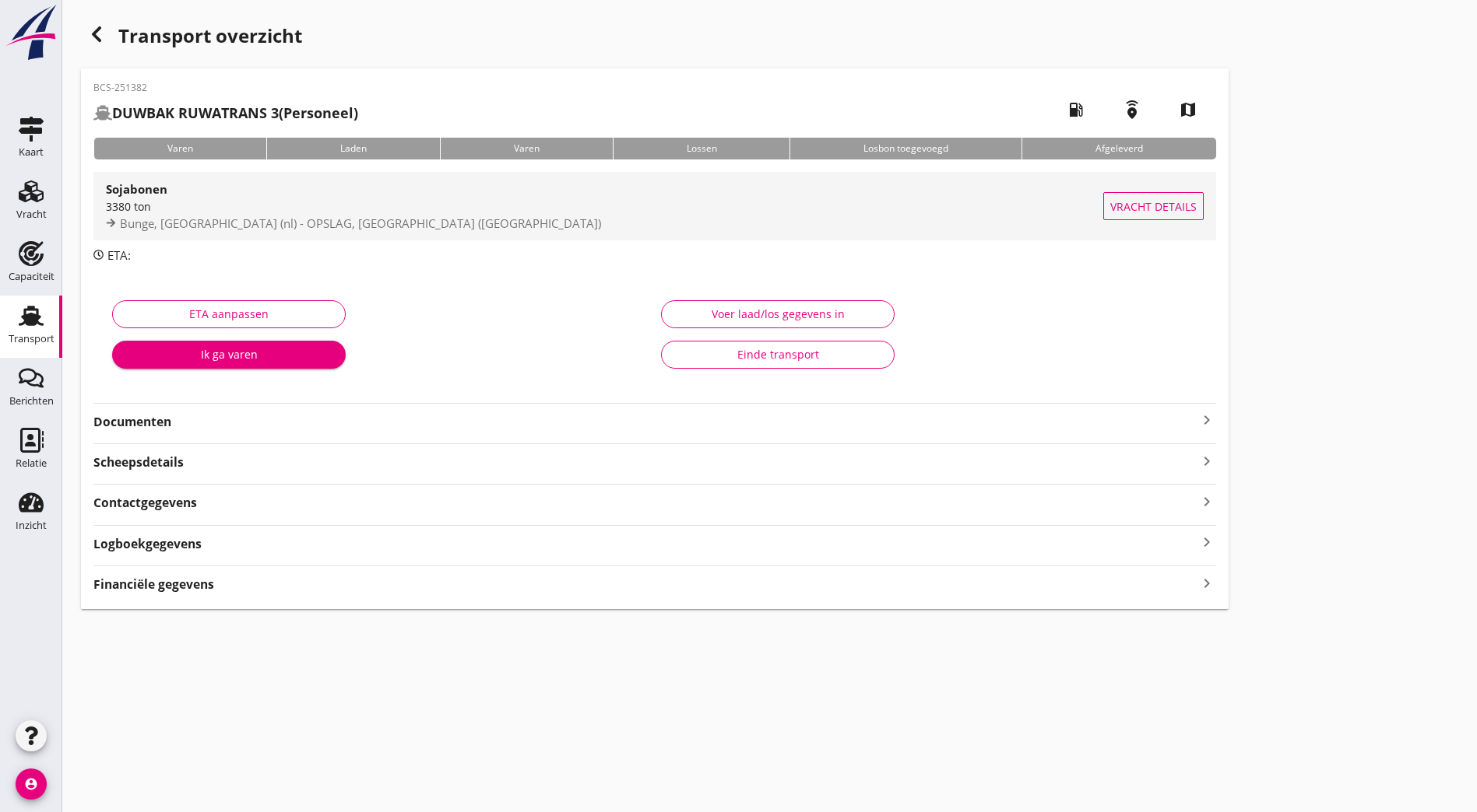
click at [206, 197] on div "Sojabonen" at bounding box center [604, 189] width 997 height 18
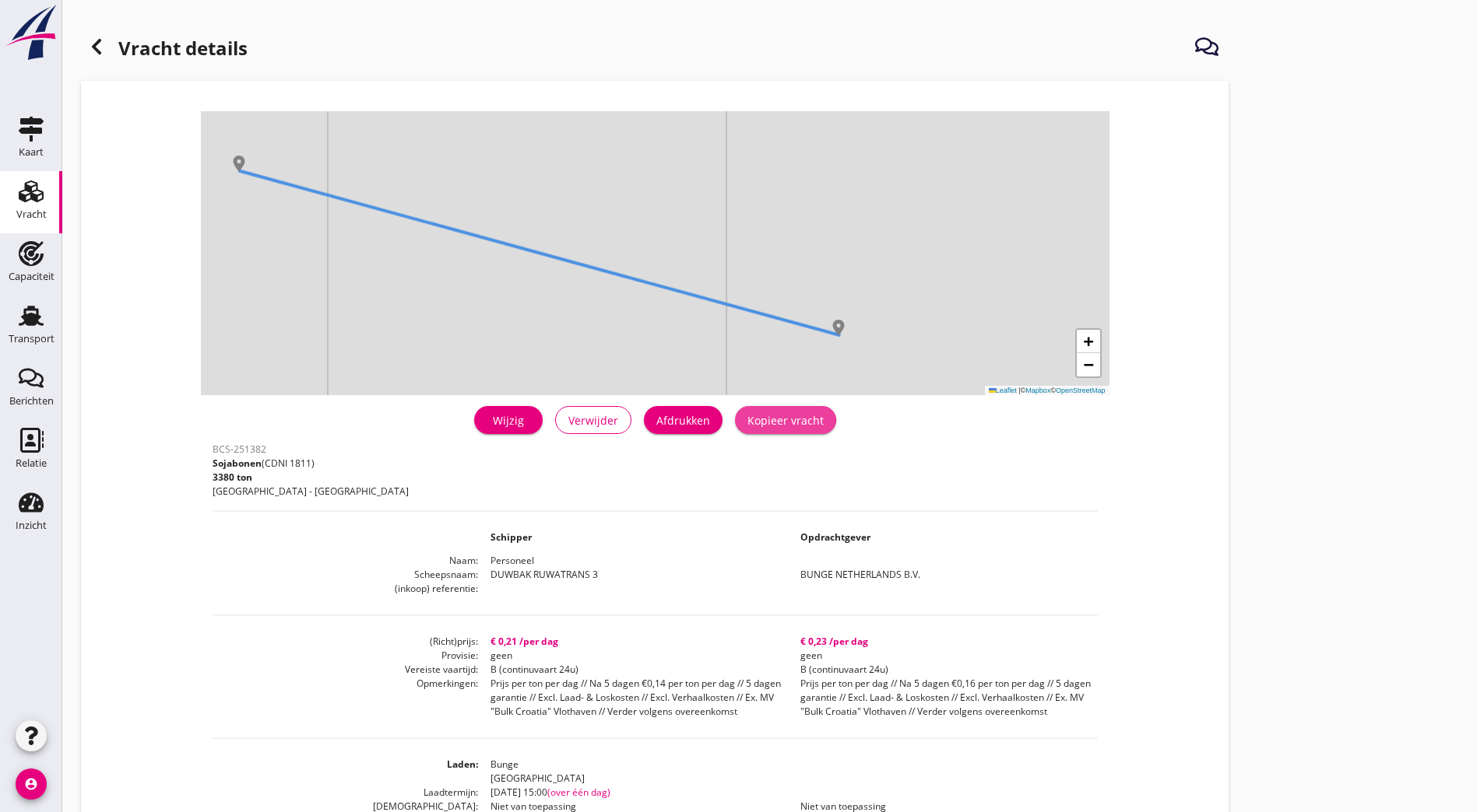
click at [748, 415] on div "Kopieer vracht" at bounding box center [785, 420] width 76 height 16
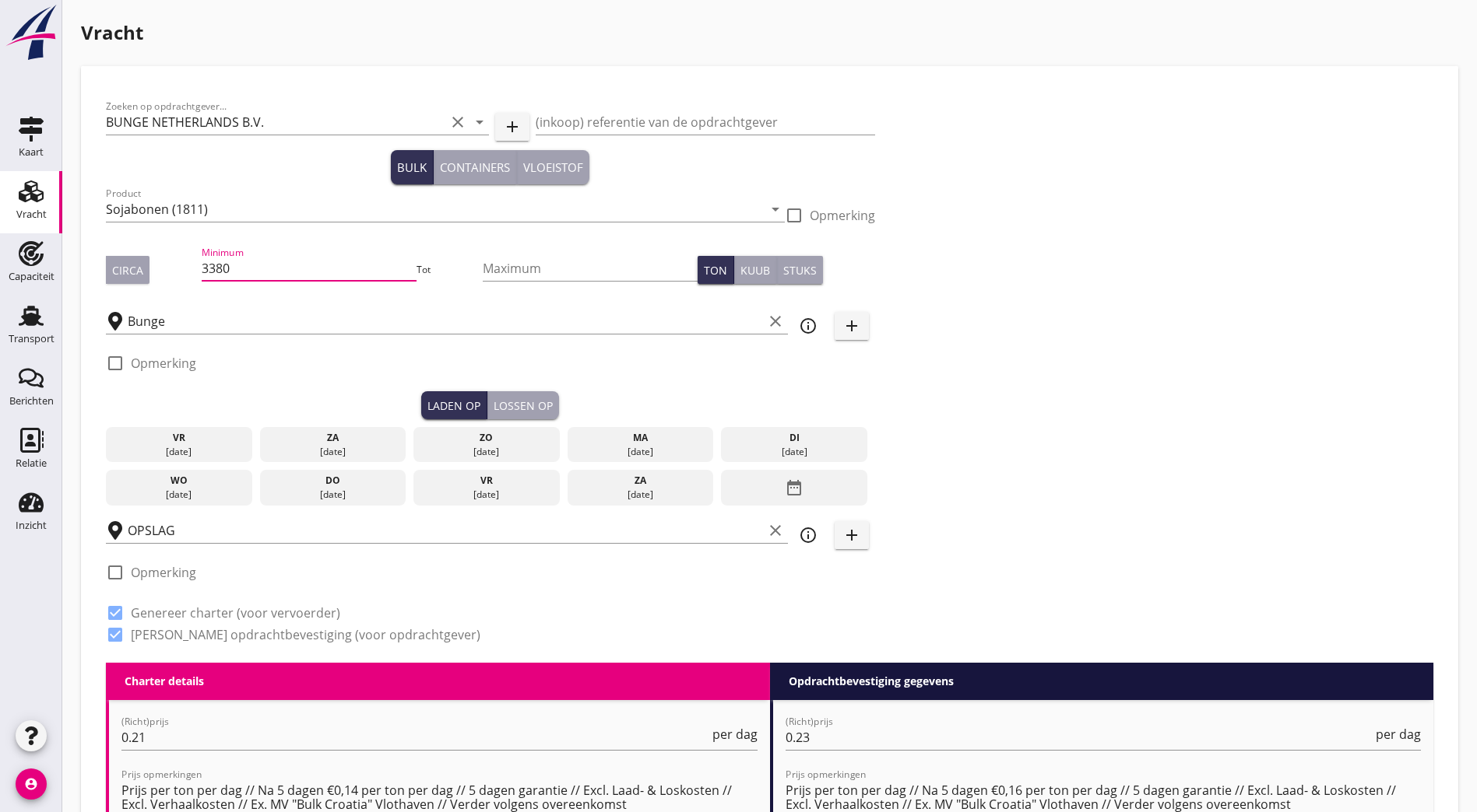
drag, startPoint x: 197, startPoint y: 274, endPoint x: 131, endPoint y: 277, distance: 66.1
click at [128, 279] on div "Circa Minimum 3380 Tot Maximum Ton Kuub Stuks" at bounding box center [490, 270] width 769 height 53
type input "2210"
click at [814, 286] on div "Zoeken op opdrachtgever... BUNGE NETHERLANDS B.V. clear arrow_drop_down add (in…" at bounding box center [769, 378] width 1339 height 572
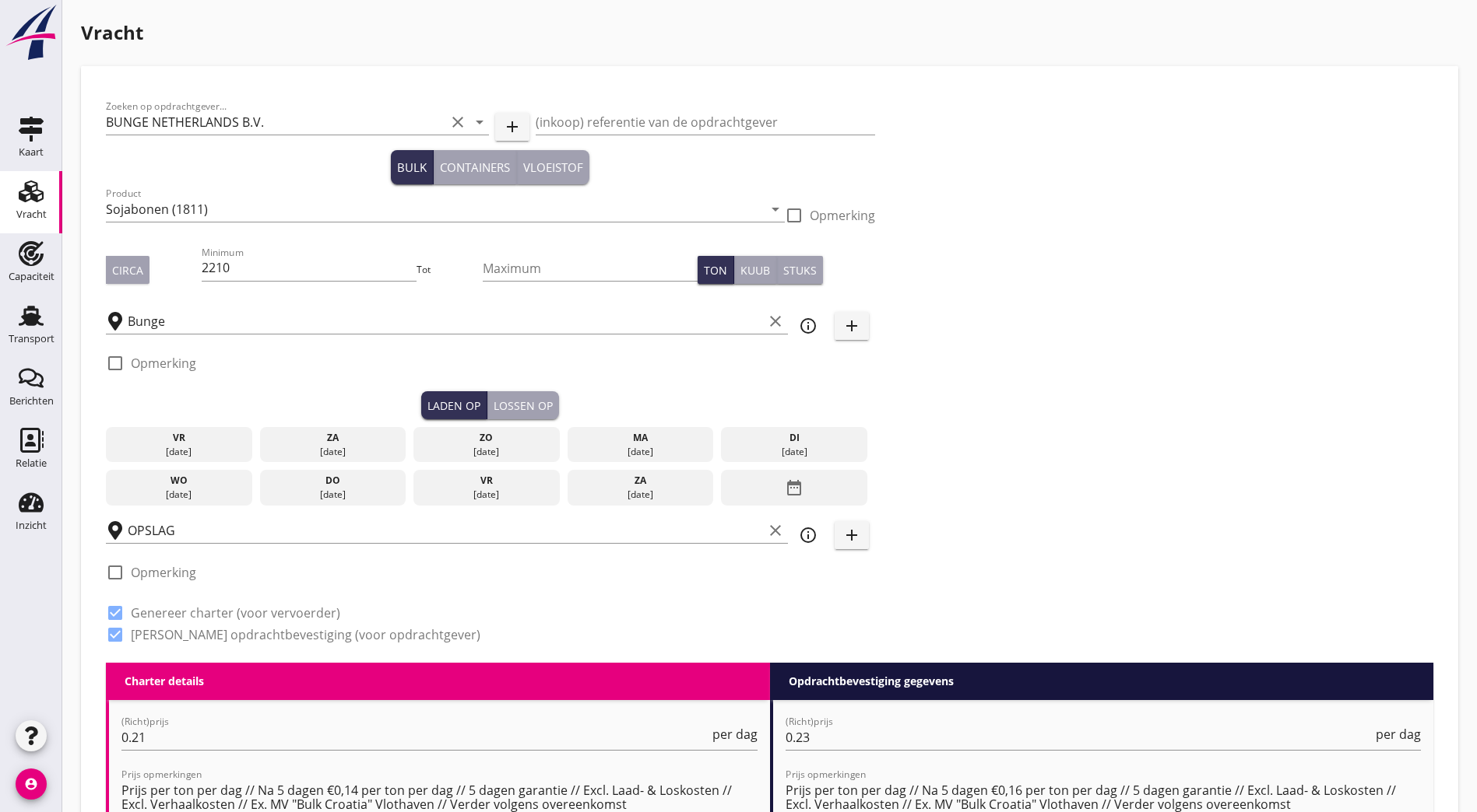
scroll to position [0, 0]
click at [303, 438] on div "za" at bounding box center [332, 438] width 139 height 14
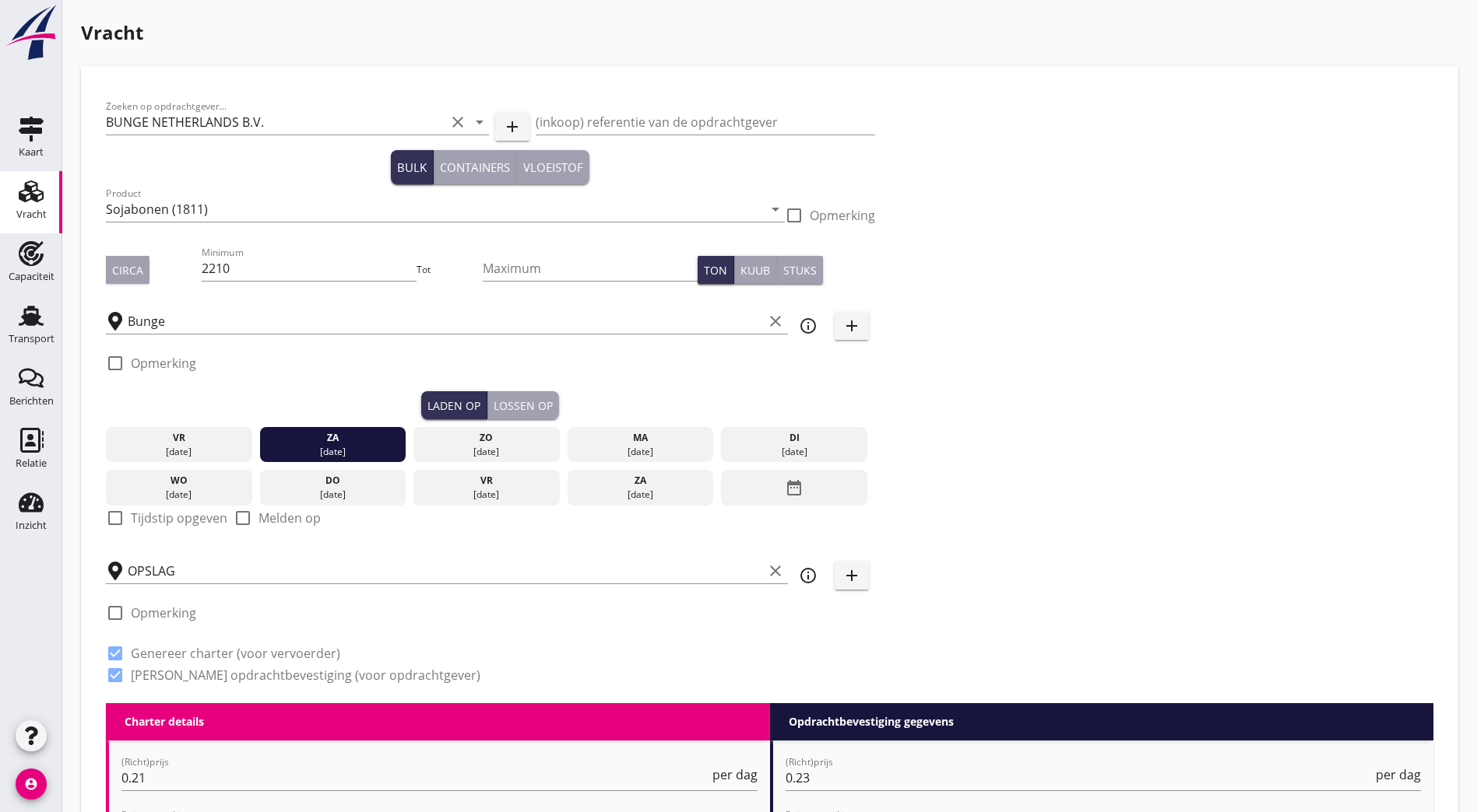
click at [107, 507] on div at bounding box center [115, 517] width 26 height 26
checkbox input "true"
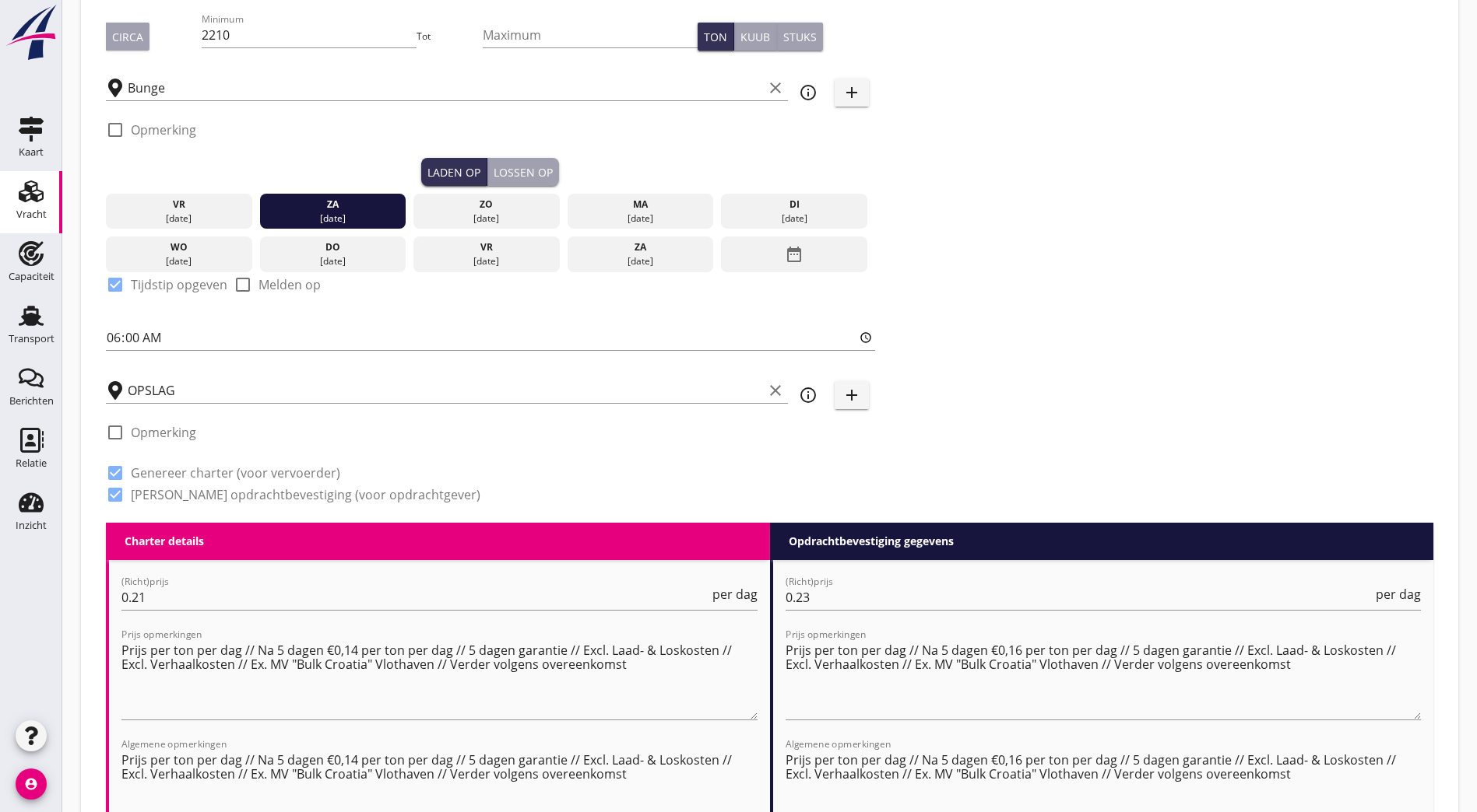
scroll to position [311, 0]
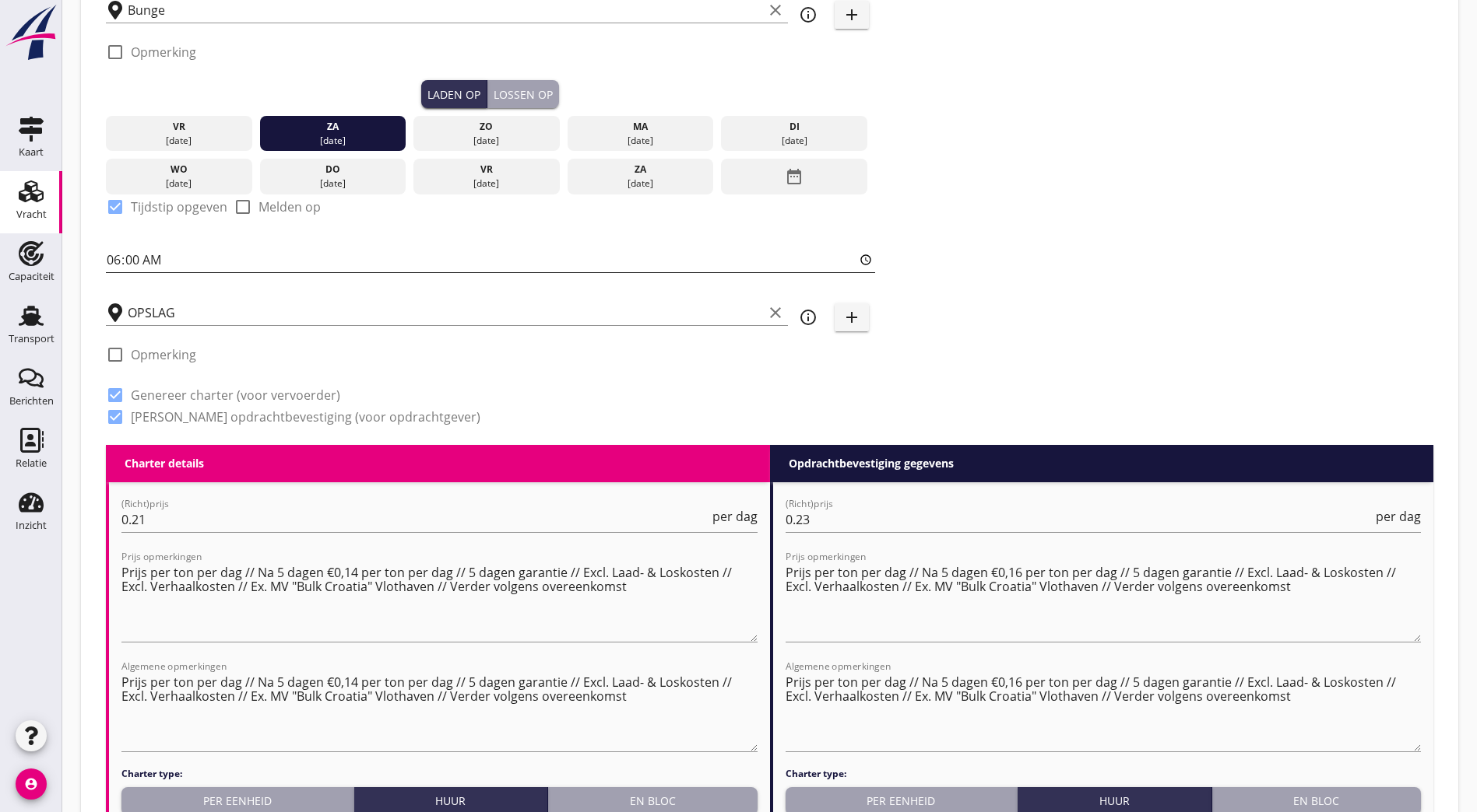
click at [109, 253] on input "06:00" at bounding box center [490, 260] width 769 height 25
click at [810, 167] on div "Zoeken op opdrachtgever... BUNGE NETHERLANDS B.V. clear arrow_drop_down add (in…" at bounding box center [769, 112] width 1339 height 666
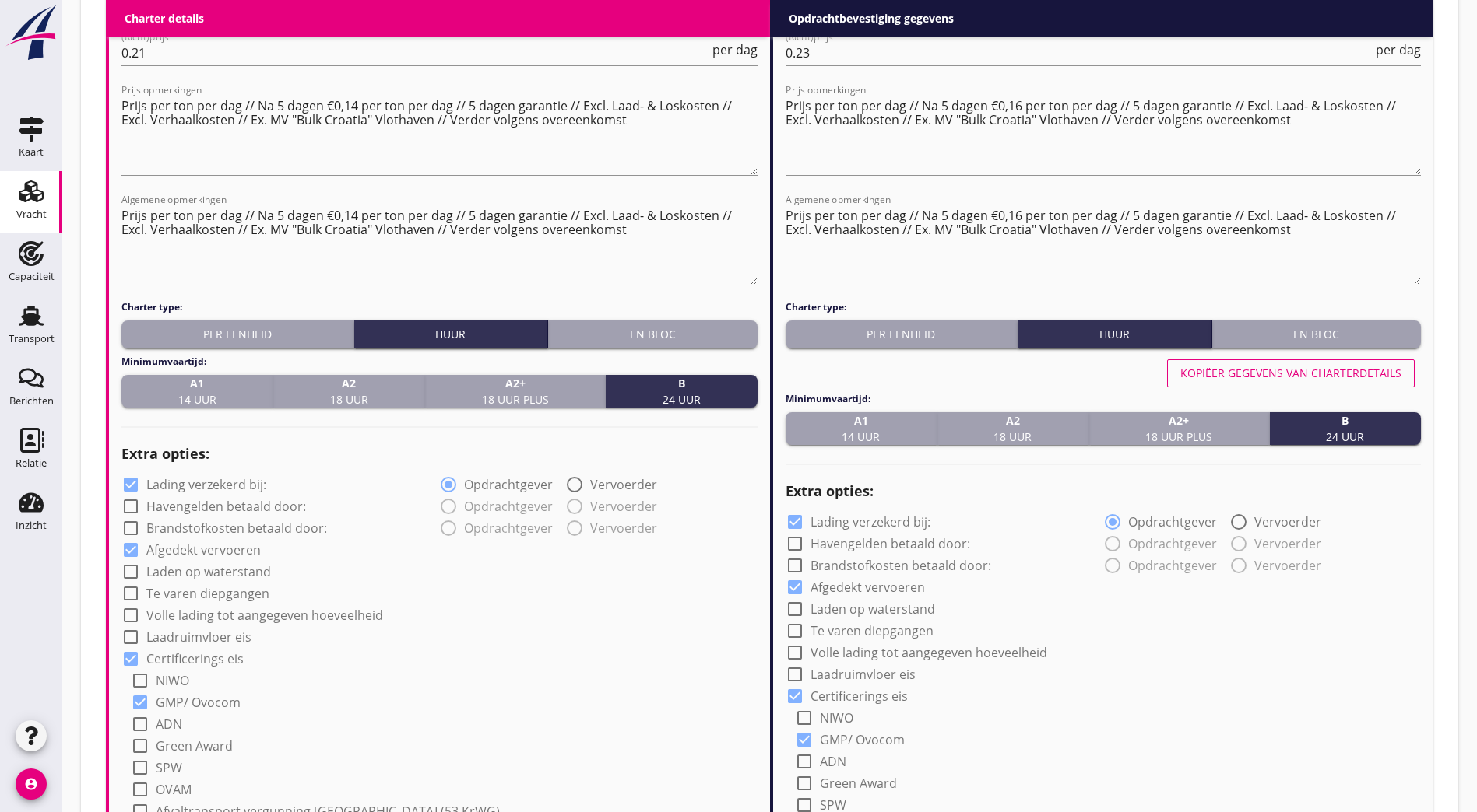
scroll to position [1323, 0]
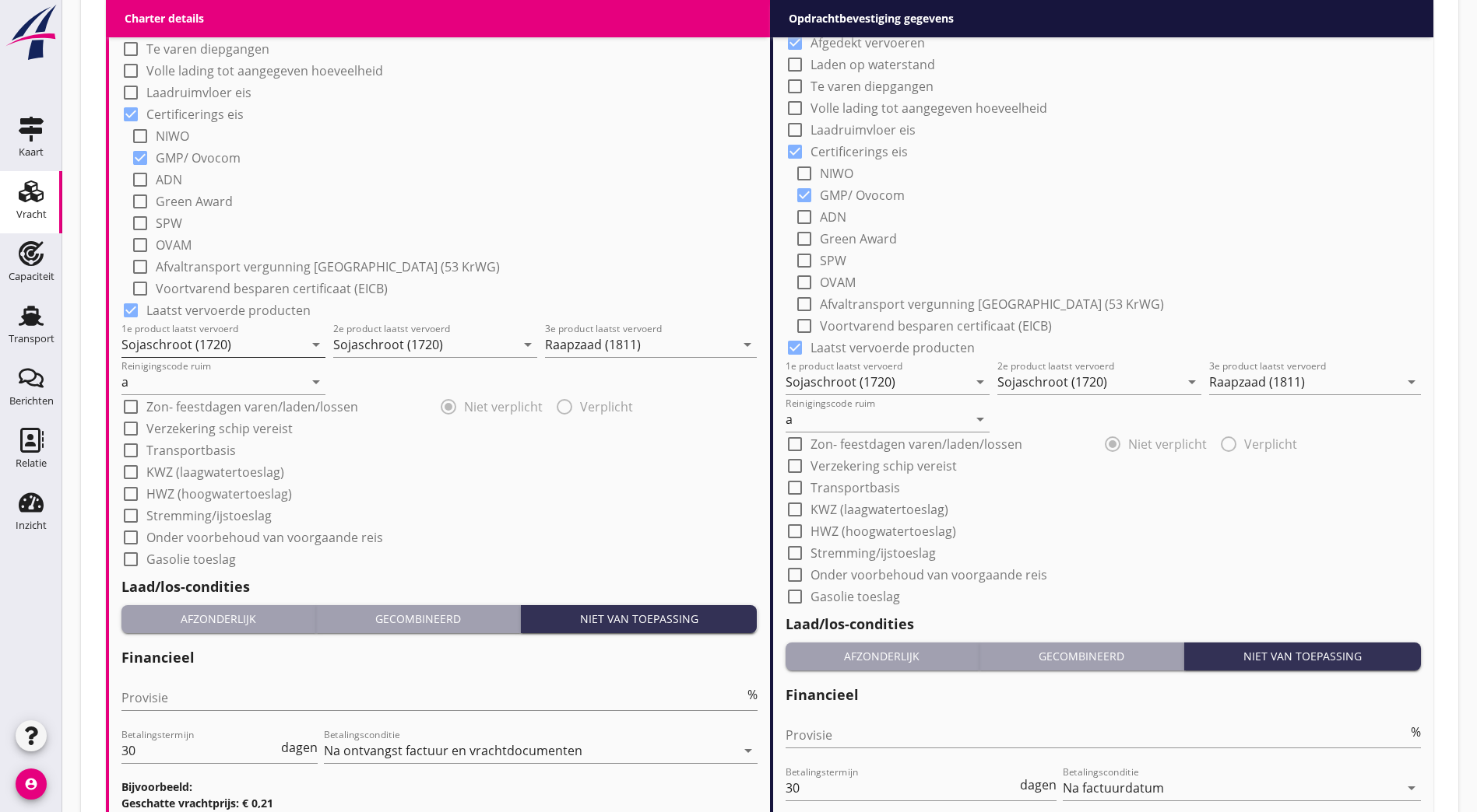
click at [173, 338] on input "Sojaschroot (1720)" at bounding box center [212, 345] width 182 height 25
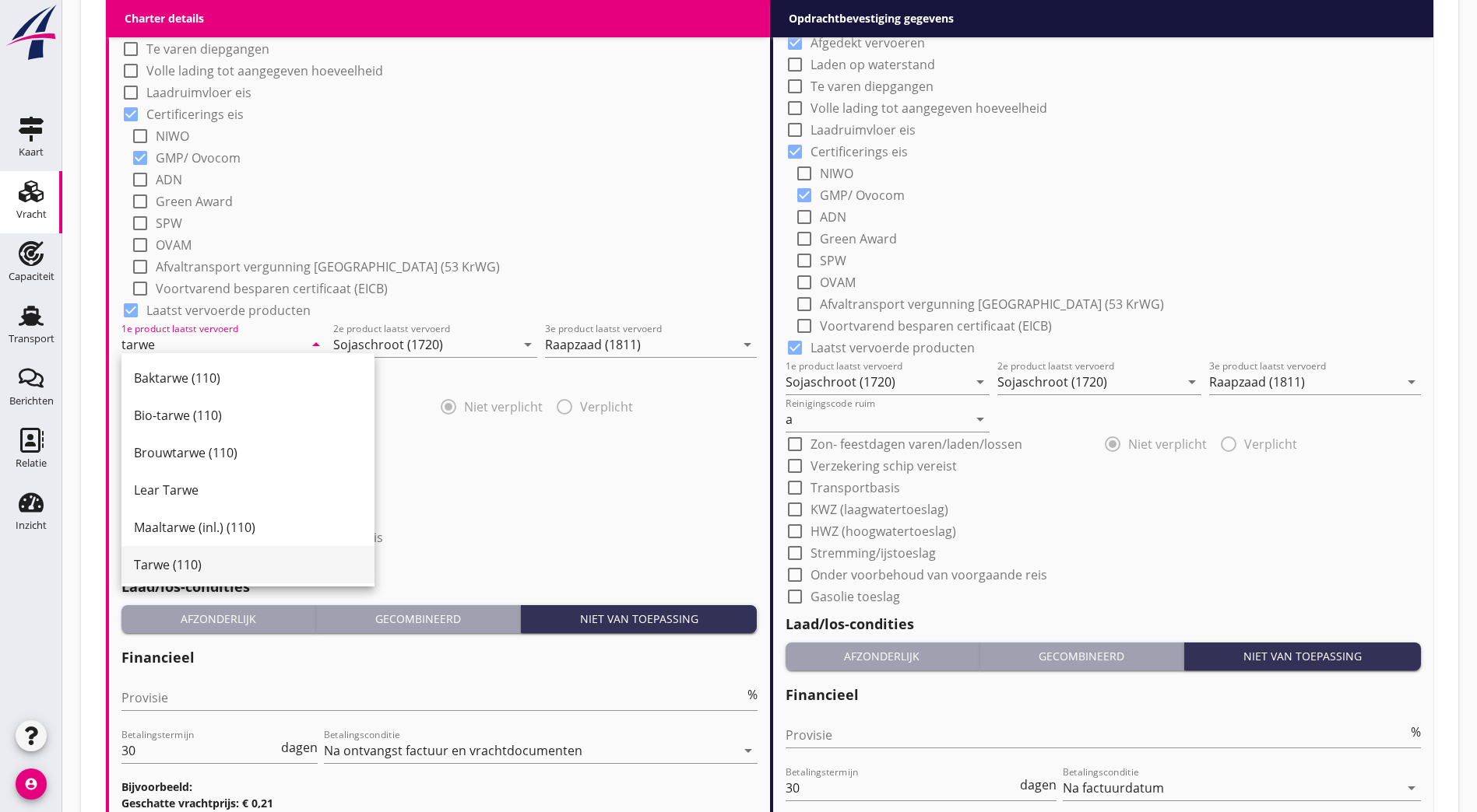
click at [246, 577] on div "Tarwe (110)" at bounding box center [248, 564] width 228 height 38
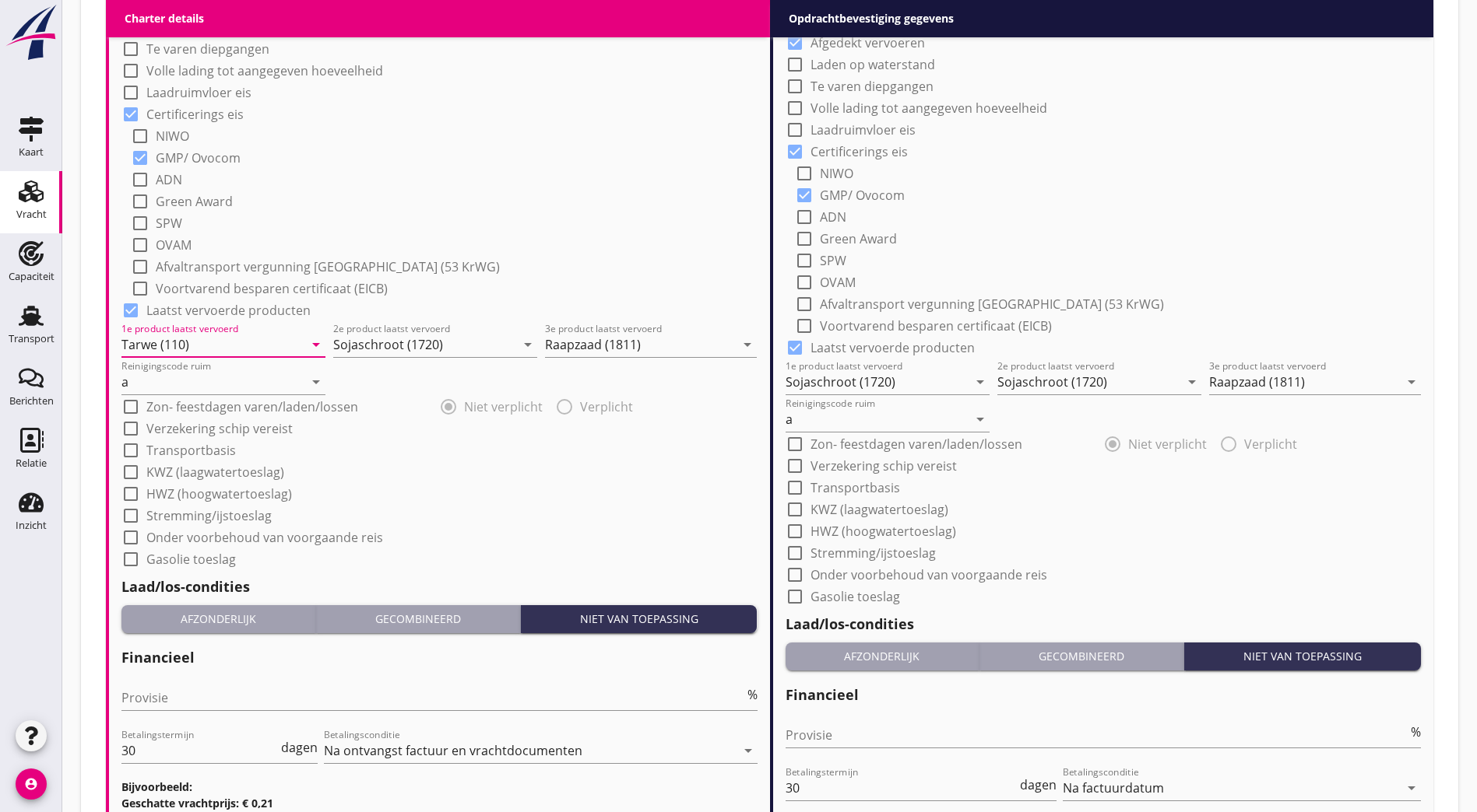
click at [168, 342] on input "Tarwe (110)" at bounding box center [212, 345] width 182 height 25
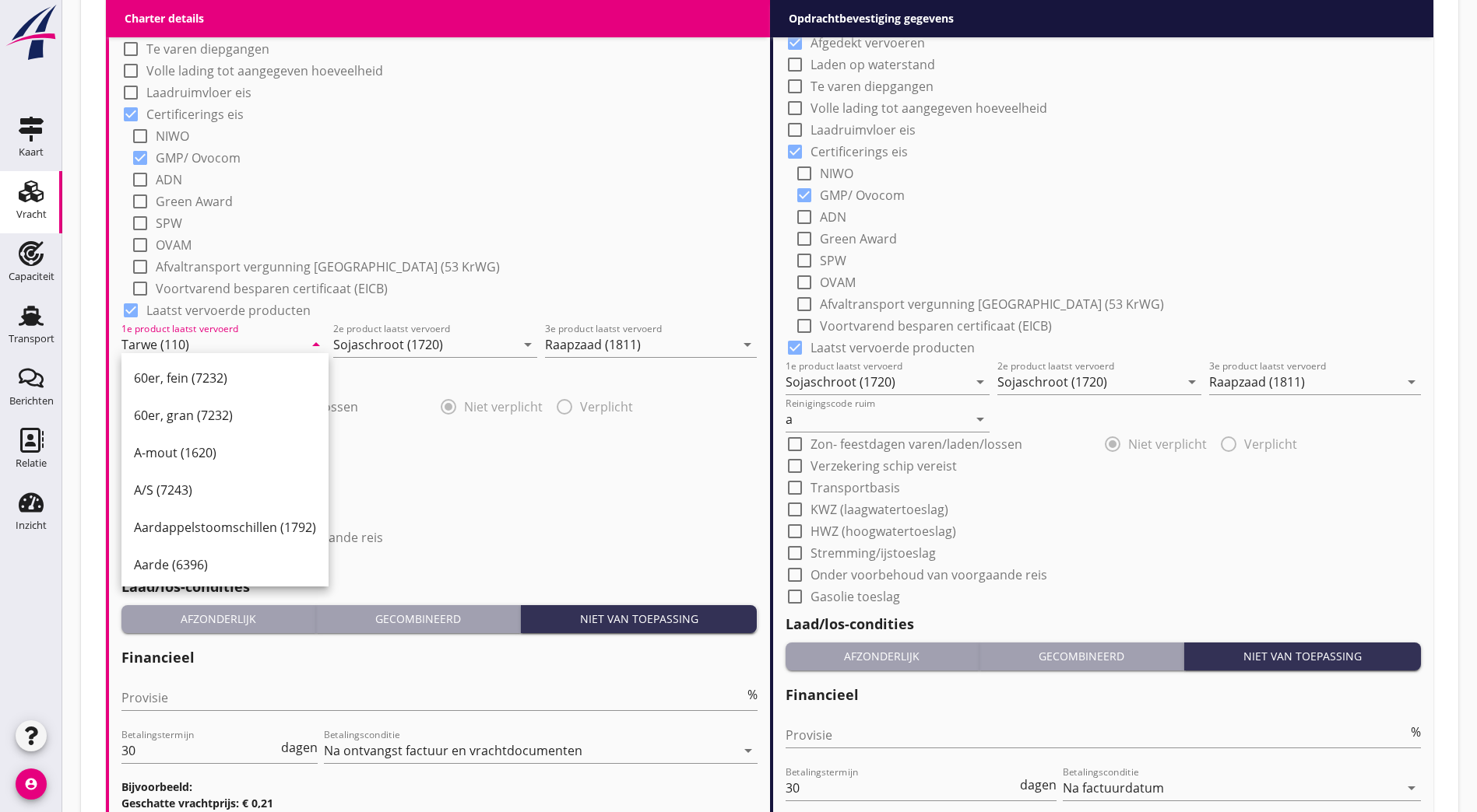
click at [168, 342] on input "Tarwe (110)" at bounding box center [212, 345] width 182 height 25
type input "Tarwe (110)"
click at [390, 333] on input "Sojaschroot (1720)" at bounding box center [424, 345] width 182 height 25
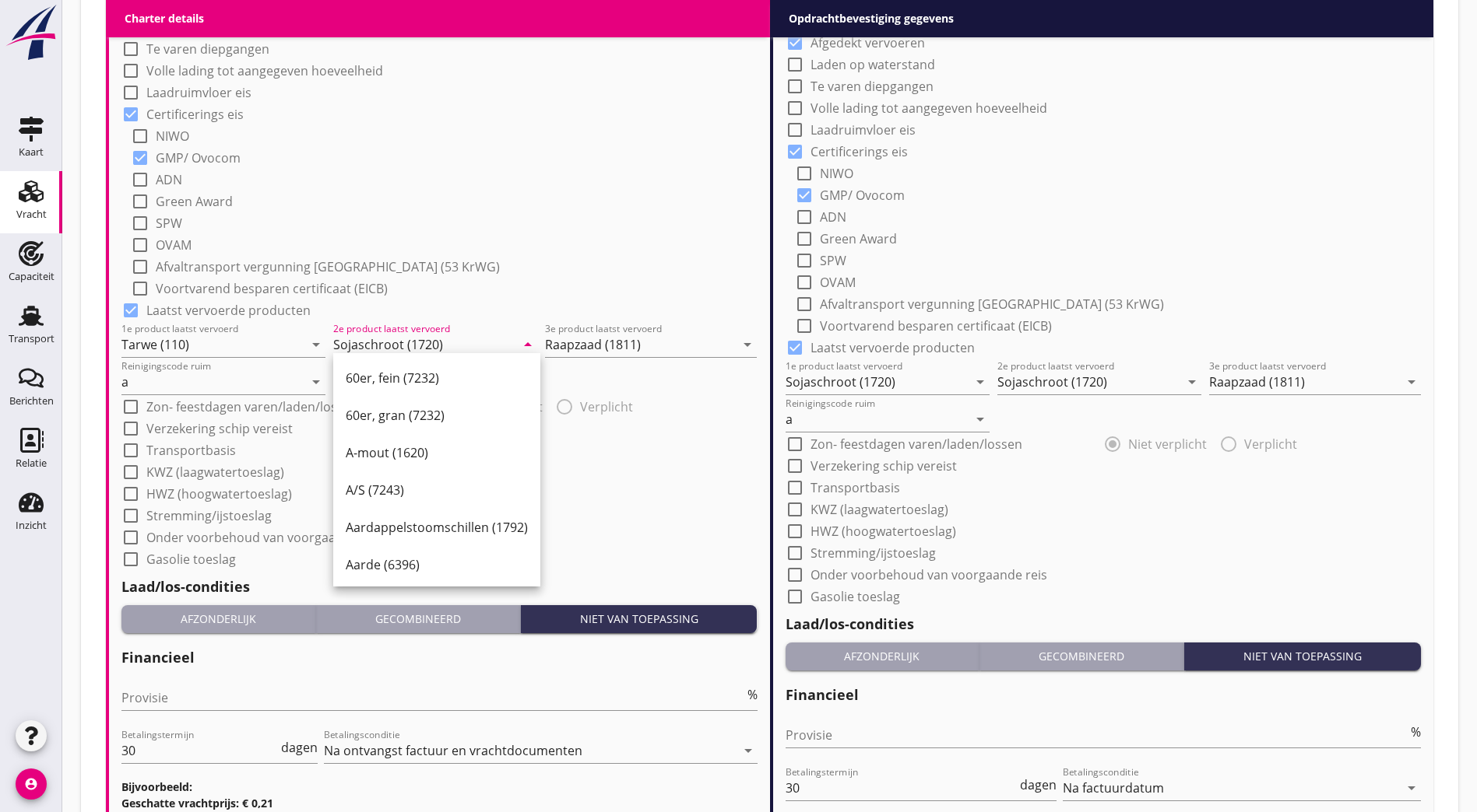
paste input "Tarwe (11"
type input "Tarwe (110)"
click at [606, 336] on input "Raapzaad (1811)" at bounding box center [640, 345] width 190 height 25
paste input "Tarwe (110"
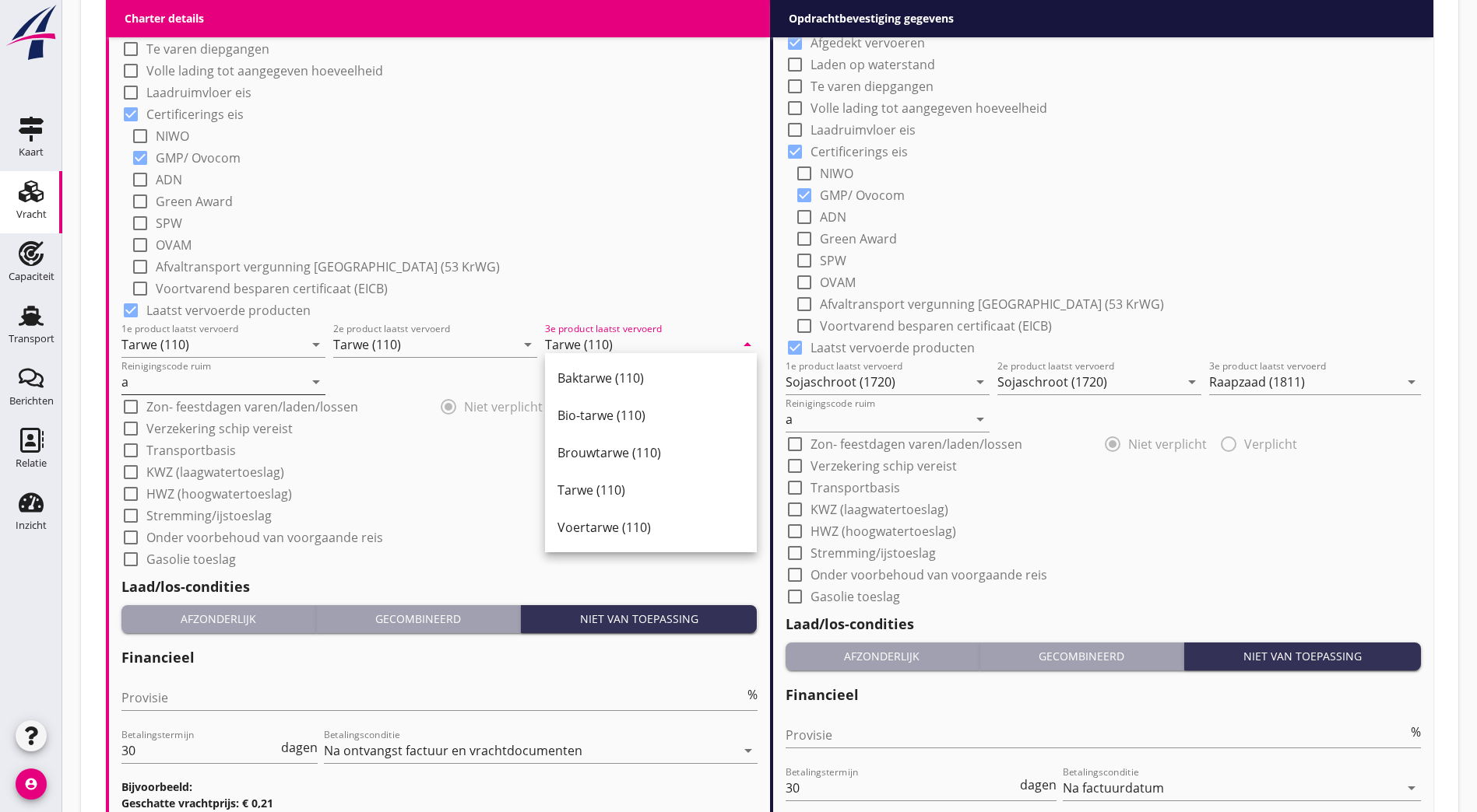
type input "Tarwe (110)"
click at [186, 375] on input "a" at bounding box center [212, 382] width 182 height 25
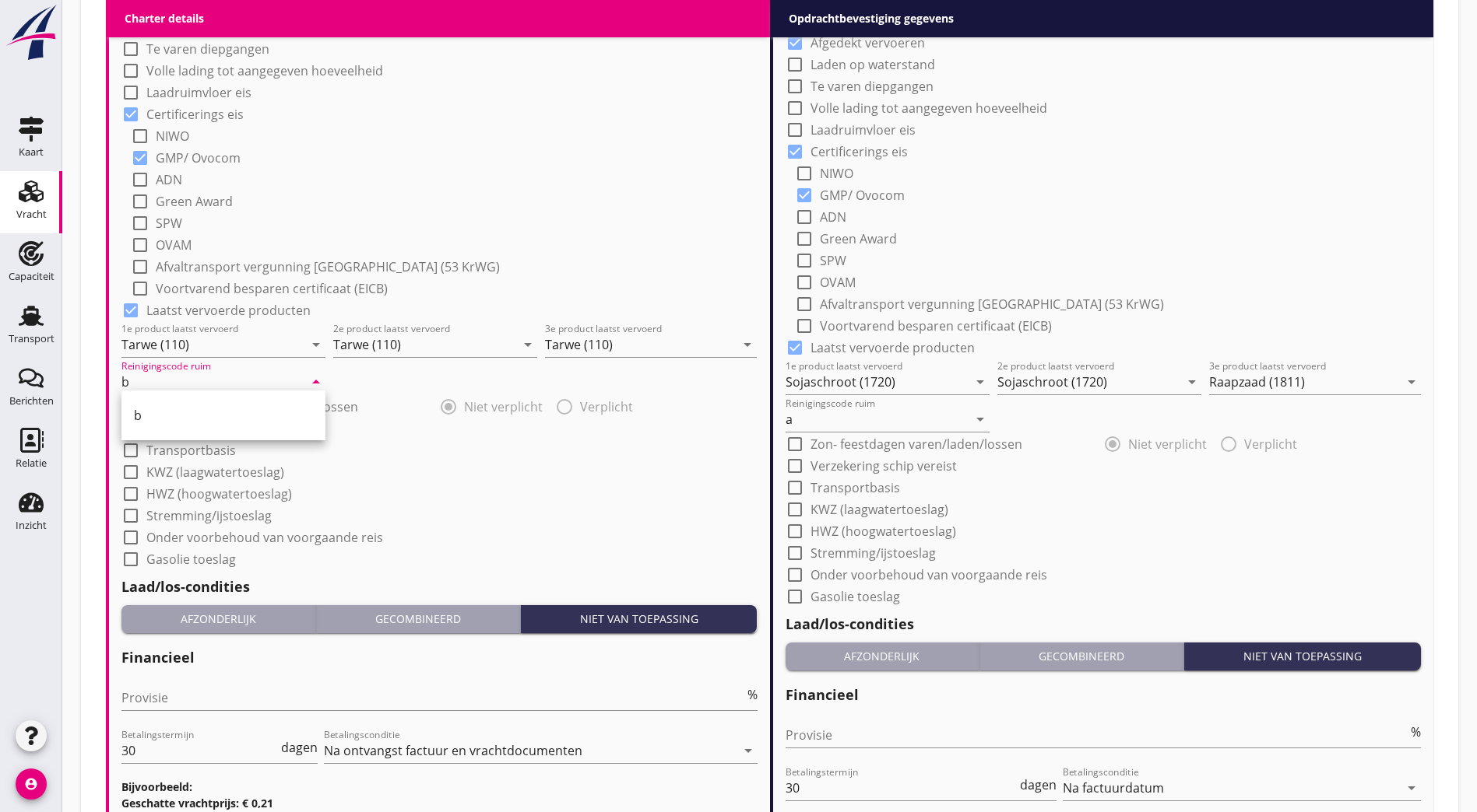
type input "b"
click at [504, 538] on div "check_box_outline_blank Onder voorbehoud van voorgaande reis" at bounding box center [439, 536] width 636 height 22
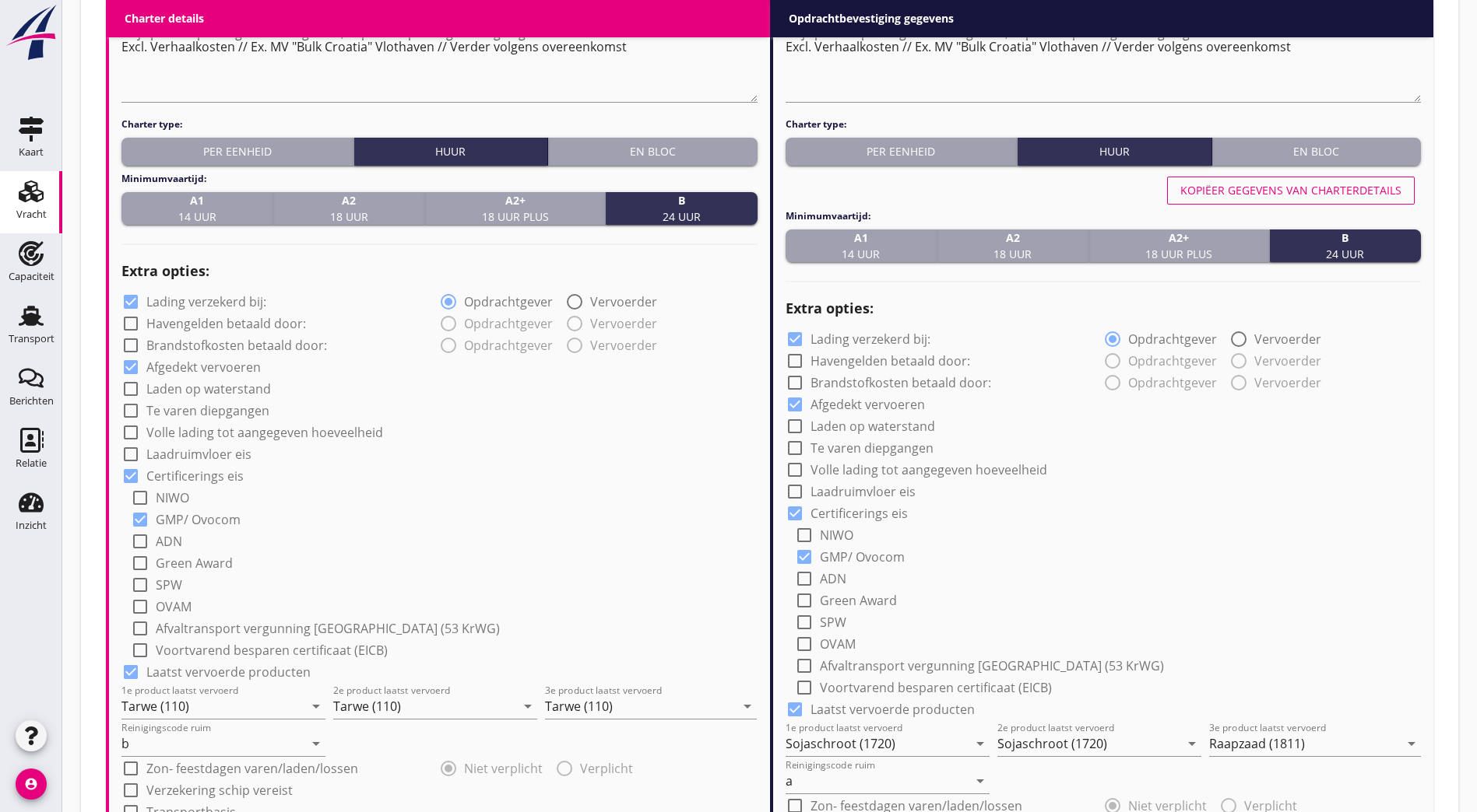
scroll to position [883, 0]
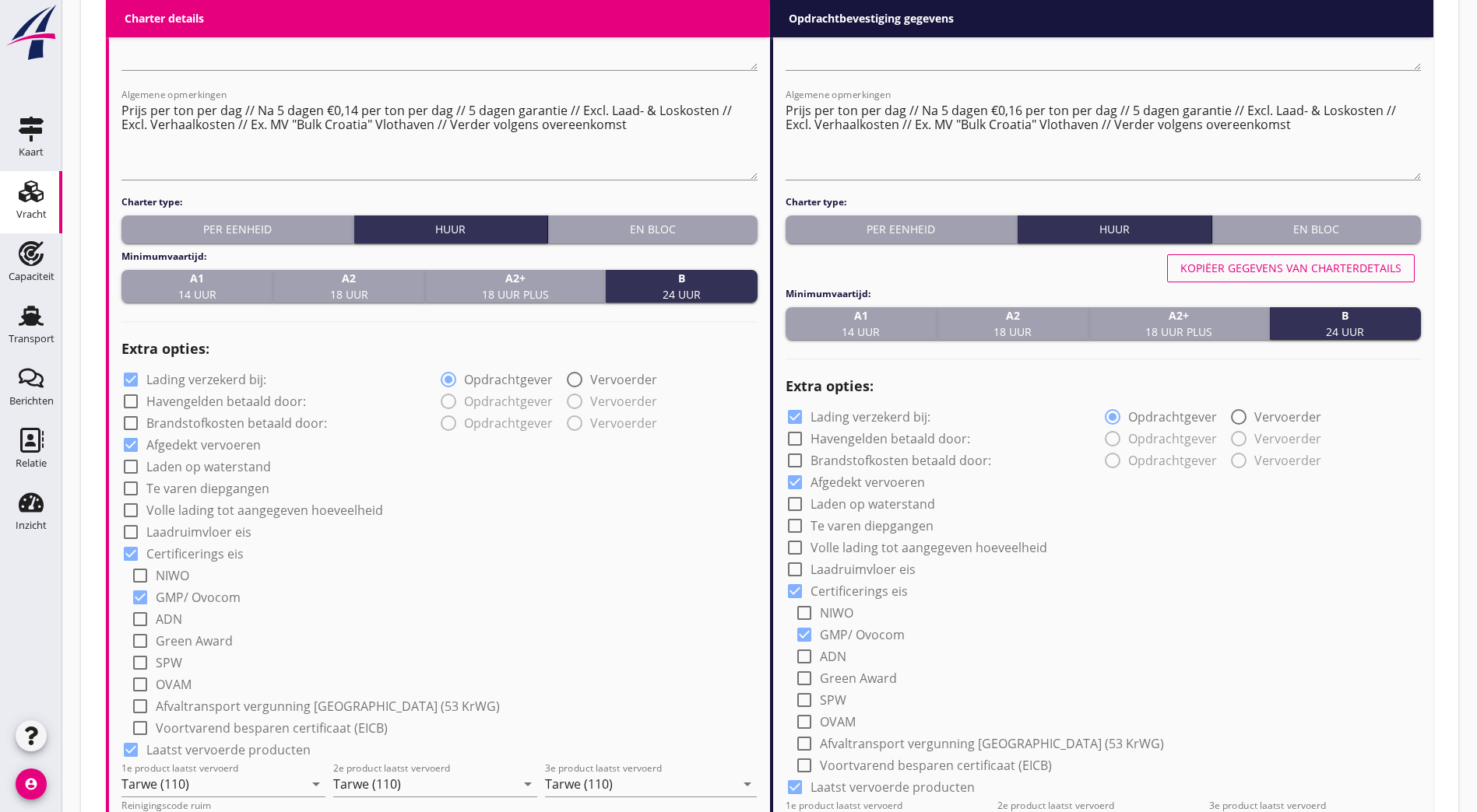
click at [1279, 261] on div "Kopiëer gegevens van charterdetails" at bounding box center [1290, 268] width 221 height 16
type input "Tarwe (110)"
type input "b"
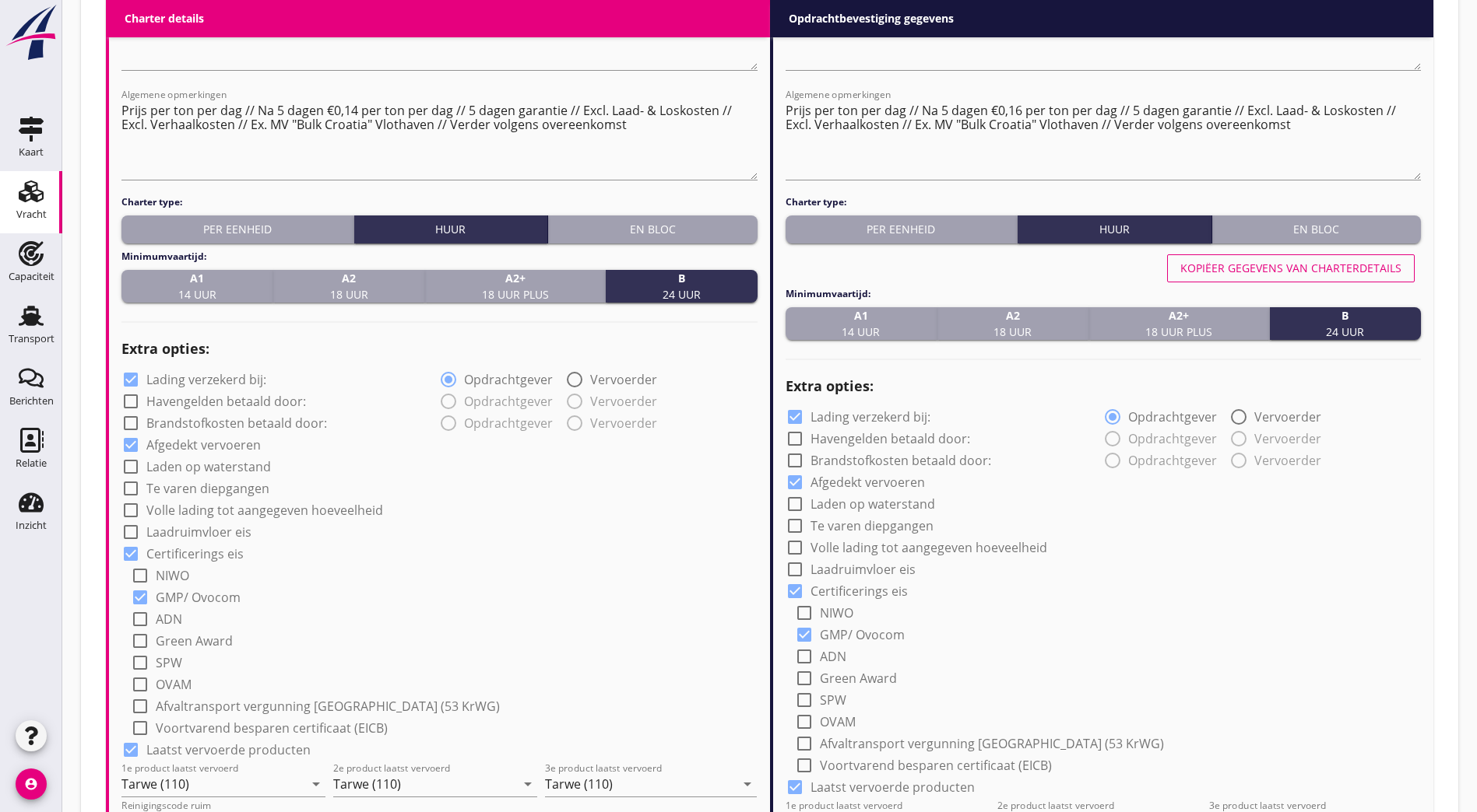
scroll to position [1506, 0]
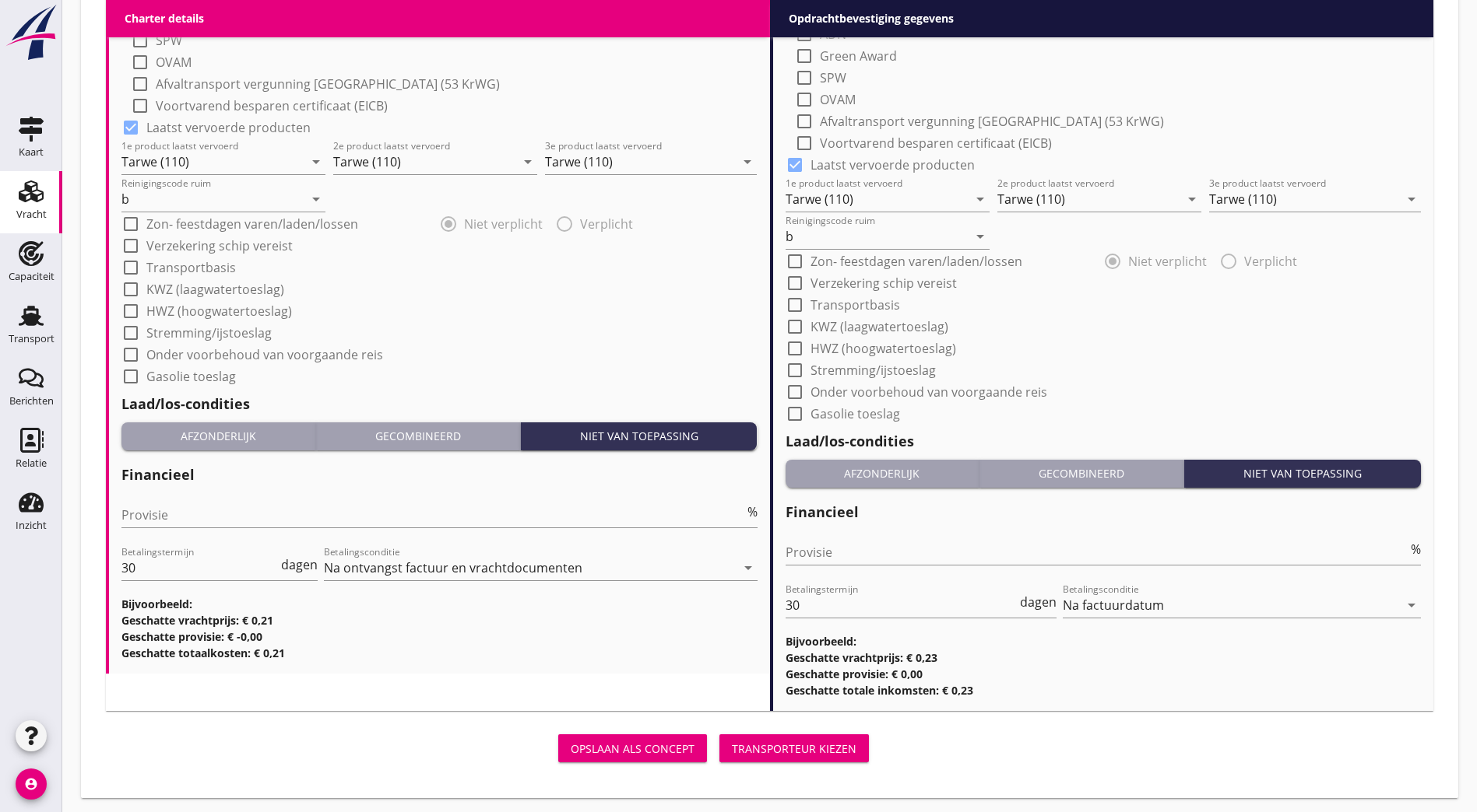
click at [731, 746] on div "Transporteur kiezen" at bounding box center [793, 748] width 124 height 16
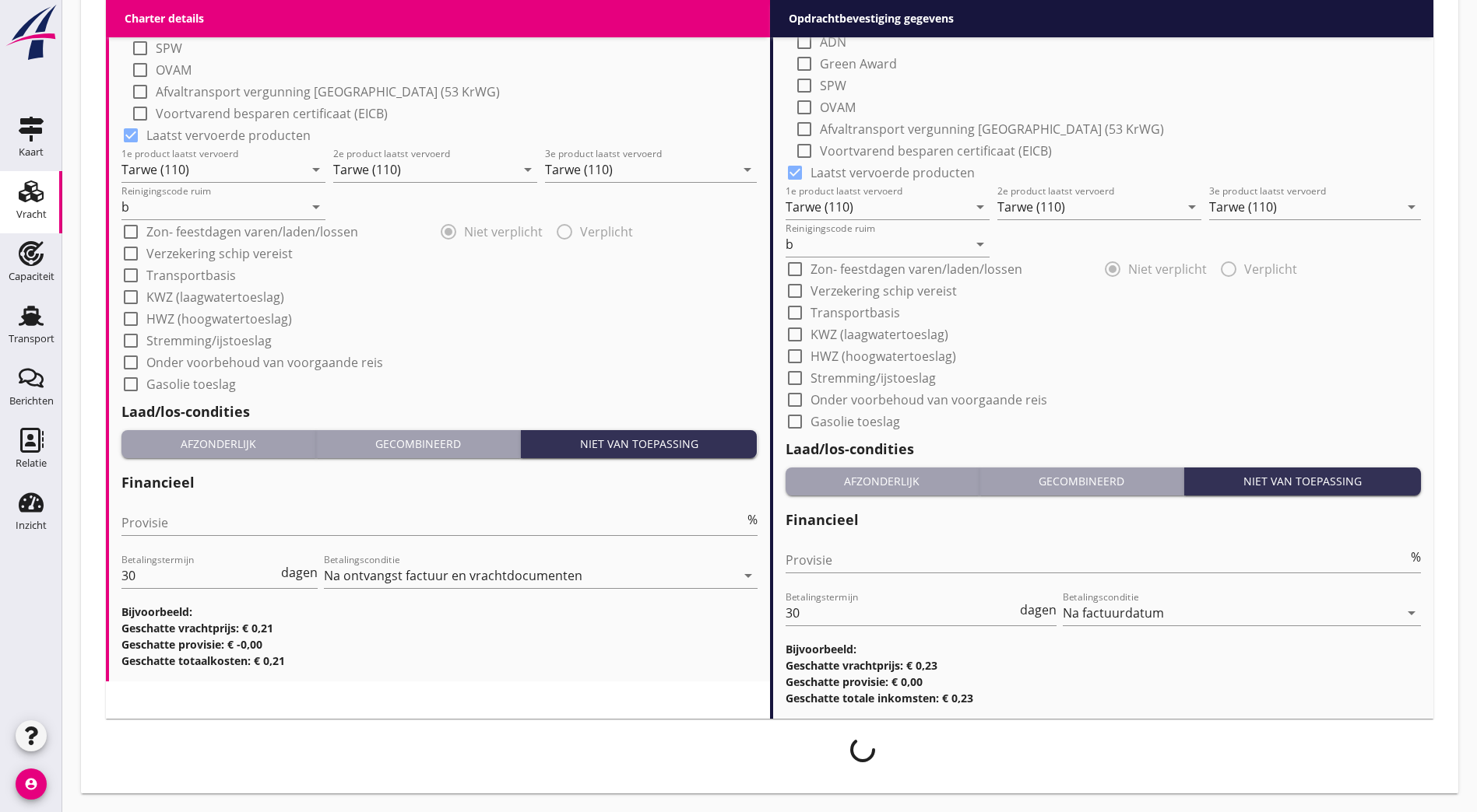
scroll to position [1493, 0]
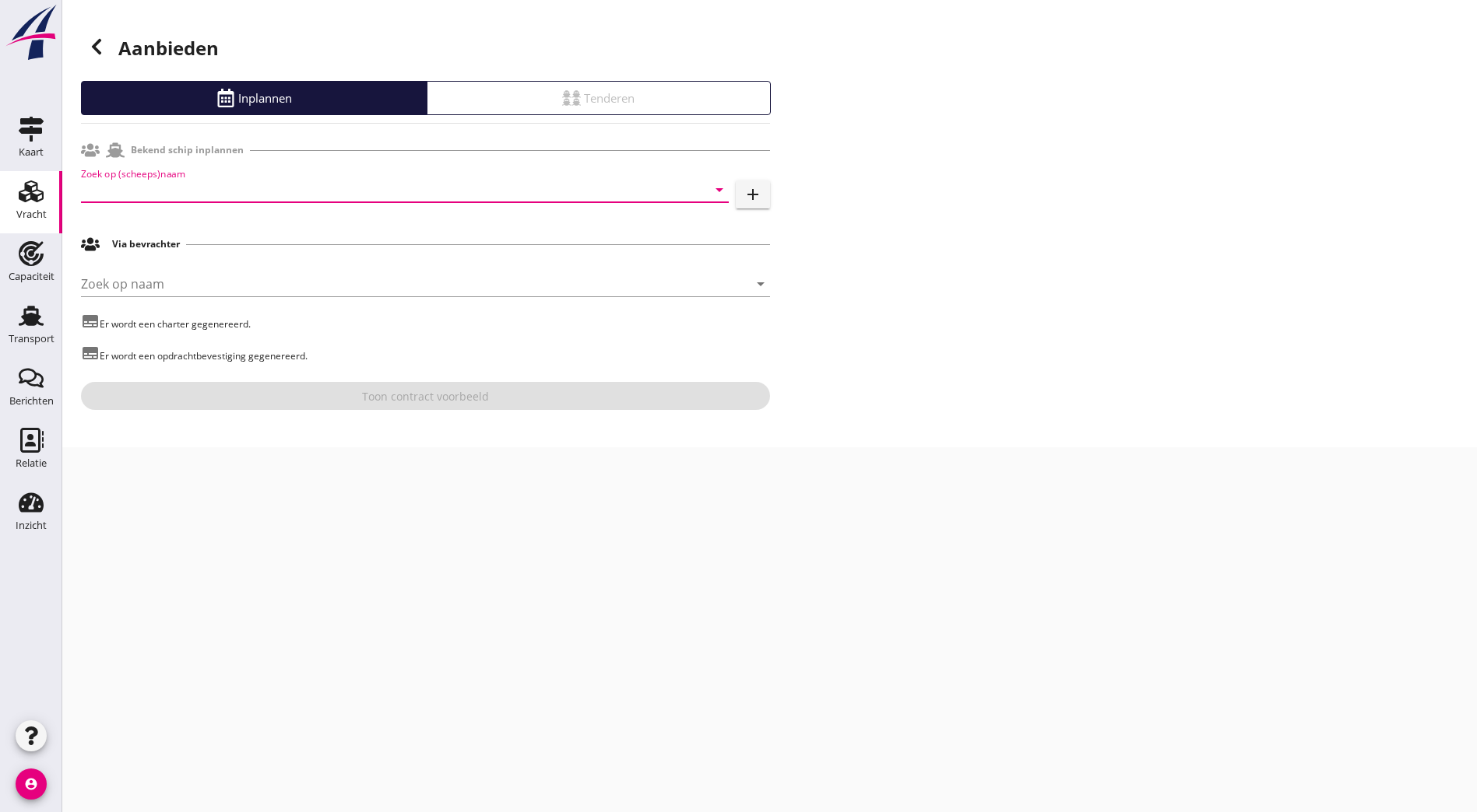
click at [233, 196] on input "Zoek op (scheeps)naam" at bounding box center [382, 190] width 604 height 25
click at [231, 222] on div "DUWBAK JOKE" at bounding box center [426, 220] width 579 height 18
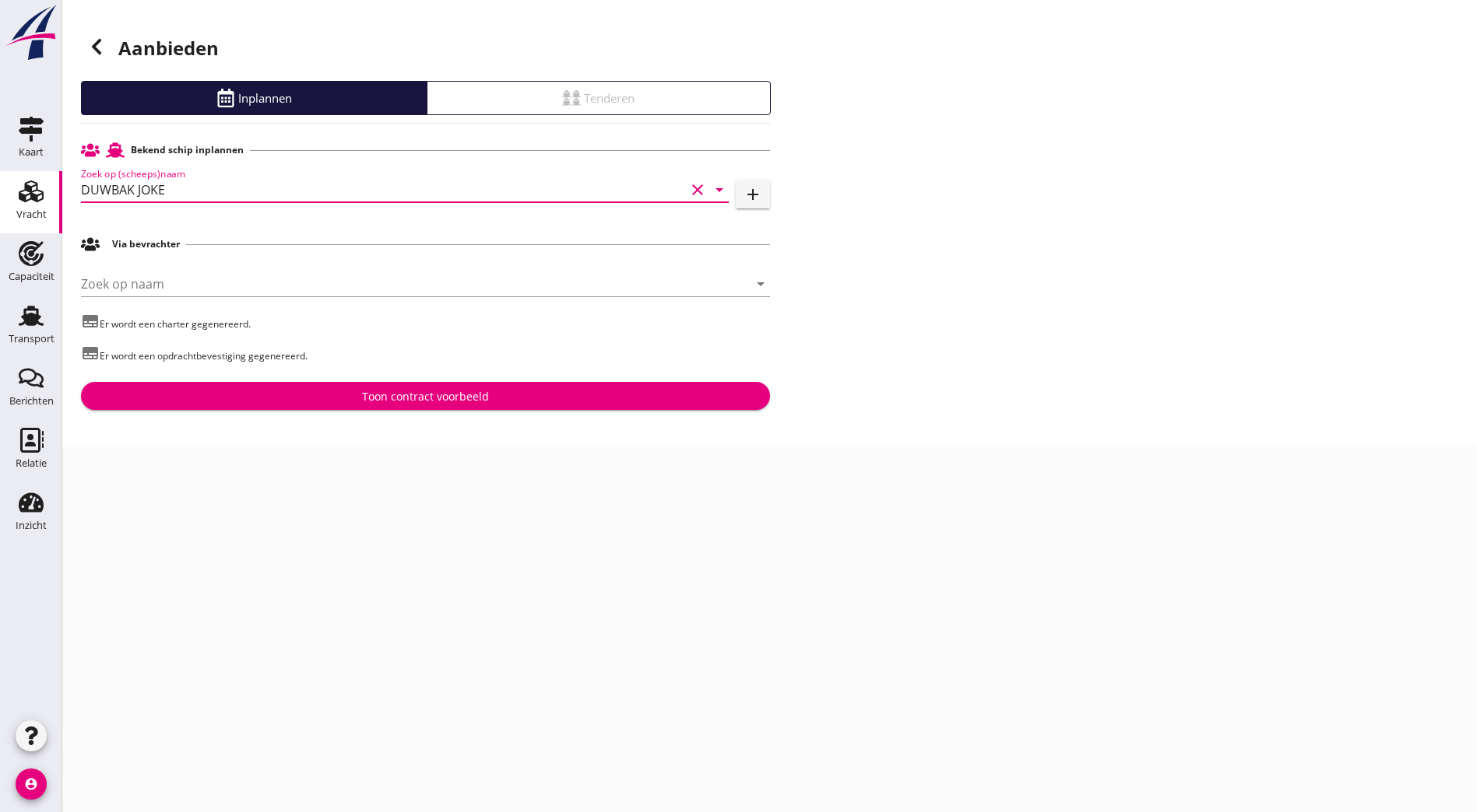
type input "DUWBAK JOKE"
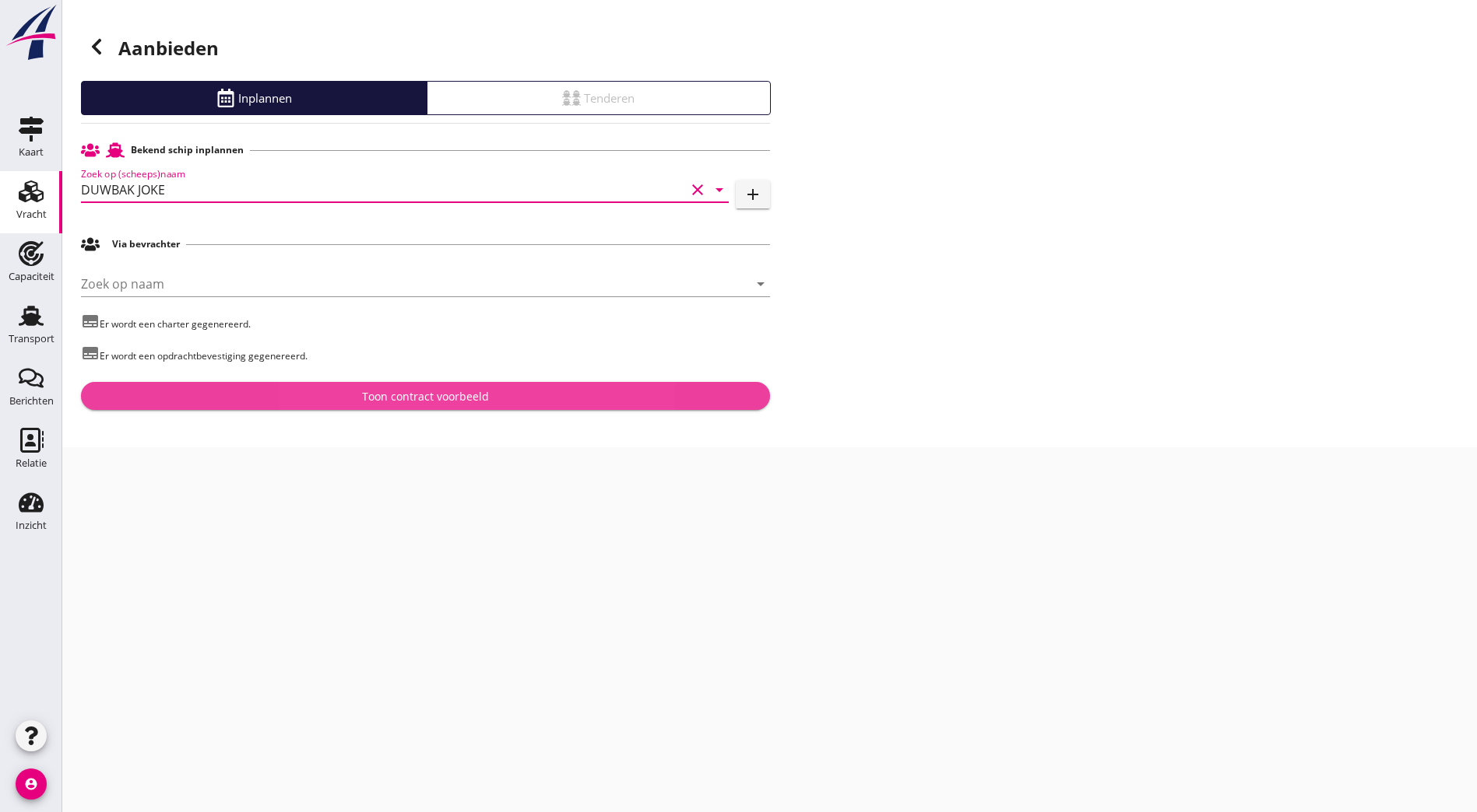
click at [498, 391] on div "Toon contract voorbeeld" at bounding box center [425, 396] width 664 height 16
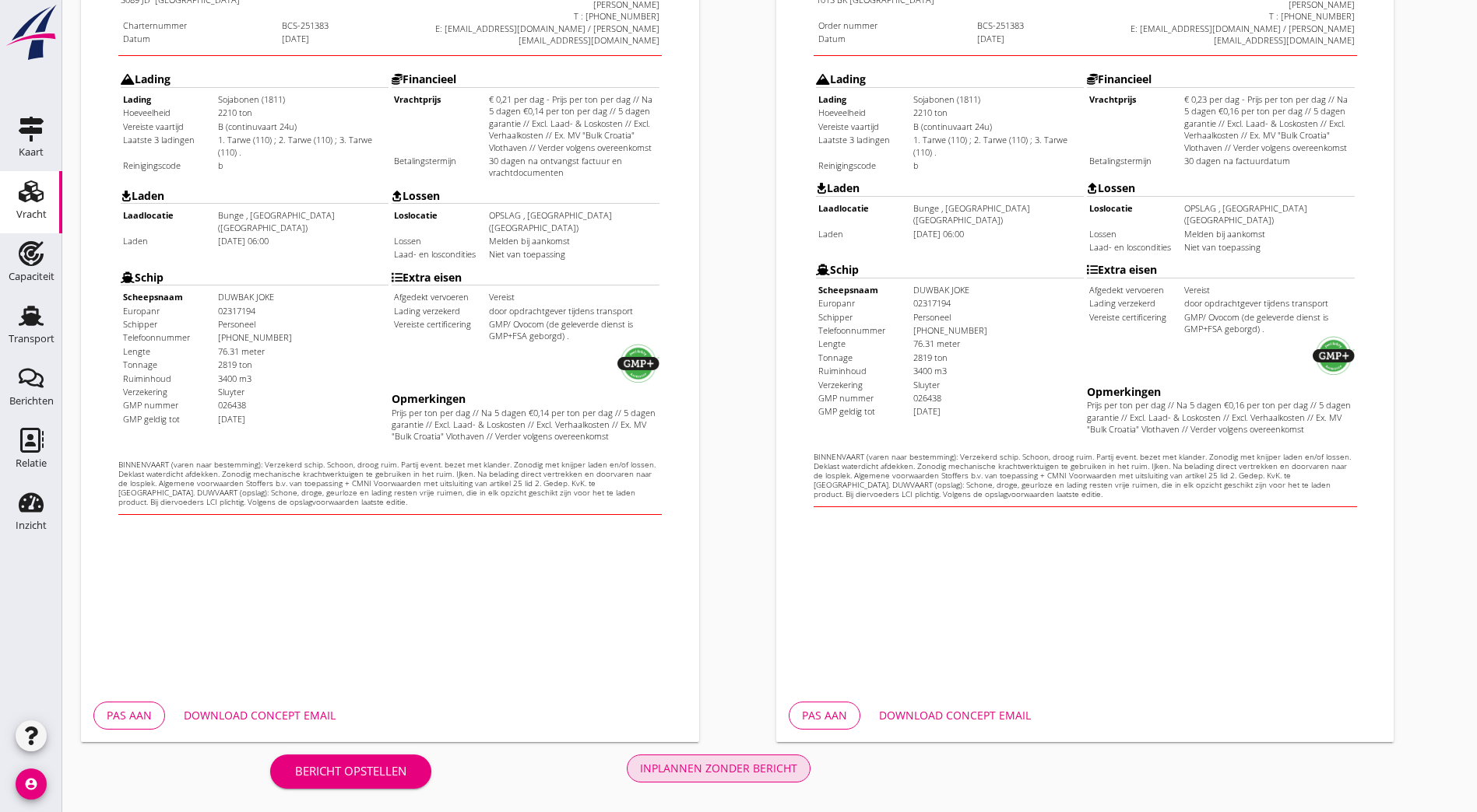
click at [640, 775] on div "Inplannen zonder bericht" at bounding box center [718, 768] width 157 height 16
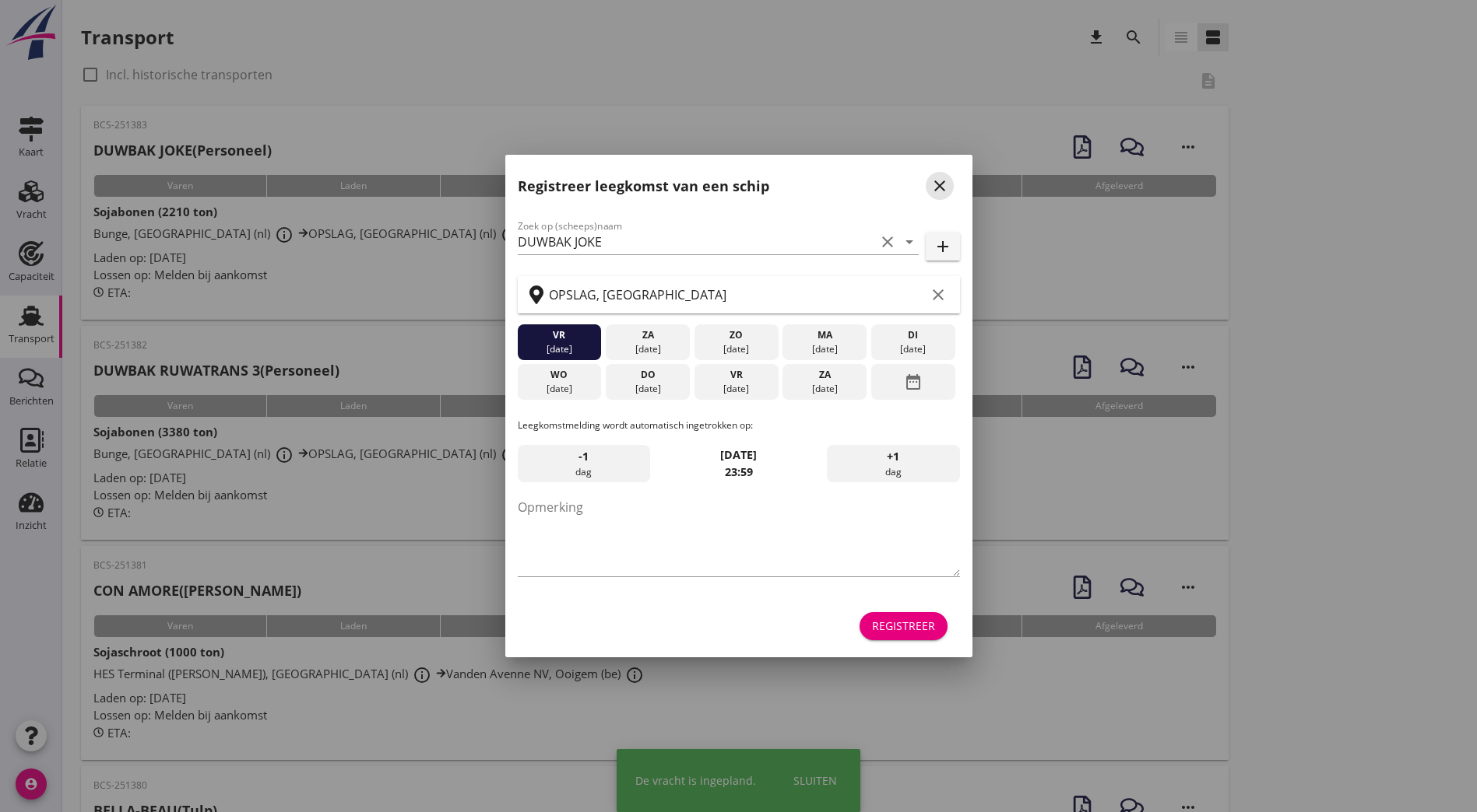
drag, startPoint x: 949, startPoint y: 184, endPoint x: 775, endPoint y: 245, distance: 184.4
click at [949, 184] on div "close" at bounding box center [939, 185] width 28 height 18
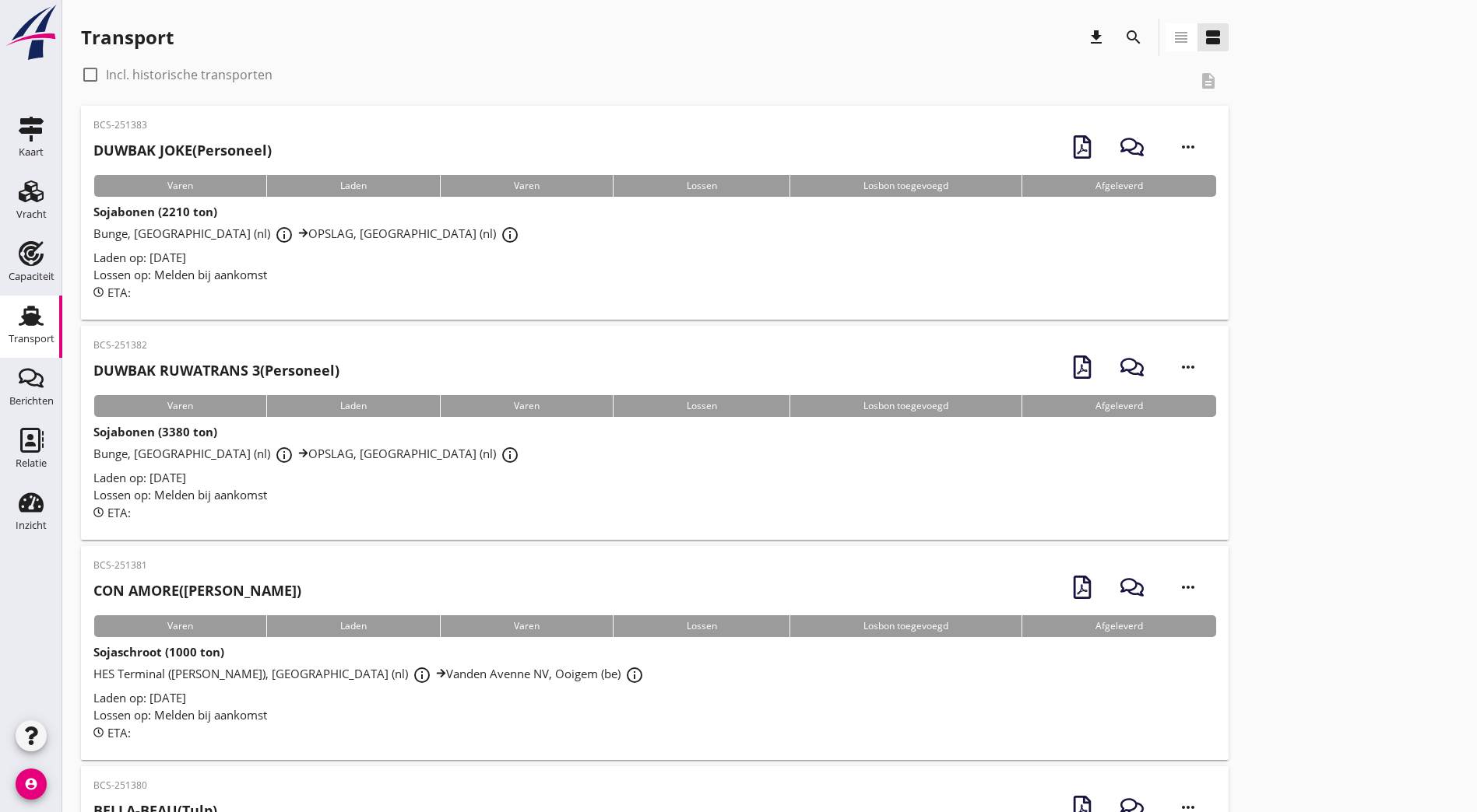
click at [264, 357] on div "BCS-251382 DUWBAK RUWATRANS 3 (Personeel)" at bounding box center [216, 363] width 246 height 51
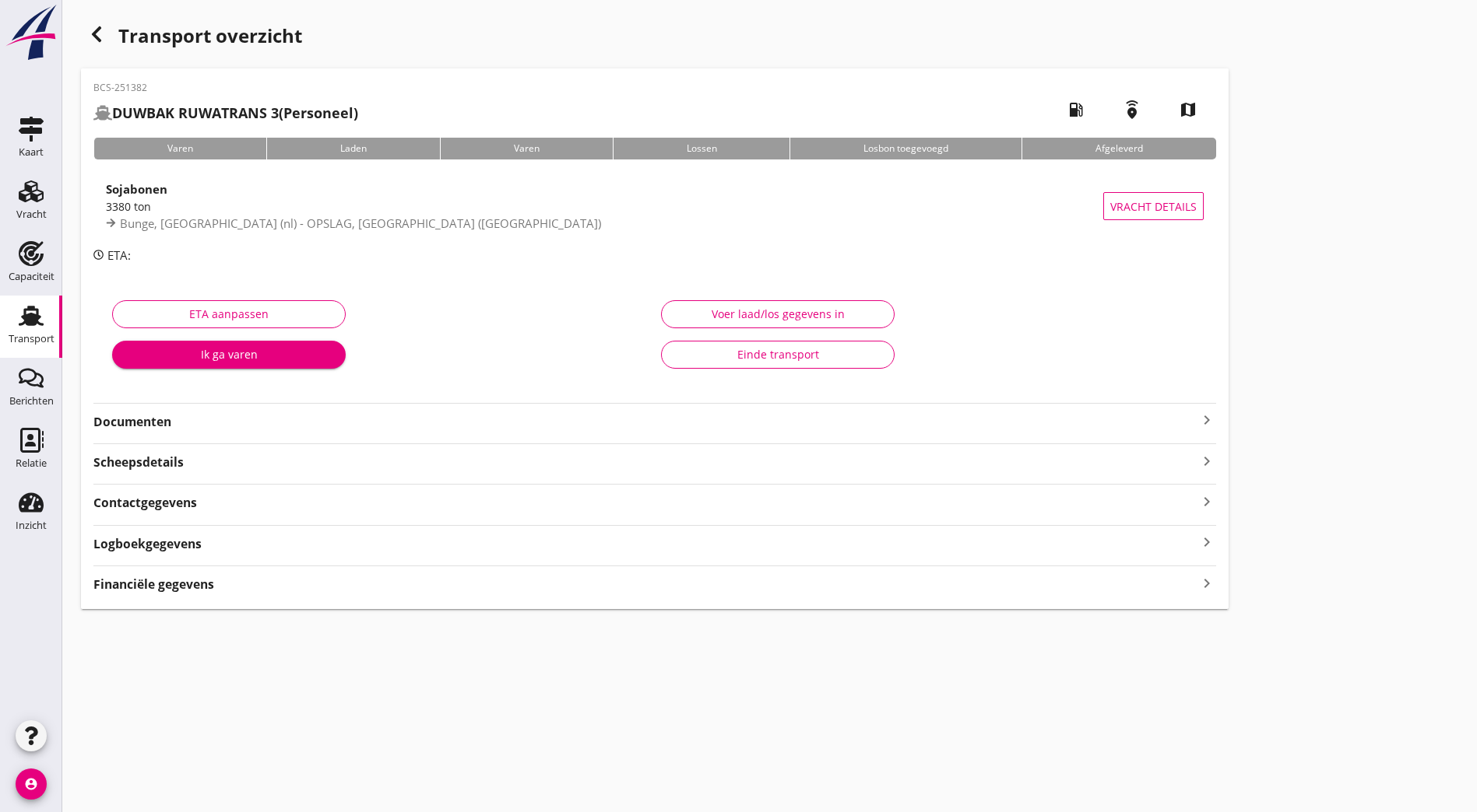
click at [217, 428] on strong "Documenten" at bounding box center [646, 422] width 1104 height 18
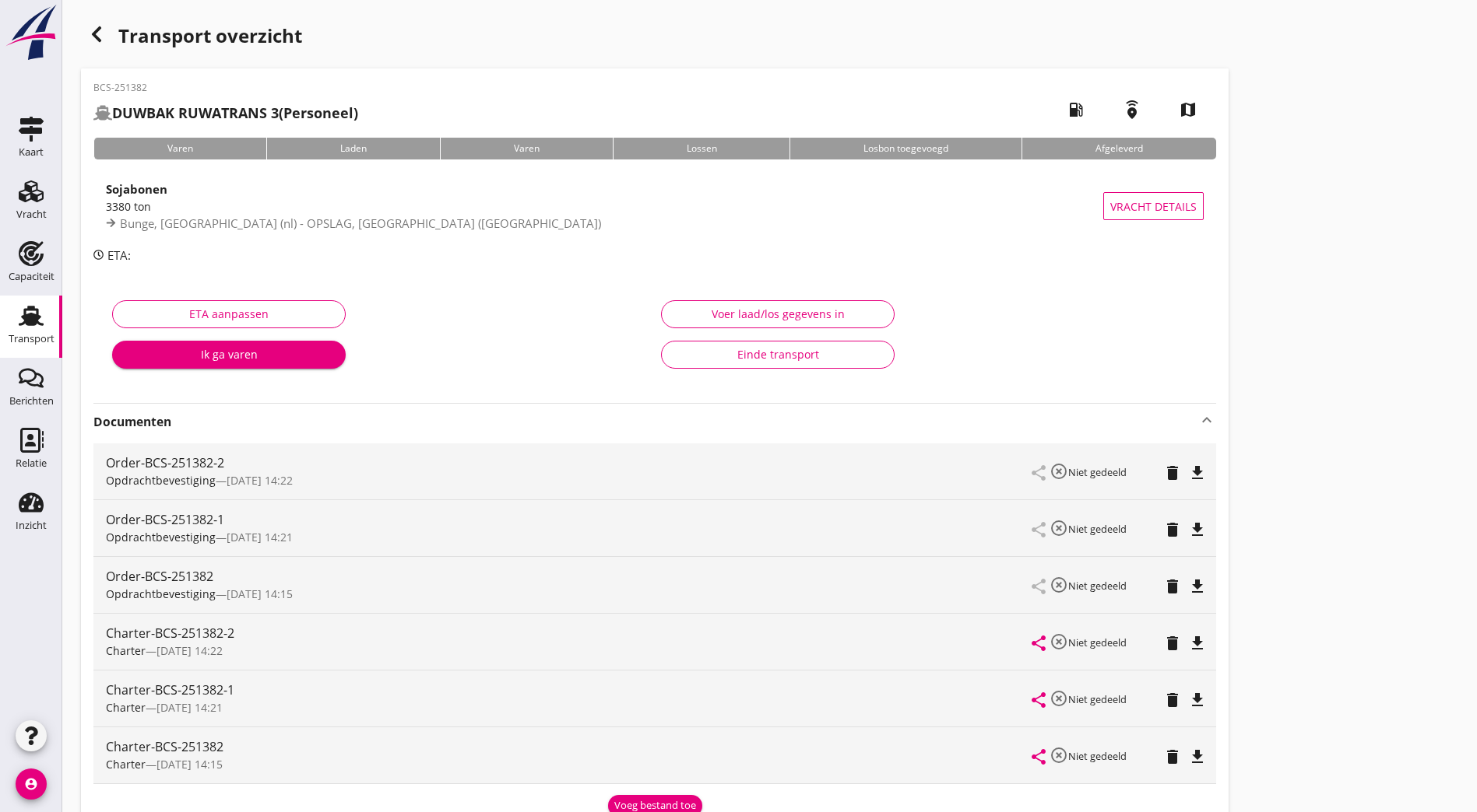
click at [1163, 475] on icon "delete" at bounding box center [1172, 473] width 18 height 18
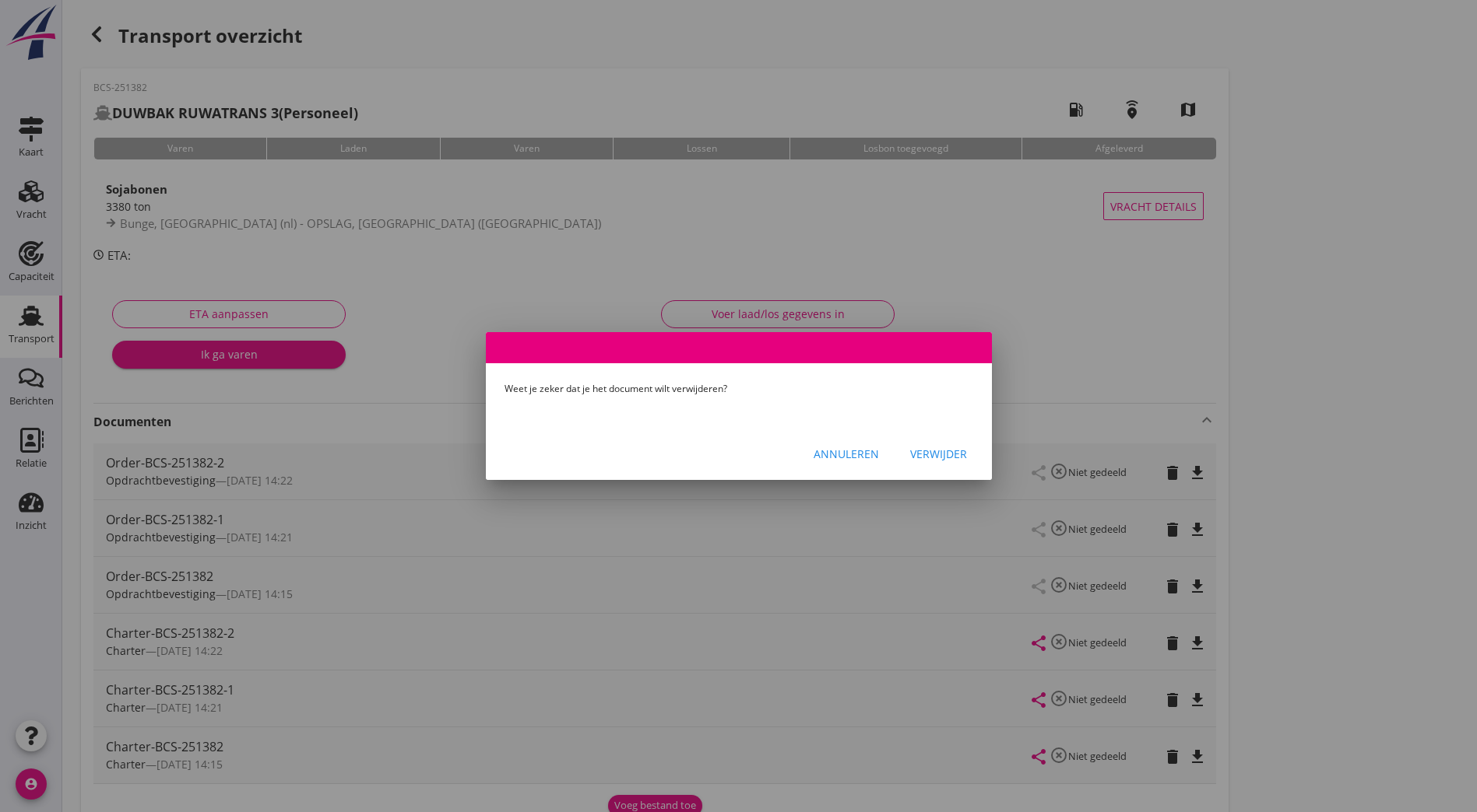
click at [922, 456] on div "Verwijder" at bounding box center [937, 454] width 57 height 16
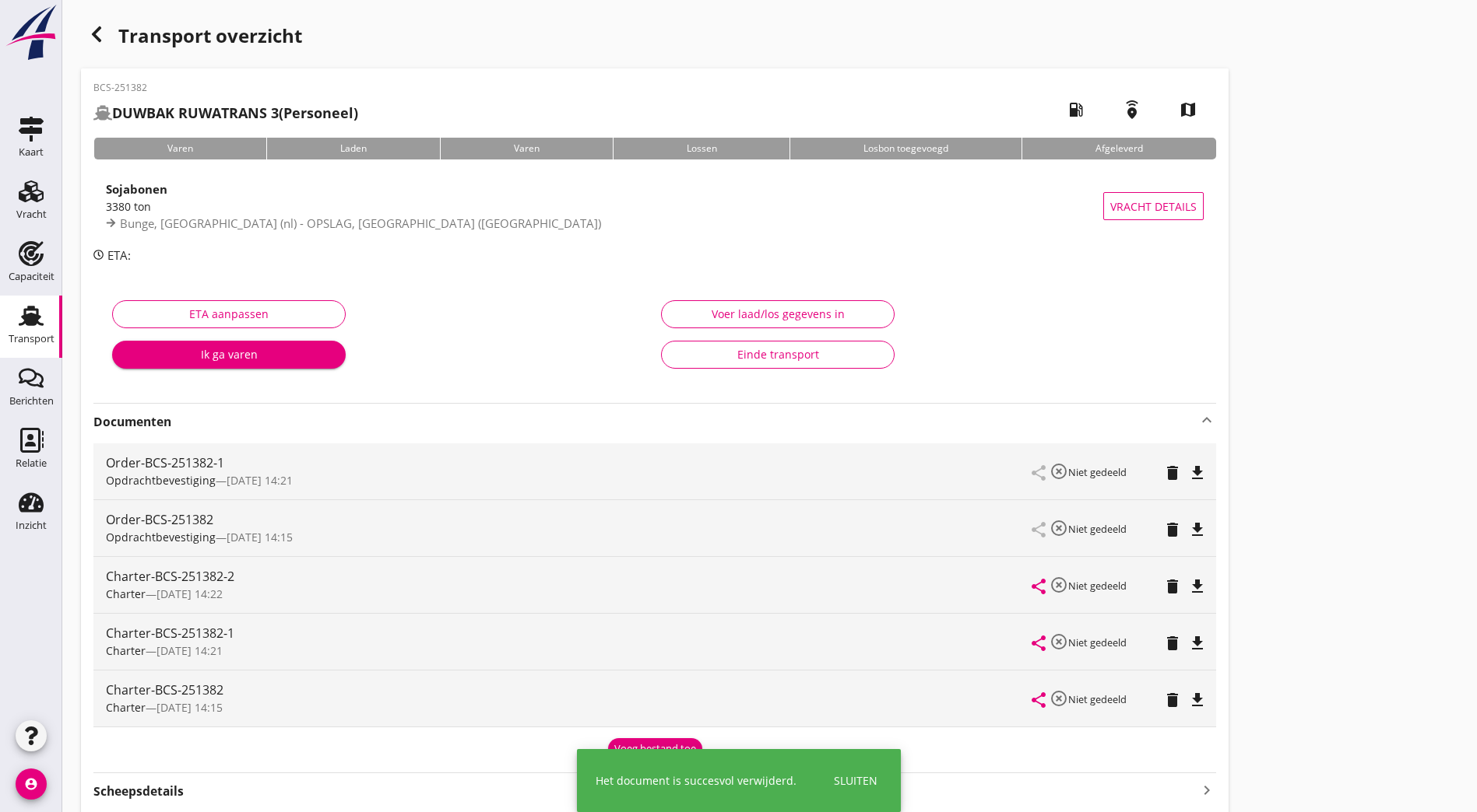
click at [1163, 478] on icon "delete" at bounding box center [1172, 473] width 18 height 18
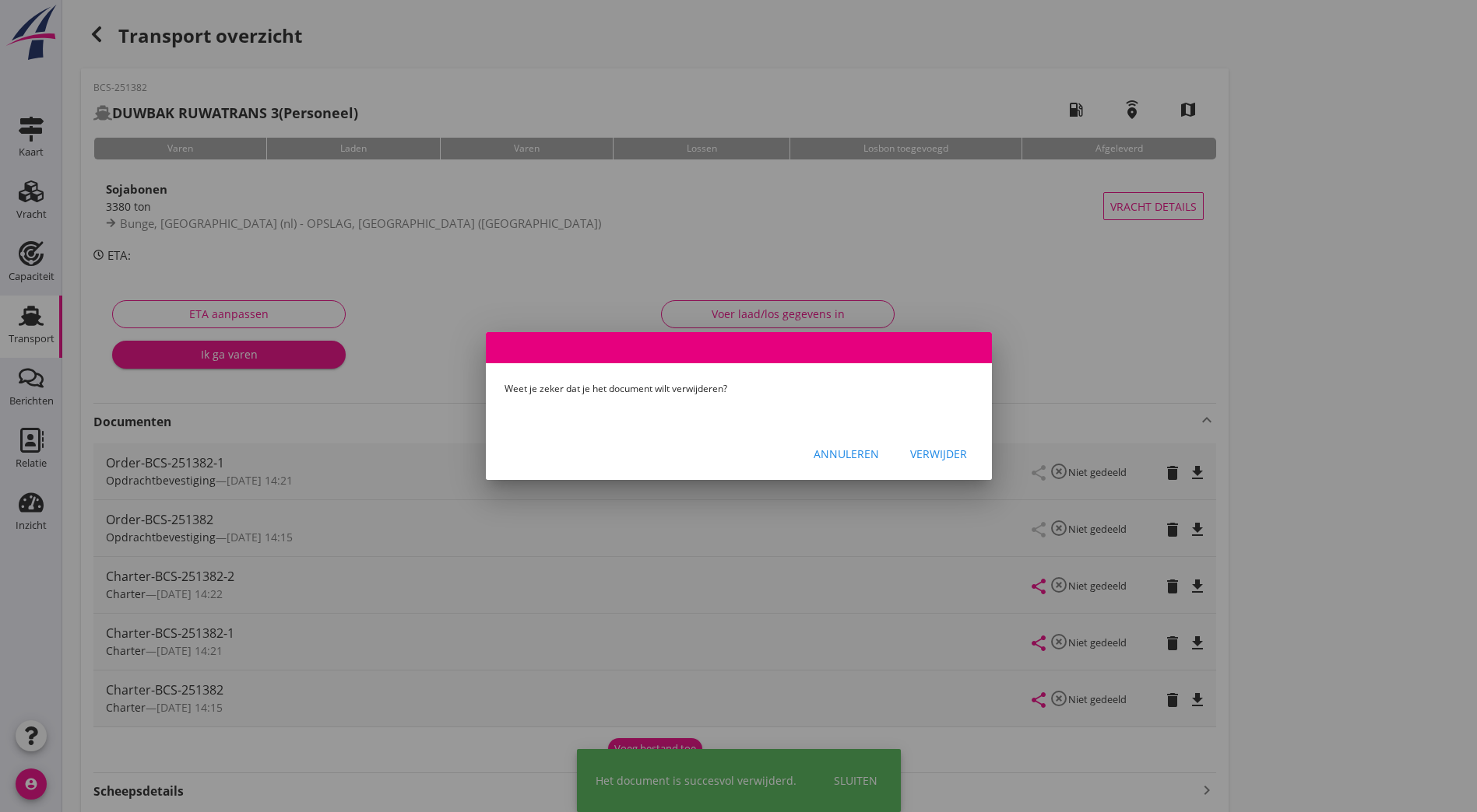
click at [948, 462] on button "Verwijder" at bounding box center [938, 453] width 82 height 28
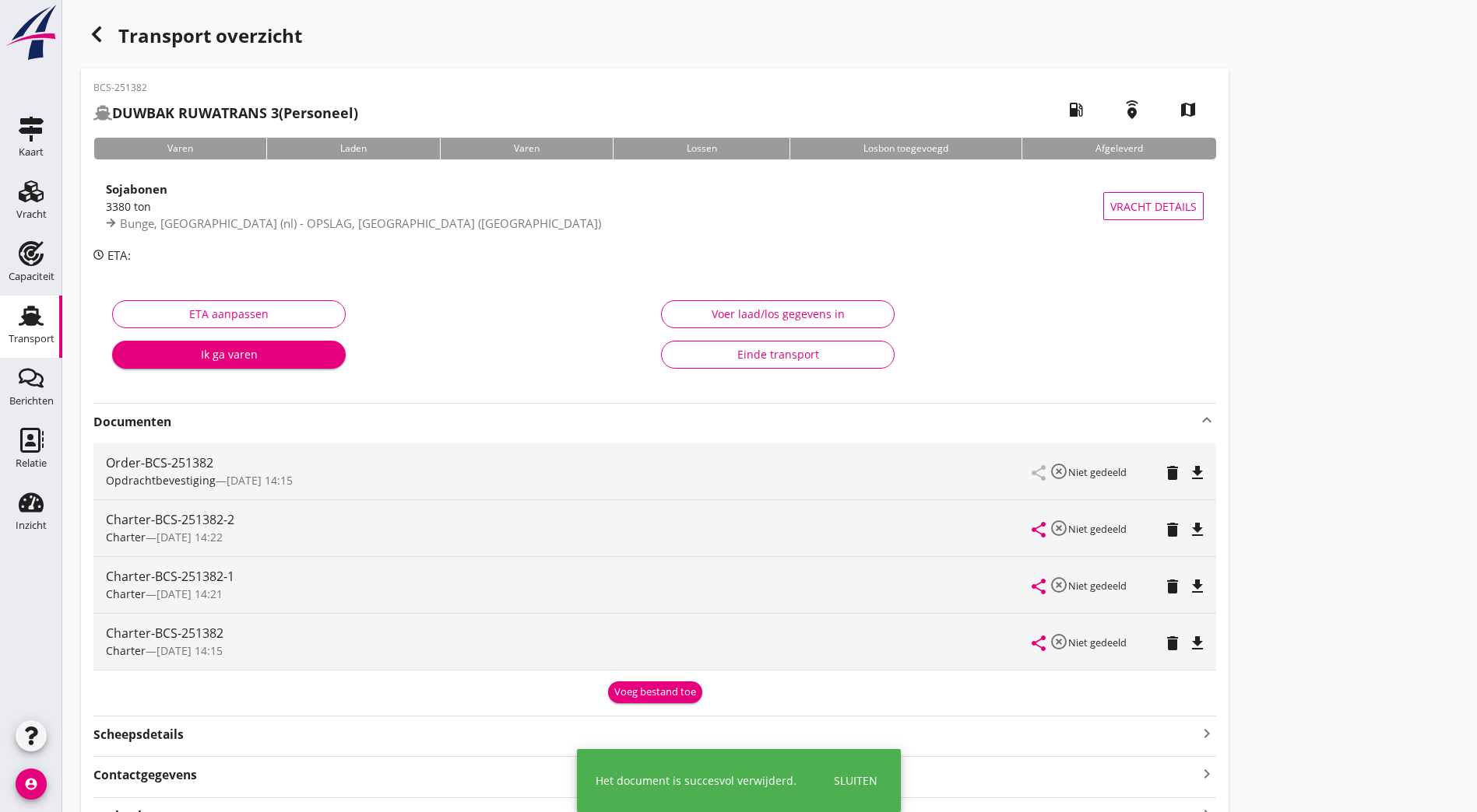
click at [1163, 476] on icon "delete" at bounding box center [1172, 473] width 18 height 18
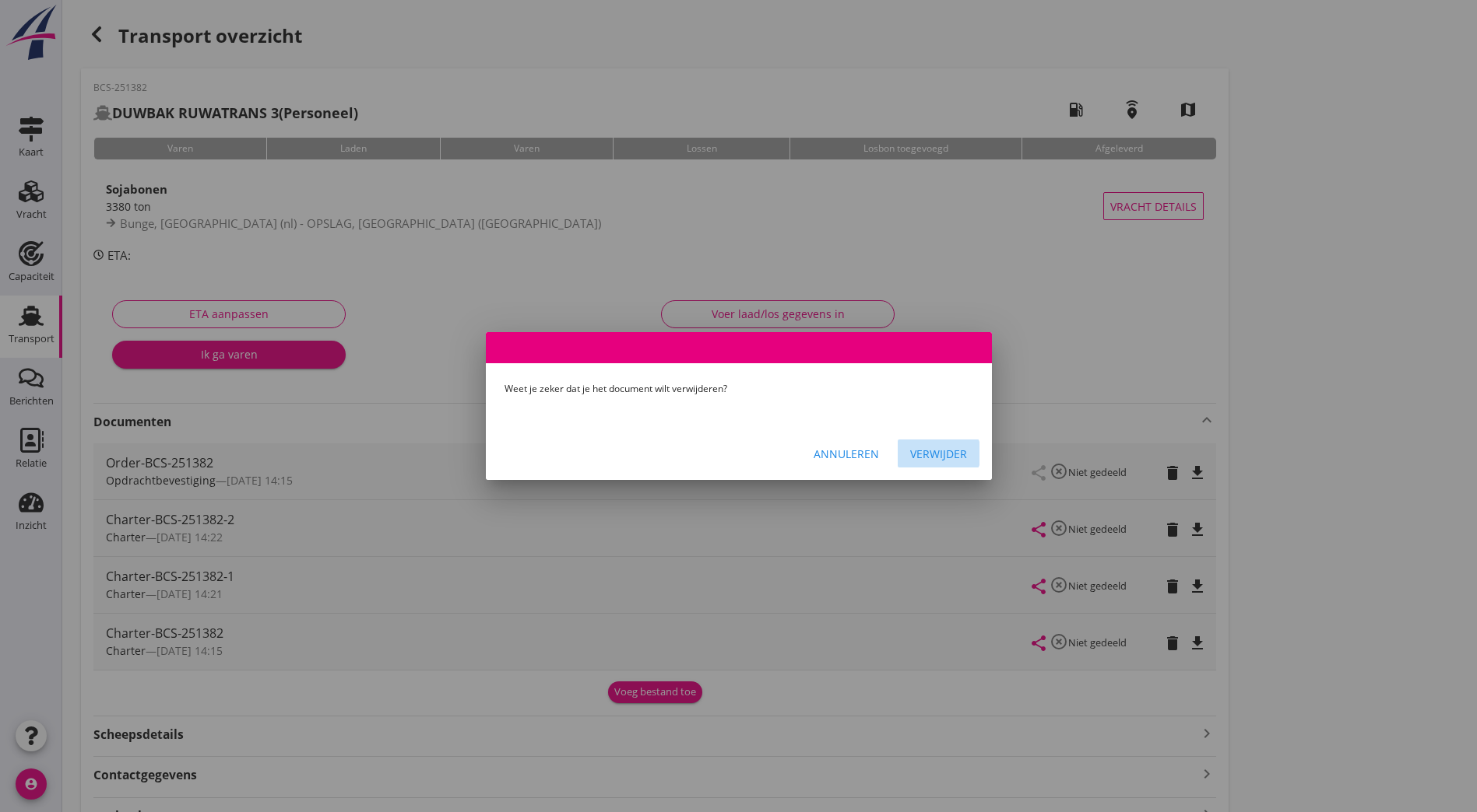
click at [945, 452] on div "Verwijder" at bounding box center [937, 454] width 57 height 16
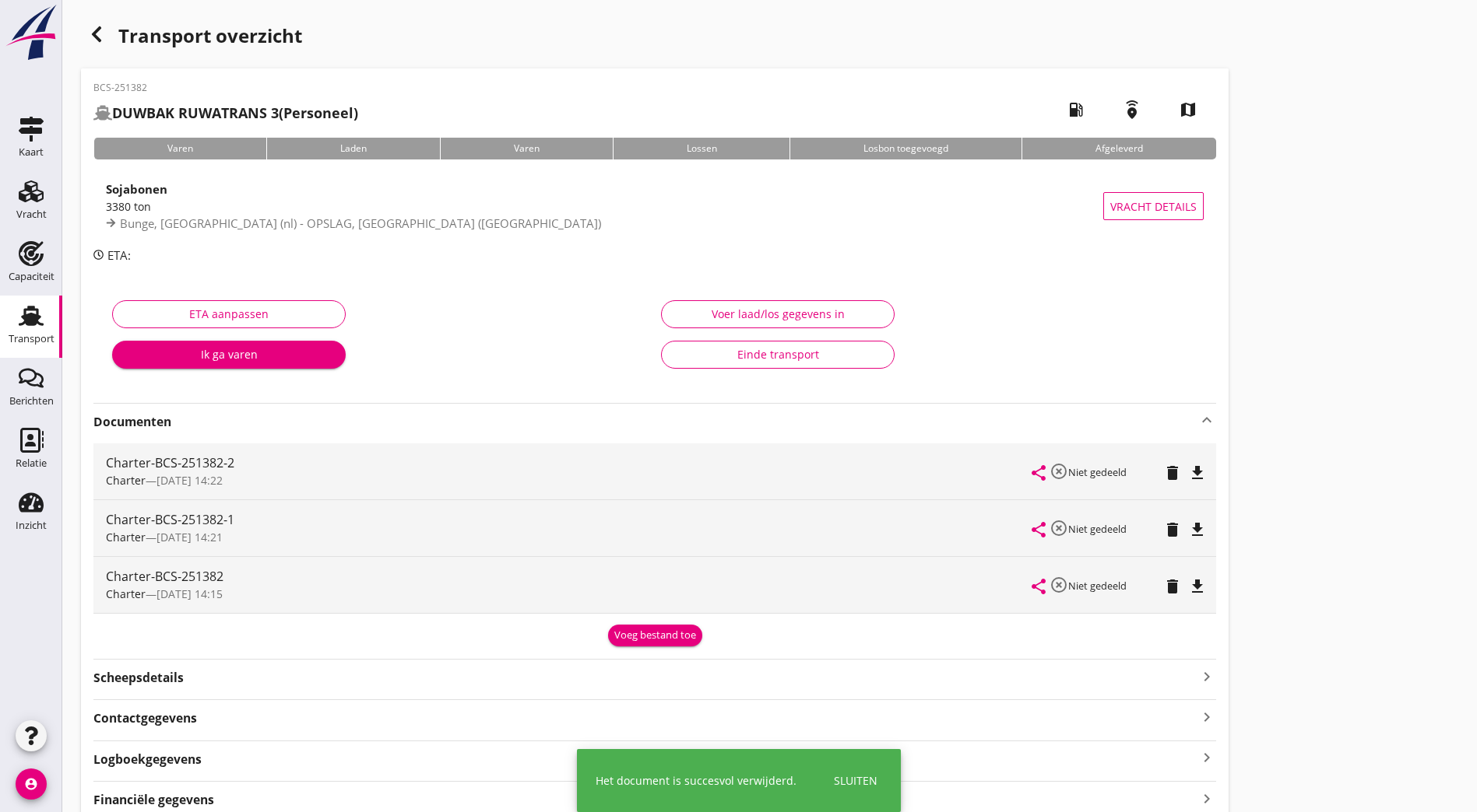
click at [1163, 482] on icon "delete" at bounding box center [1172, 473] width 18 height 18
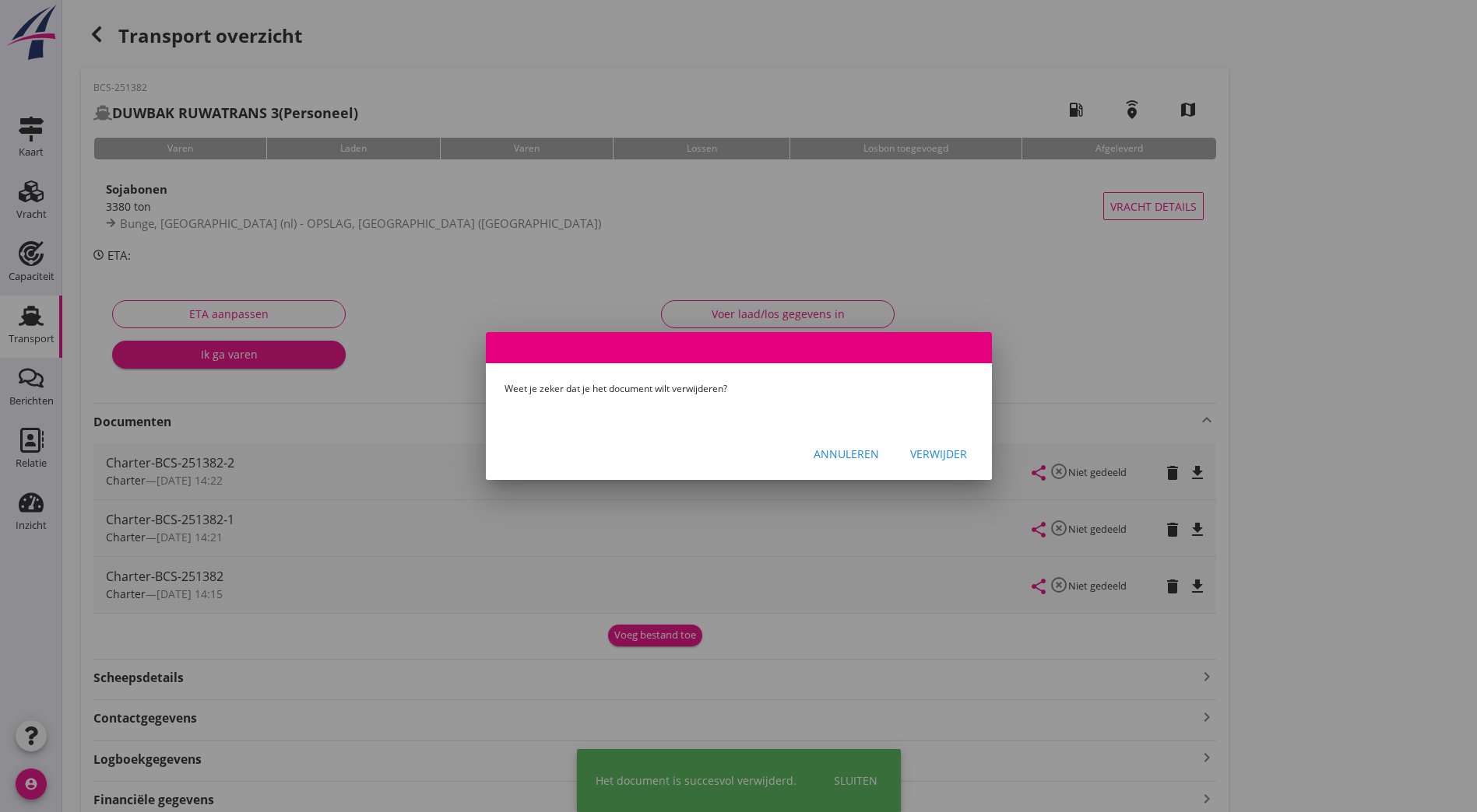
click at [925, 446] on div "Verwijder" at bounding box center [937, 454] width 57 height 16
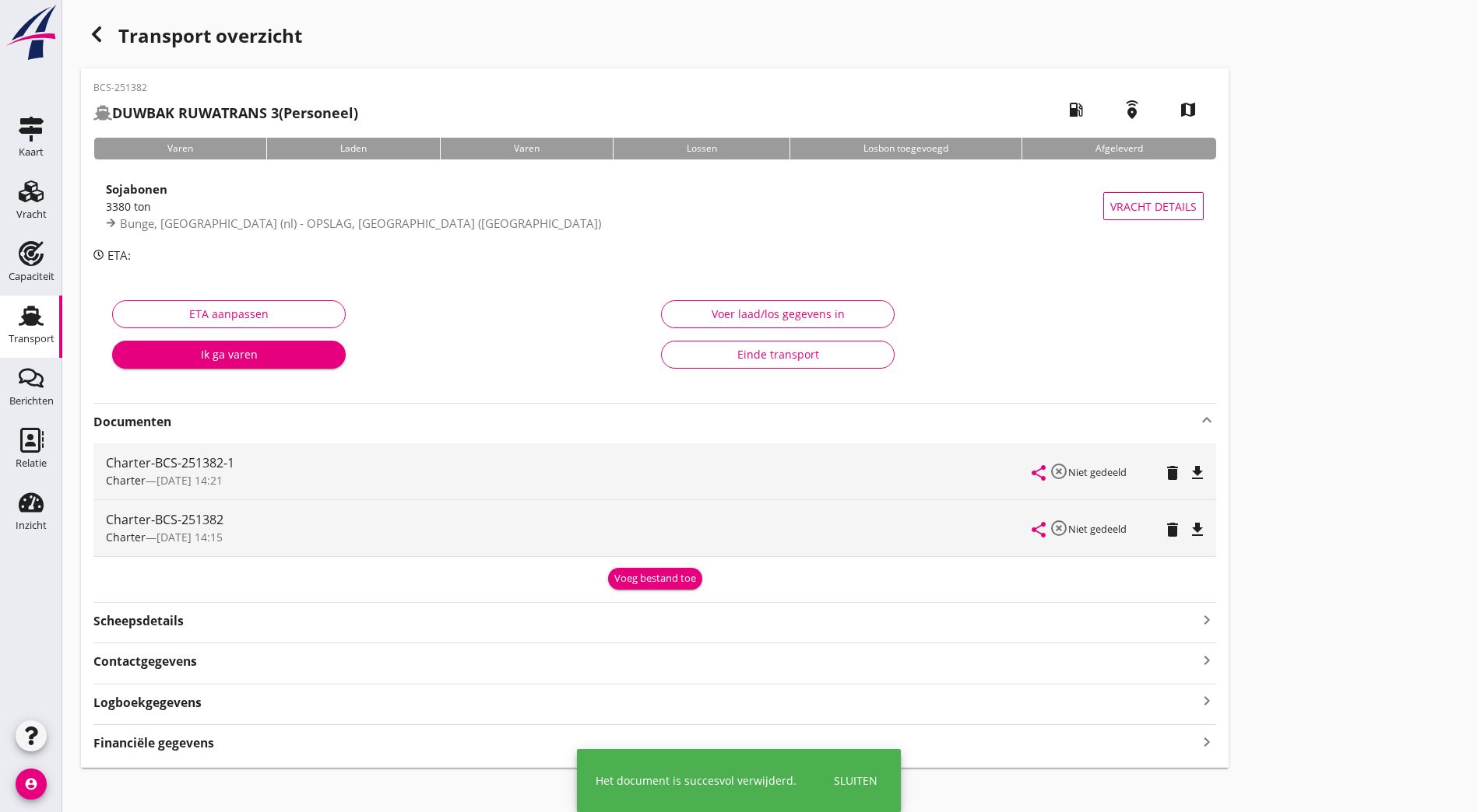
click at [1163, 469] on icon "delete" at bounding box center [1172, 473] width 18 height 18
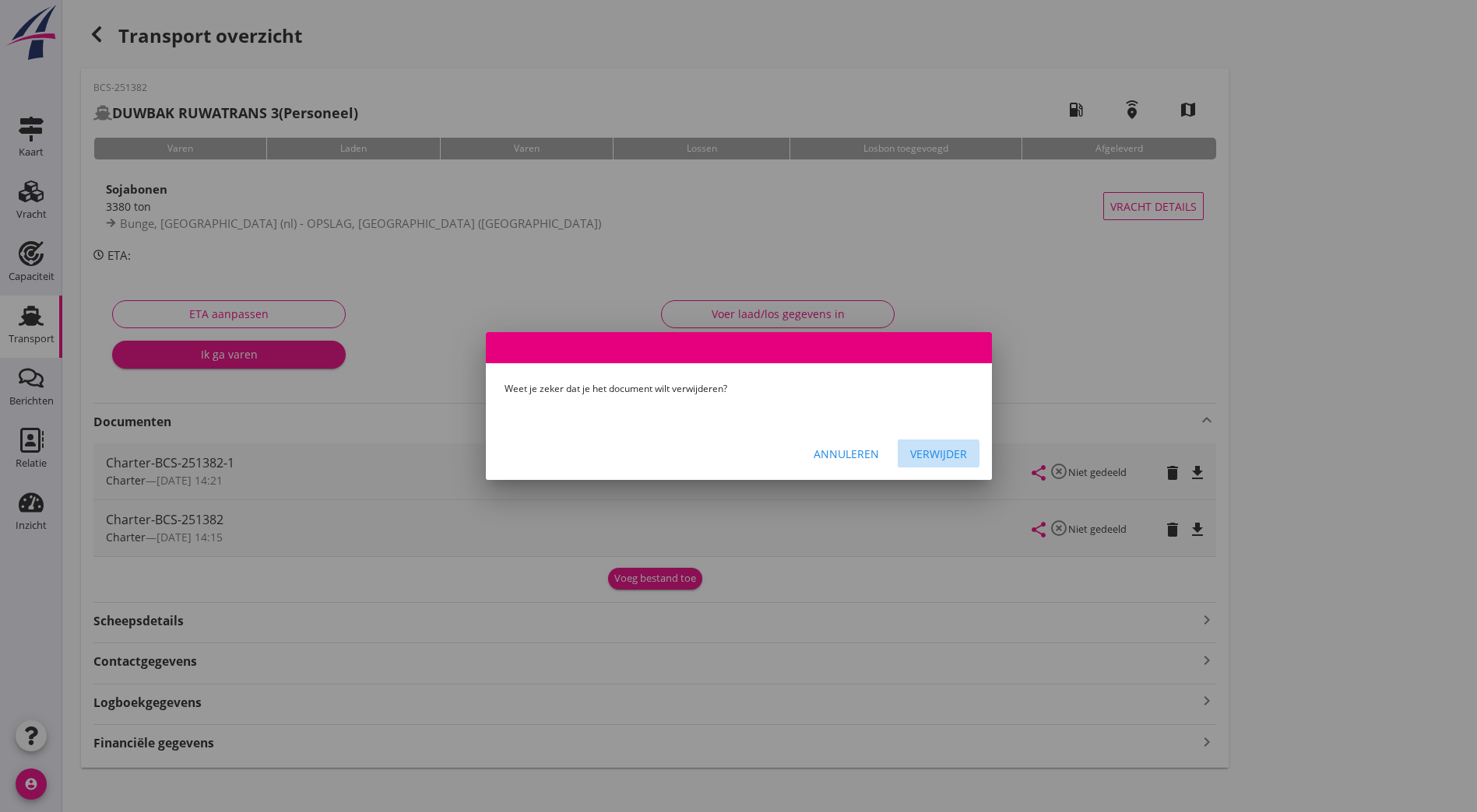
click at [950, 451] on div "Verwijder" at bounding box center [937, 454] width 57 height 16
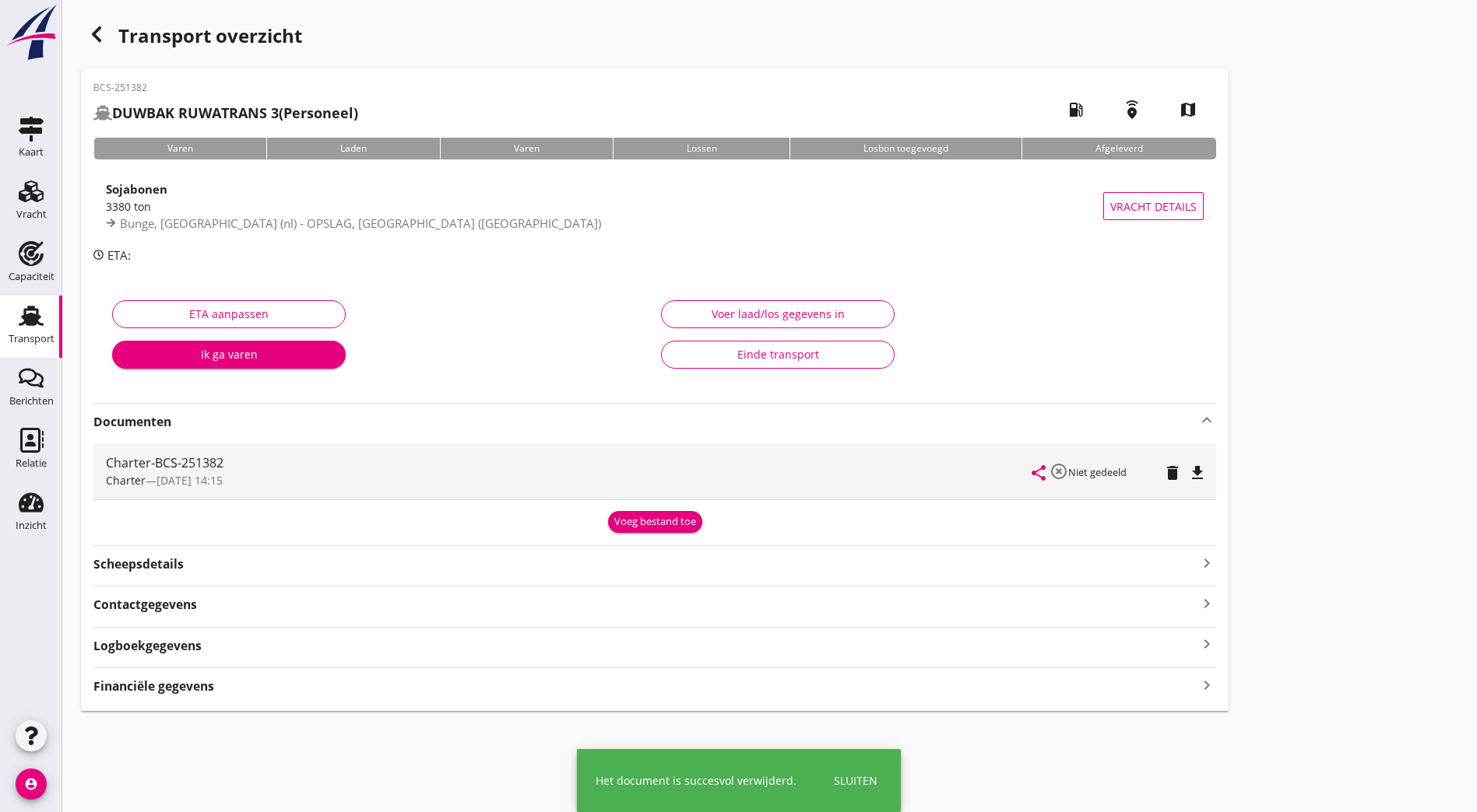
click at [1163, 470] on icon "delete" at bounding box center [1172, 473] width 18 height 18
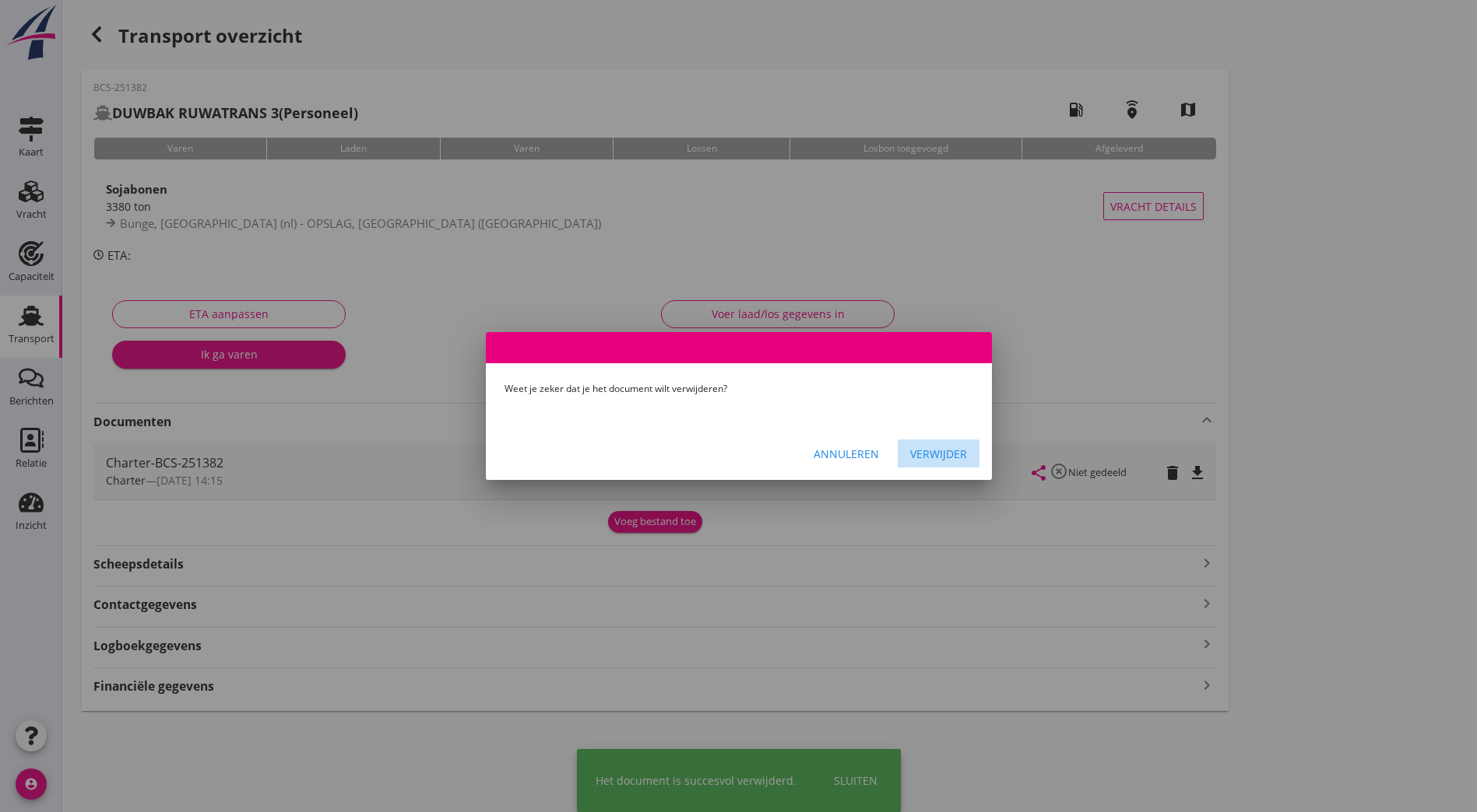
click at [936, 447] on div "Verwijder" at bounding box center [937, 454] width 57 height 16
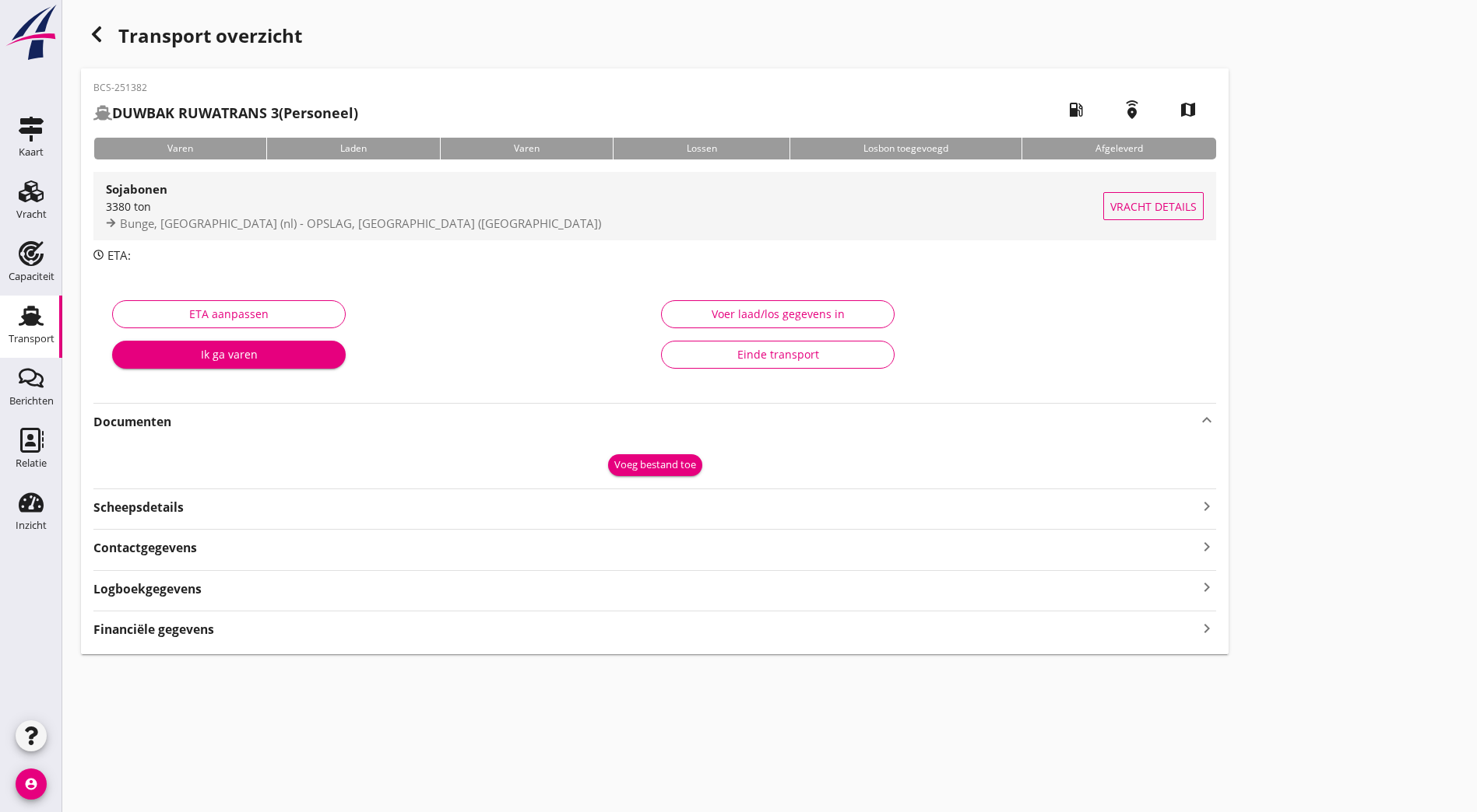
drag, startPoint x: 290, startPoint y: 241, endPoint x: 297, endPoint y: 235, distance: 9.2
click at [290, 241] on div "Sojabonen 3380 ton Bunge, [GEOGRAPHIC_DATA] (nl) - OPSLAG, [GEOGRAPHIC_DATA] (n…" at bounding box center [654, 206] width 1122 height 81
click at [301, 230] on span "Bunge, [GEOGRAPHIC_DATA] (nl) - OPSLAG, [GEOGRAPHIC_DATA] ([GEOGRAPHIC_DATA])" at bounding box center [359, 223] width 481 height 15
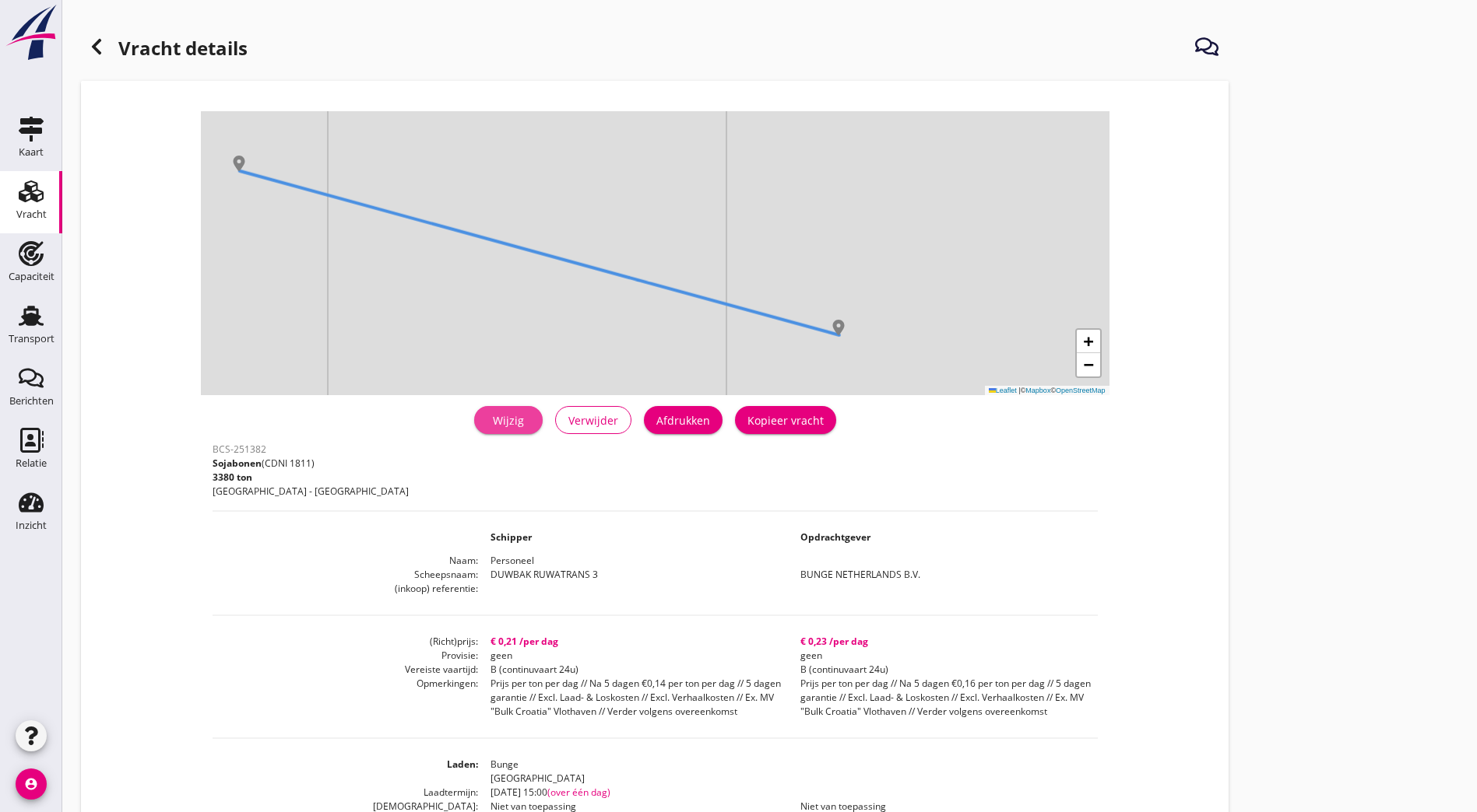
click at [487, 422] on div "Wijzig" at bounding box center [508, 420] width 43 height 16
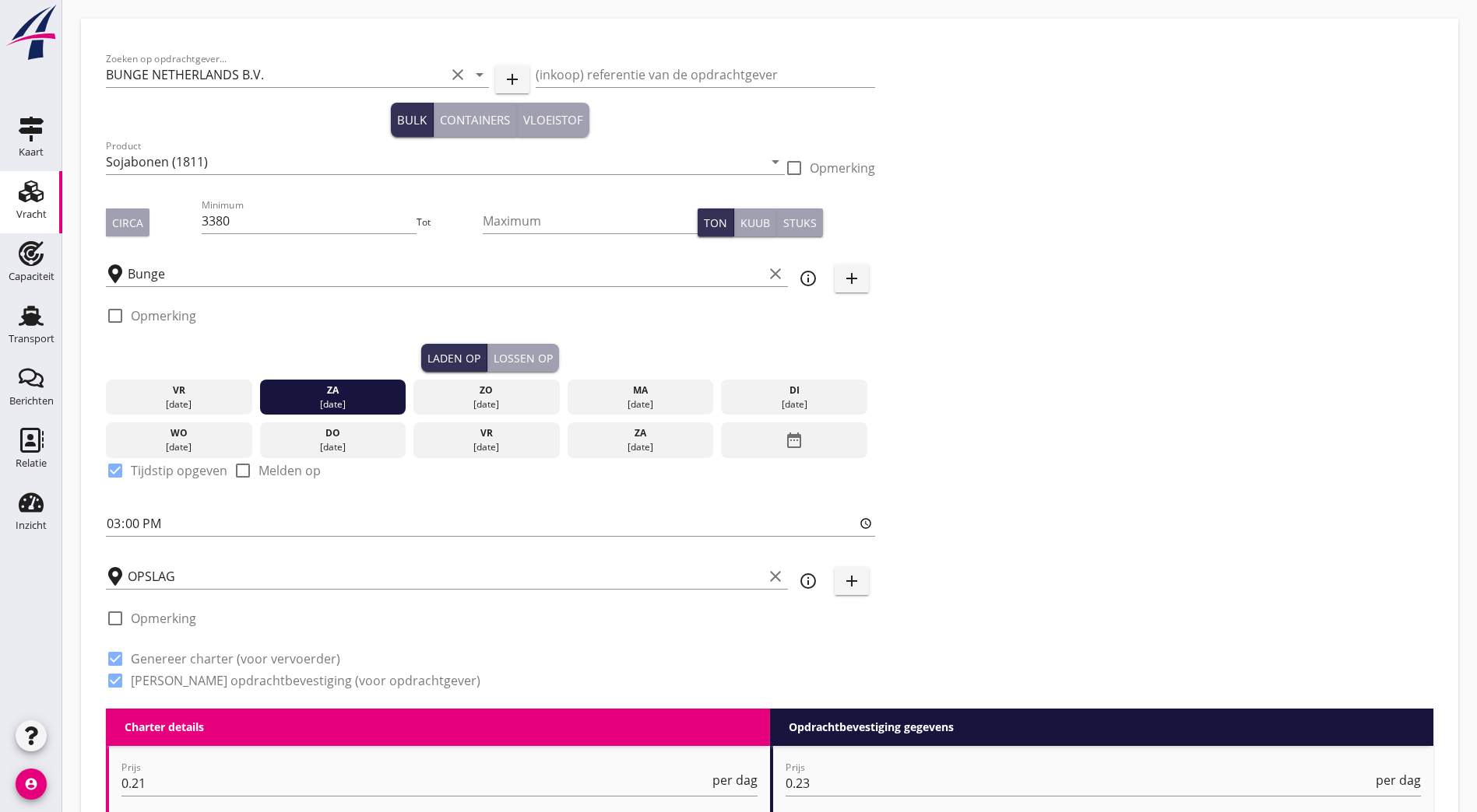
click at [160, 391] on div "vr" at bounding box center [179, 390] width 139 height 14
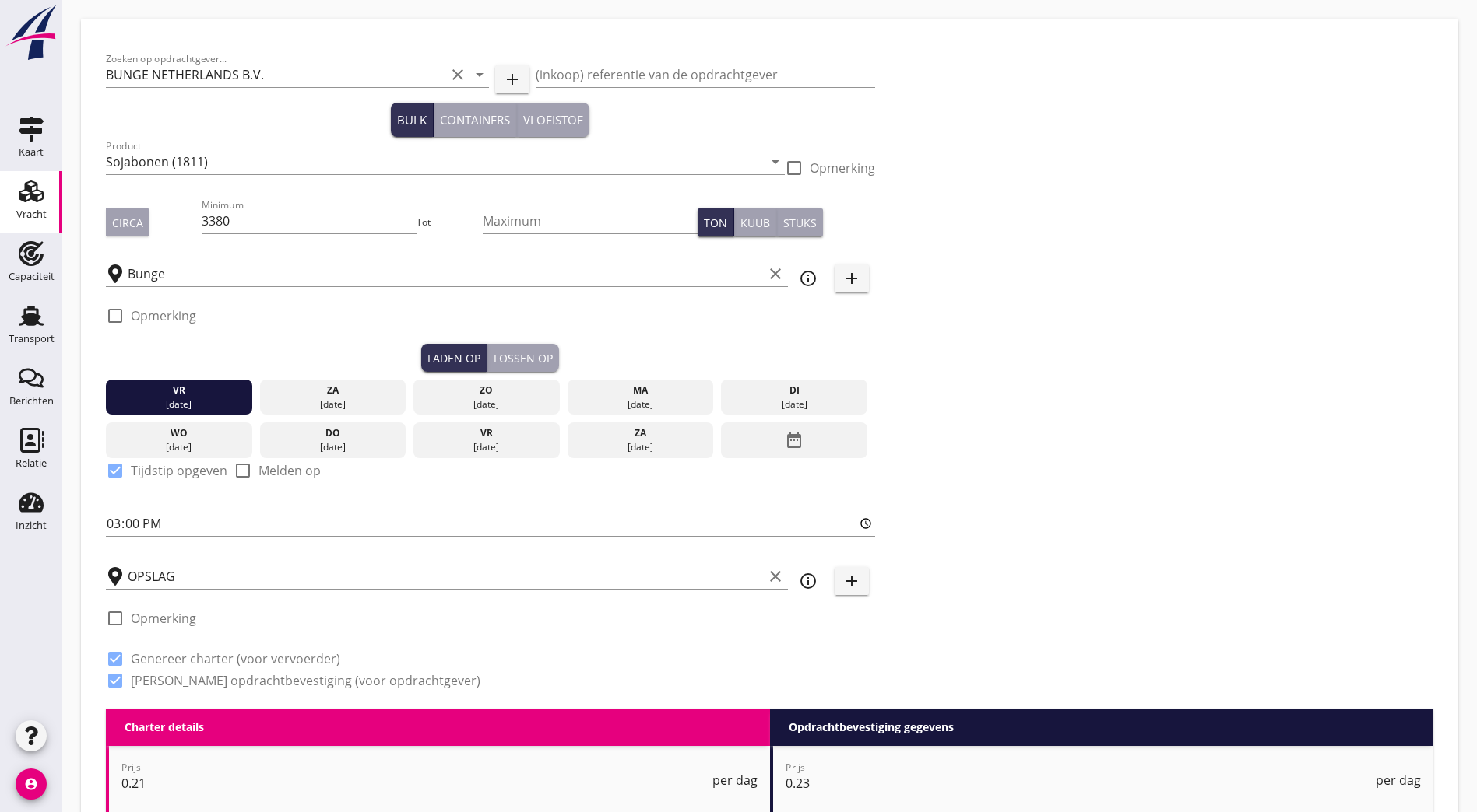
click at [1139, 409] on div "Zoeken op opdrachtgever... BUNGE NETHERLANDS B.V. clear arrow_drop_down add (in…" at bounding box center [769, 376] width 1339 height 666
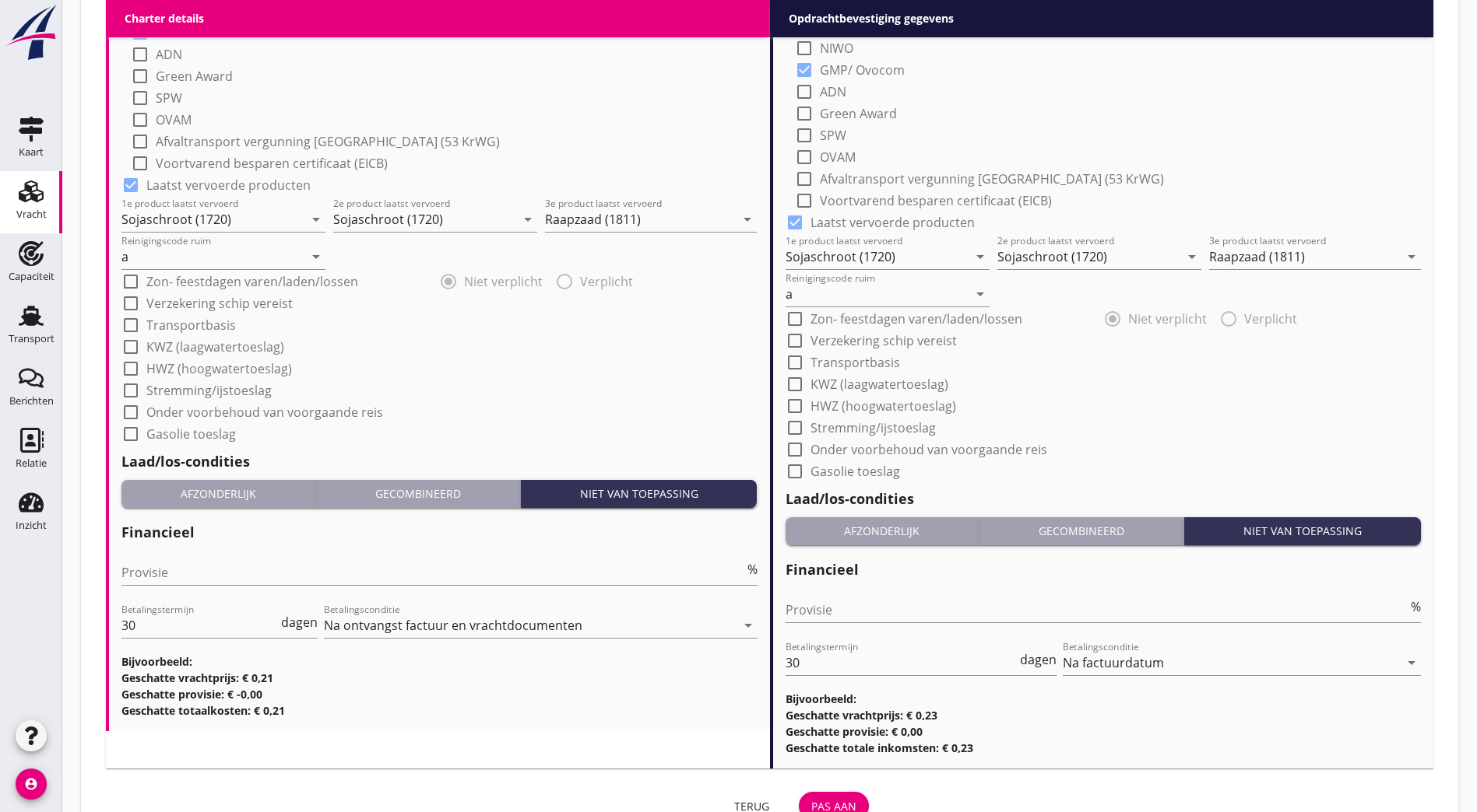
scroll to position [1458, 0]
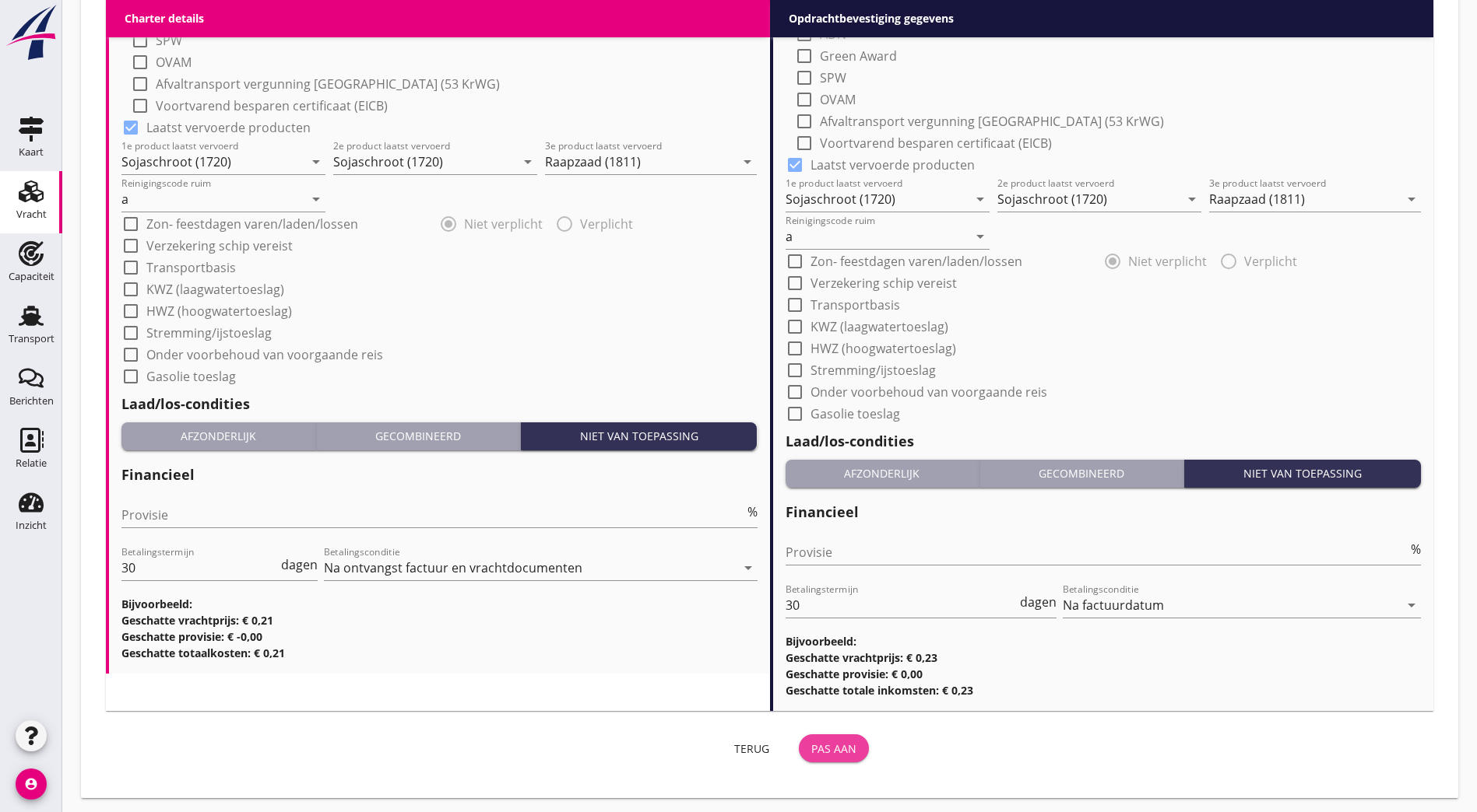
click at [811, 744] on div "Pas aan" at bounding box center [833, 748] width 45 height 16
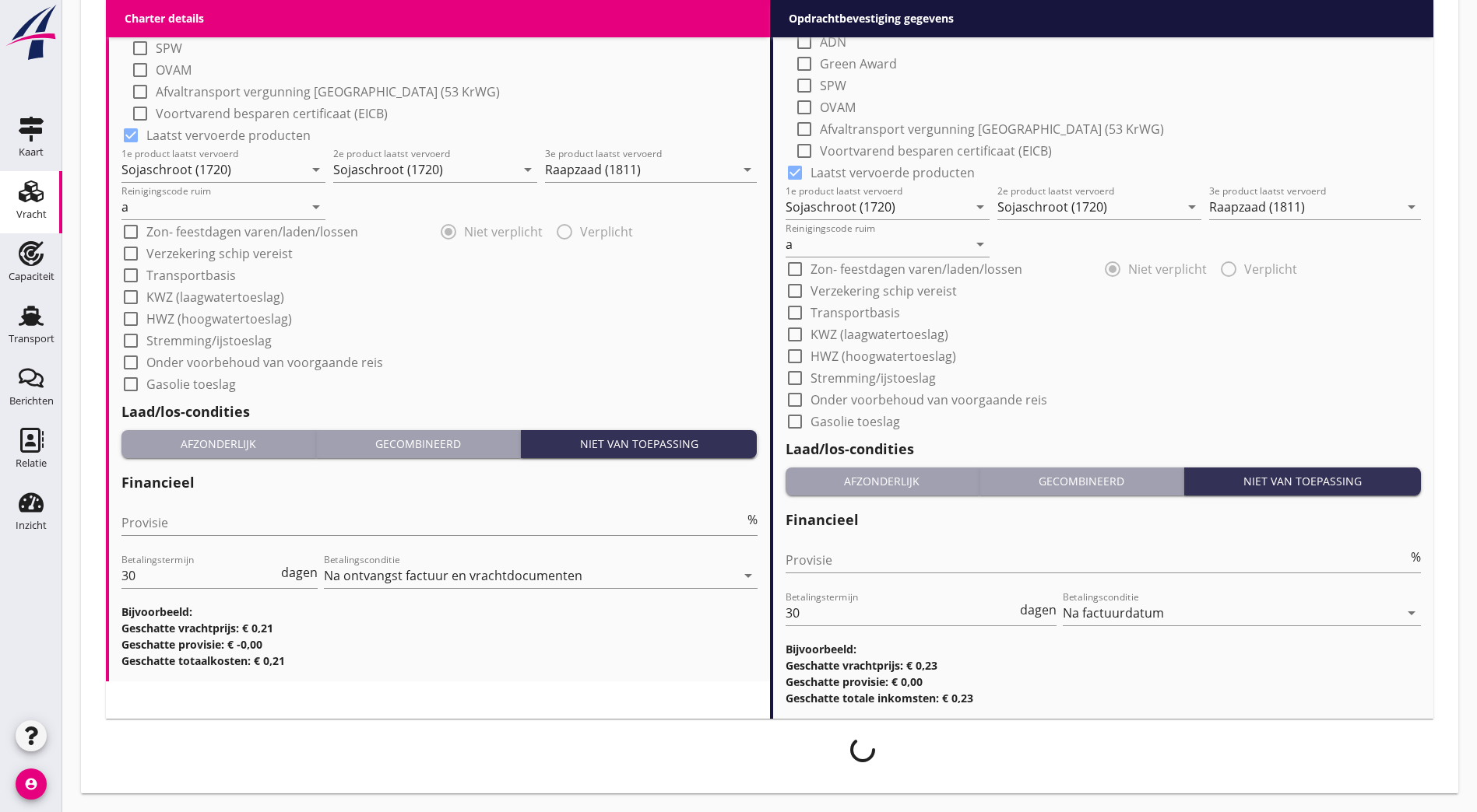
scroll to position [1446, 0]
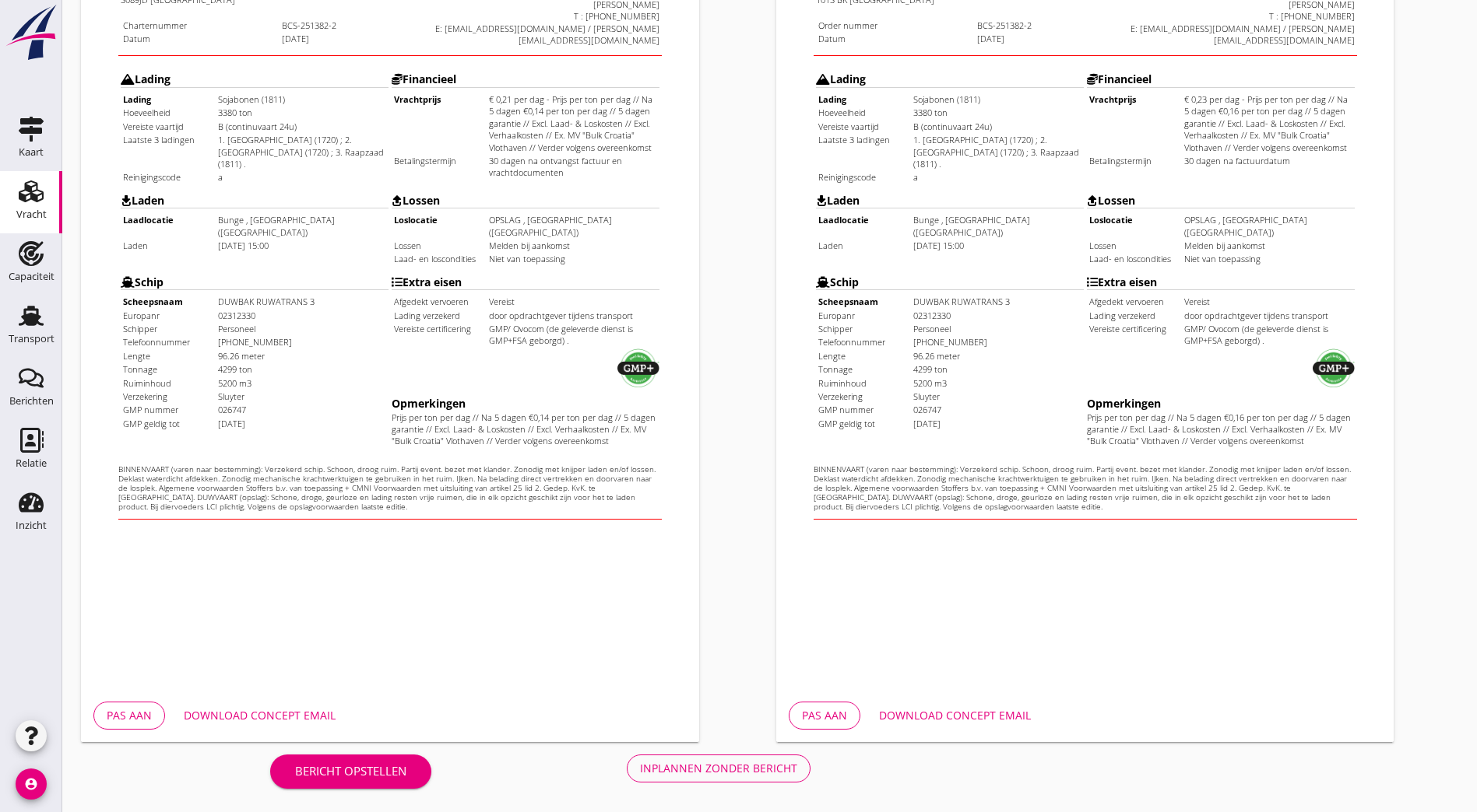
click at [640, 768] on div "Inplannen zonder bericht" at bounding box center [718, 768] width 157 height 16
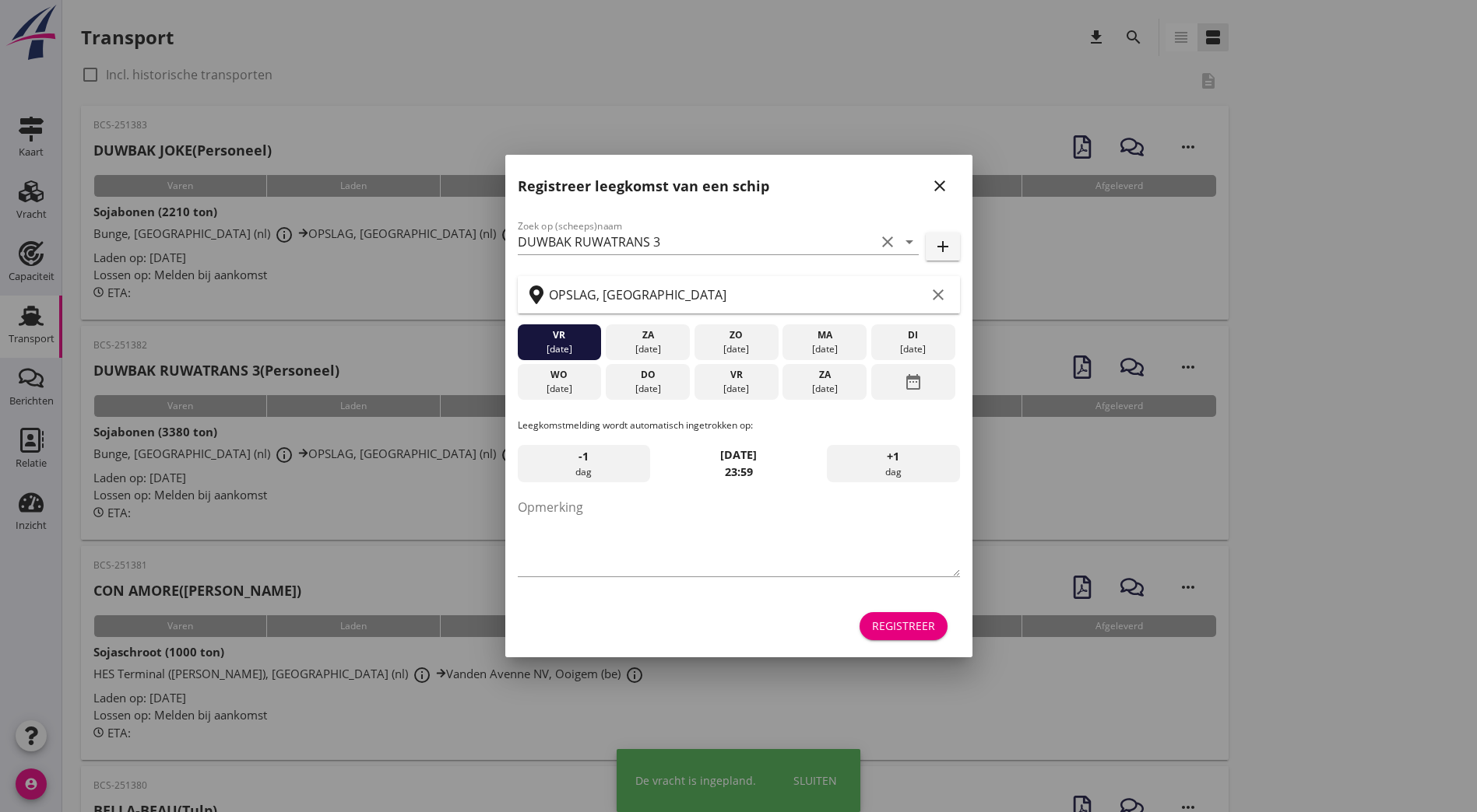
click at [943, 191] on icon "close" at bounding box center [938, 185] width 18 height 18
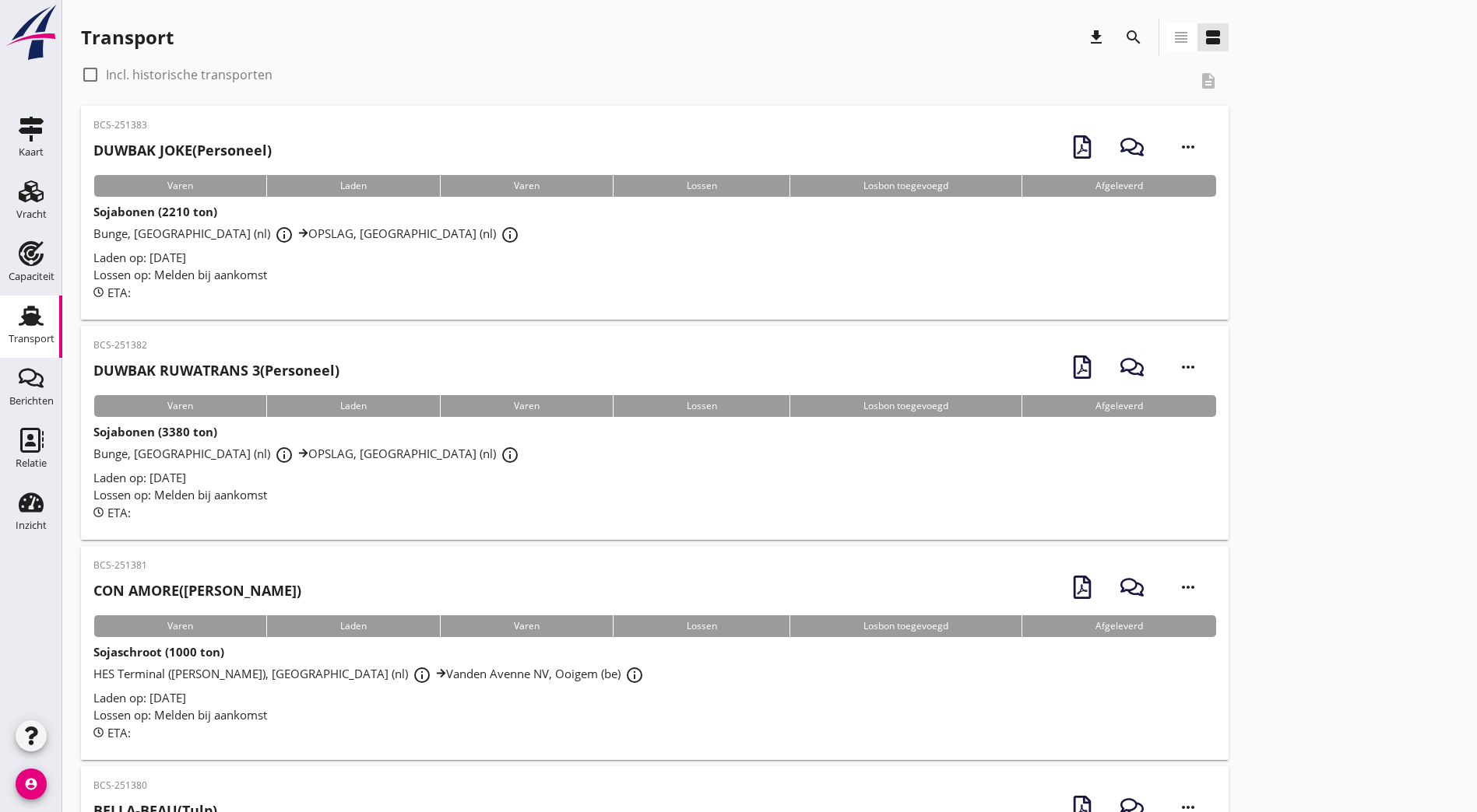
click at [276, 367] on h2 "DUWBAK RUWATRANS 3 (Personeel)" at bounding box center [216, 371] width 246 height 21
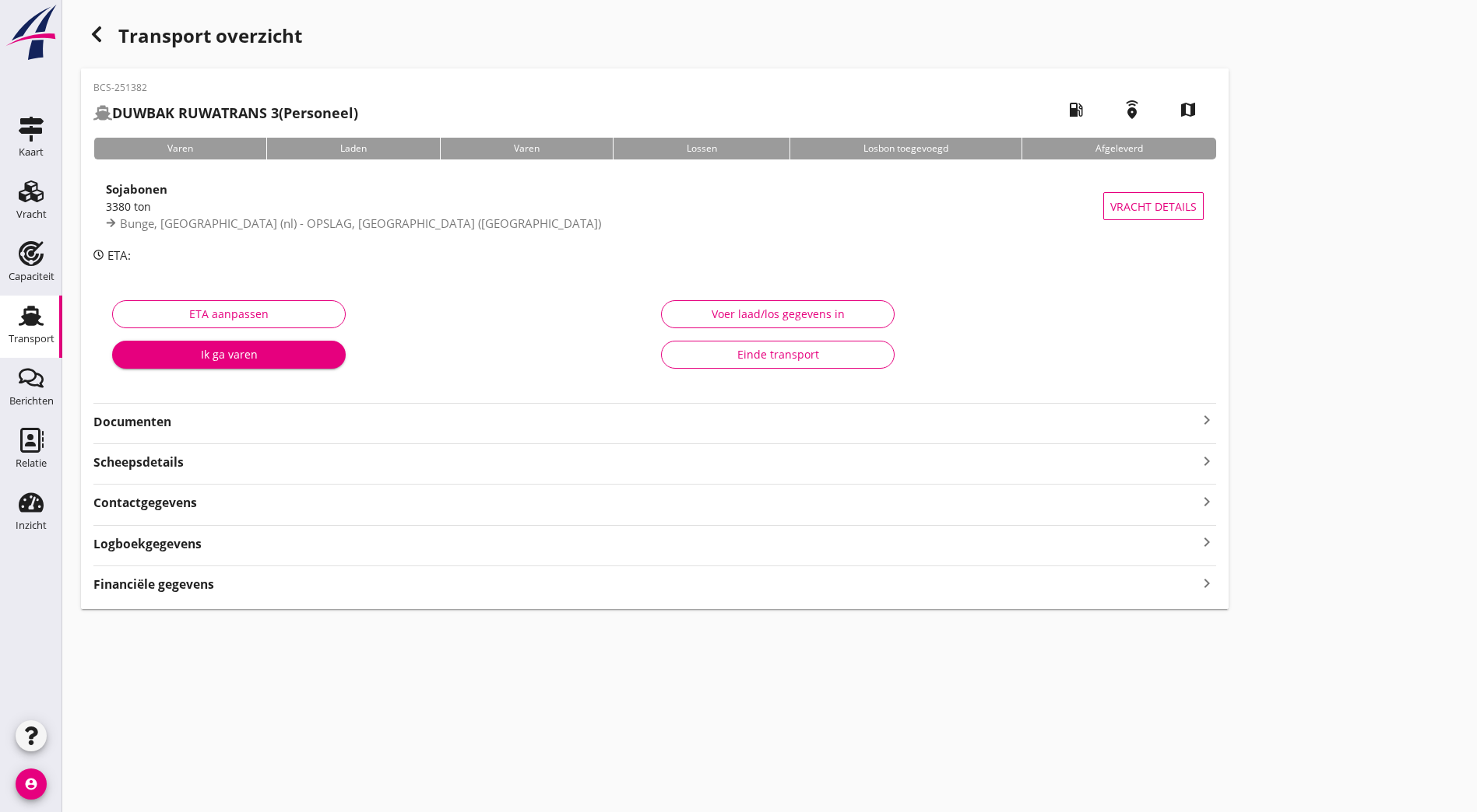
click at [349, 432] on div "BCS-251382 DUWBAK RUWATRANS 3 (Personeel) local_gas_station emergency_share map…" at bounding box center [654, 339] width 1147 height 541
click at [593, 428] on strong "Documenten" at bounding box center [646, 422] width 1104 height 18
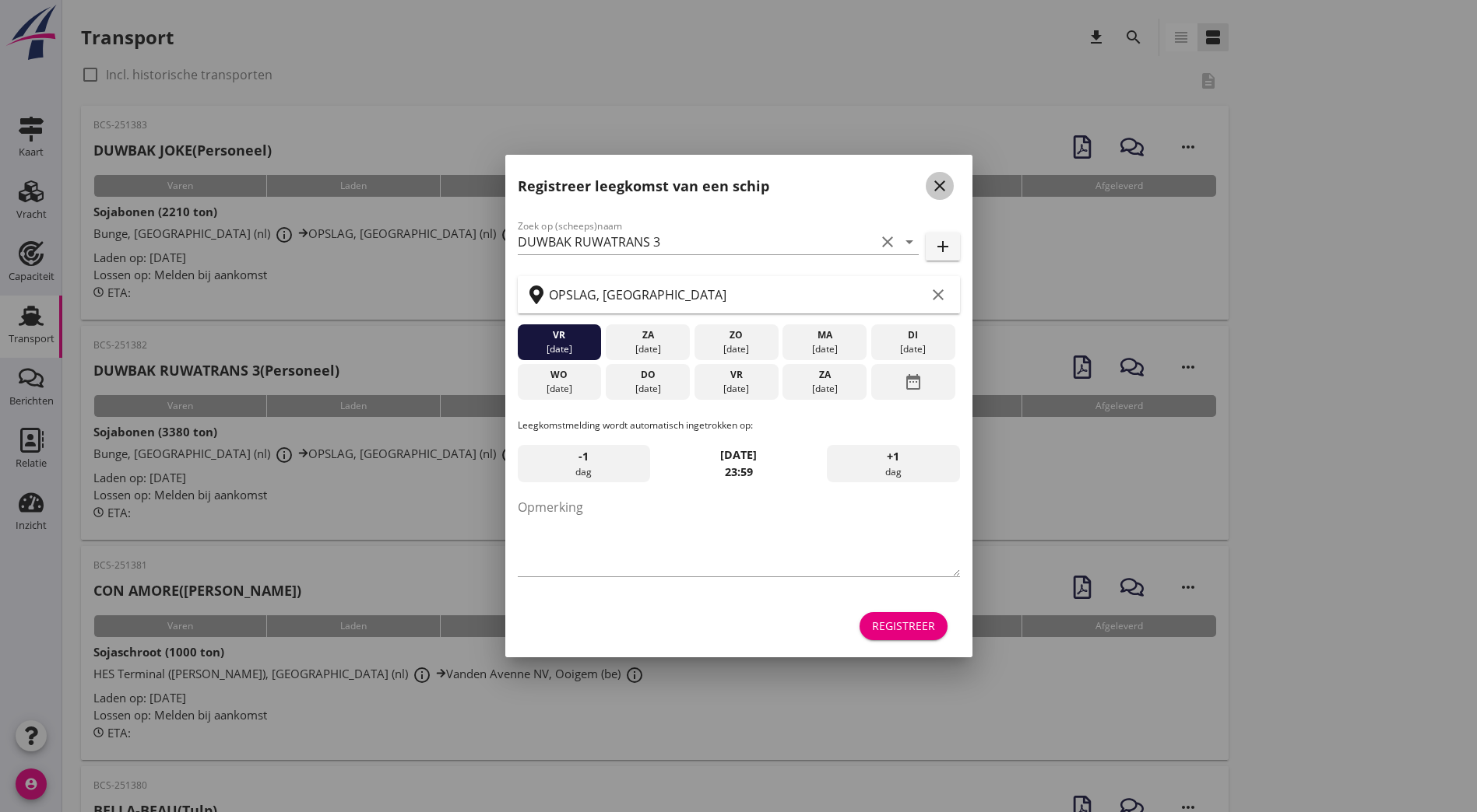
click at [941, 180] on icon "close" at bounding box center [938, 185] width 18 height 18
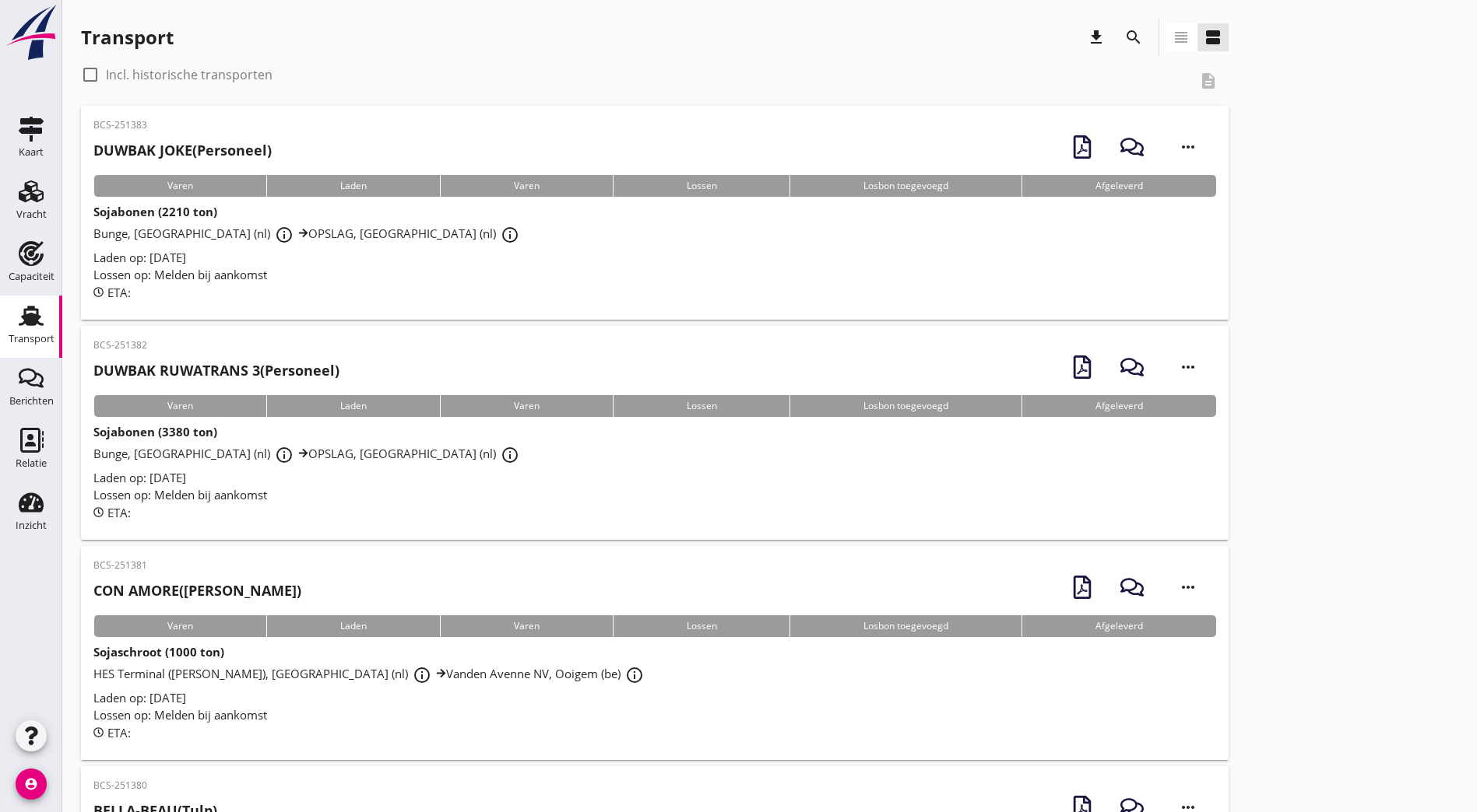
click at [250, 140] on div "BCS-251383 DUWBAK JOKE (Personeel)" at bounding box center [182, 144] width 178 height 51
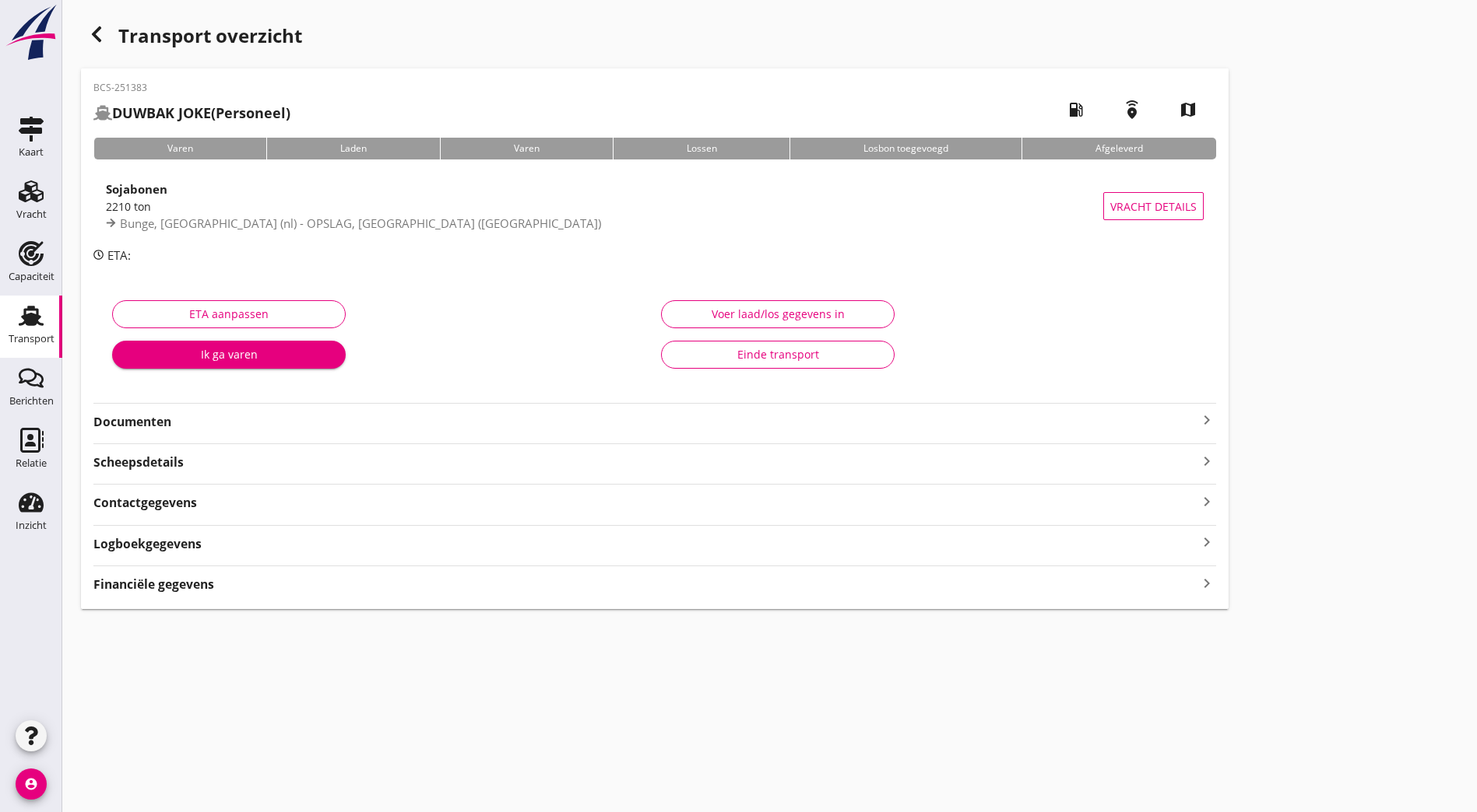
click at [328, 424] on strong "Documenten" at bounding box center [646, 422] width 1104 height 18
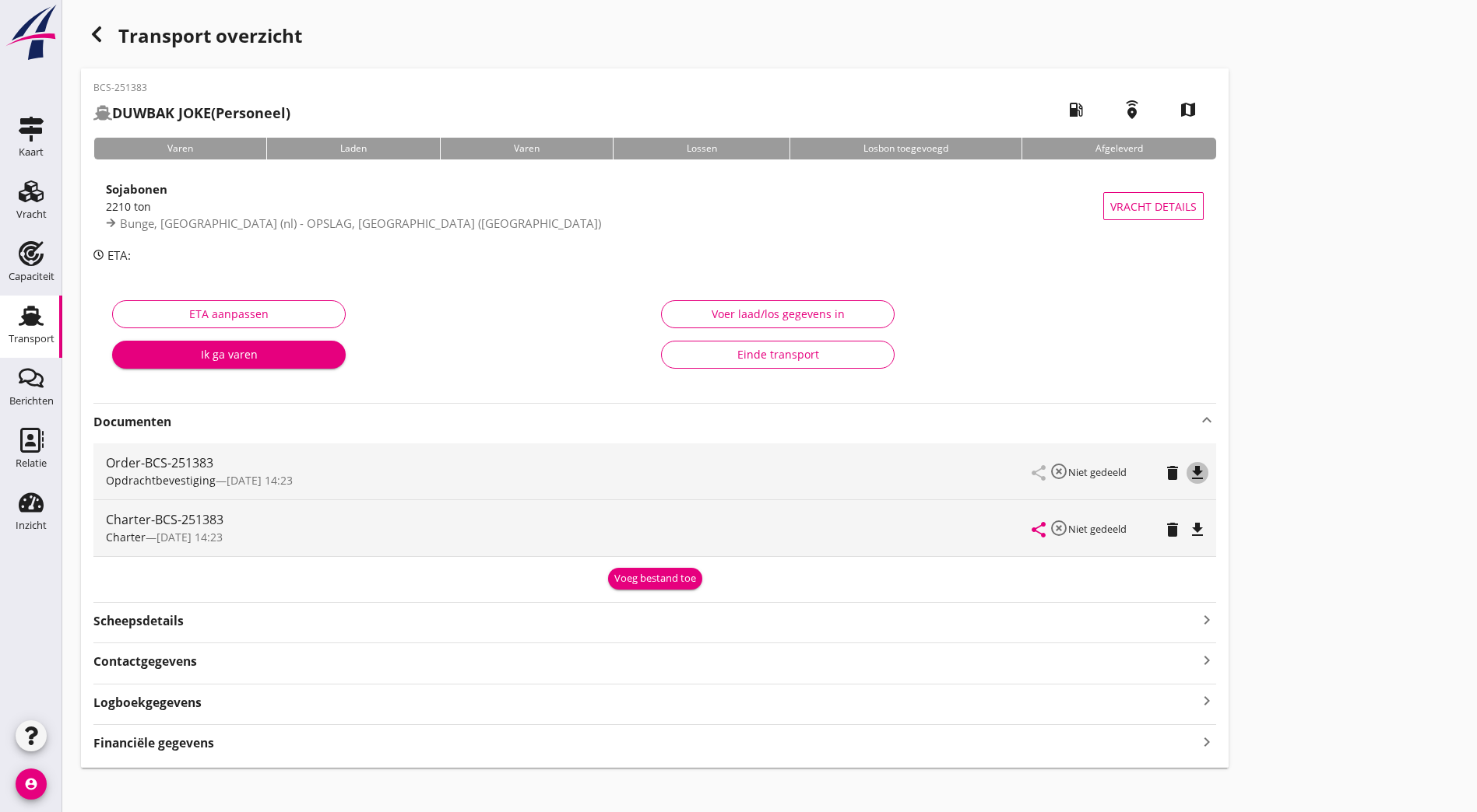
click at [1188, 466] on icon "file_download" at bounding box center [1197, 473] width 18 height 18
drag, startPoint x: 744, startPoint y: 533, endPoint x: 736, endPoint y: 515, distance: 19.7
click at [1188, 533] on icon "file_download" at bounding box center [1197, 530] width 18 height 18
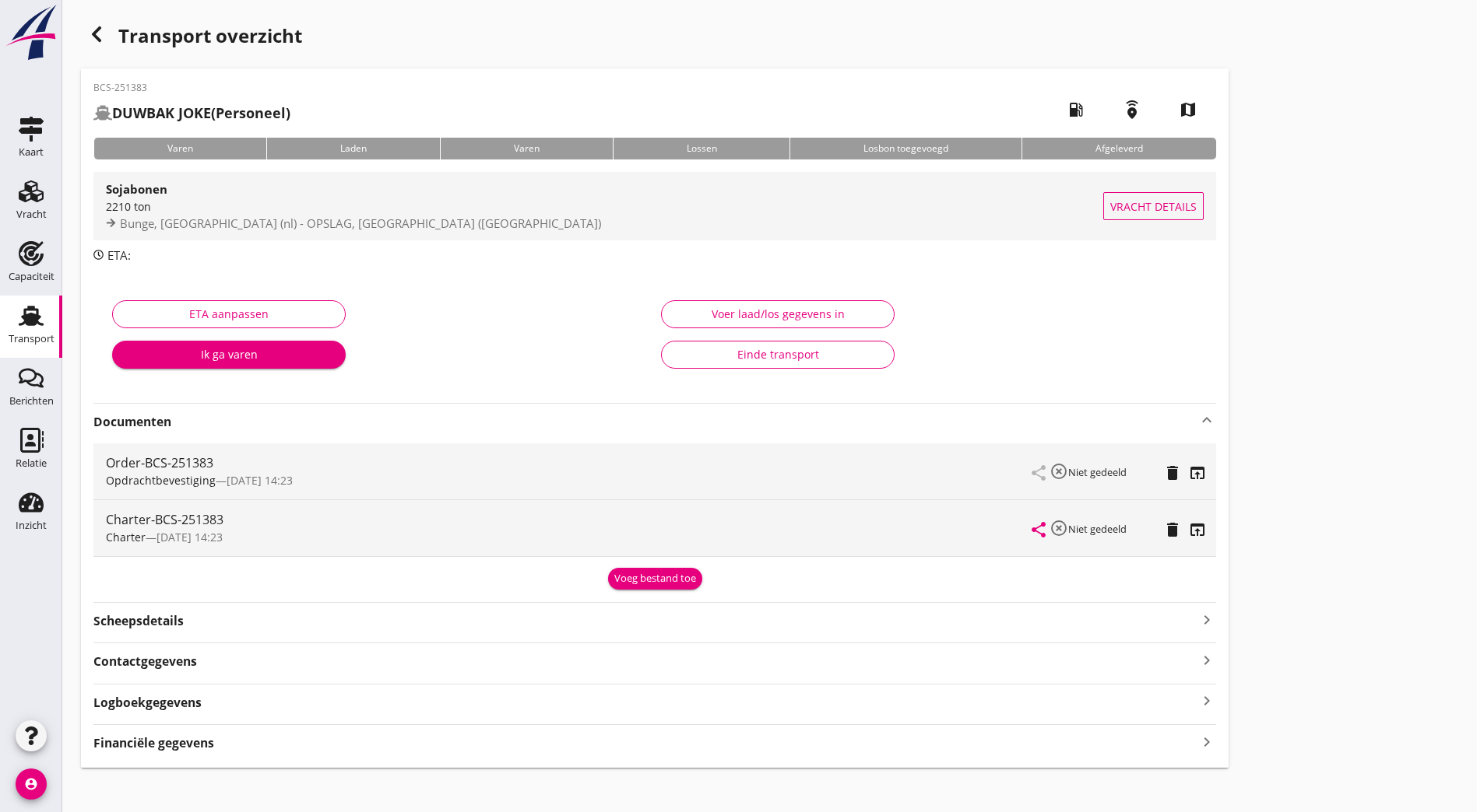
click at [330, 231] on div "Bunge, [GEOGRAPHIC_DATA] (nl) - OPSLAG, [GEOGRAPHIC_DATA] ([GEOGRAPHIC_DATA])" at bounding box center [604, 223] width 997 height 18
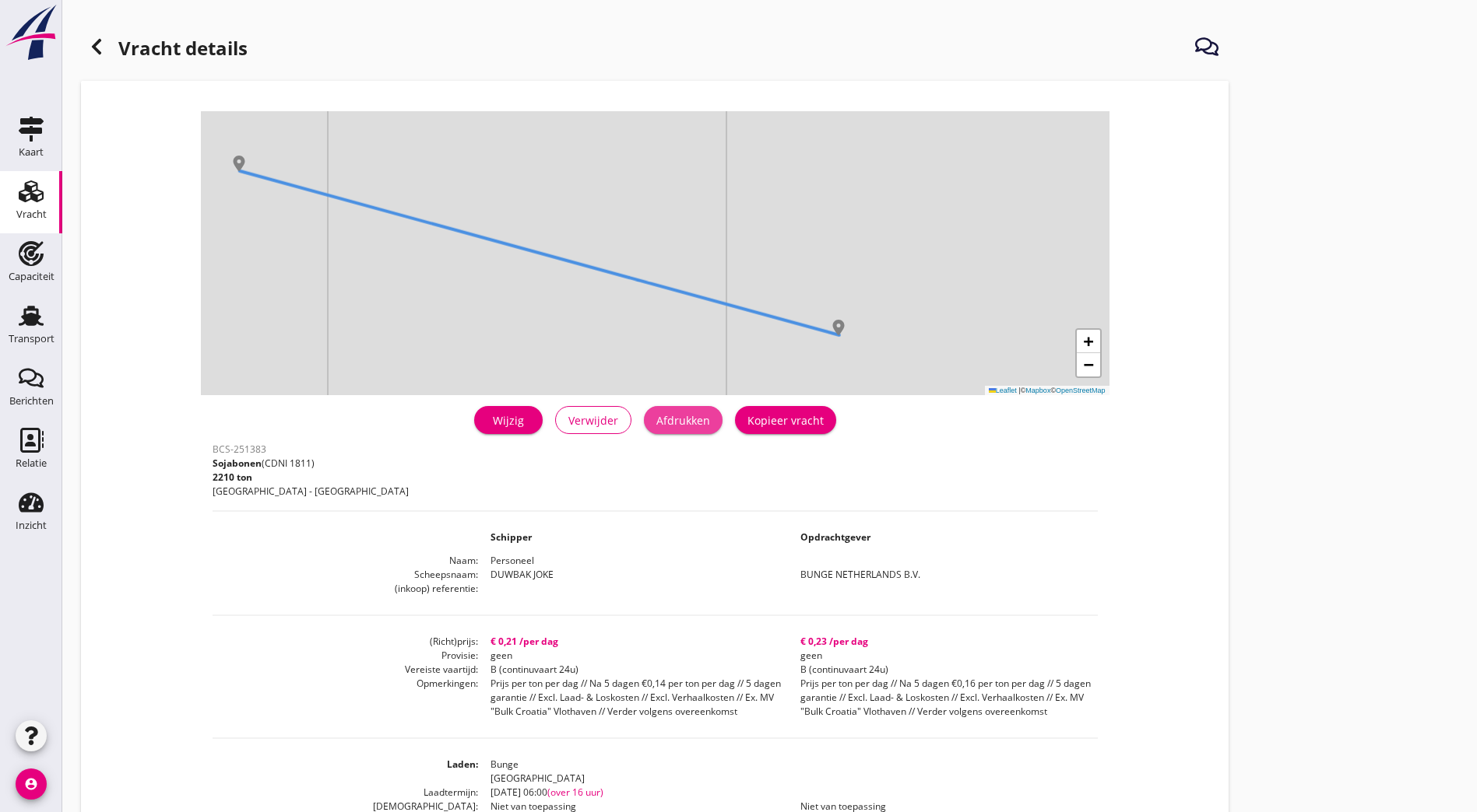
click at [656, 423] on div "Afdrukken" at bounding box center [683, 420] width 54 height 16
click at [968, 335] on div "Vracht details + − Leaflet | © Mapbox © OpenStreetMap warning Het transport hee…" at bounding box center [770, 590] width 1414 height 1181
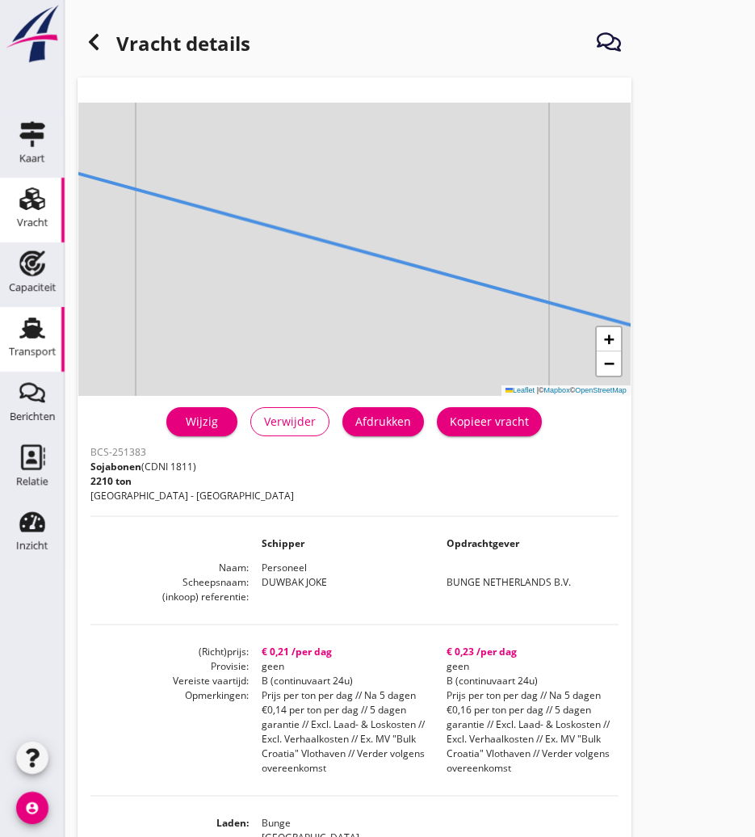
click at [30, 336] on use at bounding box center [32, 328] width 26 height 21
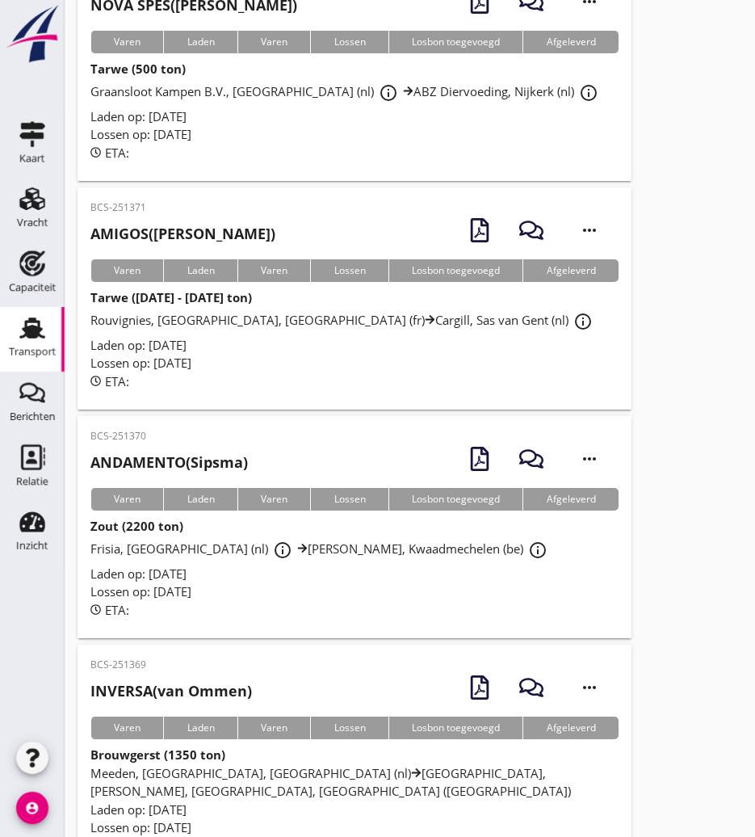
scroll to position [2989, 0]
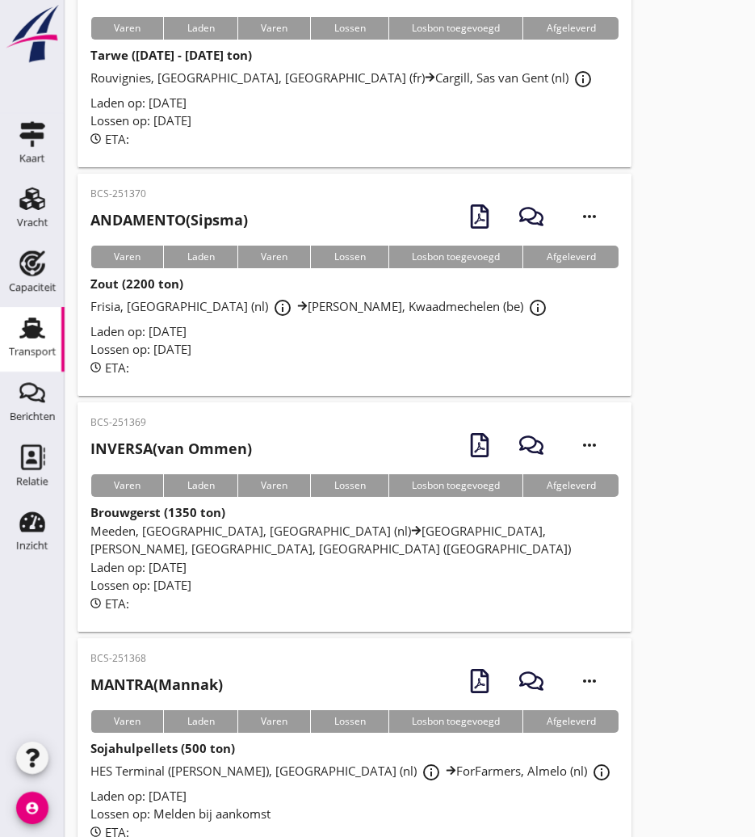
drag, startPoint x: 183, startPoint y: 381, endPoint x: 208, endPoint y: 367, distance: 28.6
click at [183, 438] on h2 "INVERSA (van Ommen)" at bounding box center [171, 449] width 162 height 22
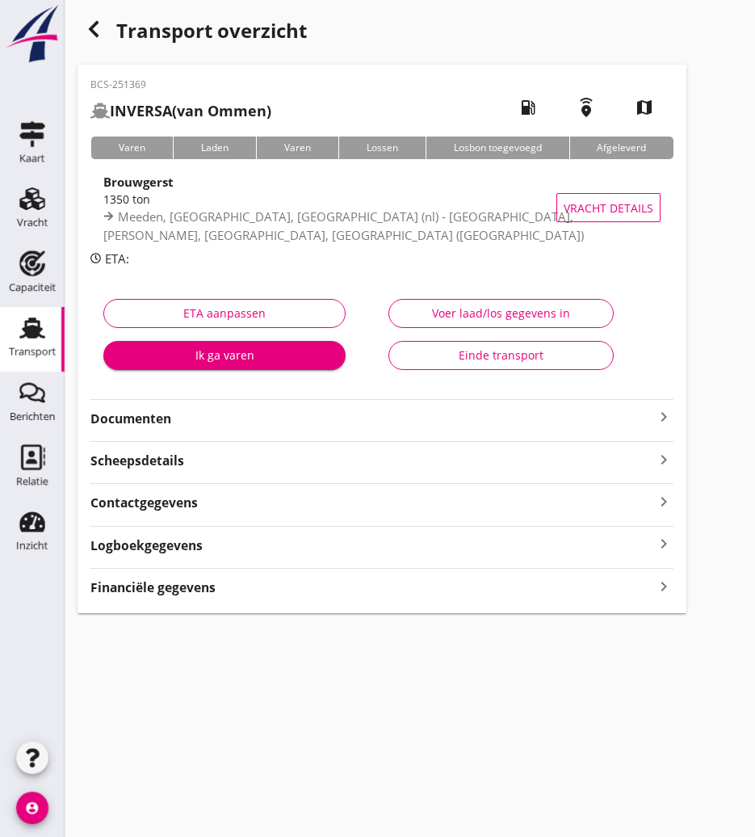
click at [162, 414] on strong "Documenten" at bounding box center [372, 419] width 564 height 19
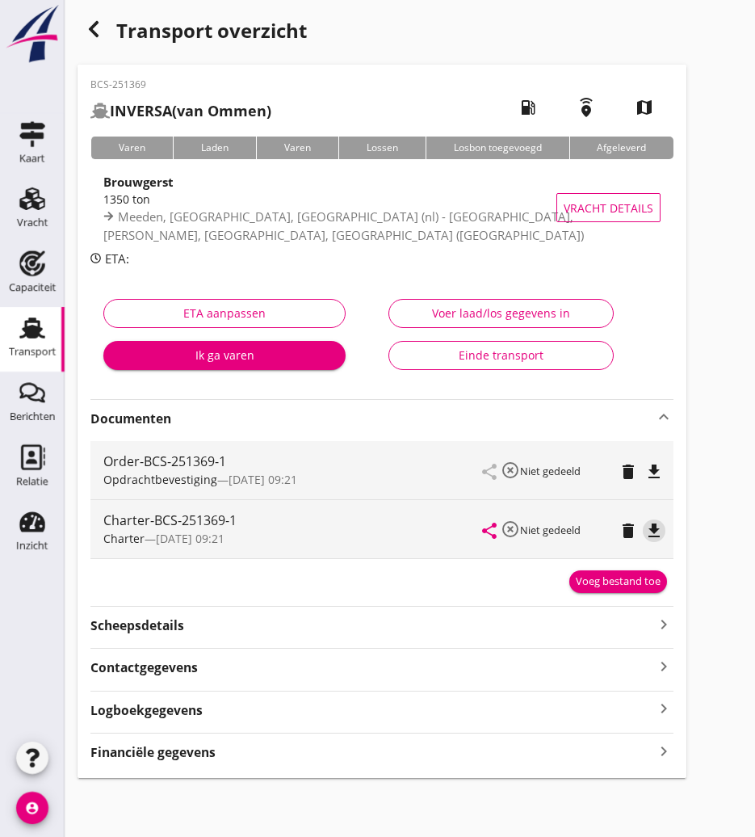
click at [653, 524] on icon "file_download" at bounding box center [654, 530] width 19 height 19
drag, startPoint x: 83, startPoint y: 27, endPoint x: 49, endPoint y: 132, distance: 110.4
click at [83, 26] on div "button" at bounding box center [94, 29] width 32 height 32
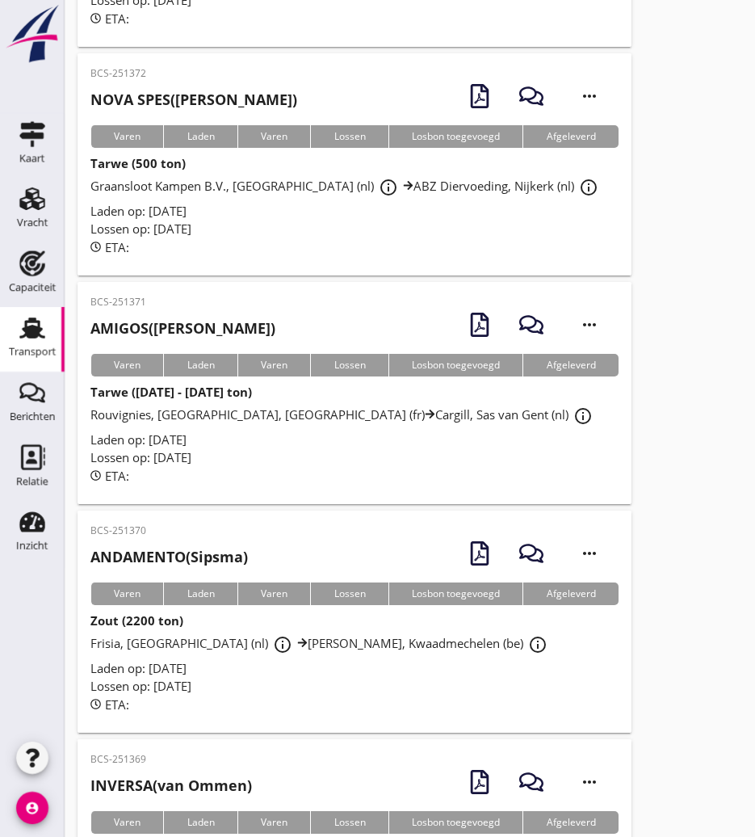
scroll to position [2733, 0]
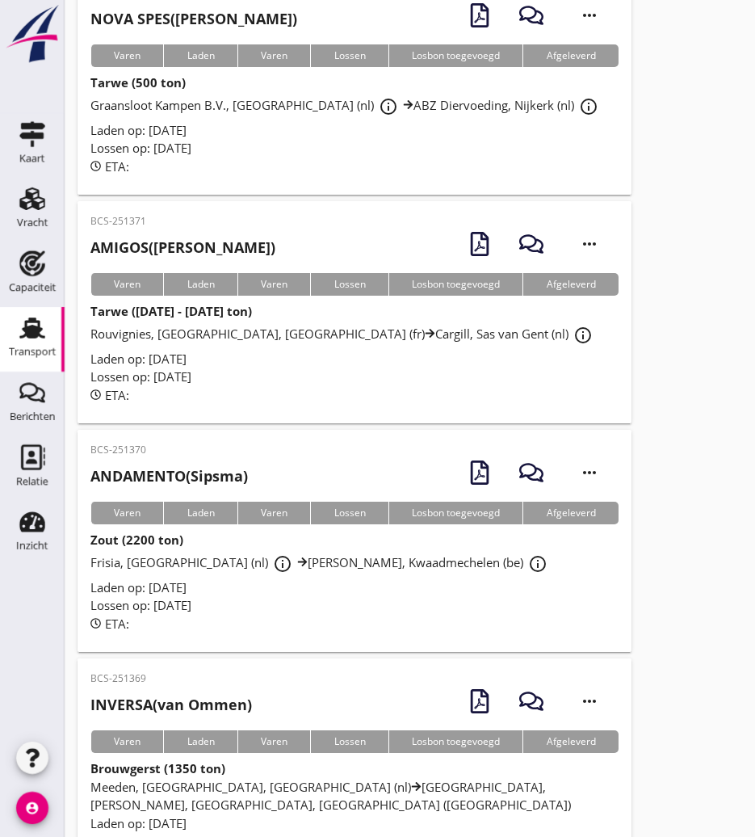
click at [208, 465] on h2 "ANDAMENTO (Sipsma)" at bounding box center [169, 476] width 158 height 22
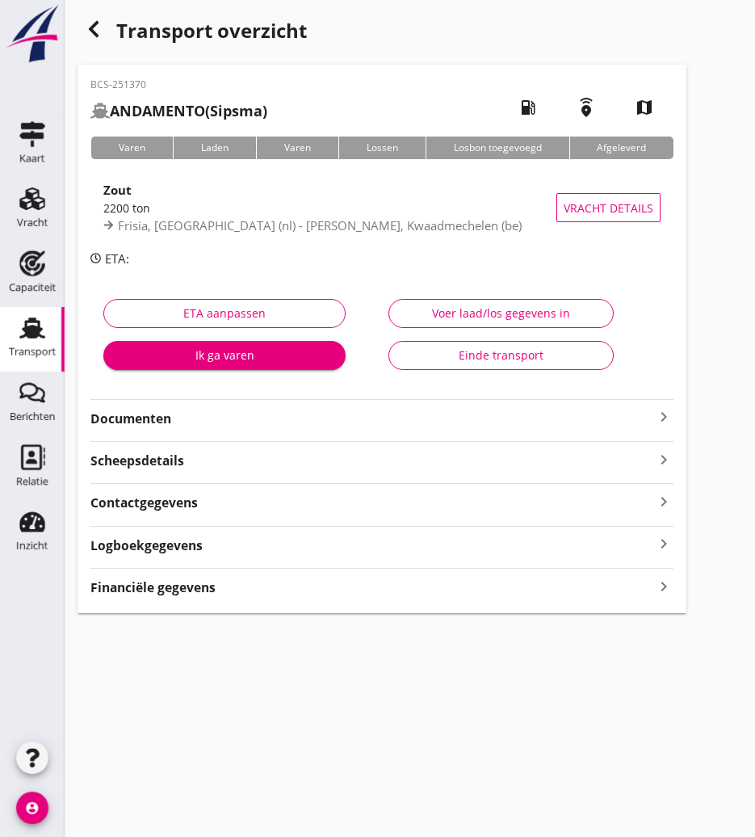
click at [122, 417] on strong "Documenten" at bounding box center [372, 419] width 564 height 19
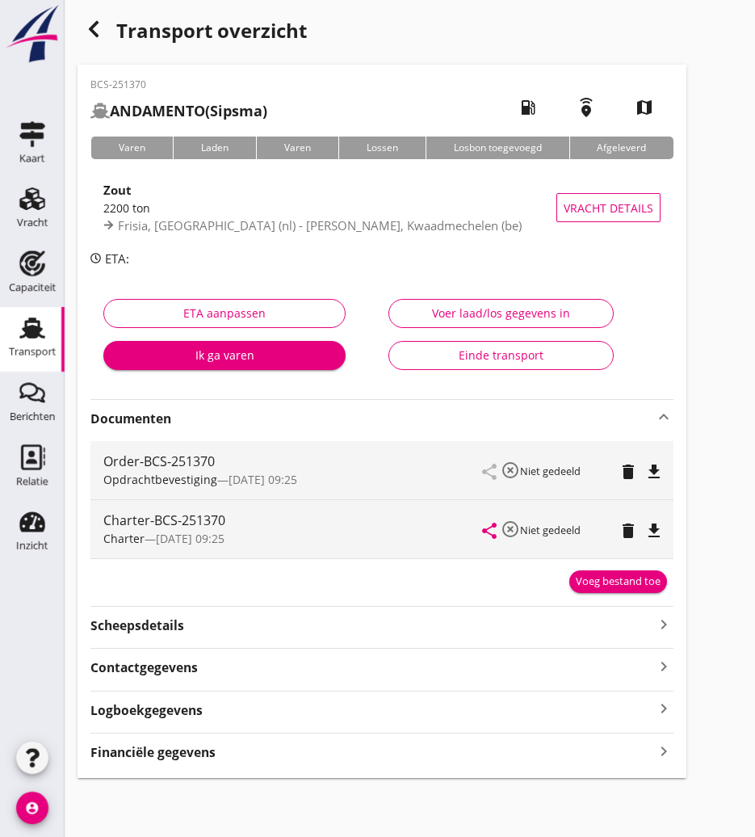
click at [655, 524] on icon "file_download" at bounding box center [654, 530] width 19 height 19
click at [95, 26] on use "button" at bounding box center [94, 29] width 10 height 16
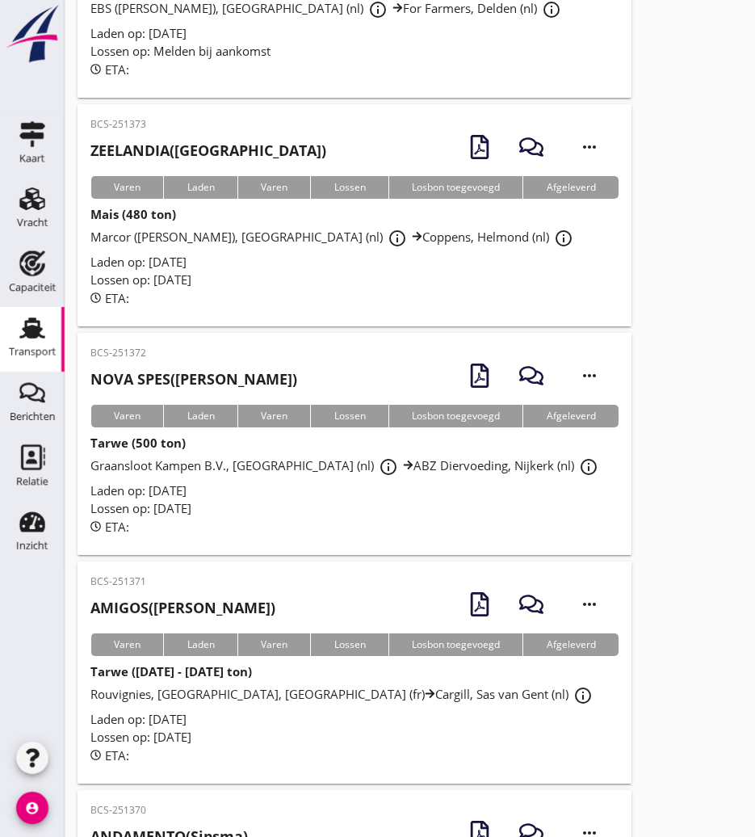
scroll to position [2454, 0]
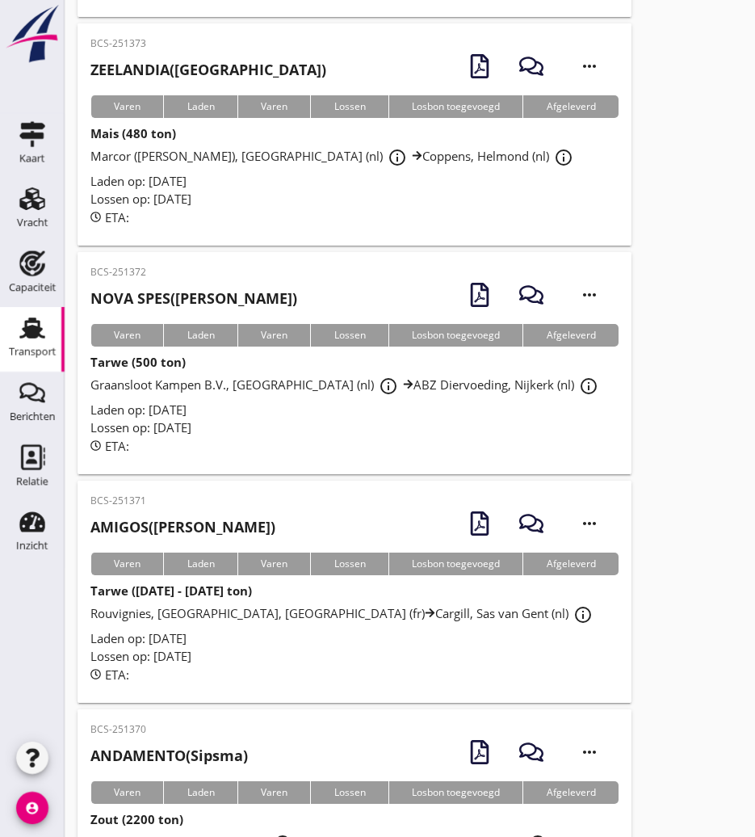
click at [198, 516] on h2 "AMIGOS ([PERSON_NAME])" at bounding box center [182, 527] width 185 height 22
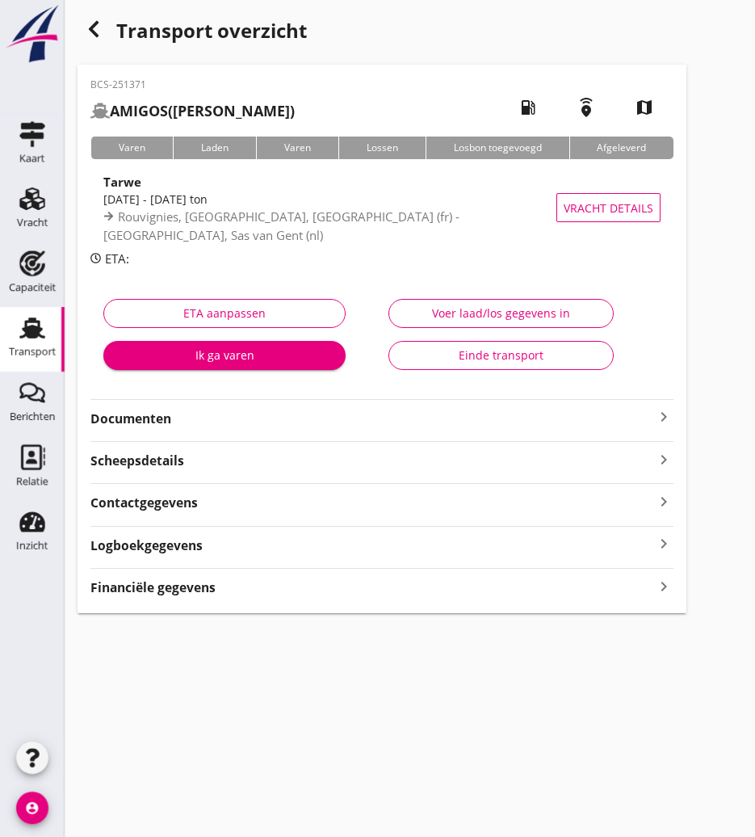
click at [140, 413] on strong "Documenten" at bounding box center [372, 419] width 564 height 19
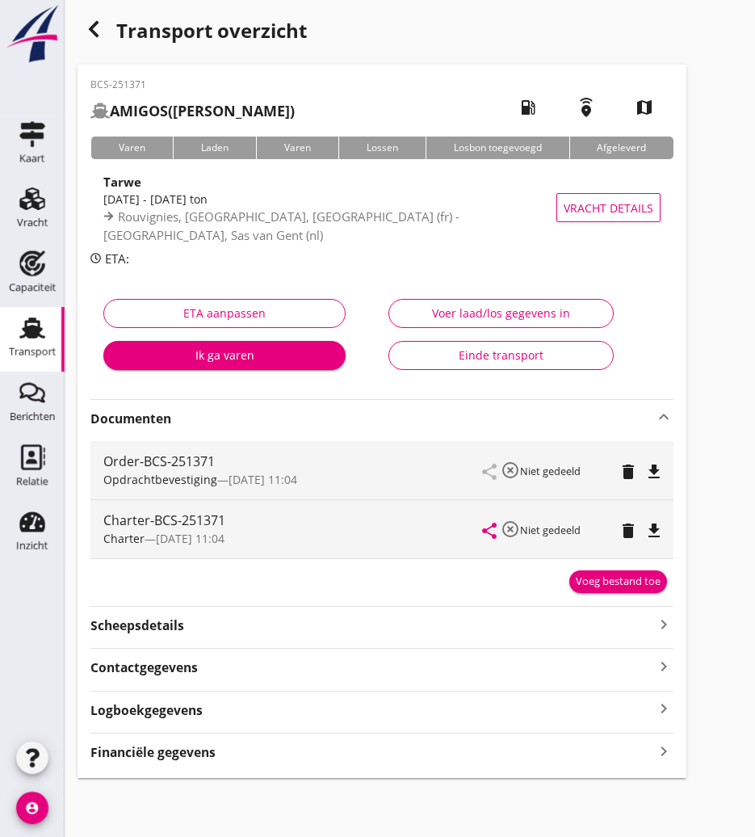
click at [664, 536] on icon "file_download" at bounding box center [654, 530] width 19 height 19
click at [86, 36] on icon "button" at bounding box center [93, 28] width 19 height 19
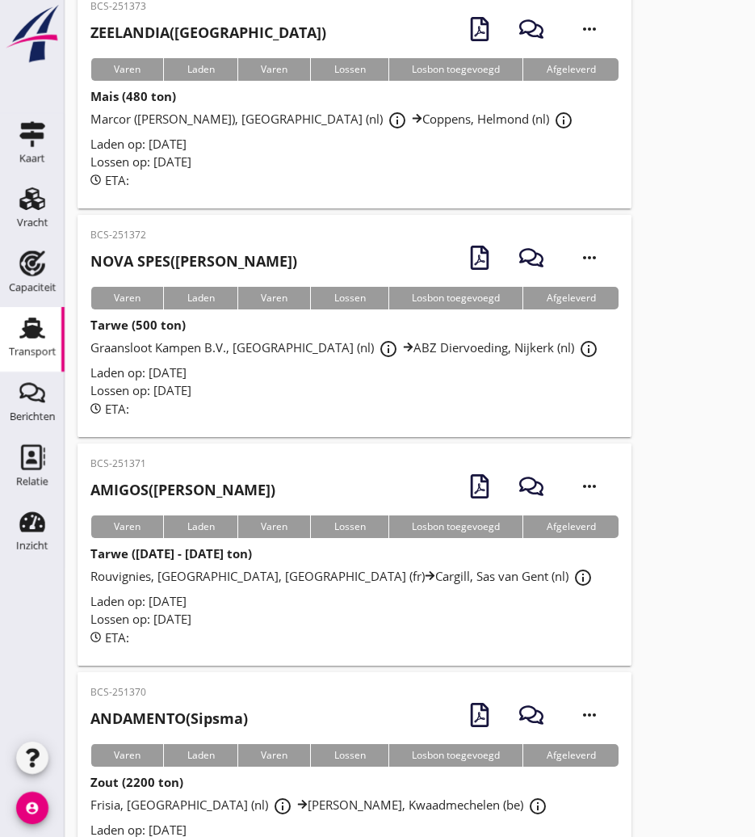
scroll to position [2329, 0]
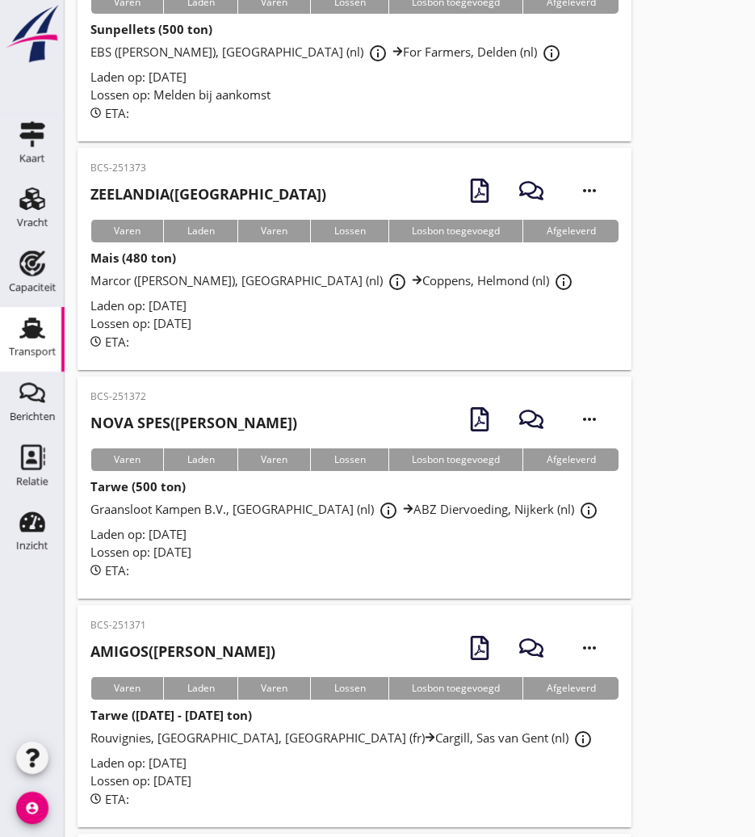
drag, startPoint x: 214, startPoint y: 351, endPoint x: 195, endPoint y: 363, distance: 22.9
click at [214, 389] on div "BCS-251372 NOVA SPES (van Aken)" at bounding box center [193, 415] width 207 height 53
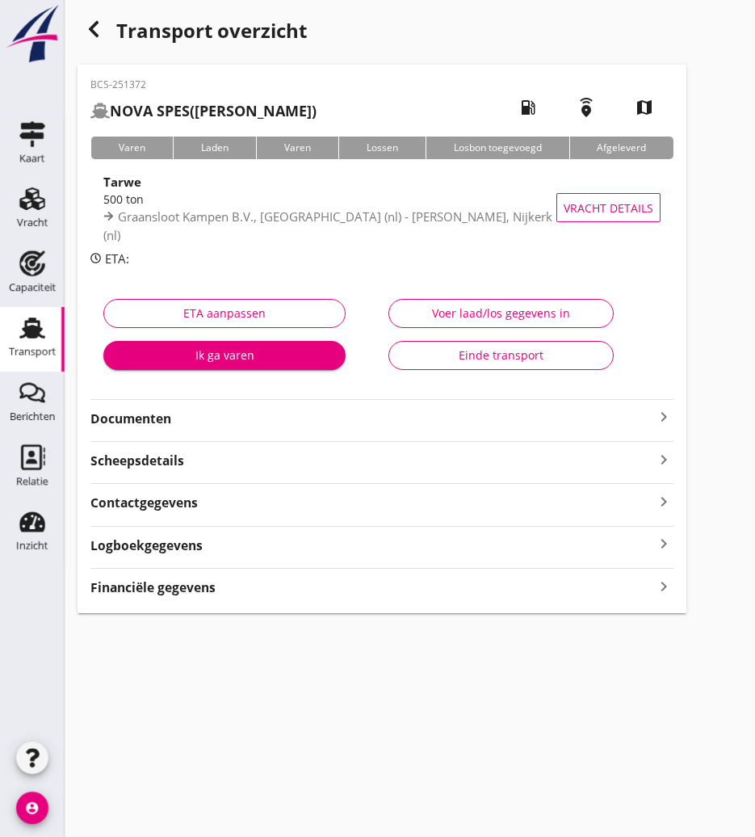
click at [184, 419] on strong "Documenten" at bounding box center [372, 419] width 564 height 19
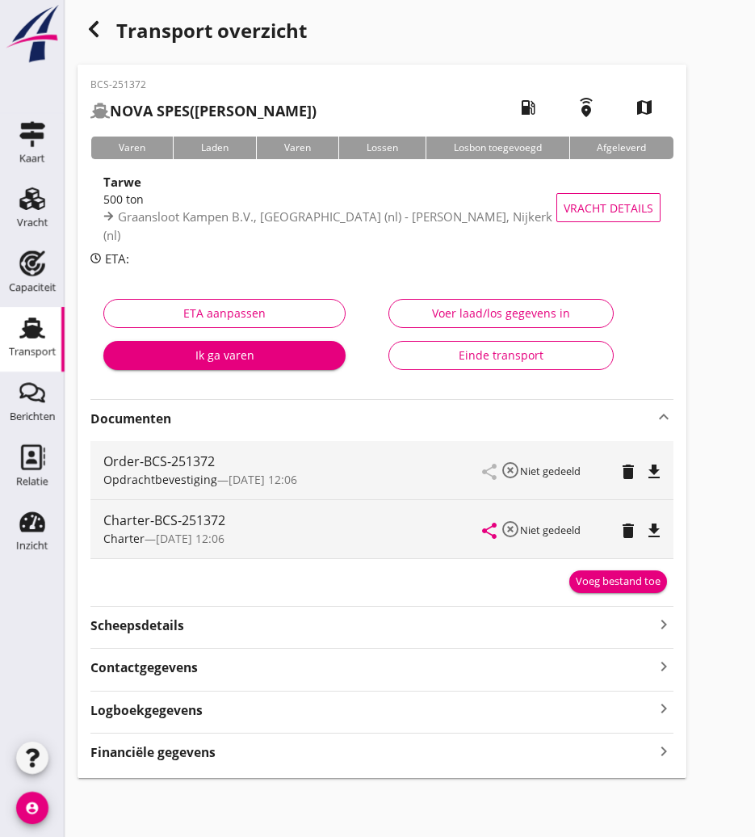
click at [663, 532] on icon "file_download" at bounding box center [654, 530] width 19 height 19
click at [87, 27] on icon "button" at bounding box center [93, 28] width 19 height 19
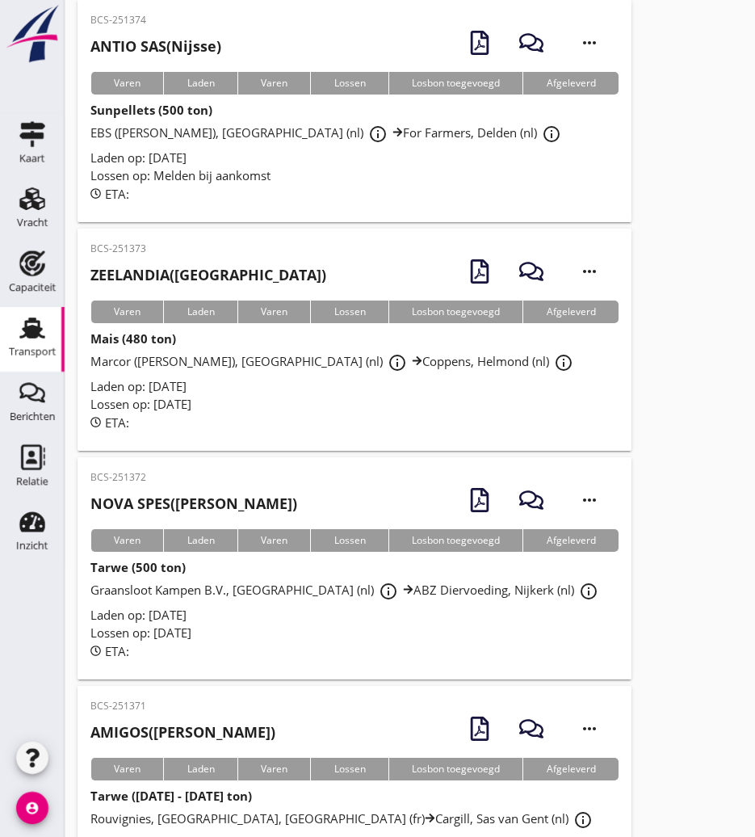
scroll to position [2168, 0]
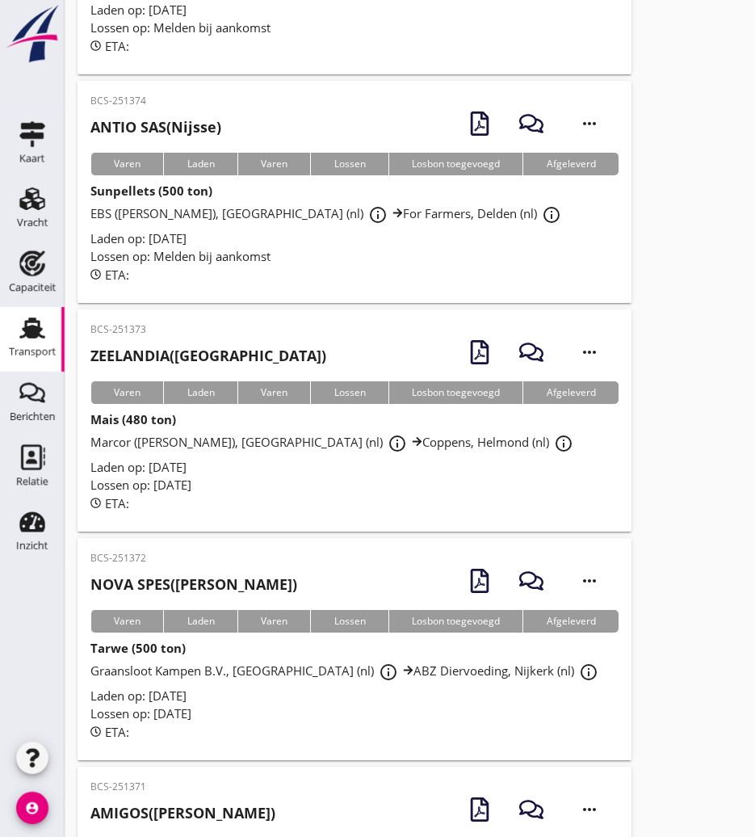
click at [173, 322] on div "BCS-251373 [GEOGRAPHIC_DATA] ([GEOGRAPHIC_DATA])" at bounding box center [208, 348] width 236 height 53
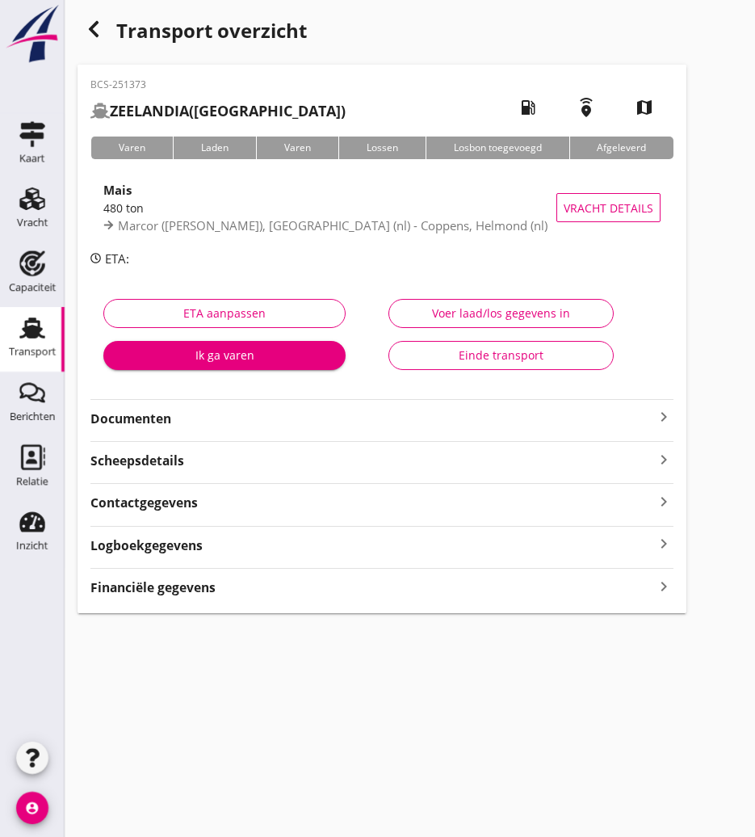
click at [196, 423] on strong "Documenten" at bounding box center [372, 419] width 564 height 19
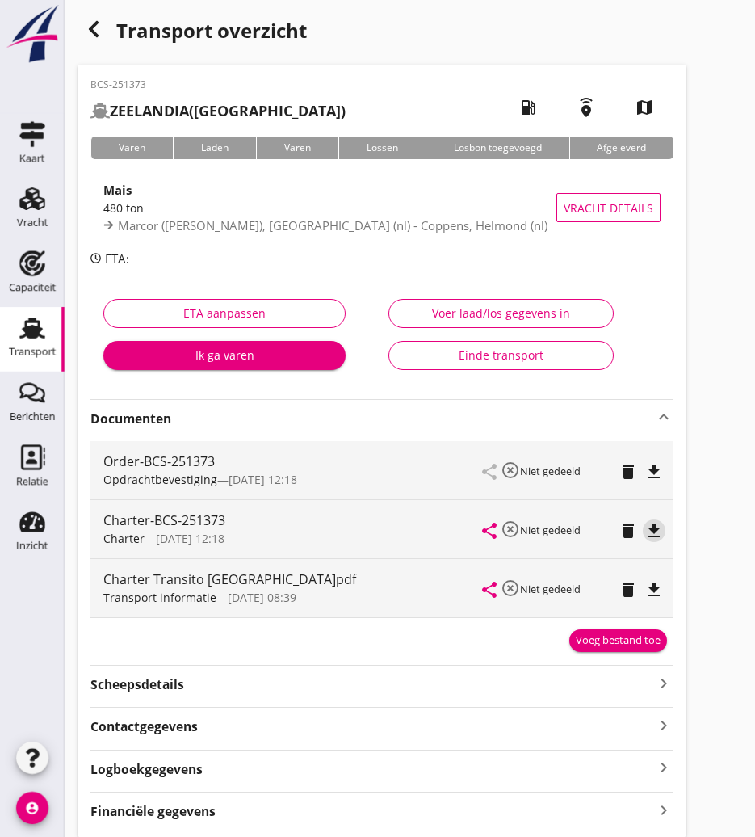
click at [666, 529] on div "Charter-BCS-251373 Charter — [DATE] 12:18 share highlight_off Niet gedeeld dele…" at bounding box center [381, 529] width 583 height 58
click at [653, 531] on icon "file_download" at bounding box center [654, 530] width 19 height 19
click at [106, 32] on div "button" at bounding box center [94, 29] width 32 height 32
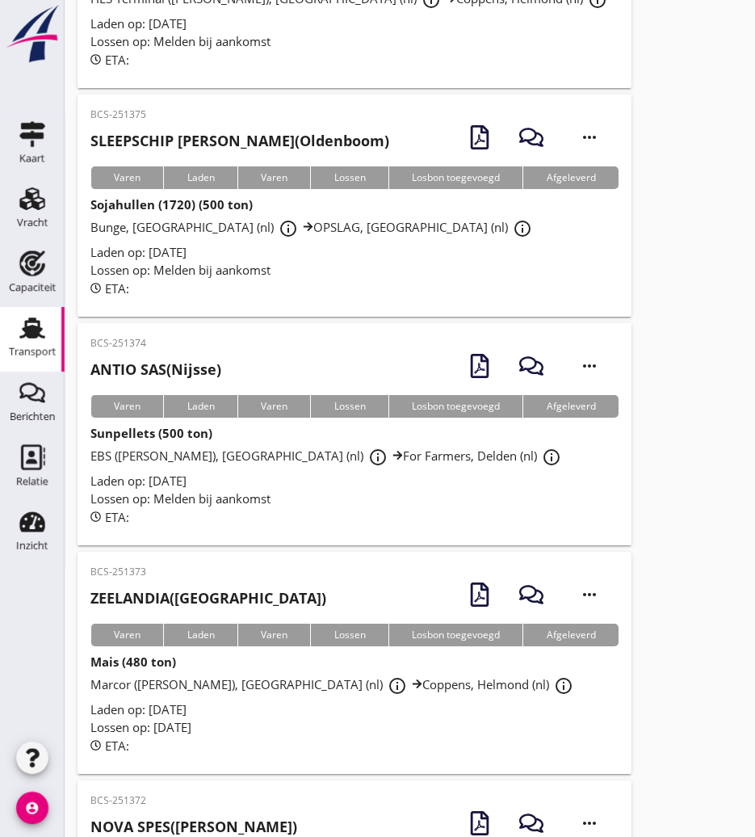
scroll to position [1764, 0]
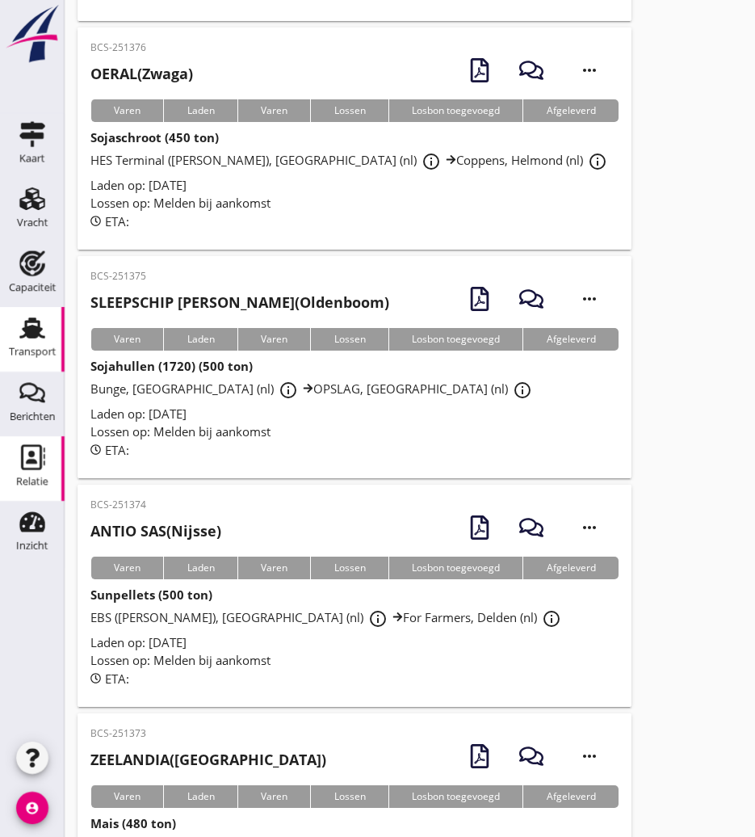
drag, startPoint x: 175, startPoint y: 472, endPoint x: 34, endPoint y: 471, distance: 141.4
click at [175, 520] on h2 "[PERSON_NAME] (Nijsse)" at bounding box center [155, 531] width 131 height 22
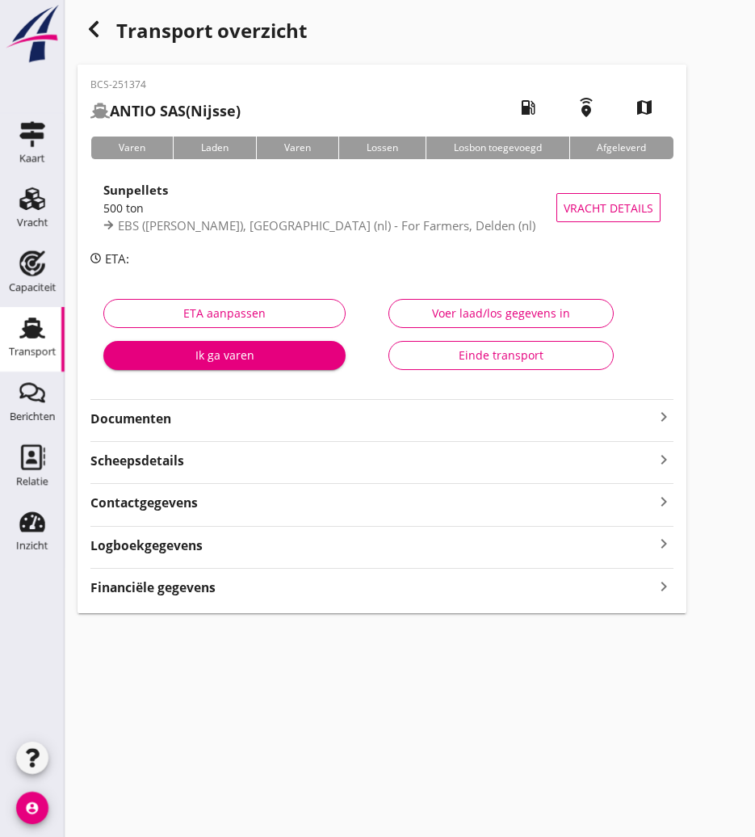
drag, startPoint x: 166, startPoint y: 419, endPoint x: 178, endPoint y: 422, distance: 11.6
click at [166, 422] on strong "Documenten" at bounding box center [372, 419] width 564 height 19
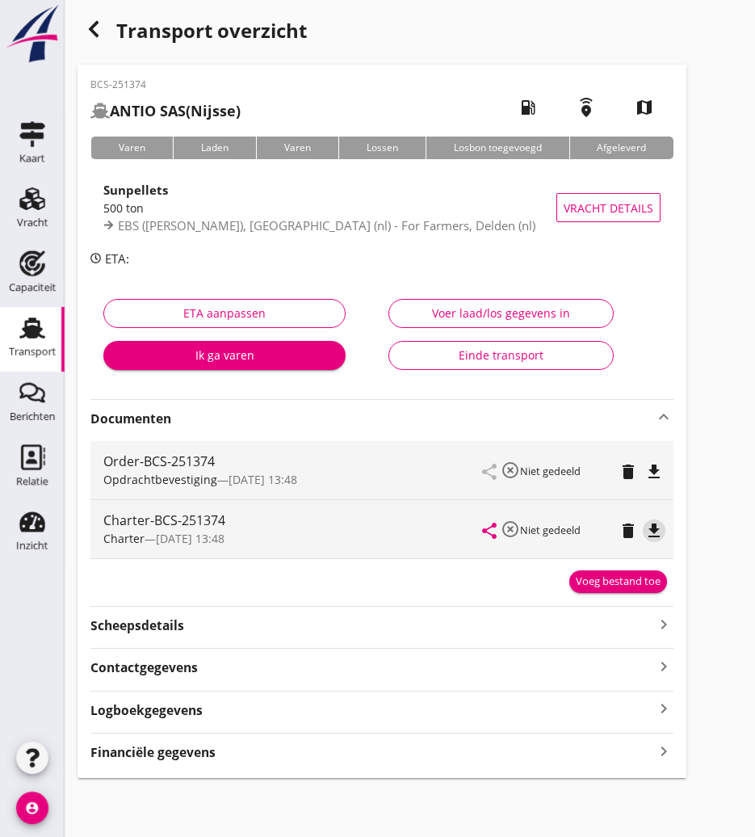
click at [658, 532] on icon "file_download" at bounding box center [654, 530] width 19 height 19
click at [90, 25] on icon "button" at bounding box center [93, 28] width 19 height 19
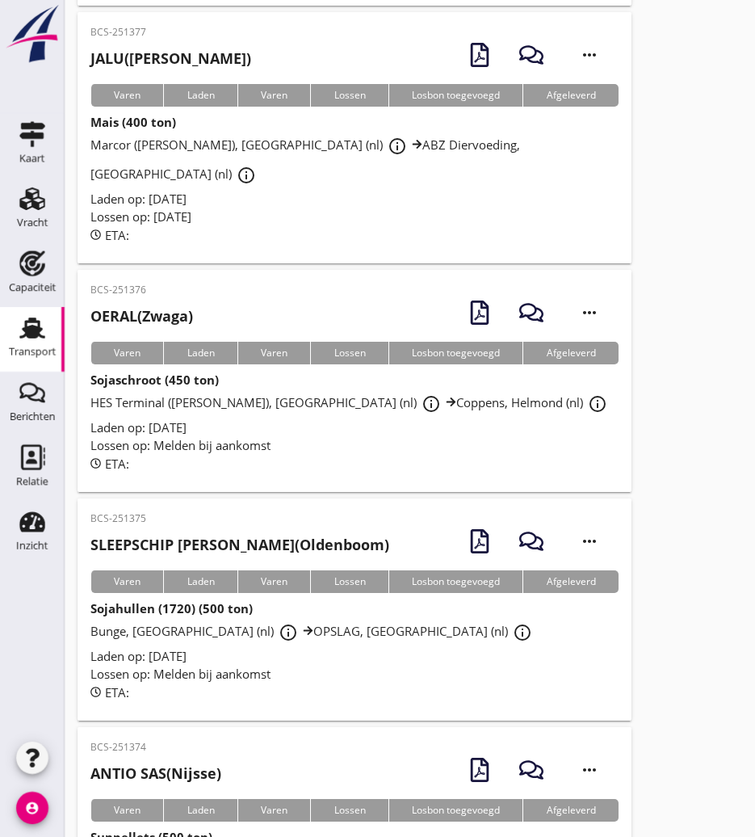
scroll to position [1360, 0]
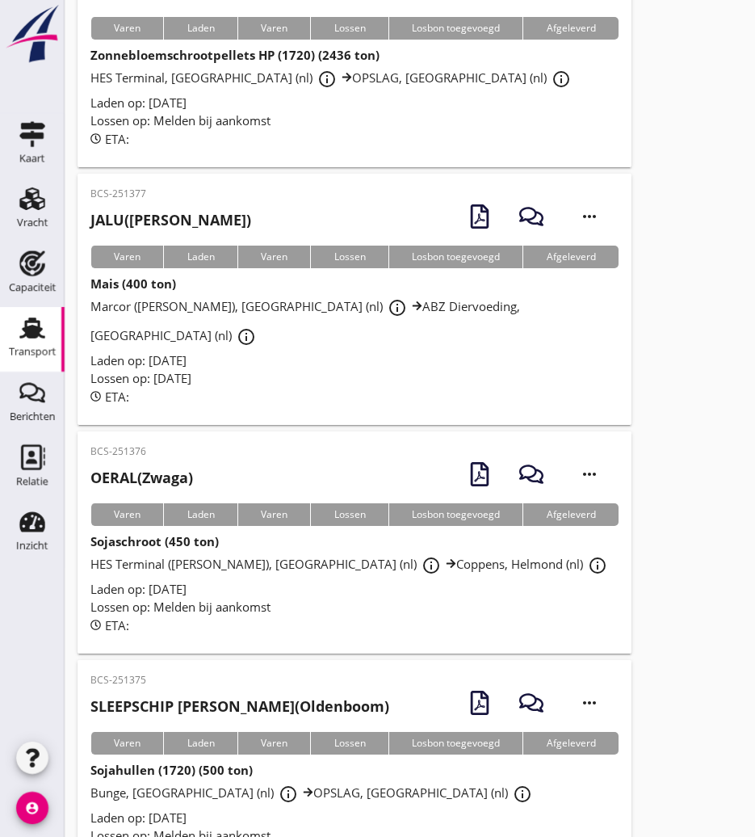
click at [149, 467] on h2 "OERAL (Zwaga)" at bounding box center [141, 478] width 103 height 22
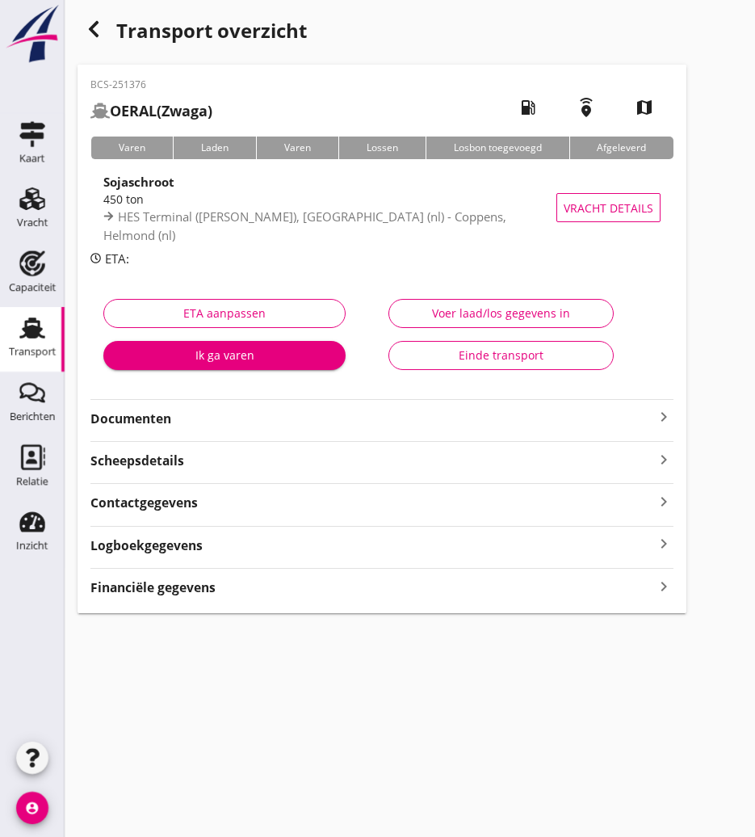
drag, startPoint x: 110, startPoint y: 417, endPoint x: 120, endPoint y: 414, distance: 11.0
click at [110, 417] on strong "Documenten" at bounding box center [372, 419] width 564 height 19
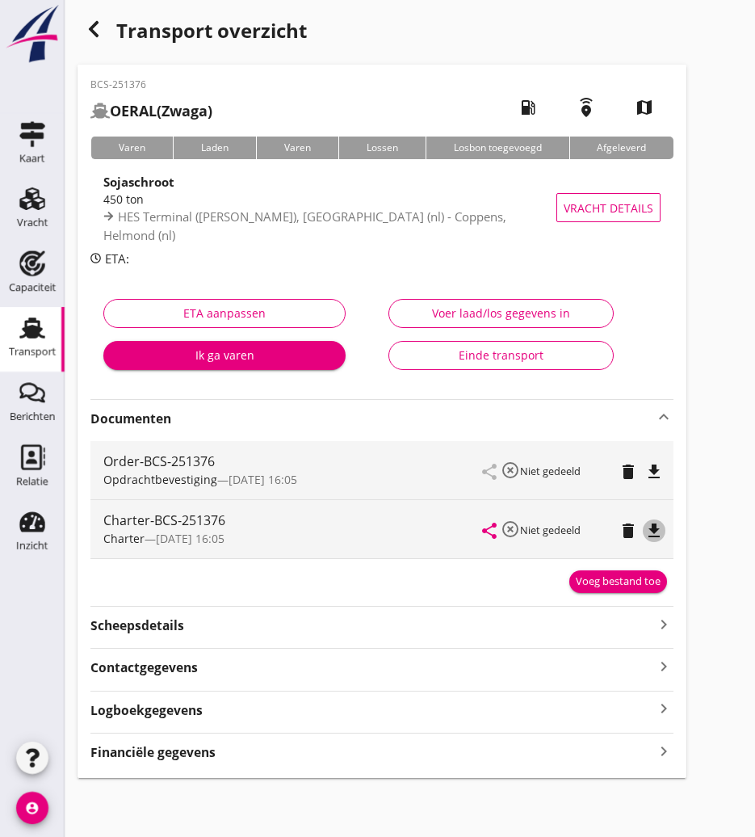
click at [652, 529] on icon "file_download" at bounding box center [654, 530] width 19 height 19
click at [83, 25] on div "button" at bounding box center [94, 29] width 32 height 32
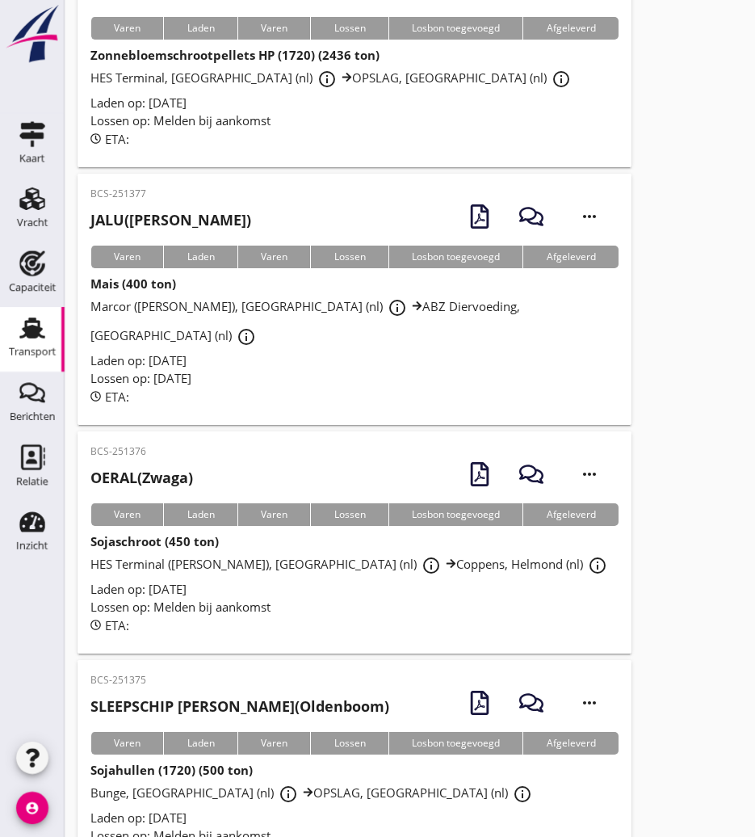
scroll to position [1198, 0]
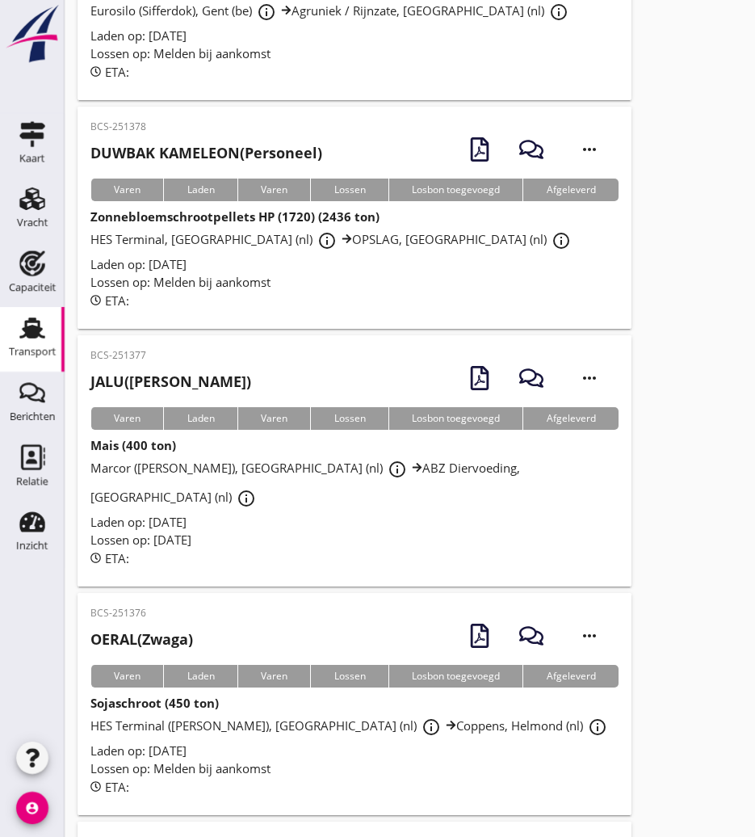
drag, startPoint x: 200, startPoint y: 342, endPoint x: 164, endPoint y: 352, distance: 37.8
click at [200, 371] on h2 "JALU ([PERSON_NAME])" at bounding box center [170, 382] width 161 height 22
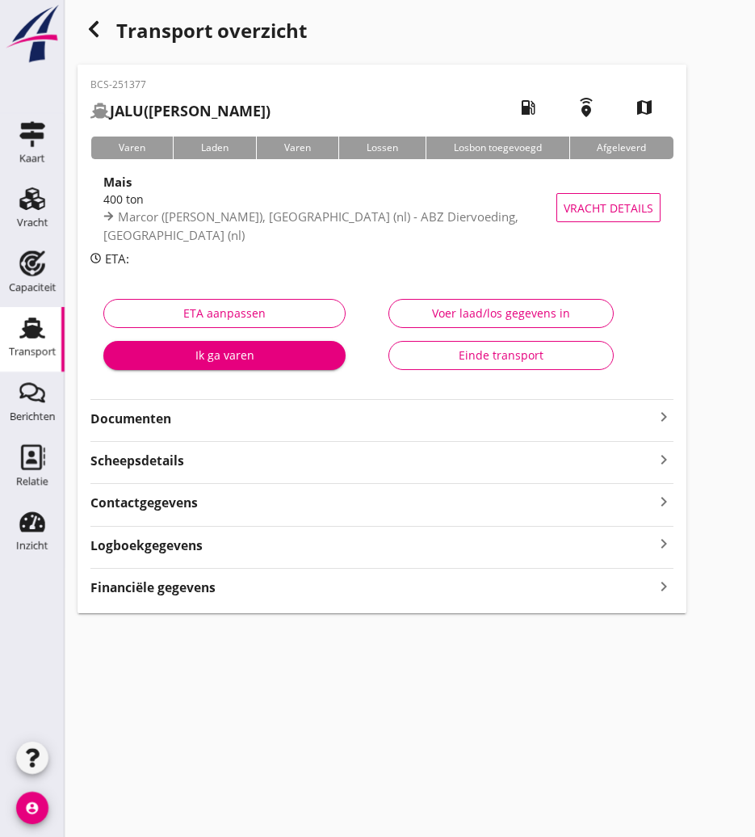
drag, startPoint x: 136, startPoint y: 414, endPoint x: 170, endPoint y: 419, distance: 35.1
click at [136, 414] on strong "Documenten" at bounding box center [372, 419] width 564 height 19
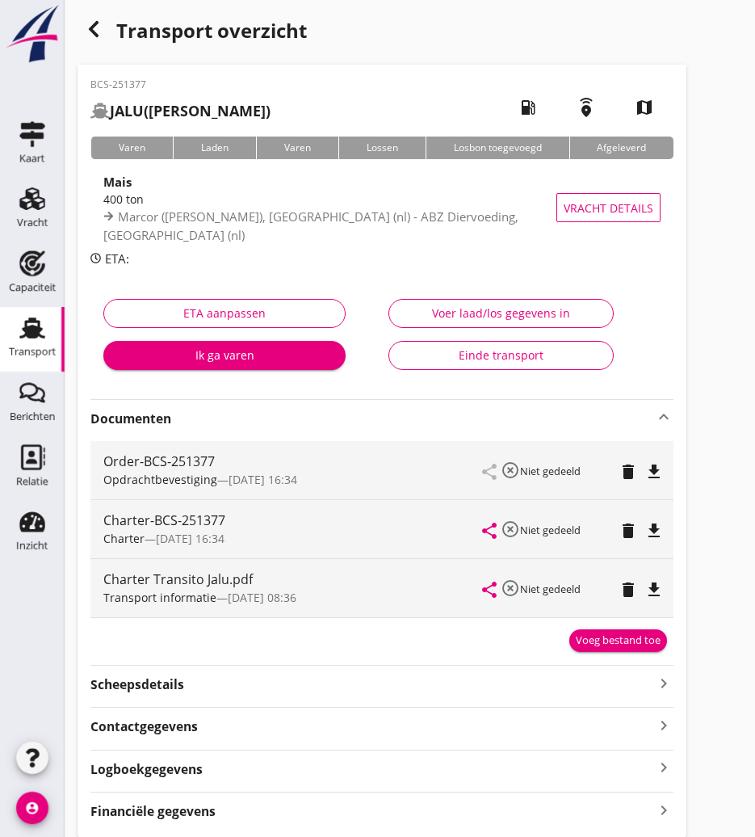
click at [654, 530] on icon "file_download" at bounding box center [654, 530] width 19 height 19
click at [100, 31] on icon "button" at bounding box center [93, 28] width 19 height 19
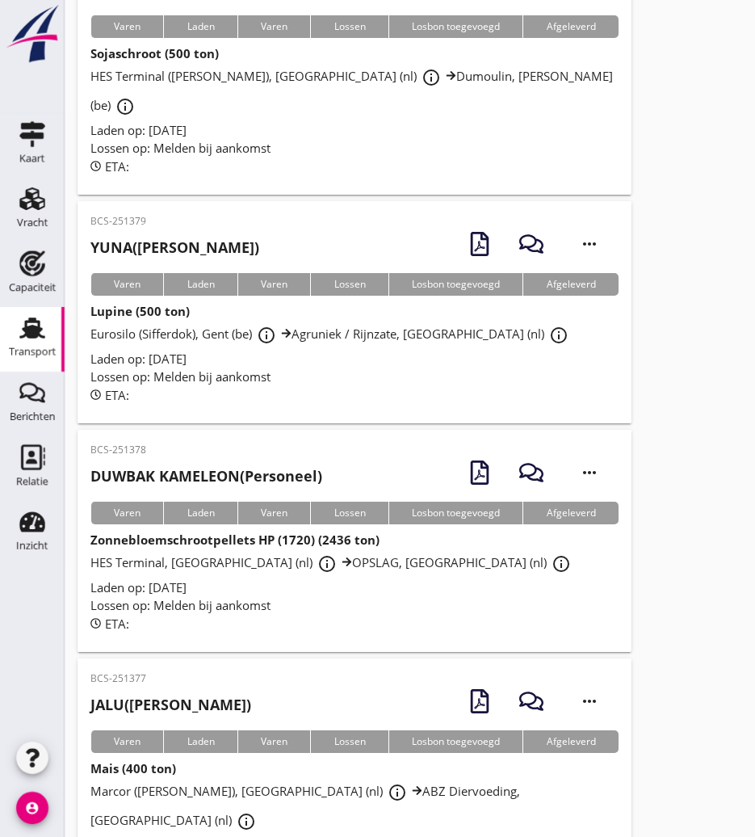
scroll to position [794, 0]
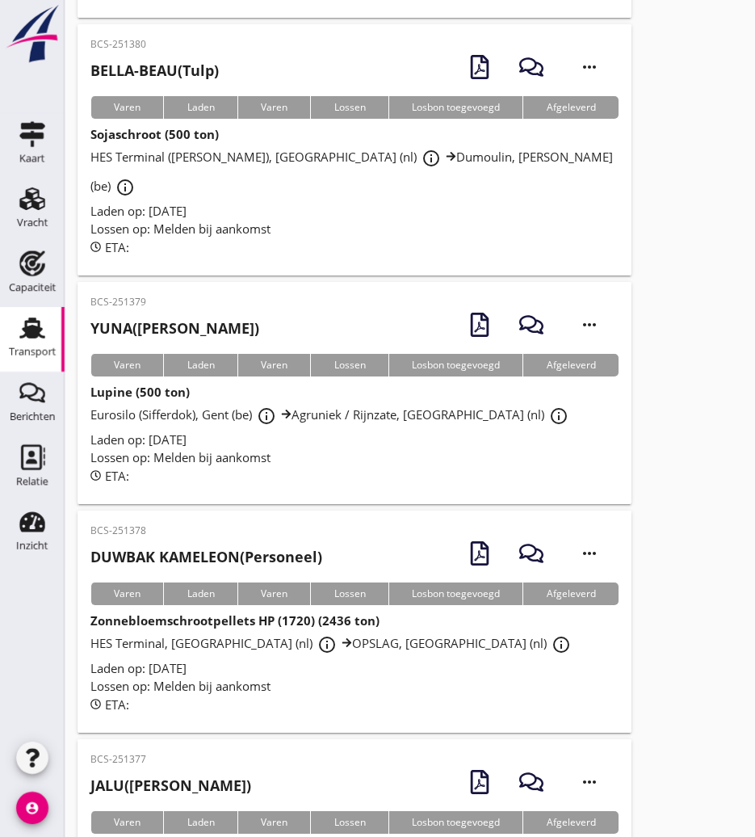
click at [220, 295] on p "BCS-251379" at bounding box center [174, 302] width 169 height 15
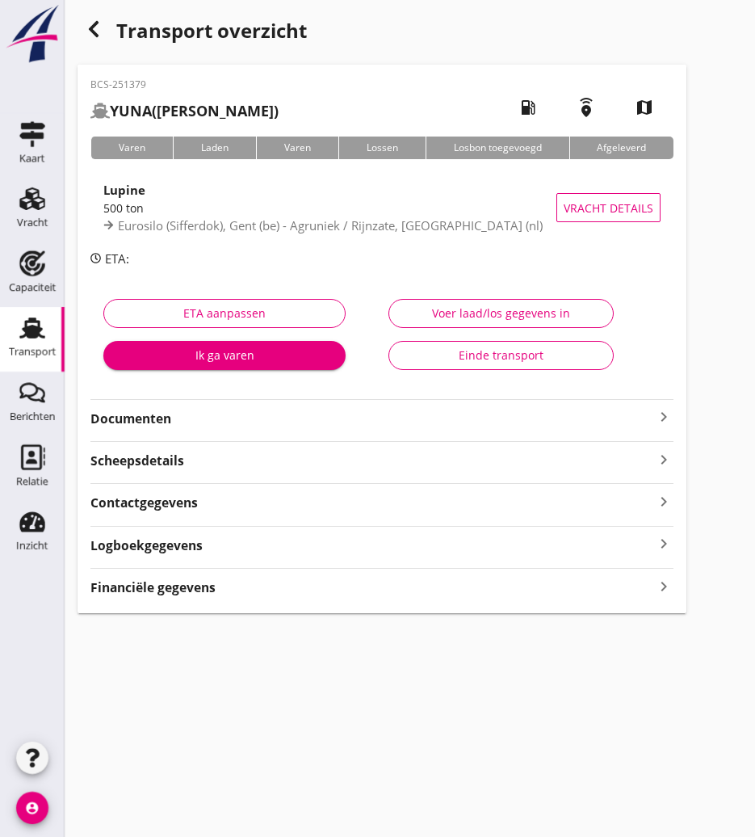
click at [277, 420] on strong "Documenten" at bounding box center [372, 419] width 564 height 19
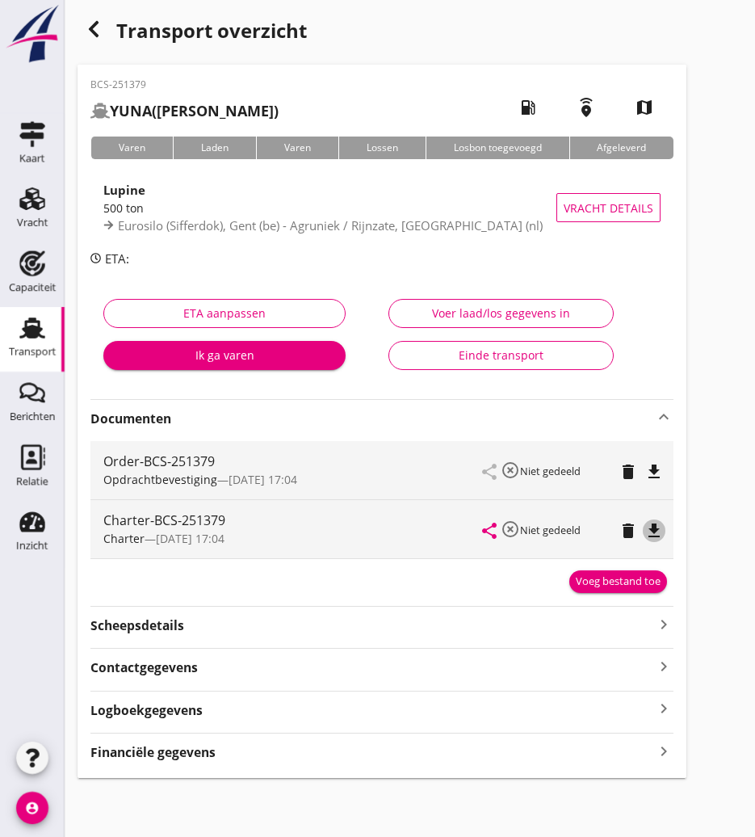
click at [661, 528] on icon "file_download" at bounding box center [654, 530] width 19 height 19
click at [92, 25] on icon "button" at bounding box center [93, 28] width 19 height 19
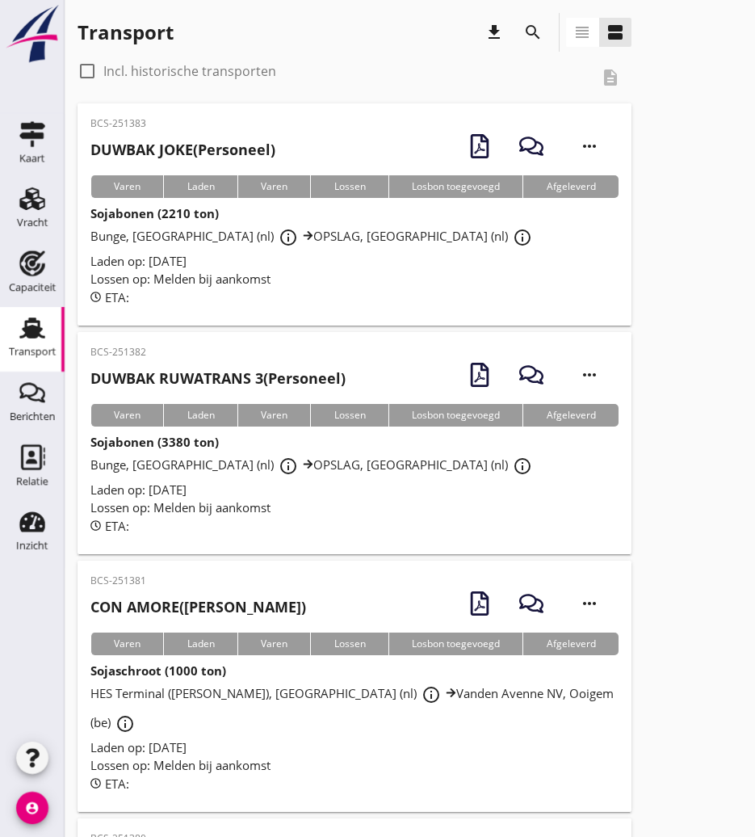
scroll to position [646, 0]
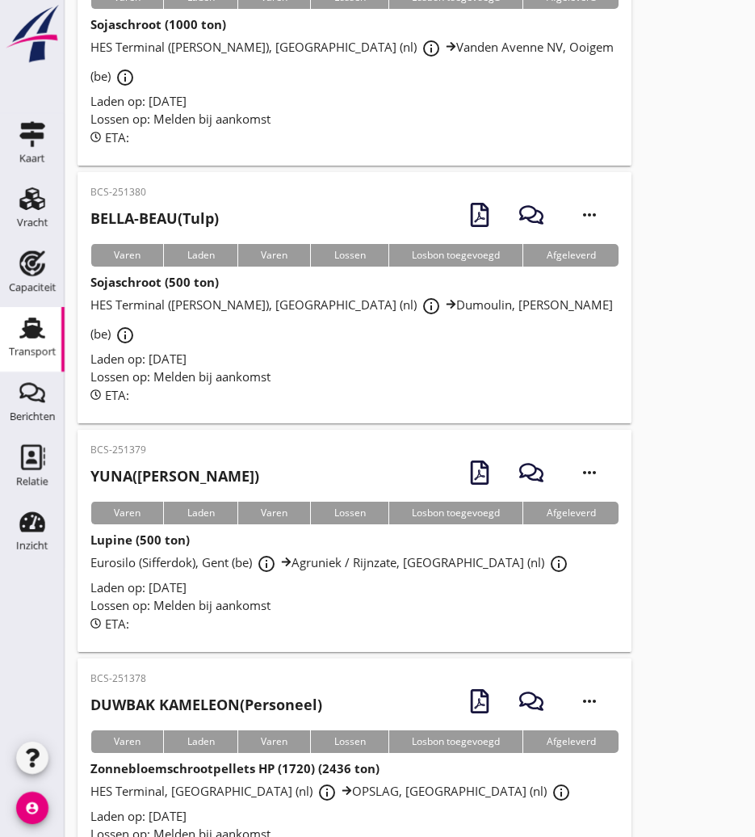
click at [187, 219] on h2 "BELLA-BEAU (Tulp)" at bounding box center [154, 219] width 128 height 22
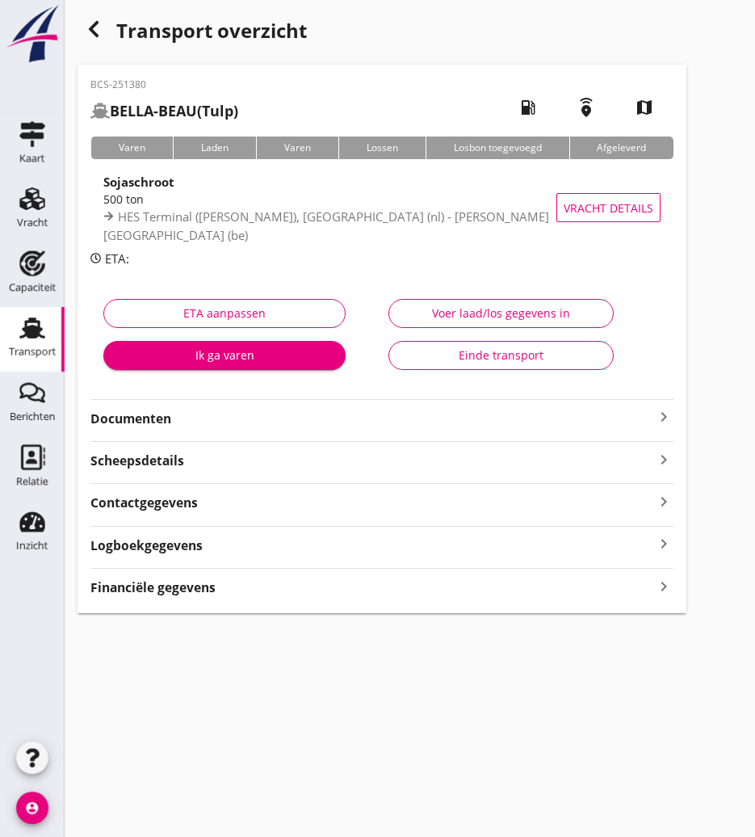
drag, startPoint x: 252, startPoint y: 433, endPoint x: 250, endPoint y: 444, distance: 10.6
click at [253, 432] on div "BCS-251380 BELLA-BEAU (Tulp) local_gas_station emergency_share map Varen Laden …" at bounding box center [382, 339] width 609 height 549
click at [247, 430] on div "BCS-251380 BELLA-BEAU (Tulp) local_gas_station emergency_share map Varen Laden …" at bounding box center [382, 339] width 609 height 549
click at [250, 414] on strong "Documenten" at bounding box center [372, 419] width 564 height 19
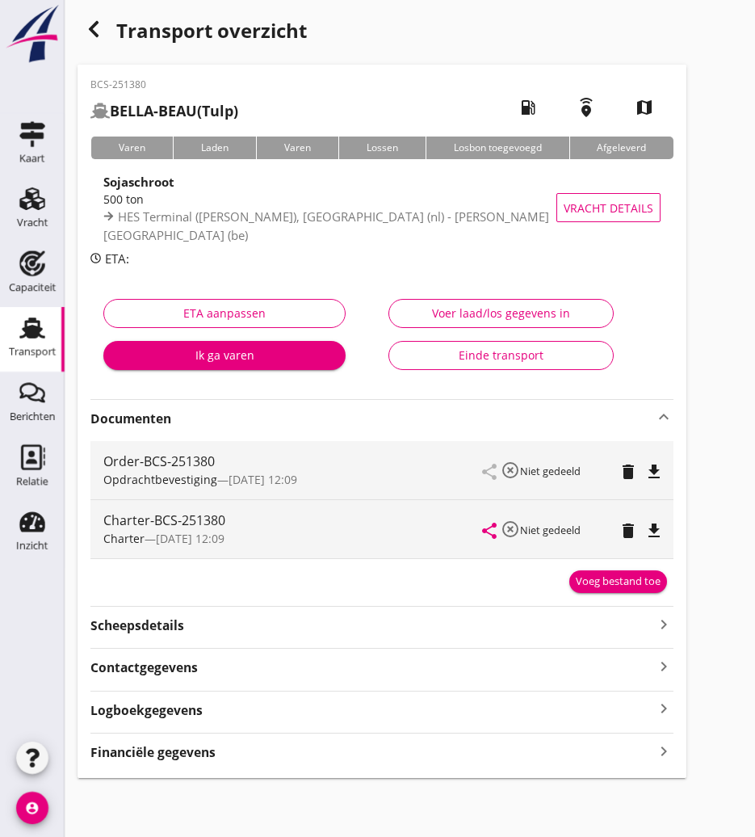
click at [666, 525] on div "Charter-BCS-251380 Charter — [DATE] 12:09 share highlight_off Niet gedeeld dele…" at bounding box center [381, 529] width 583 height 58
click at [663, 527] on icon "file_download" at bounding box center [654, 530] width 19 height 19
click at [99, 34] on icon "button" at bounding box center [93, 28] width 19 height 19
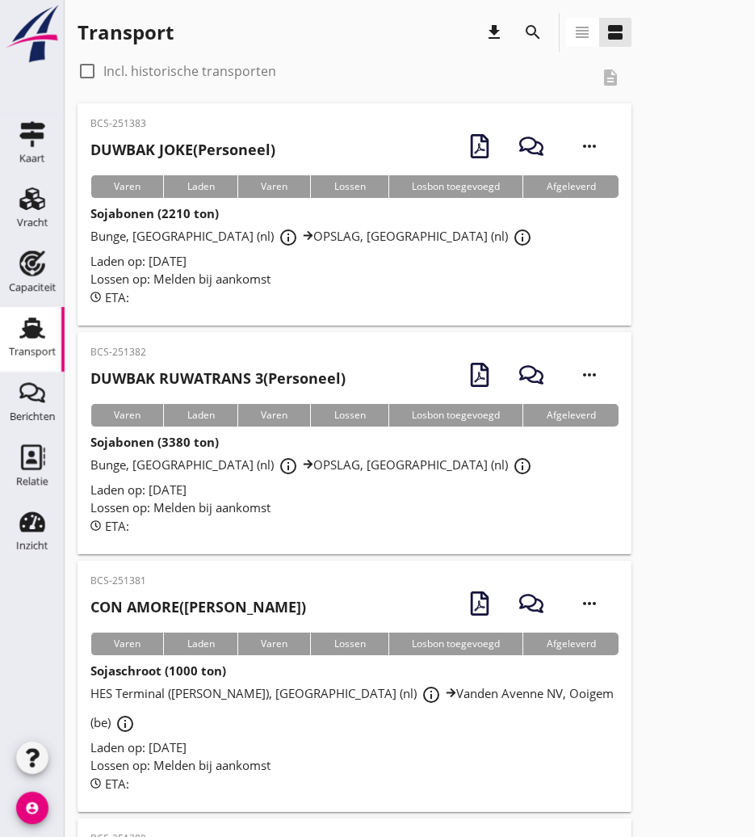
click at [179, 597] on strong "CON AMORE" at bounding box center [134, 606] width 89 height 19
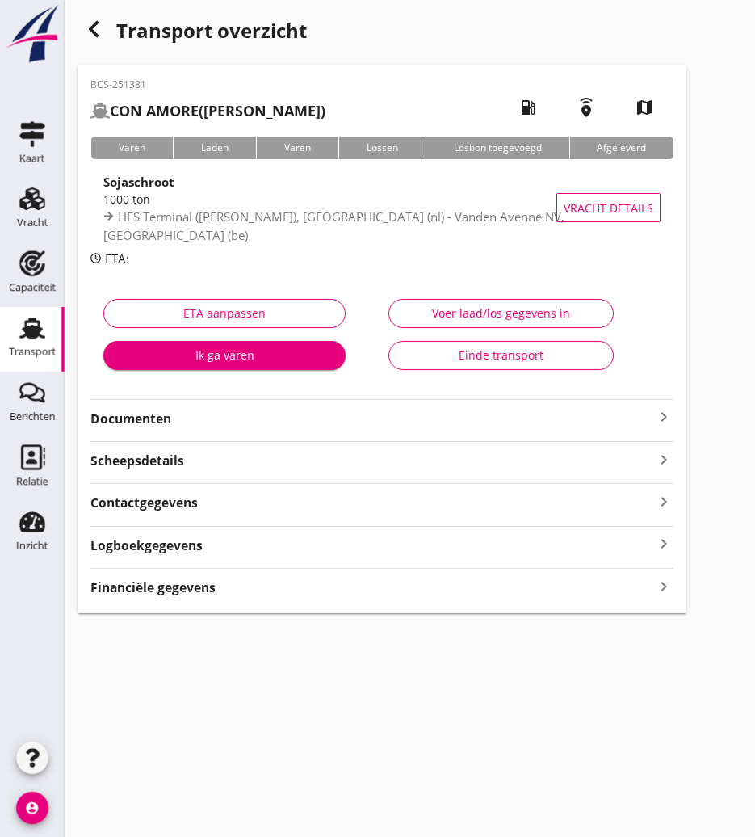
click at [156, 414] on strong "Documenten" at bounding box center [372, 419] width 564 height 19
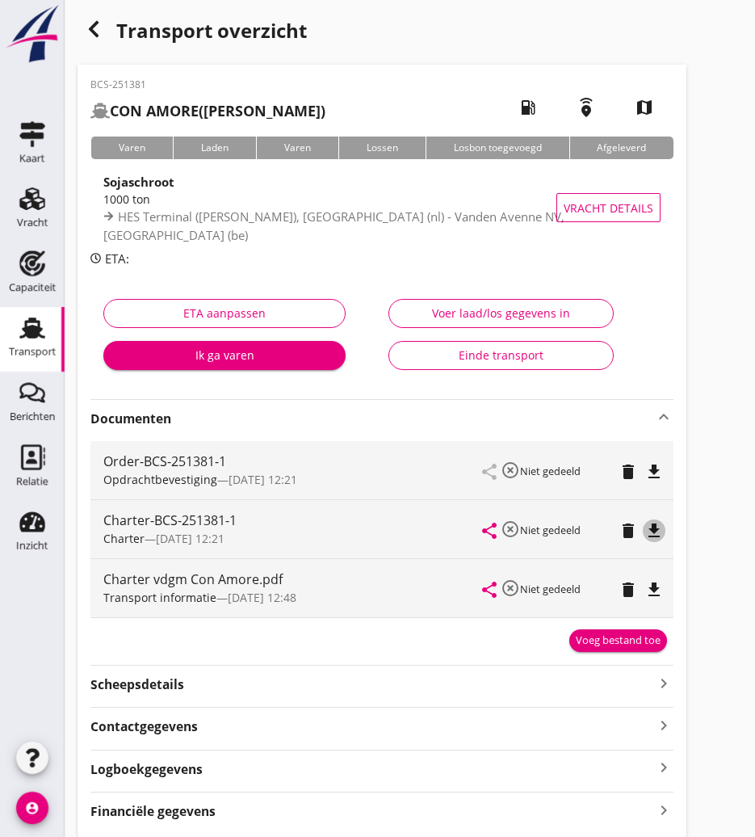
click at [662, 528] on icon "file_download" at bounding box center [654, 530] width 19 height 19
